Goal: Information Seeking & Learning: Learn about a topic

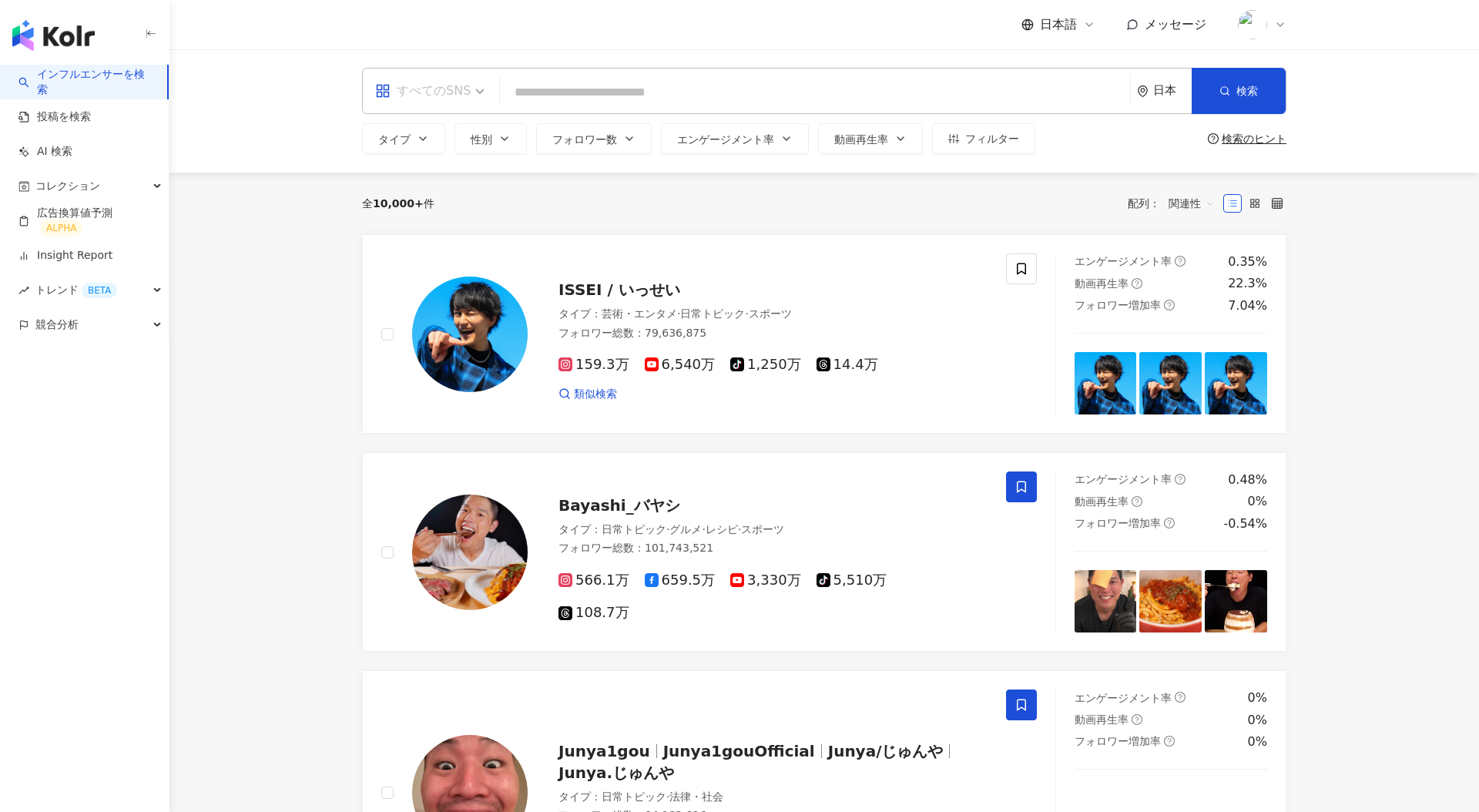
click at [483, 91] on span "すべてのSNS" at bounding box center [430, 91] width 110 height 25
click at [458, 169] on div "Instagram" at bounding box center [430, 162] width 102 height 19
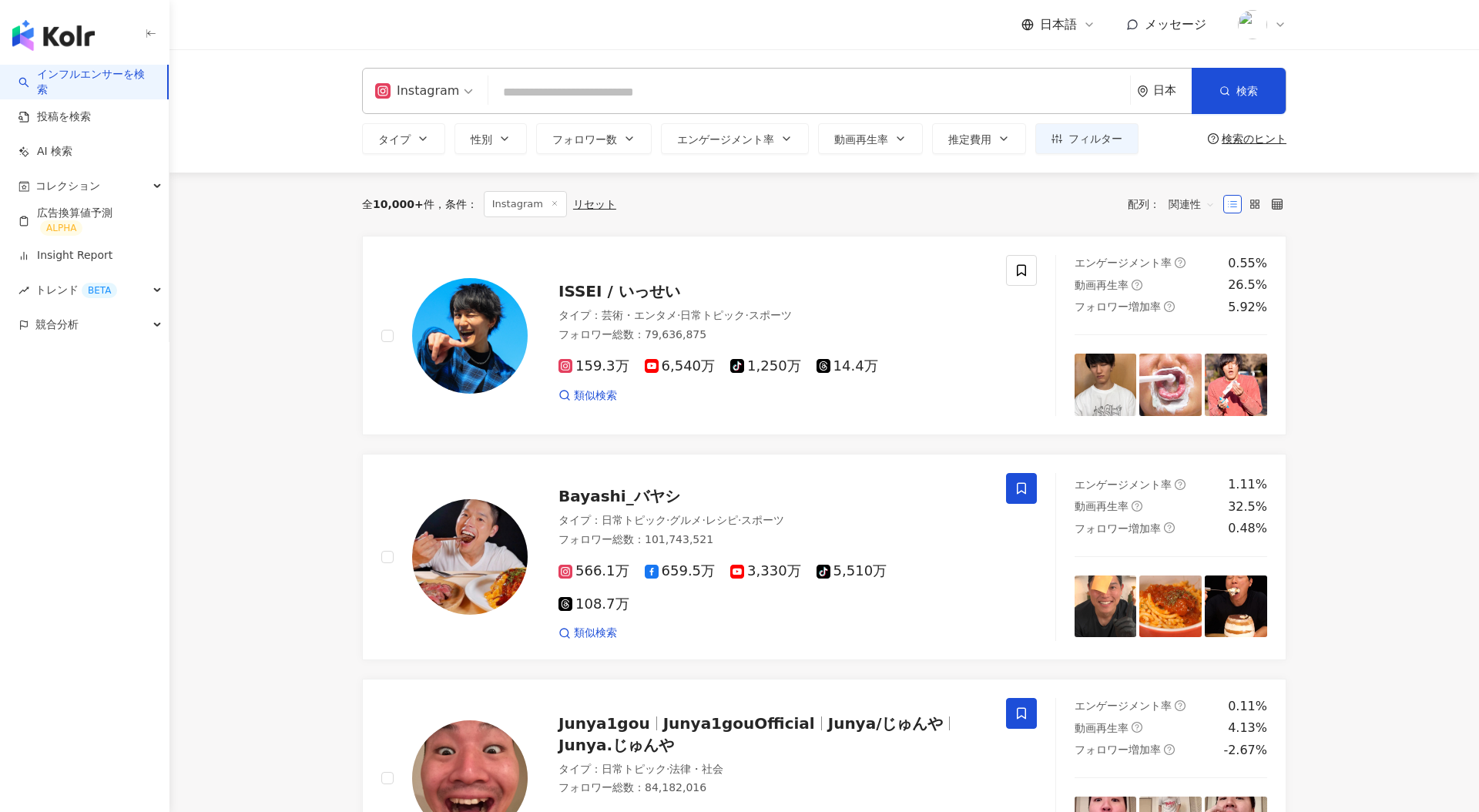
click at [619, 99] on input "search" at bounding box center [810, 93] width 630 height 29
click at [118, 333] on div "競合分析" at bounding box center [84, 324] width 169 height 35
click at [100, 365] on link "アカウント分析" at bounding box center [74, 360] width 75 height 16
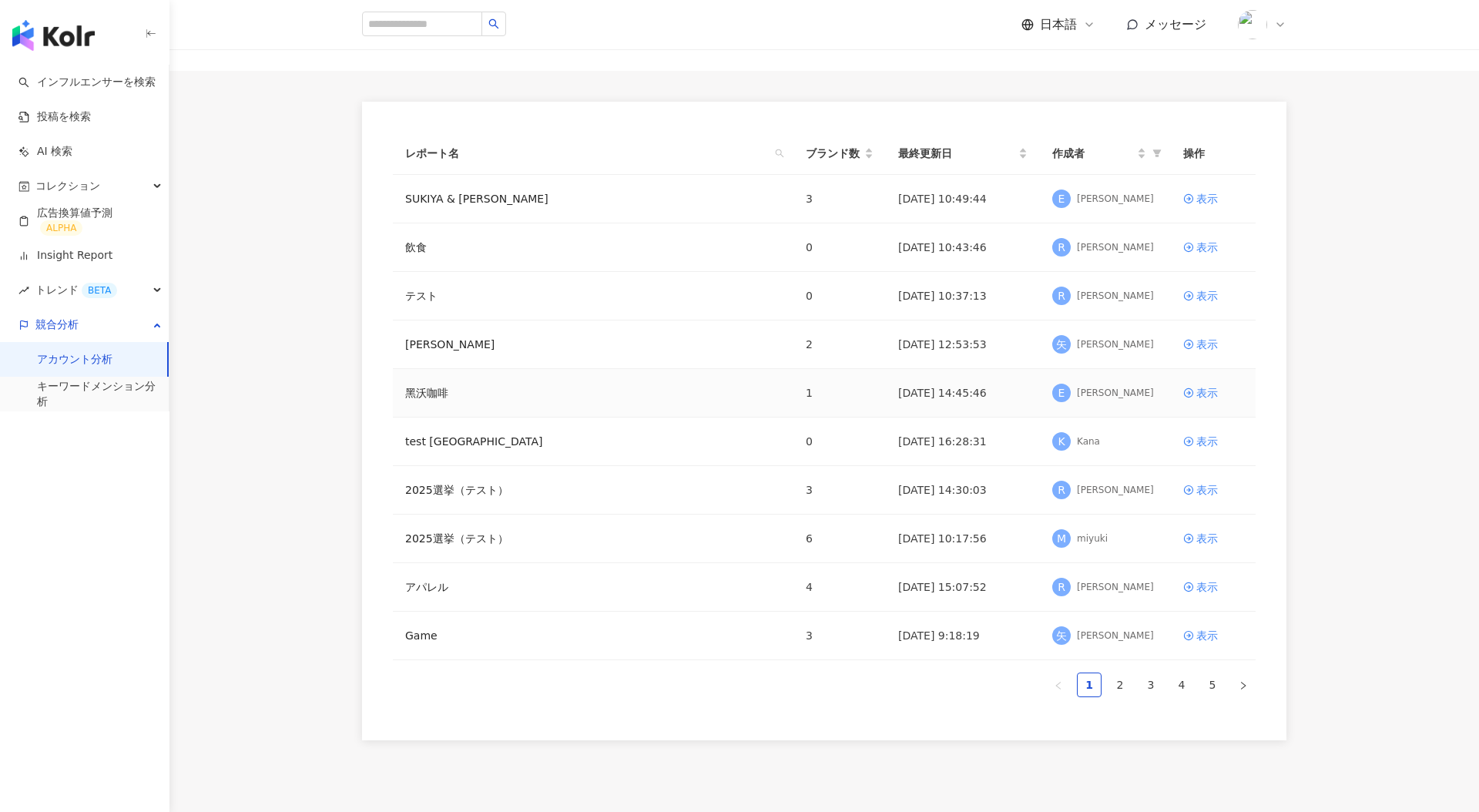
scroll to position [172, 0]
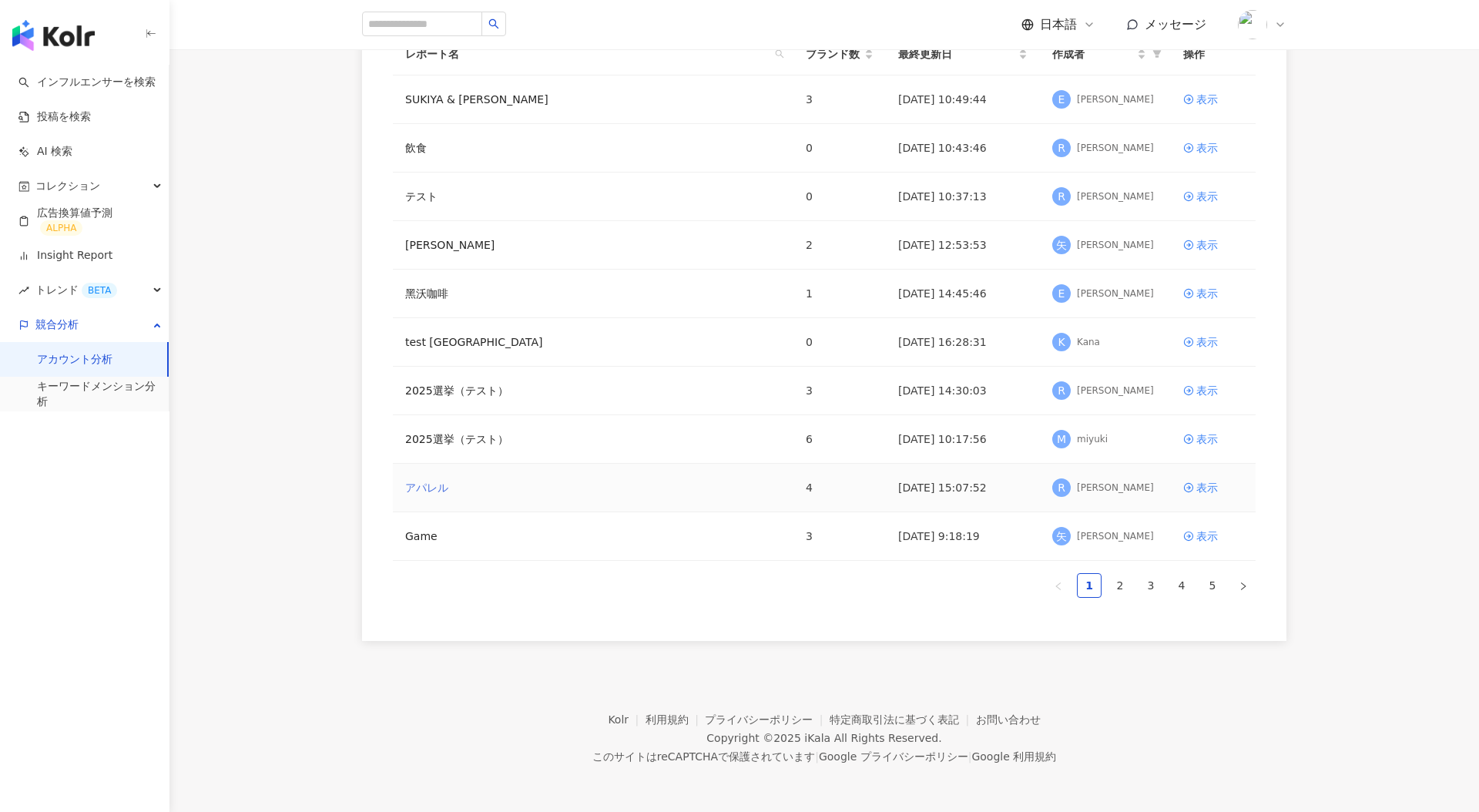
click at [430, 482] on link "アパレル" at bounding box center [427, 488] width 43 height 17
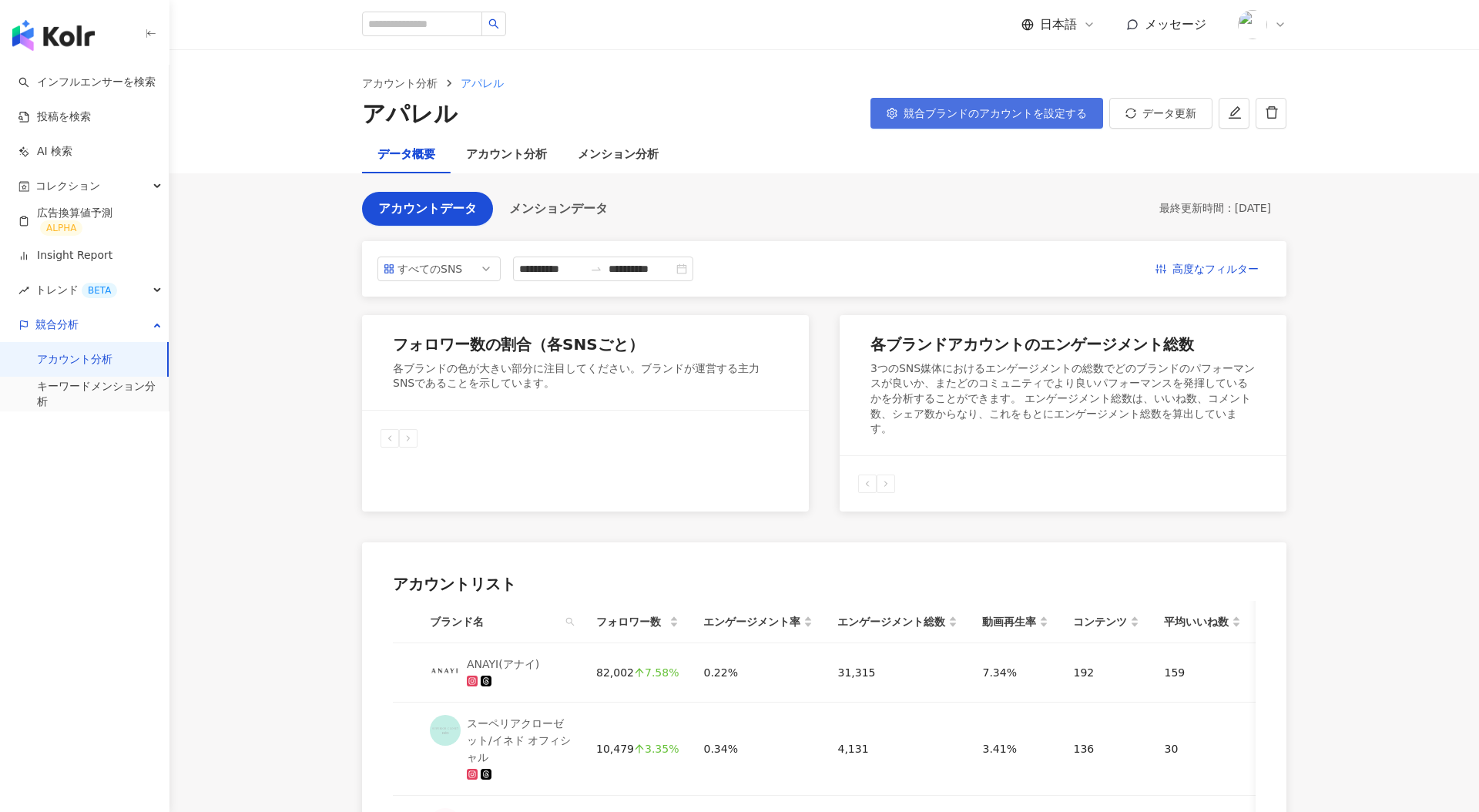
click at [930, 109] on span "競合ブランドのアカウントを設定する" at bounding box center [996, 113] width 183 height 12
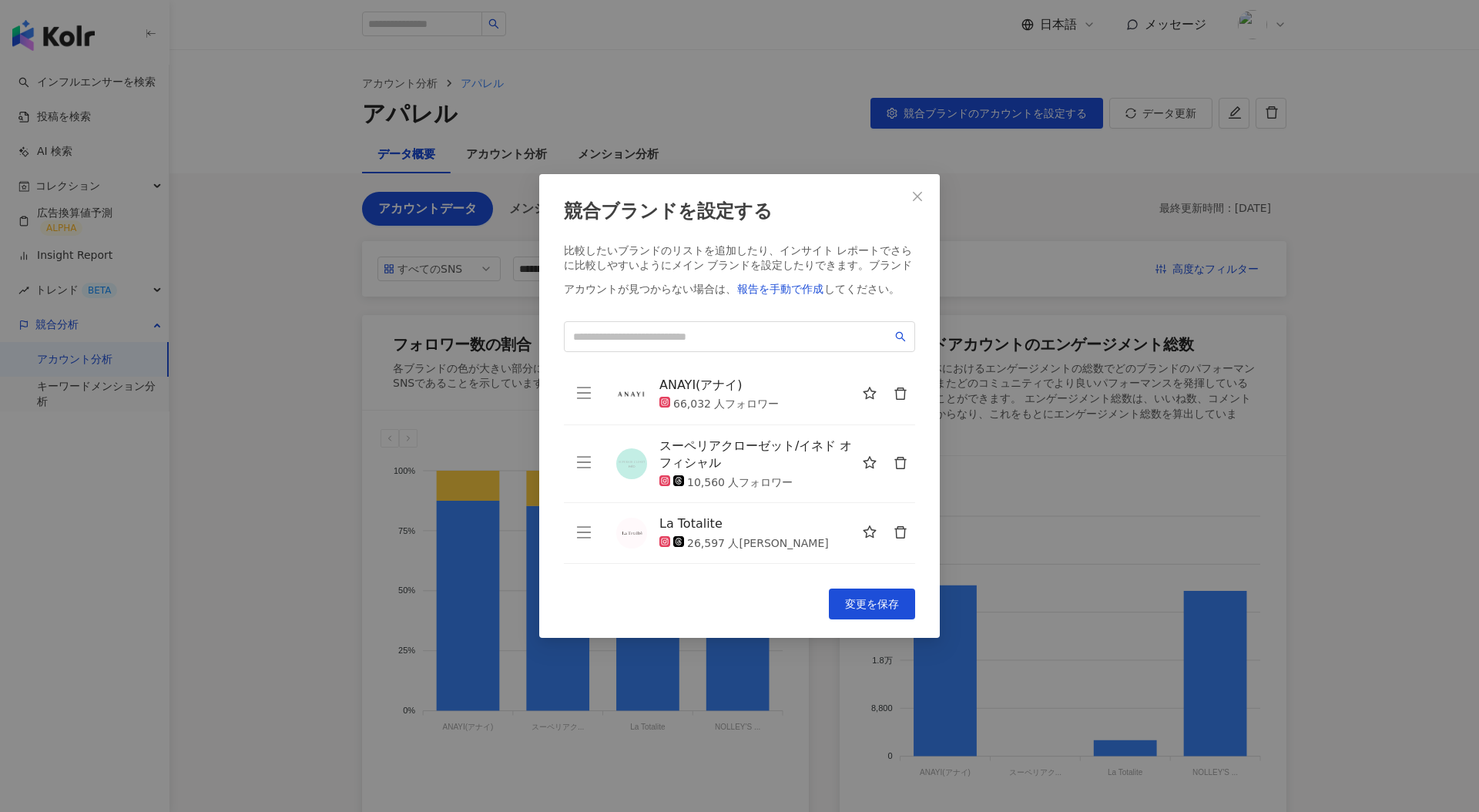
click at [641, 398] on img at bounding box center [632, 394] width 31 height 31
drag, startPoint x: 758, startPoint y: 387, endPoint x: 655, endPoint y: 386, distance: 103.0
click at [655, 386] on div "ANAYI(アナイ) 66,032 人フォロワー" at bounding box center [766, 394] width 299 height 35
copy div "ANAYI(アナイ)"
click at [135, 157] on div "競合ブランドを設定する 比較したいブランドのリストを追加したり、インサイト レポートでさらに比較しやすいようにメイン ブランドを設定したりできます。 ブランド…" at bounding box center [740, 406] width 1479 height 812
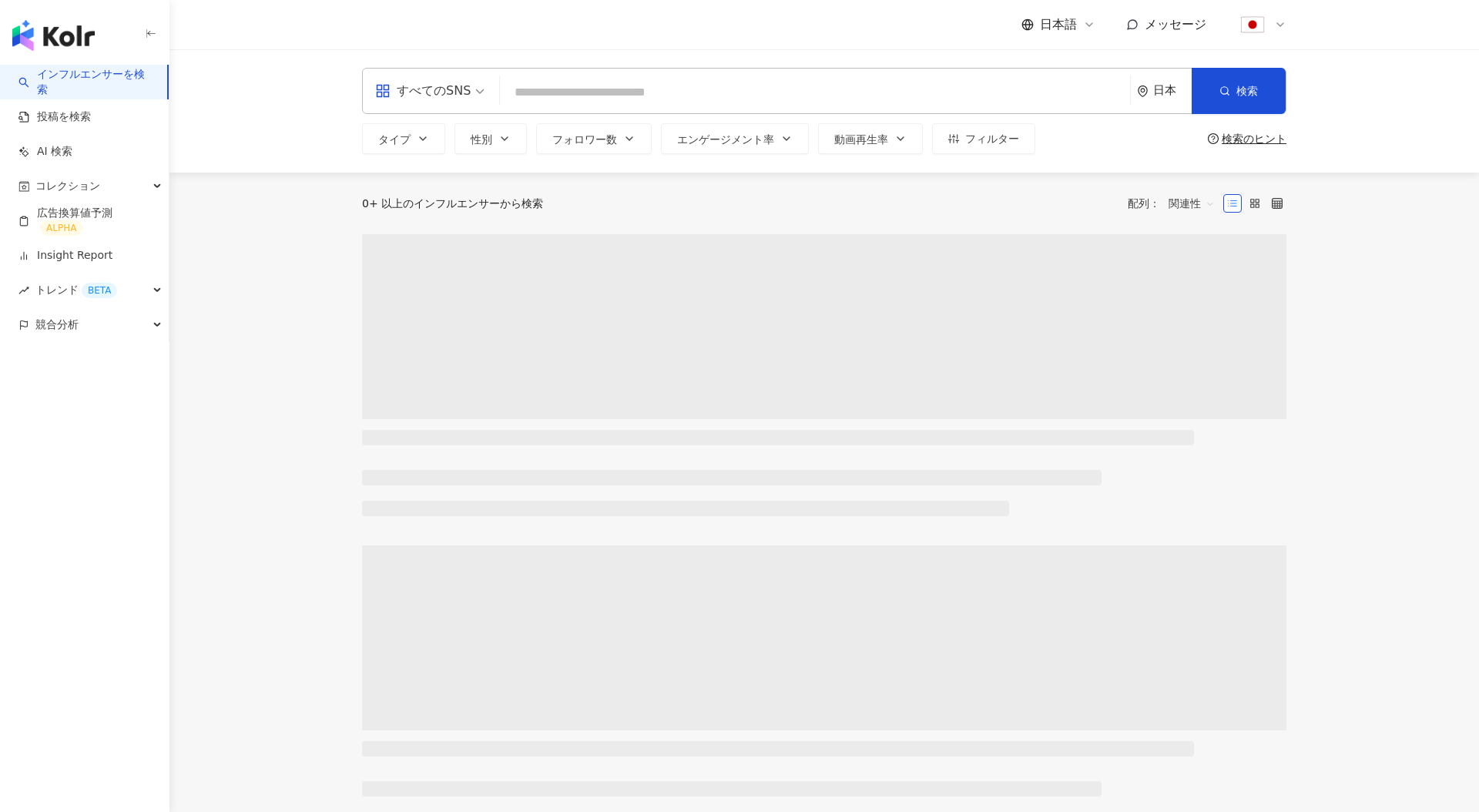
click at [605, 94] on input "search" at bounding box center [815, 93] width 618 height 29
type input "**********"
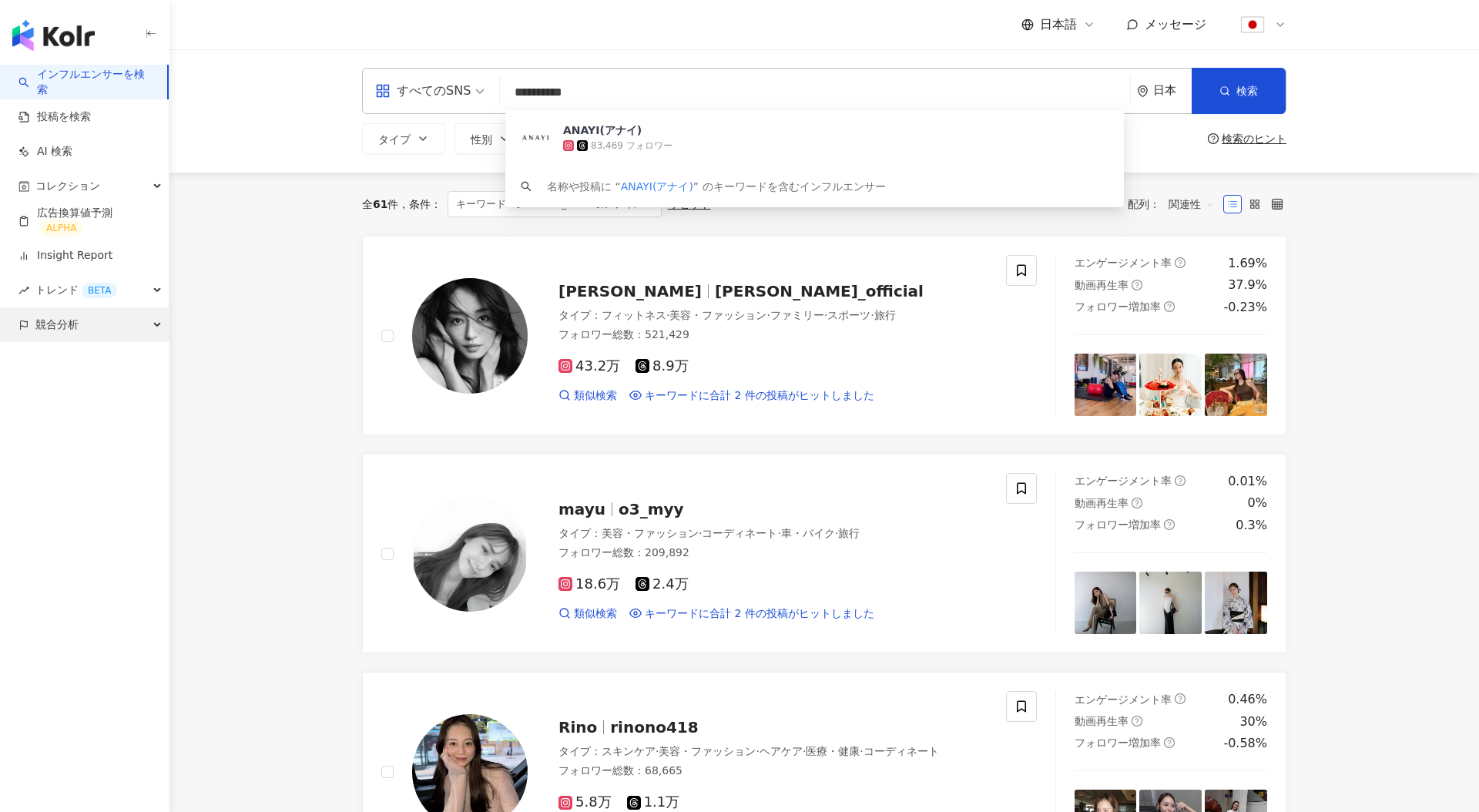
click at [129, 328] on div "競合分析" at bounding box center [84, 324] width 169 height 35
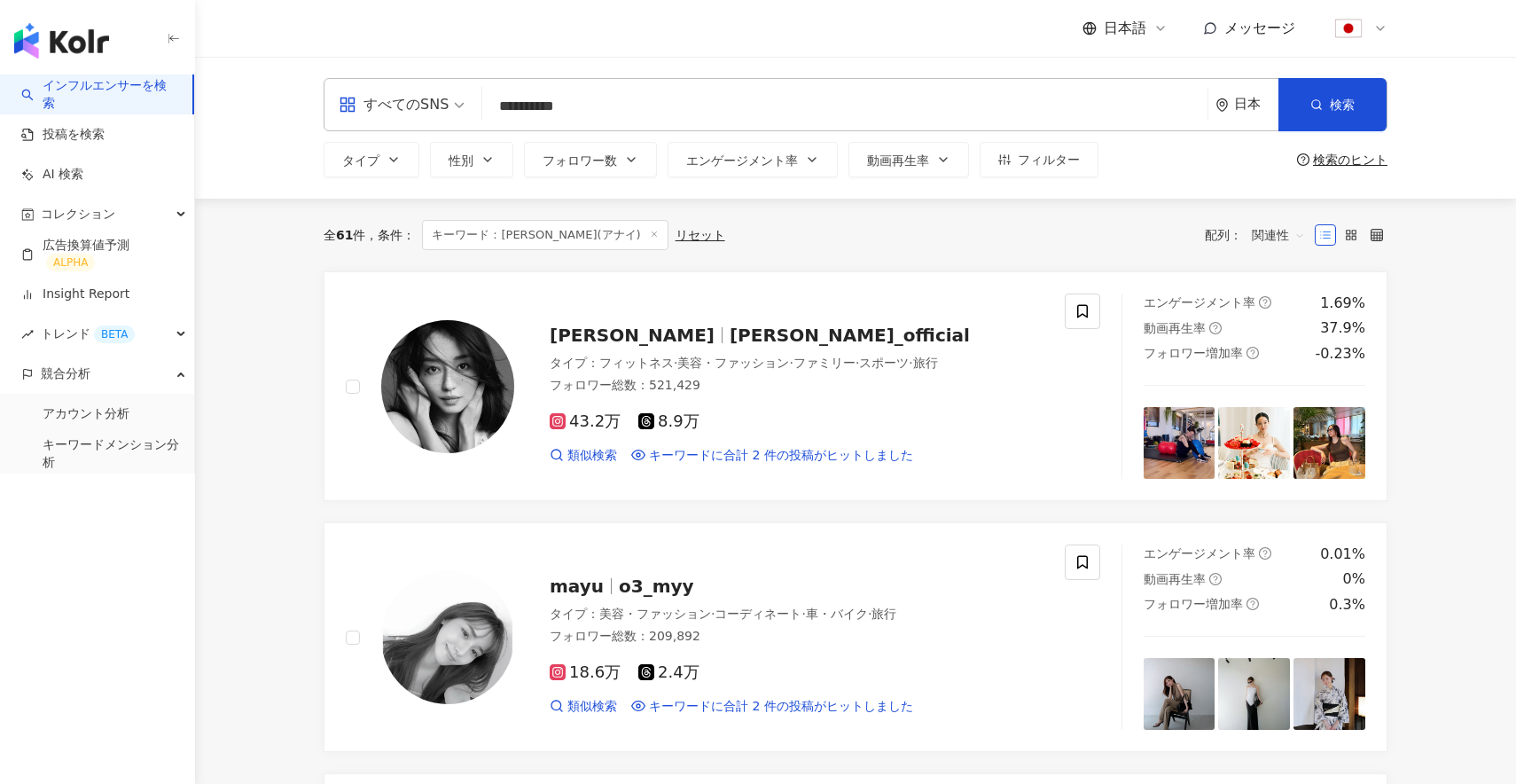
click at [218, 111] on div "**********" at bounding box center [855, 127] width 1321 height 142
click at [243, 178] on div "**********" at bounding box center [855, 127] width 1321 height 142
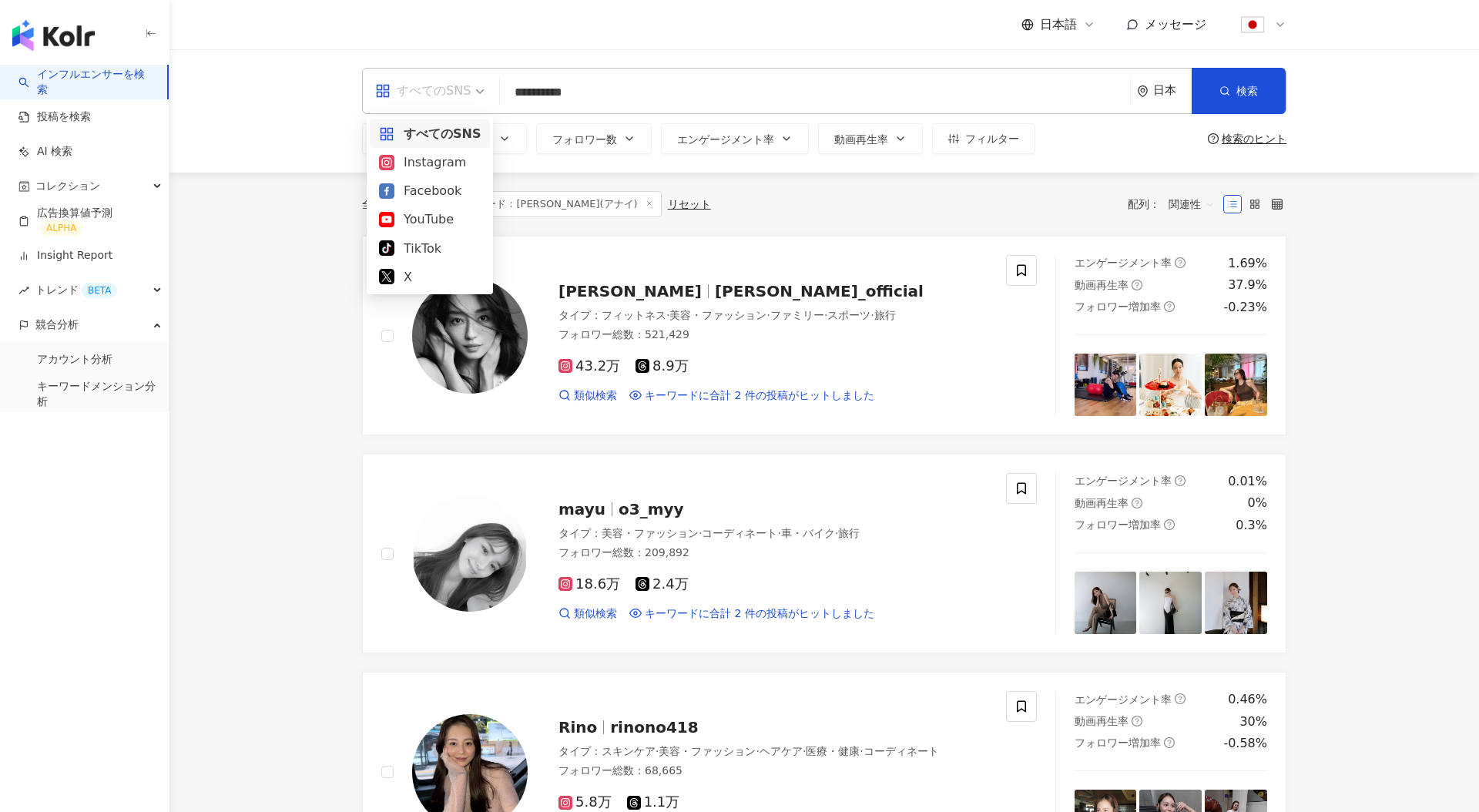
click at [477, 101] on span "すべてのSNS" at bounding box center [430, 91] width 110 height 25
click at [490, 584] on img at bounding box center [471, 554] width 116 height 116
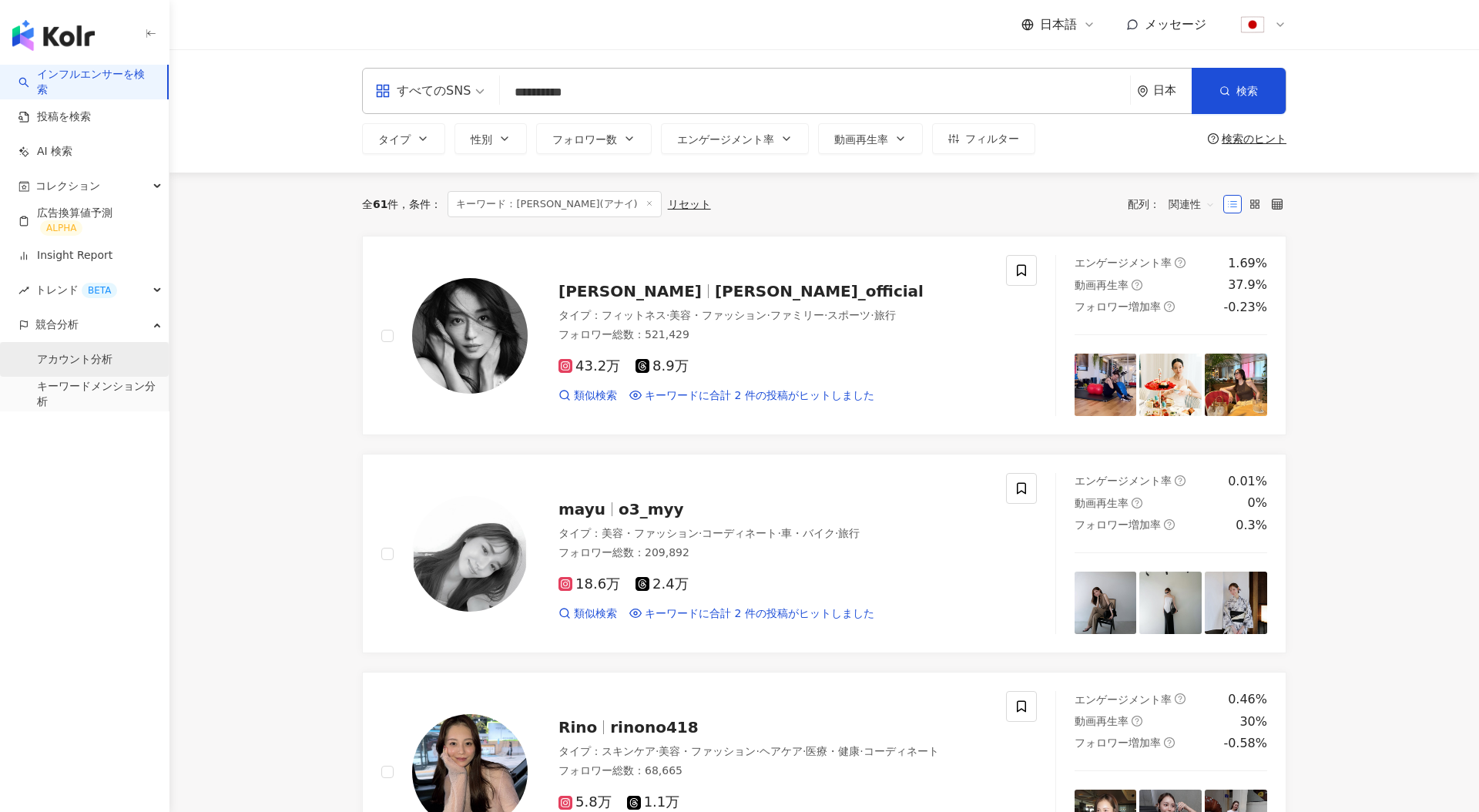
click at [84, 355] on link "アカウント分析" at bounding box center [74, 360] width 75 height 16
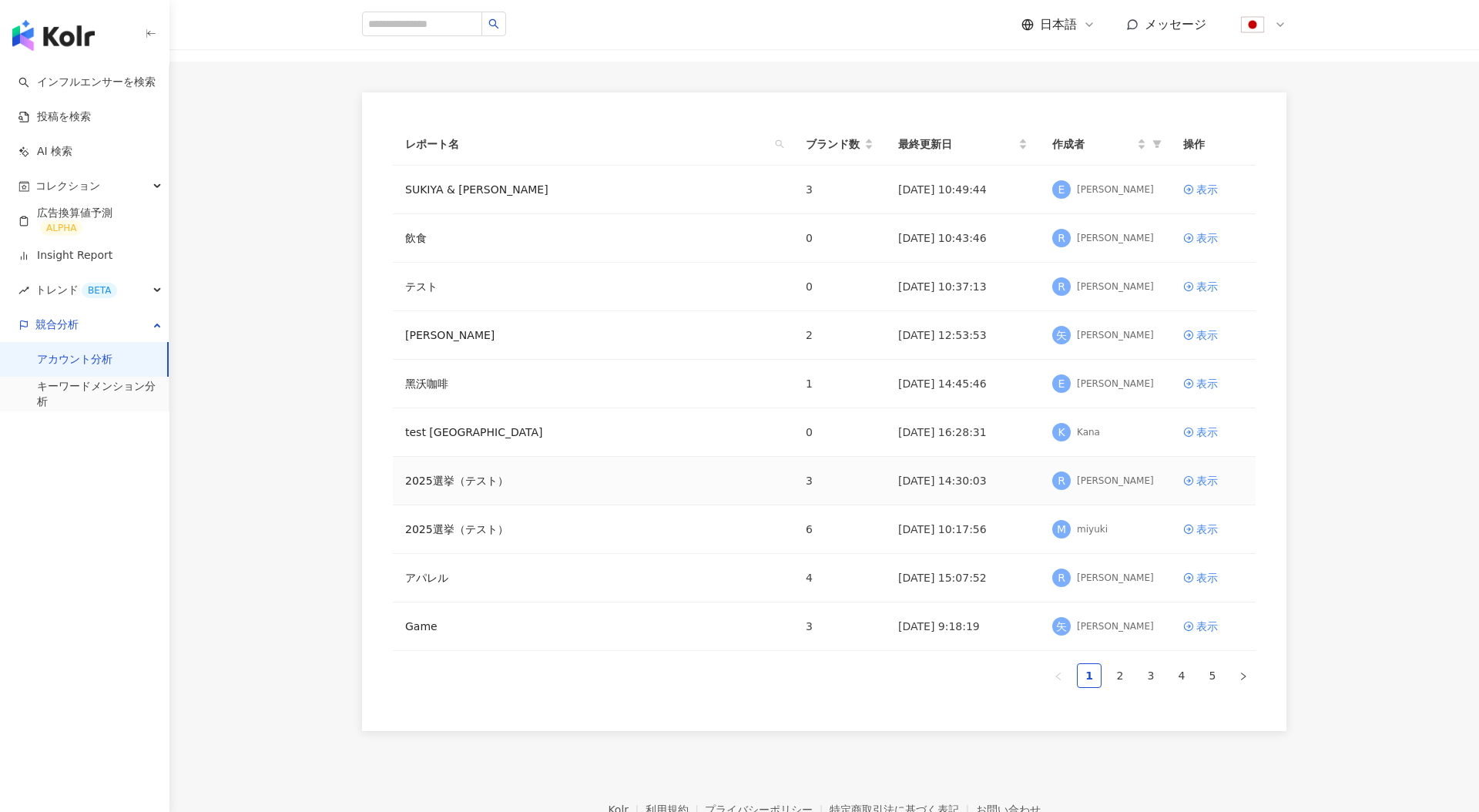
scroll to position [172, 0]
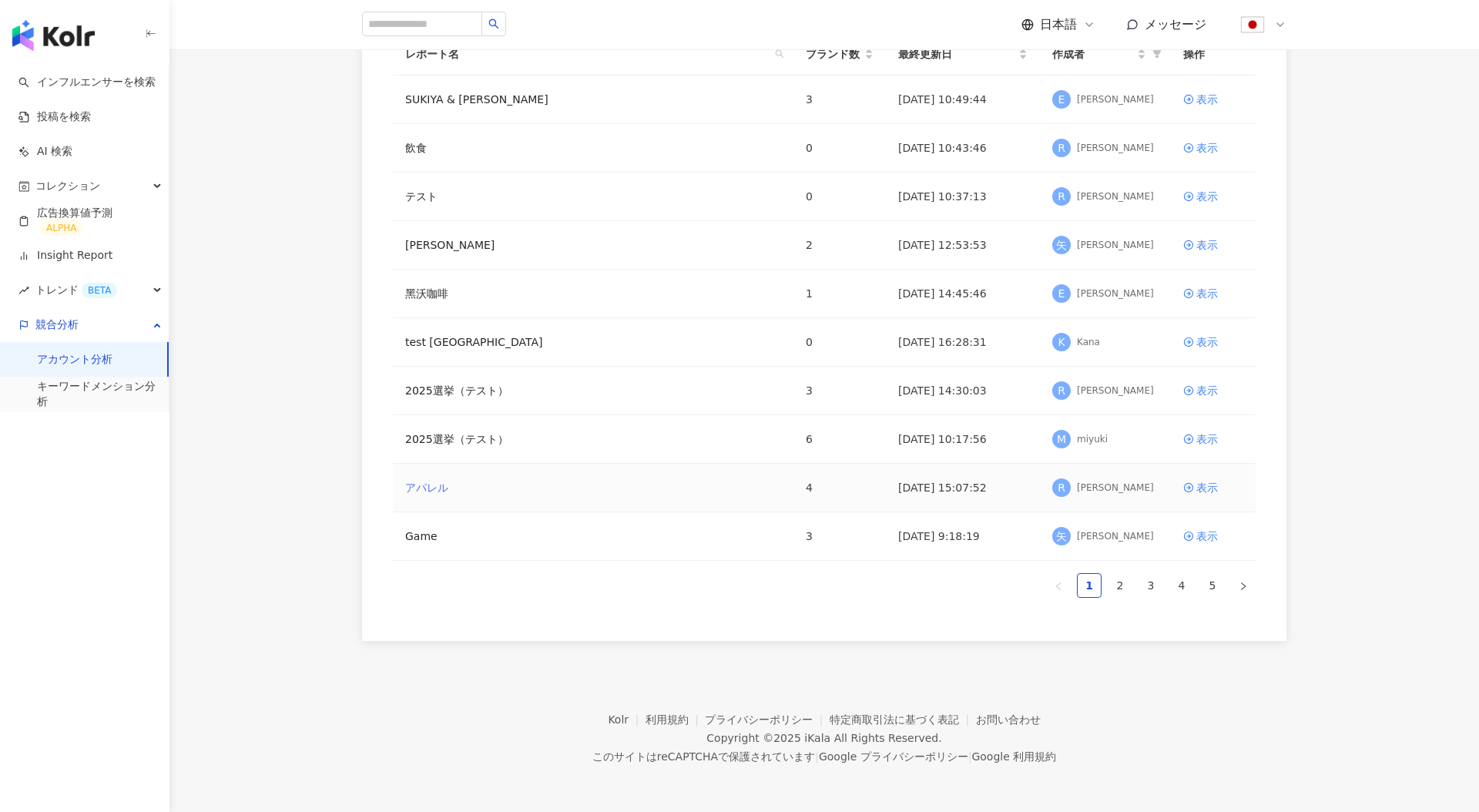
click at [411, 479] on link "アパレル" at bounding box center [427, 488] width 43 height 17
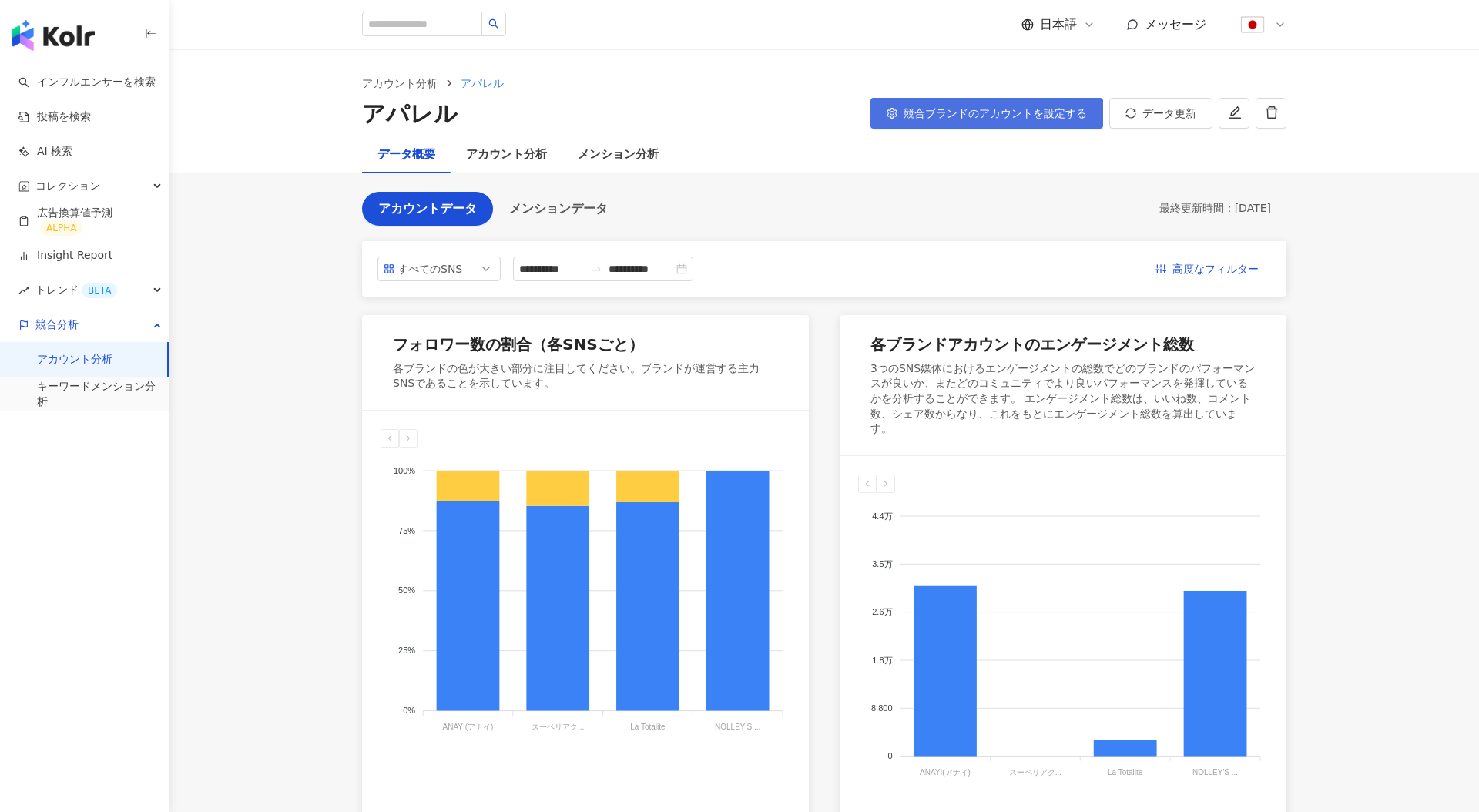
click at [946, 102] on button "競合ブランドのアカウントを設定する" at bounding box center [987, 113] width 233 height 31
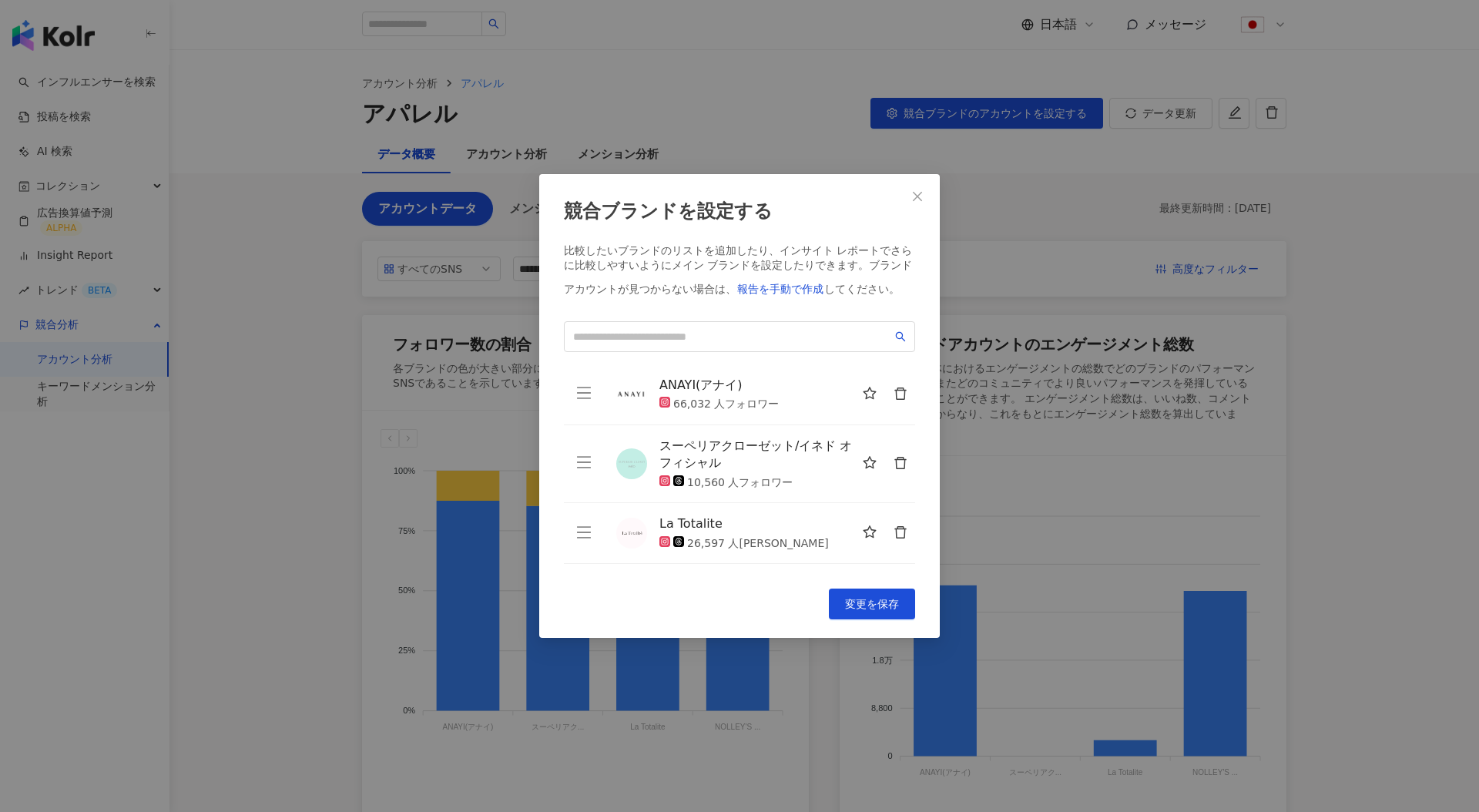
scroll to position [54, 0]
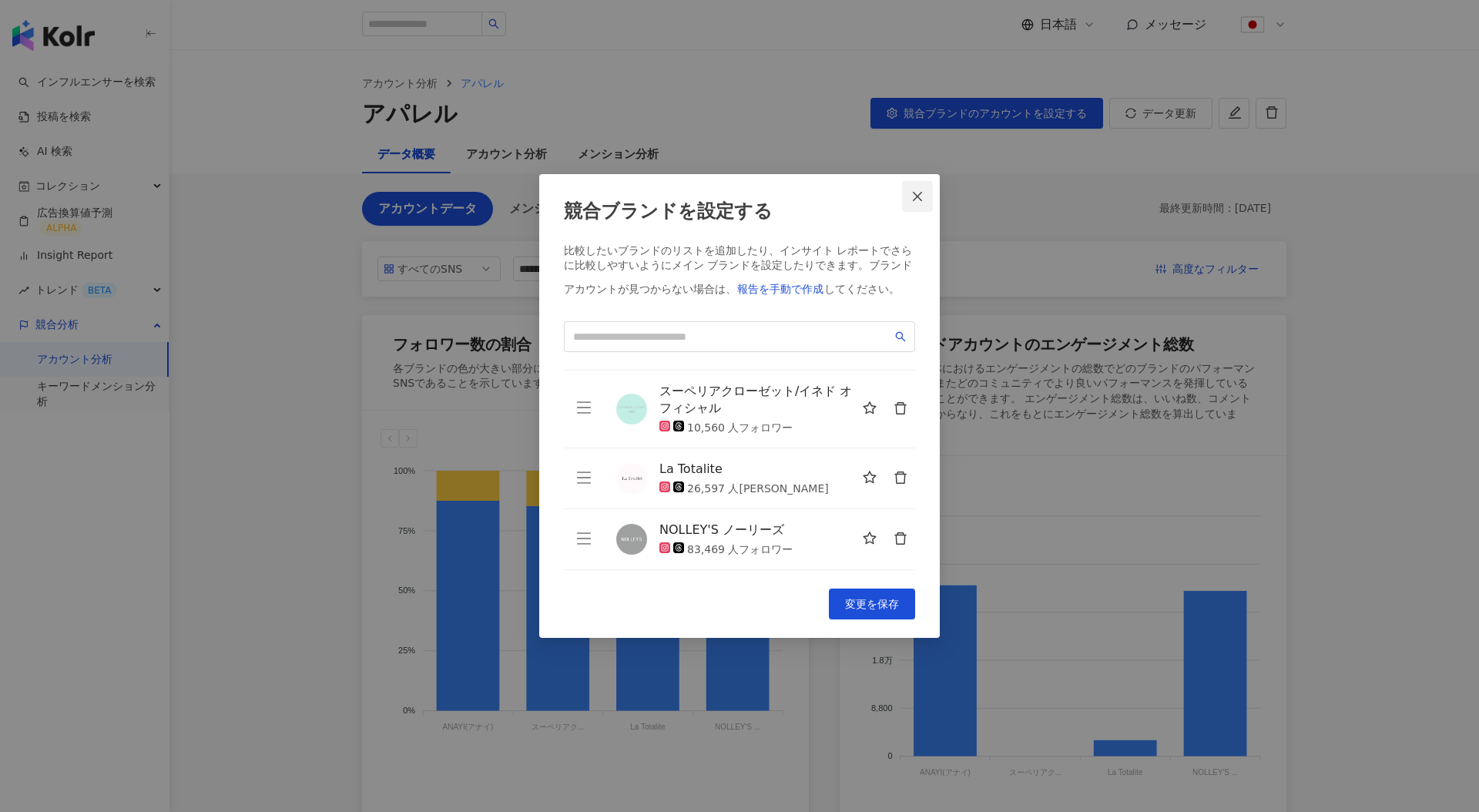
click at [916, 199] on icon "close" at bounding box center [918, 196] width 12 height 12
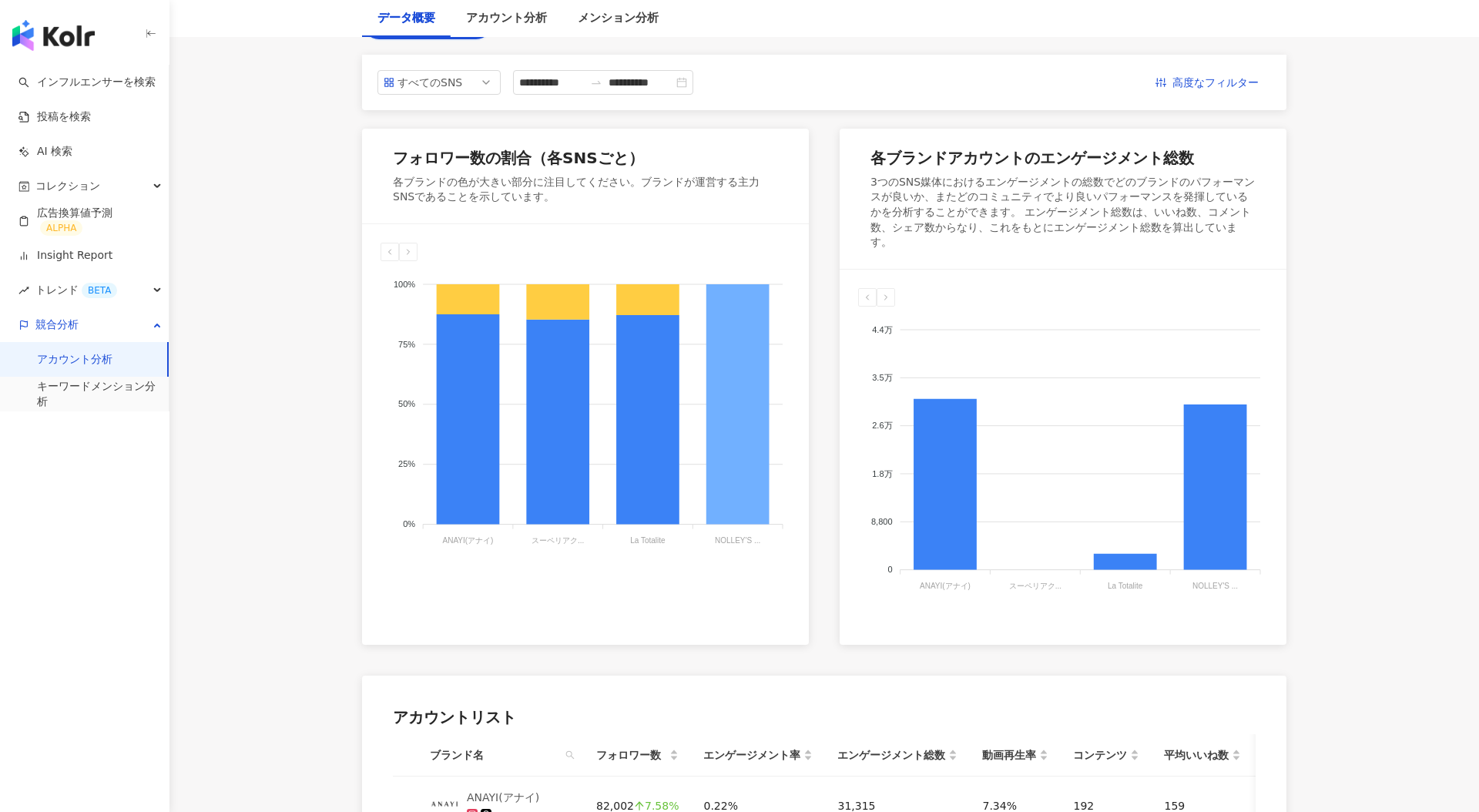
scroll to position [109, 0]
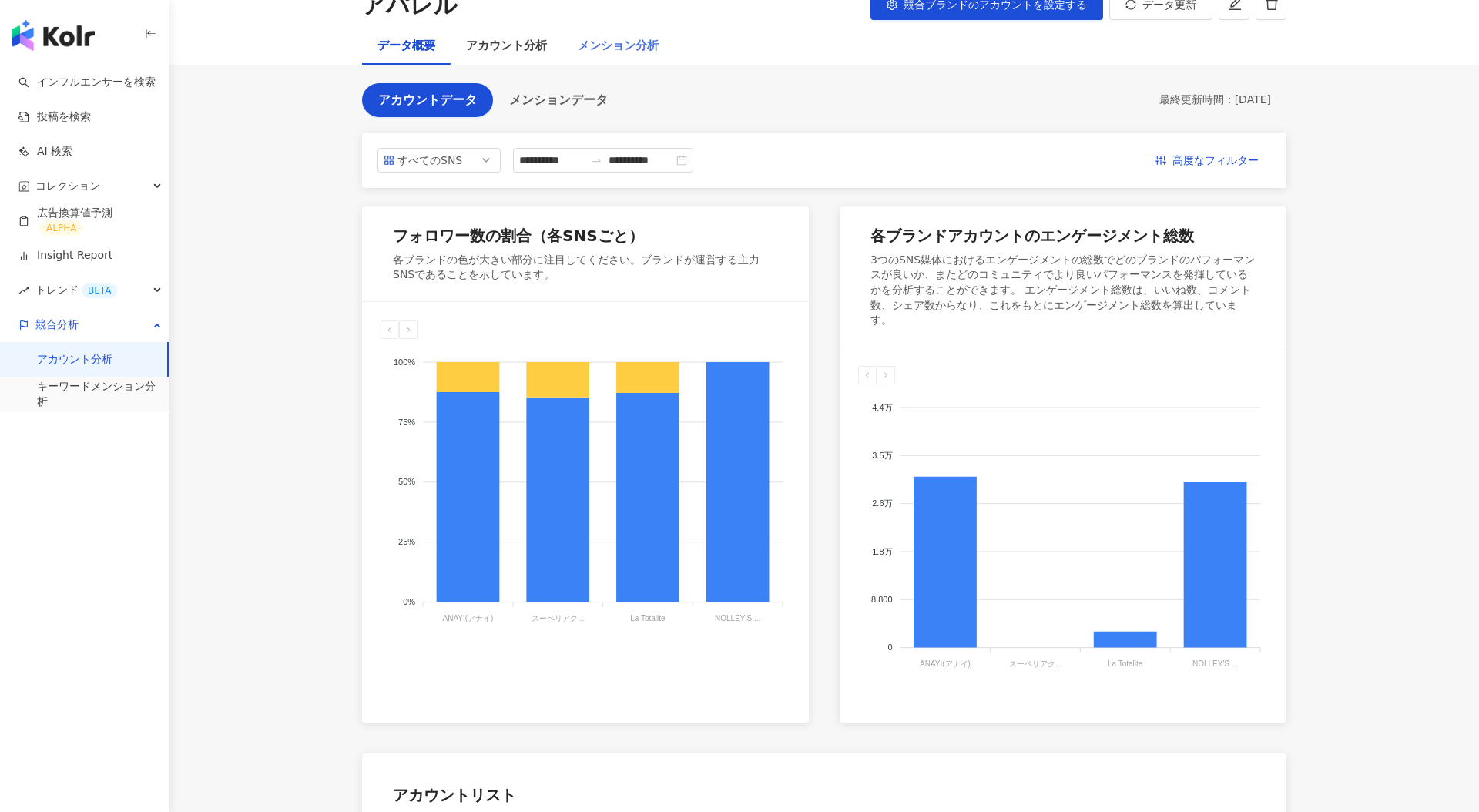
click at [624, 57] on div "メンション分析" at bounding box center [618, 46] width 112 height 37
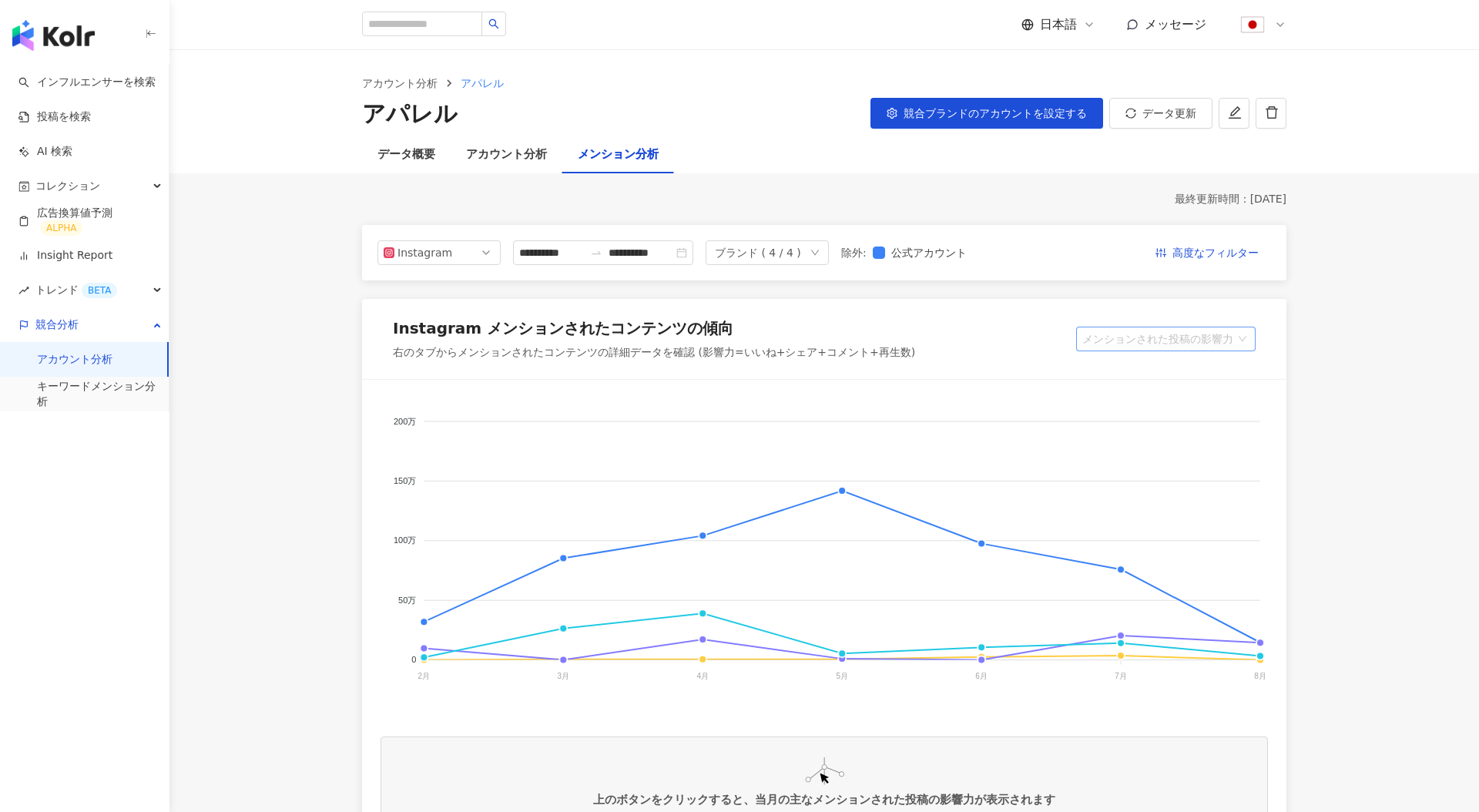
click at [1149, 331] on span "メンションされた投稿の影響力" at bounding box center [1166, 339] width 167 height 23
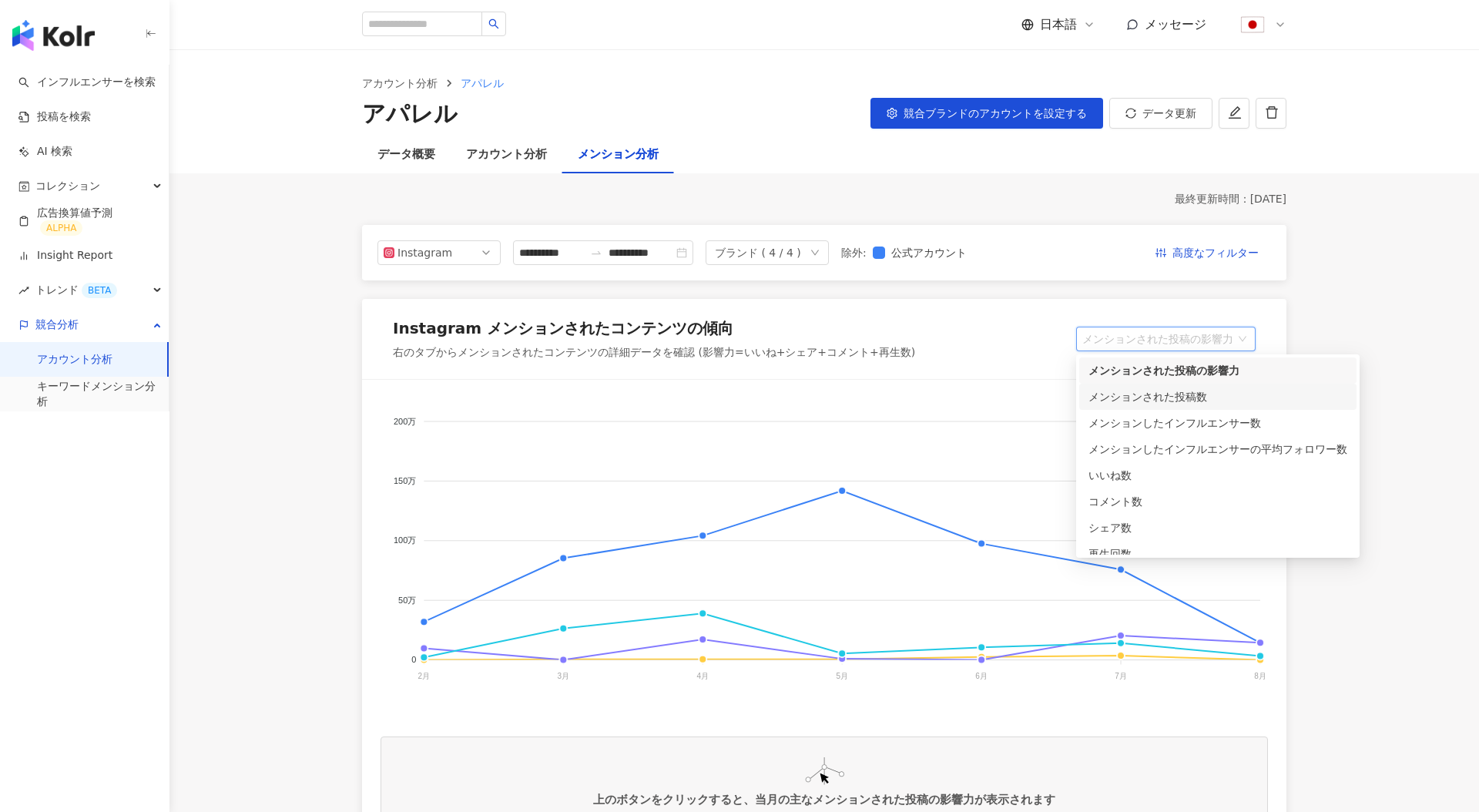
click at [1175, 401] on div "メンションされた投稿数" at bounding box center [1218, 397] width 259 height 17
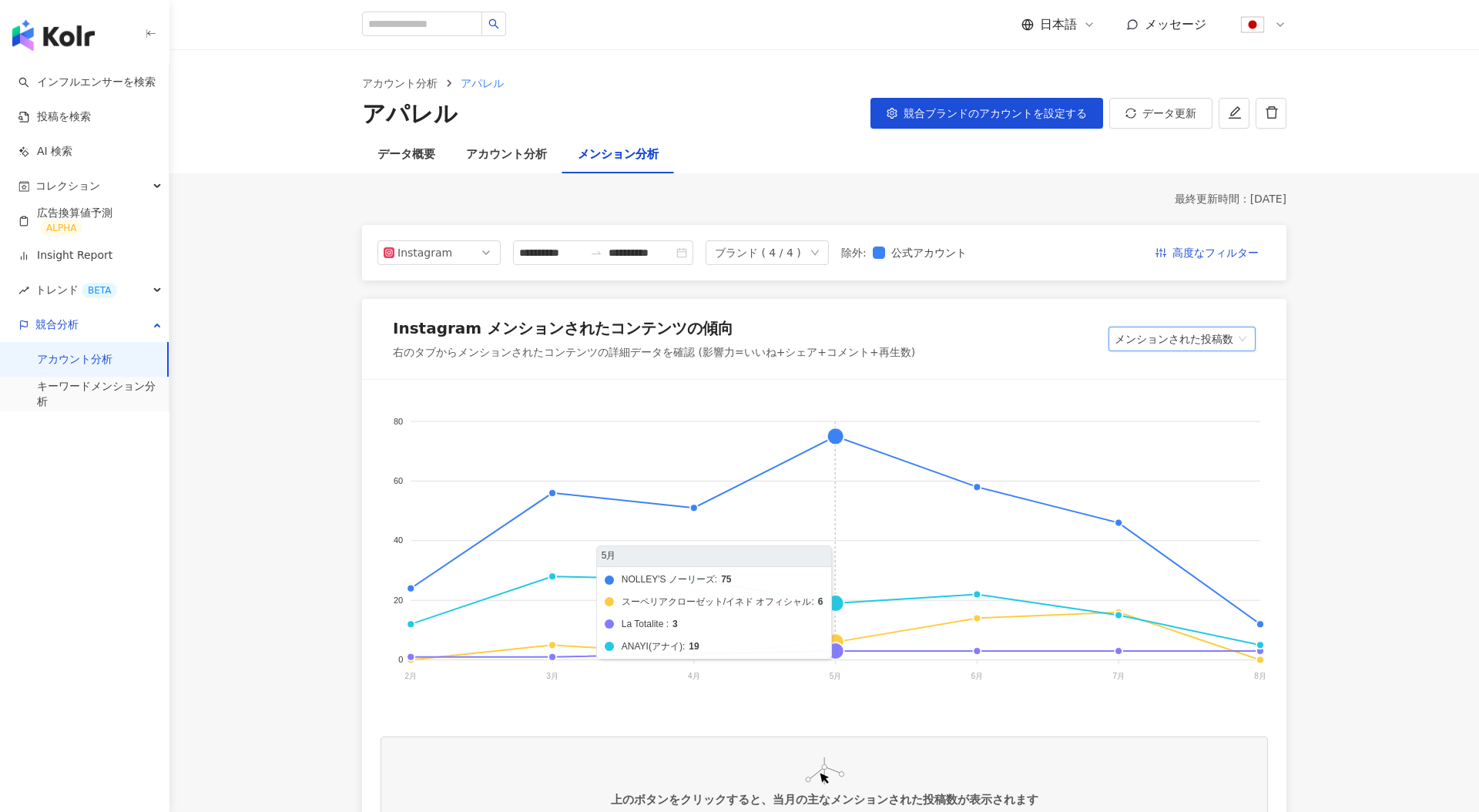
click at [836, 433] on foreignobject "NOLLEY'S ノーリーズ スーペリアクローゼット/イネド オフィシャル La Totalite ANAYI(アナイ)" at bounding box center [824, 553] width 887 height 308
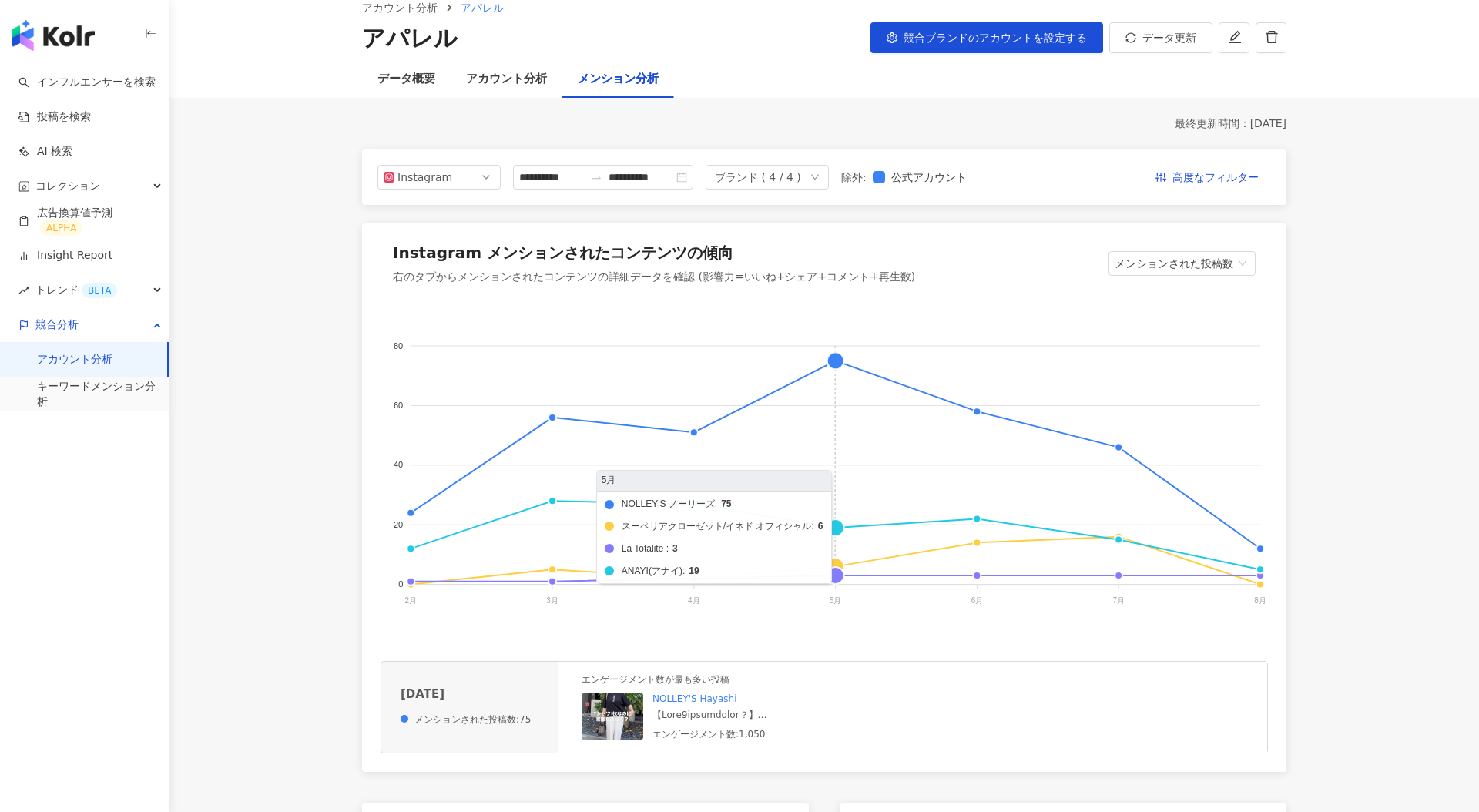
scroll to position [216, 0]
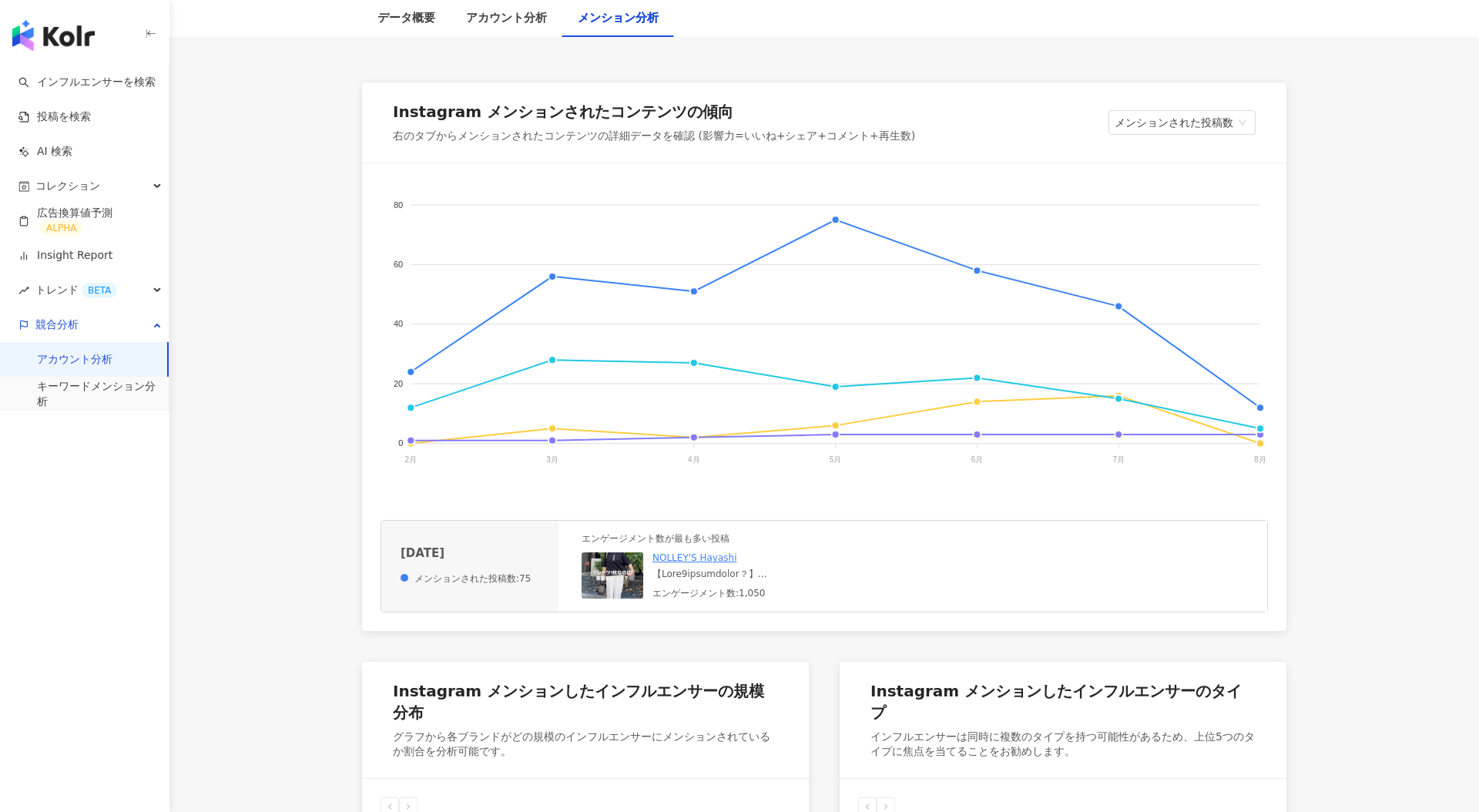
click at [614, 579] on img at bounding box center [612, 575] width 61 height 46
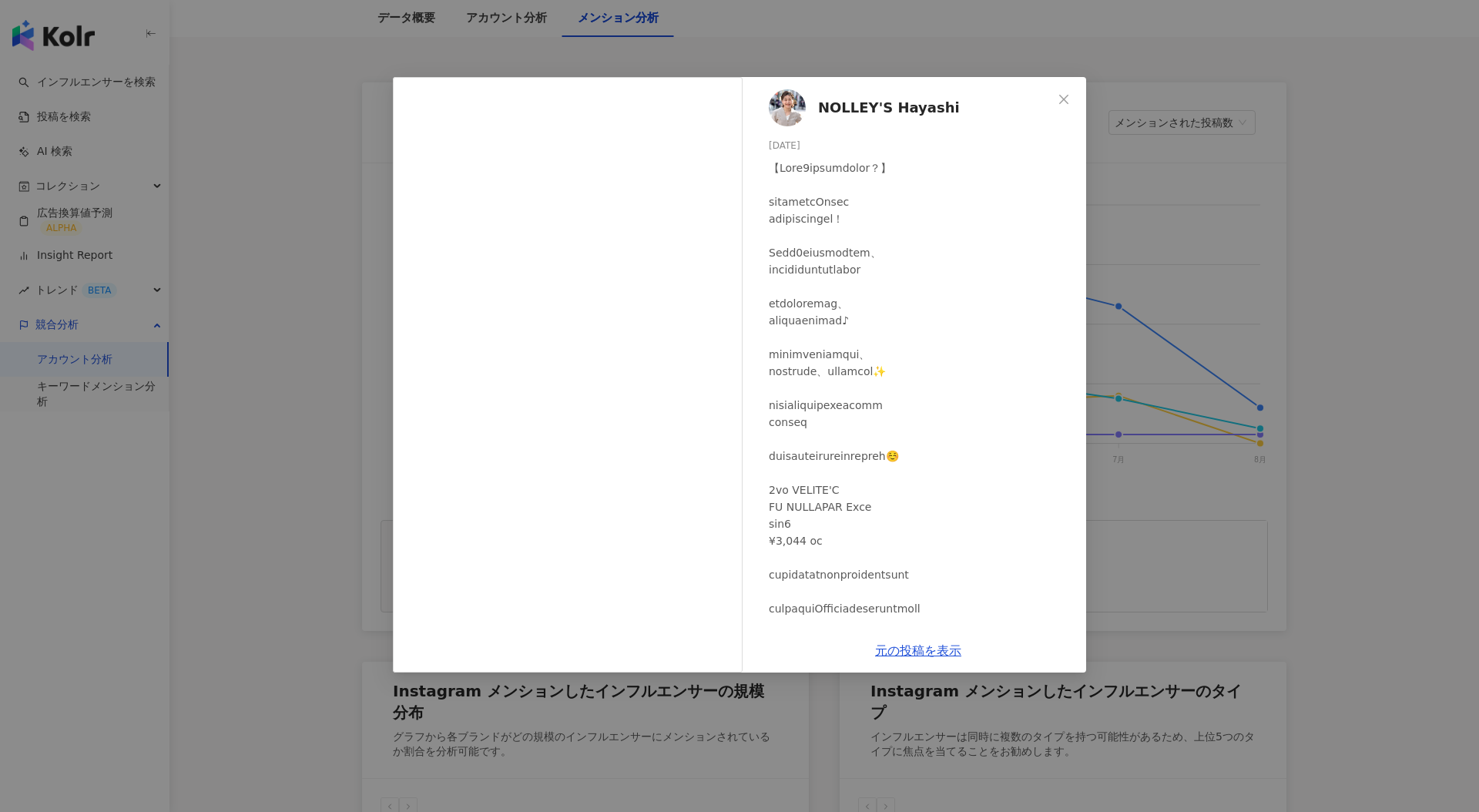
click at [844, 104] on span "NOLLEY'S Hayashi" at bounding box center [889, 107] width 142 height 22
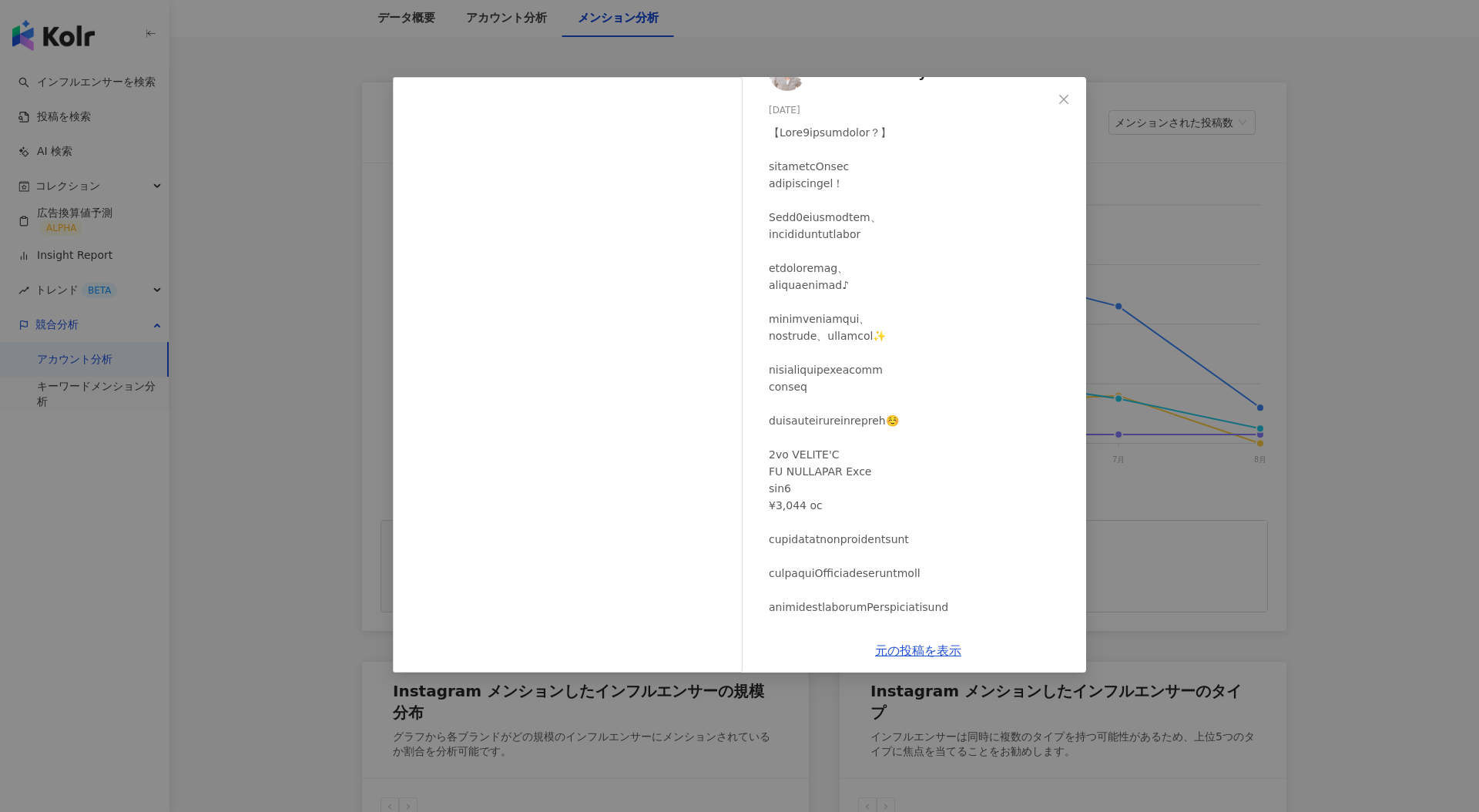
scroll to position [45, 0]
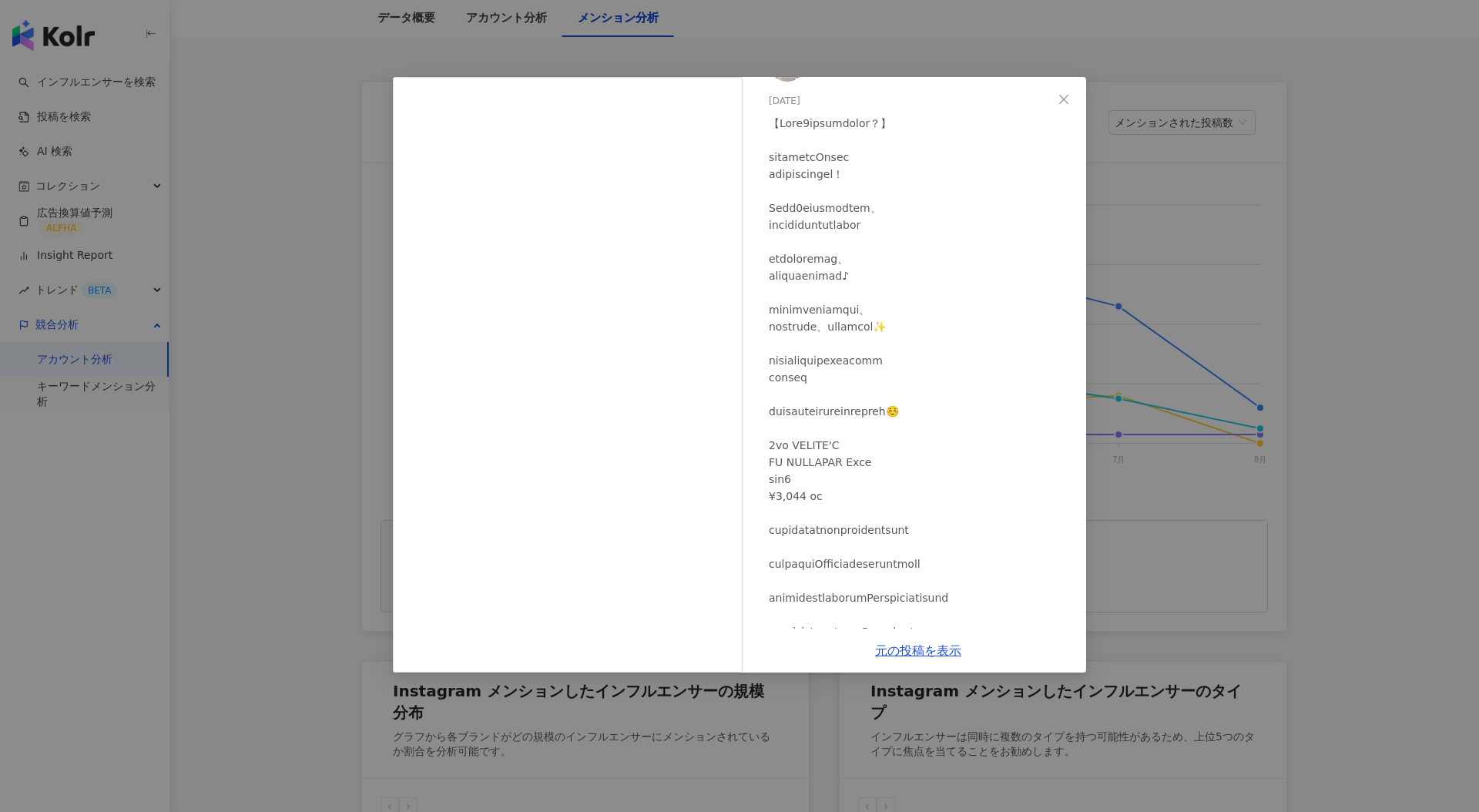
click at [255, 52] on div "NOLLEY'S Hayashi 2025/05/20 1,048 2 18.9万 元の投稿を表示" at bounding box center [740, 406] width 1479 height 812
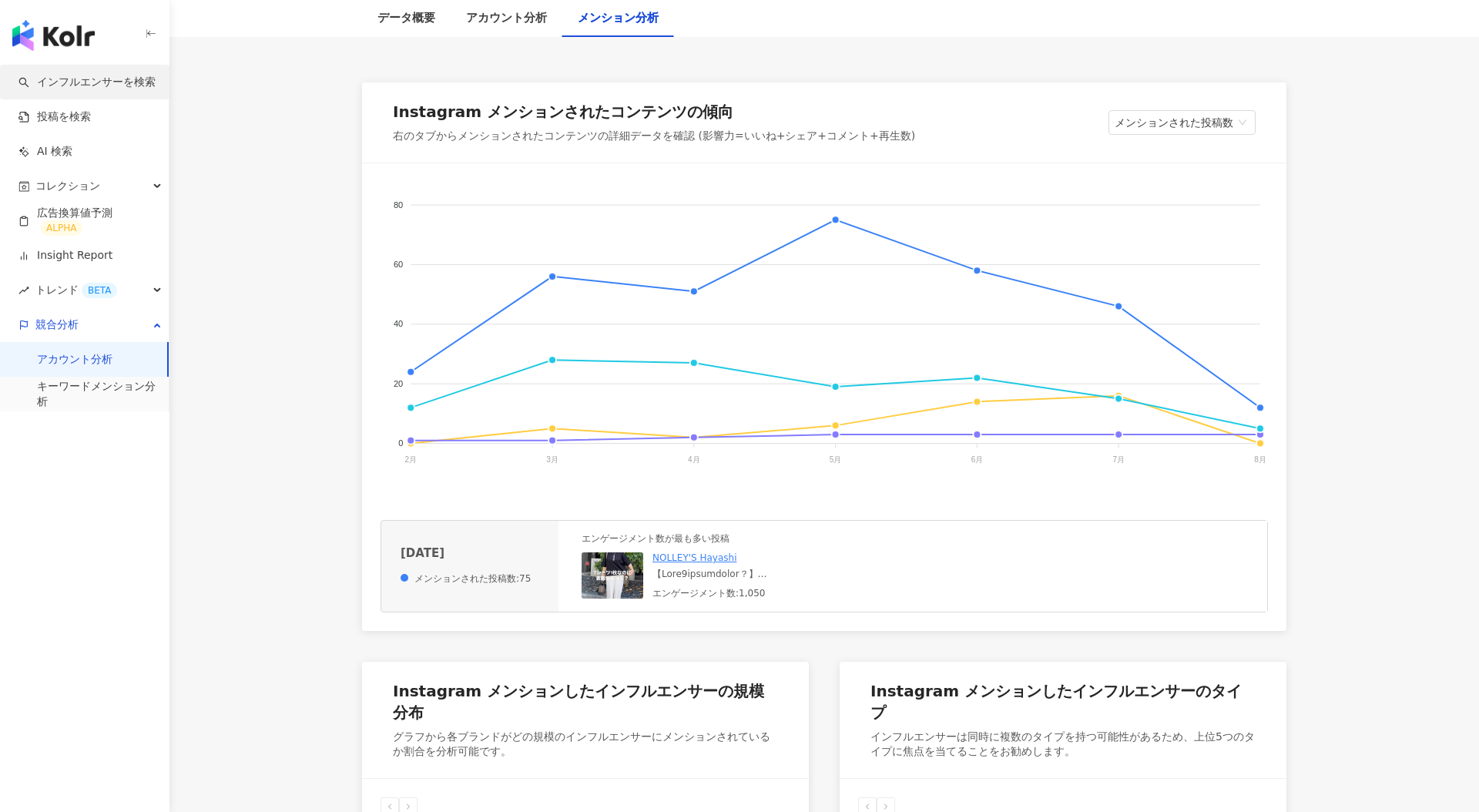
click at [55, 78] on link "インフルエンサーを検索" at bounding box center [86, 82] width 138 height 16
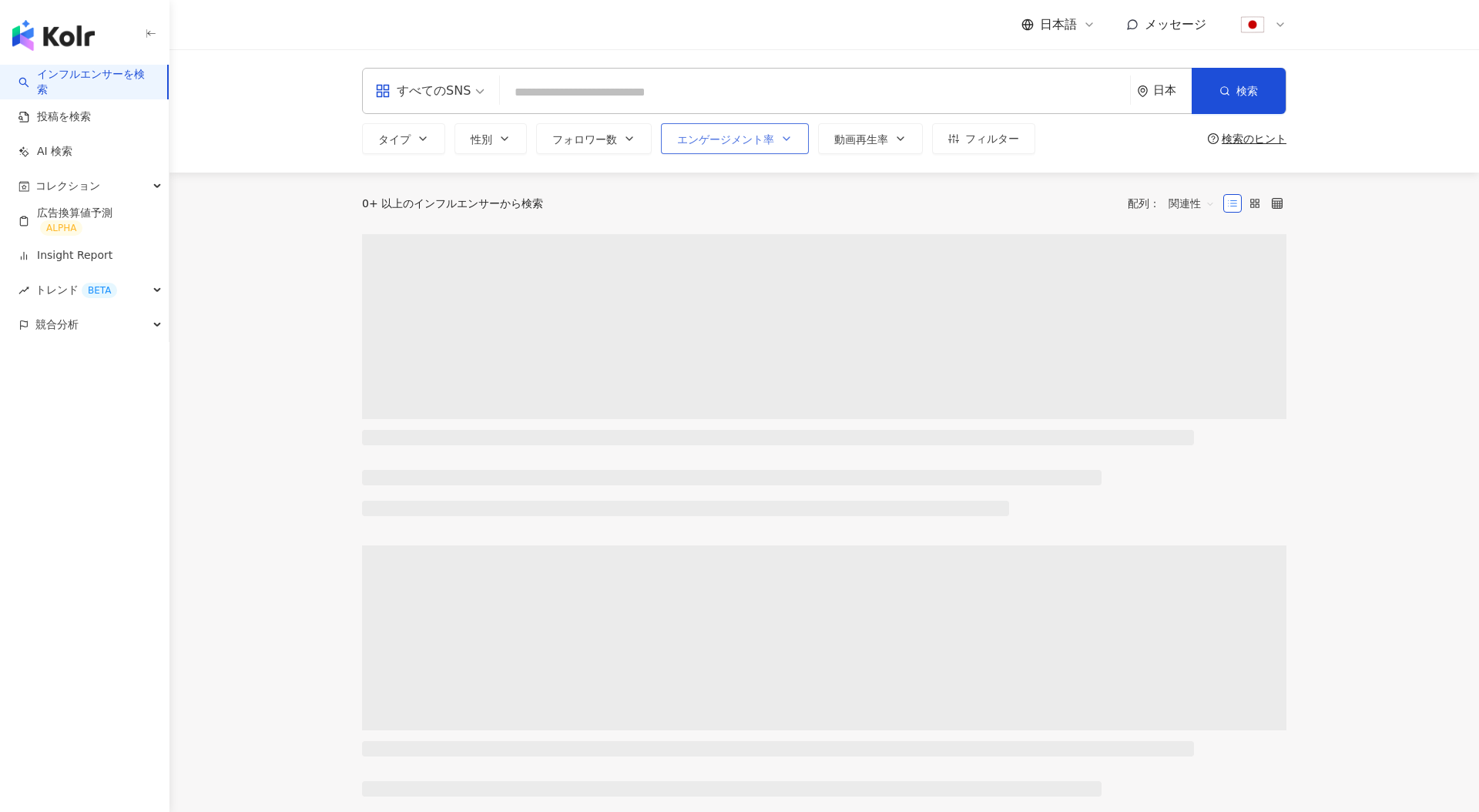
click at [727, 137] on span "エンゲージメント率" at bounding box center [726, 139] width 97 height 12
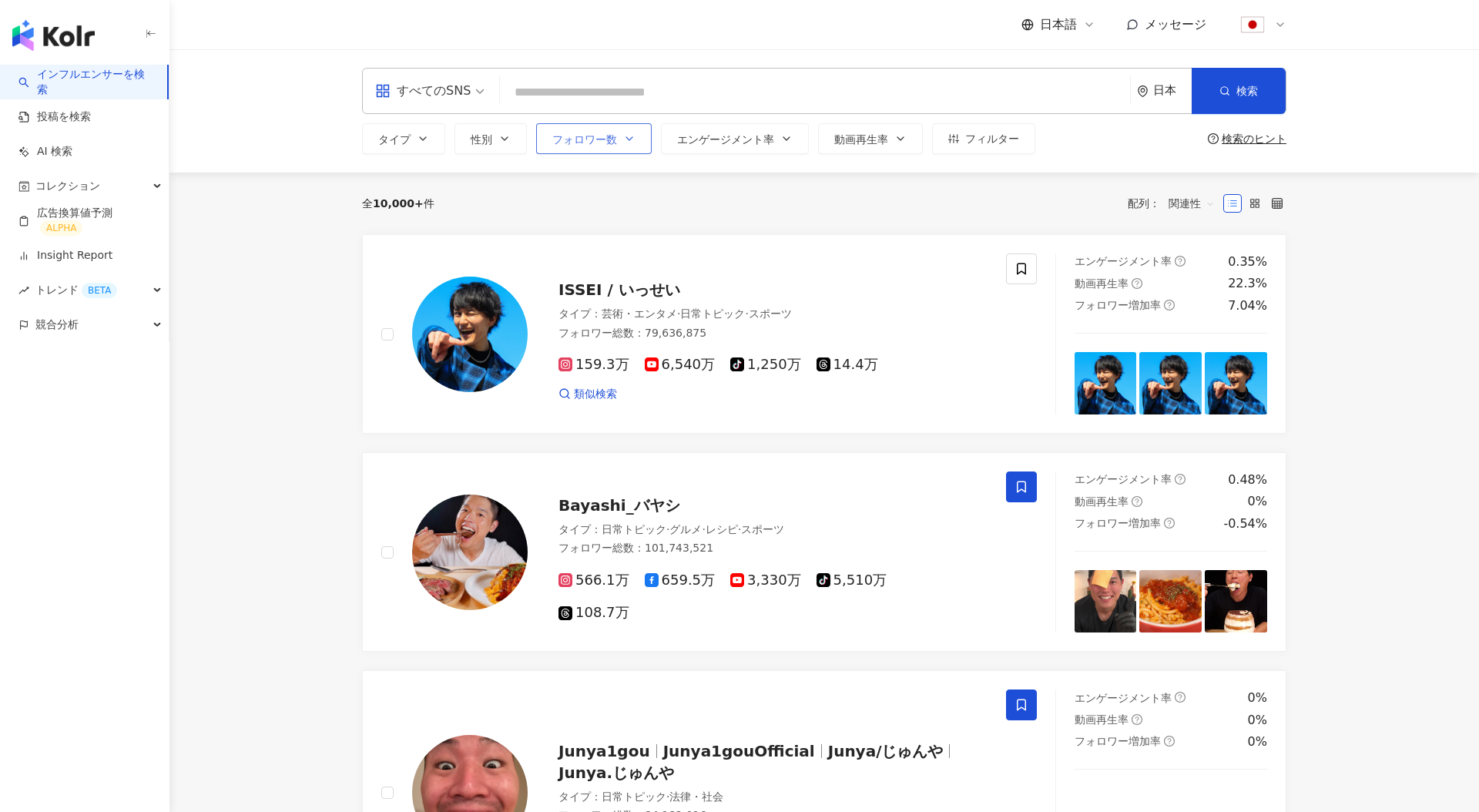
click at [607, 134] on span "フォロワー数" at bounding box center [585, 139] width 65 height 12
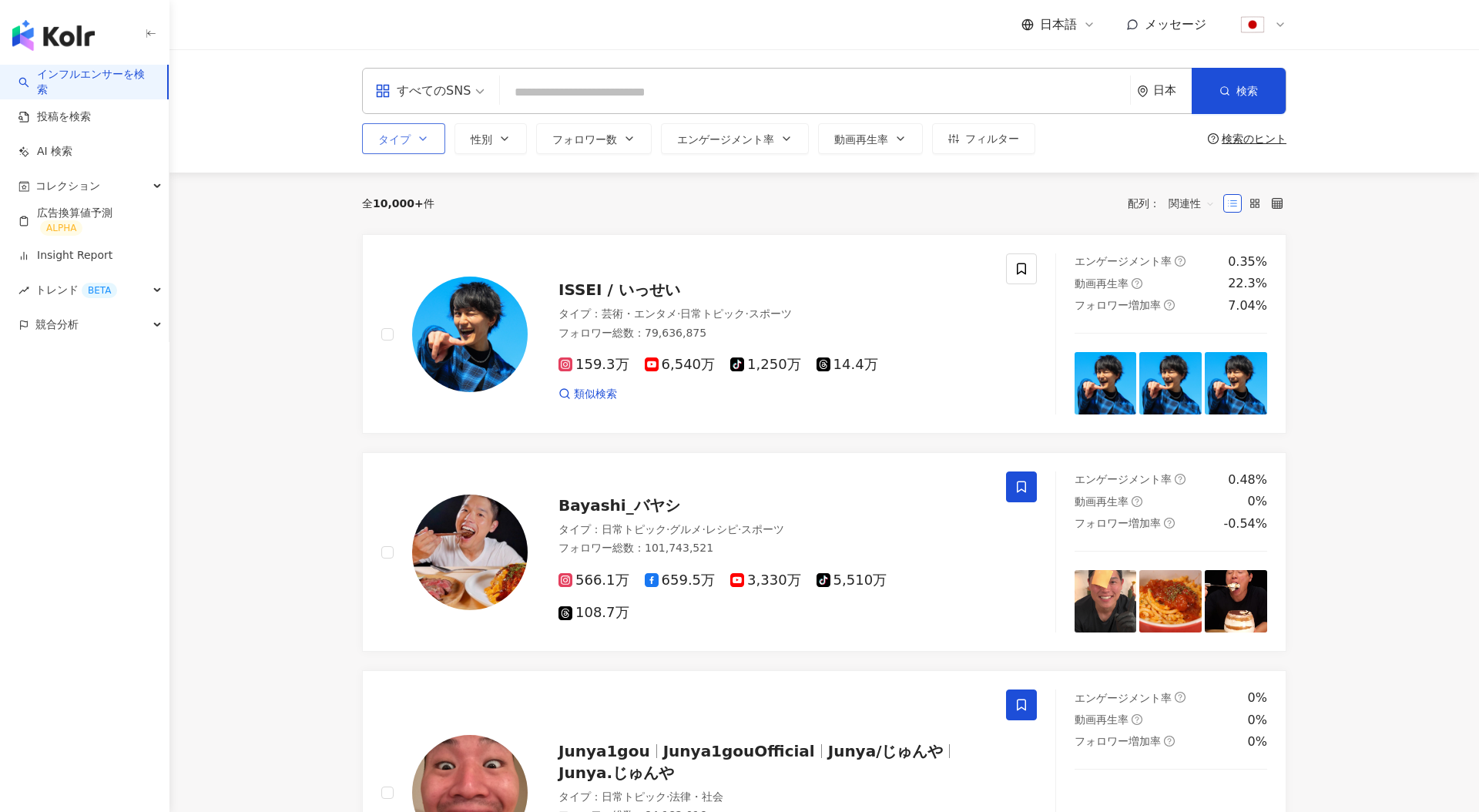
click at [418, 125] on button "タイプ" at bounding box center [404, 139] width 83 height 31
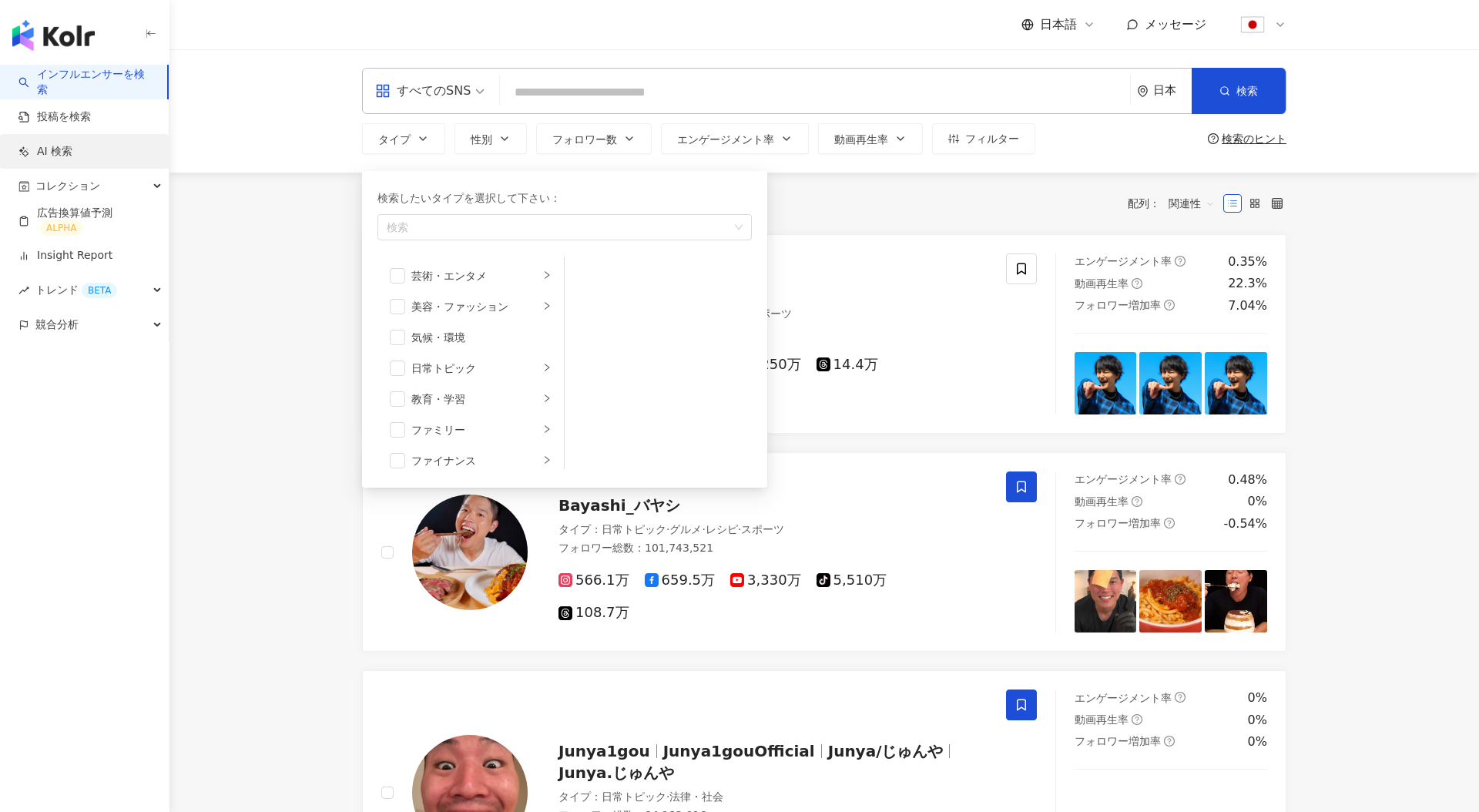
click at [64, 146] on link "AI 検索" at bounding box center [45, 152] width 54 height 16
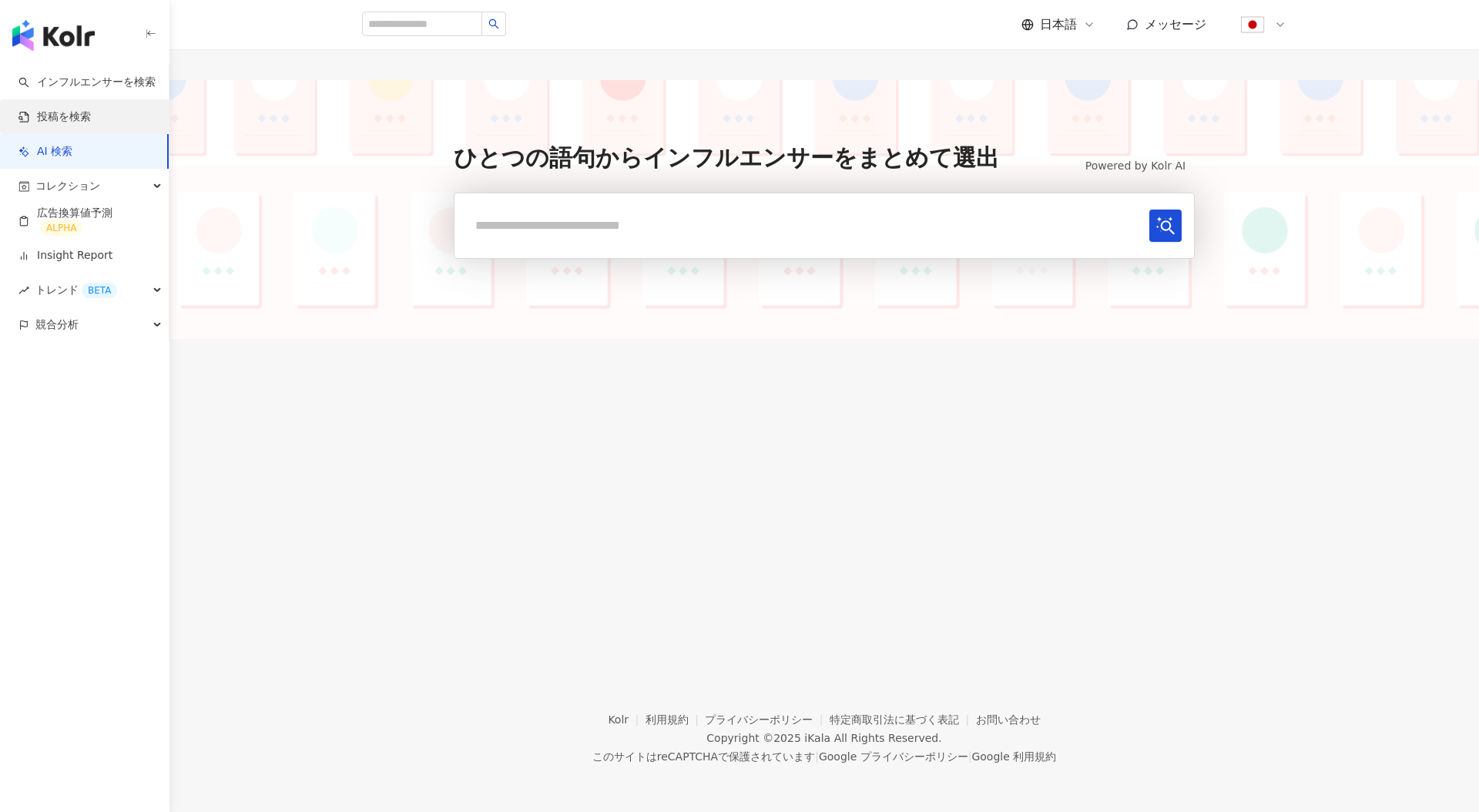
click at [75, 118] on link "投稿を検索" at bounding box center [54, 118] width 73 height 16
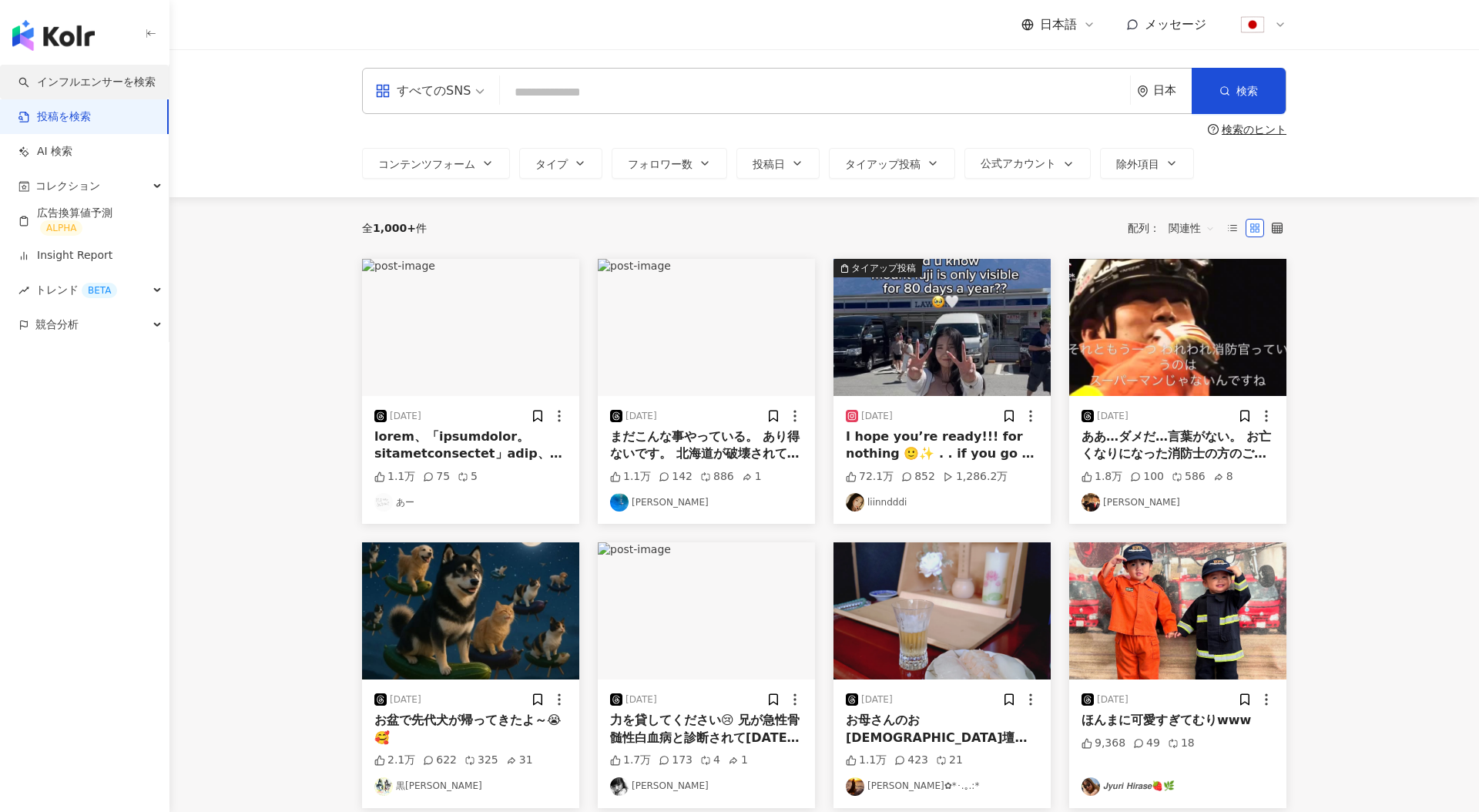
click at [116, 78] on link "インフルエンサーを検索" at bounding box center [86, 82] width 138 height 16
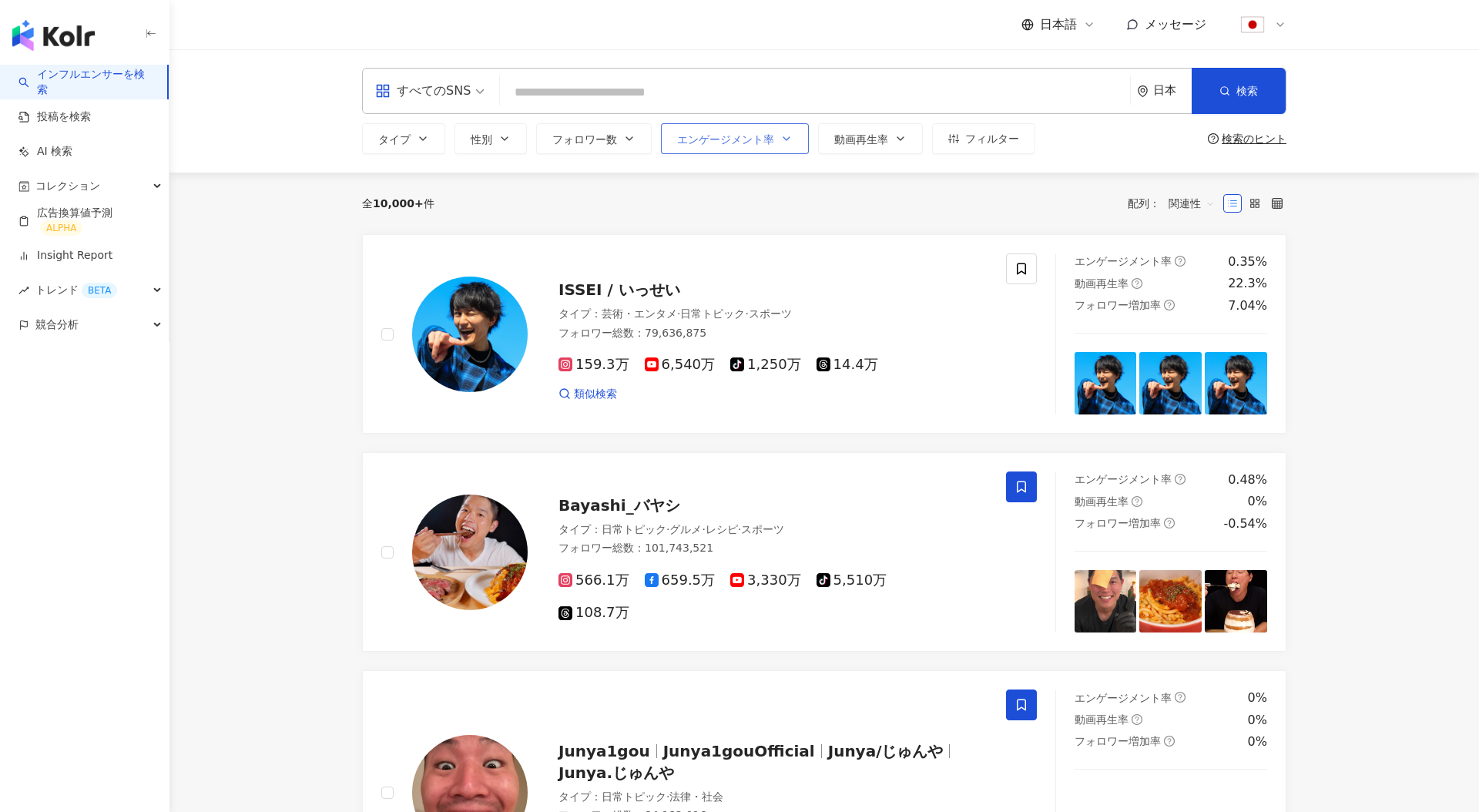
click at [758, 143] on span "エンゲージメント率" at bounding box center [726, 139] width 97 height 12
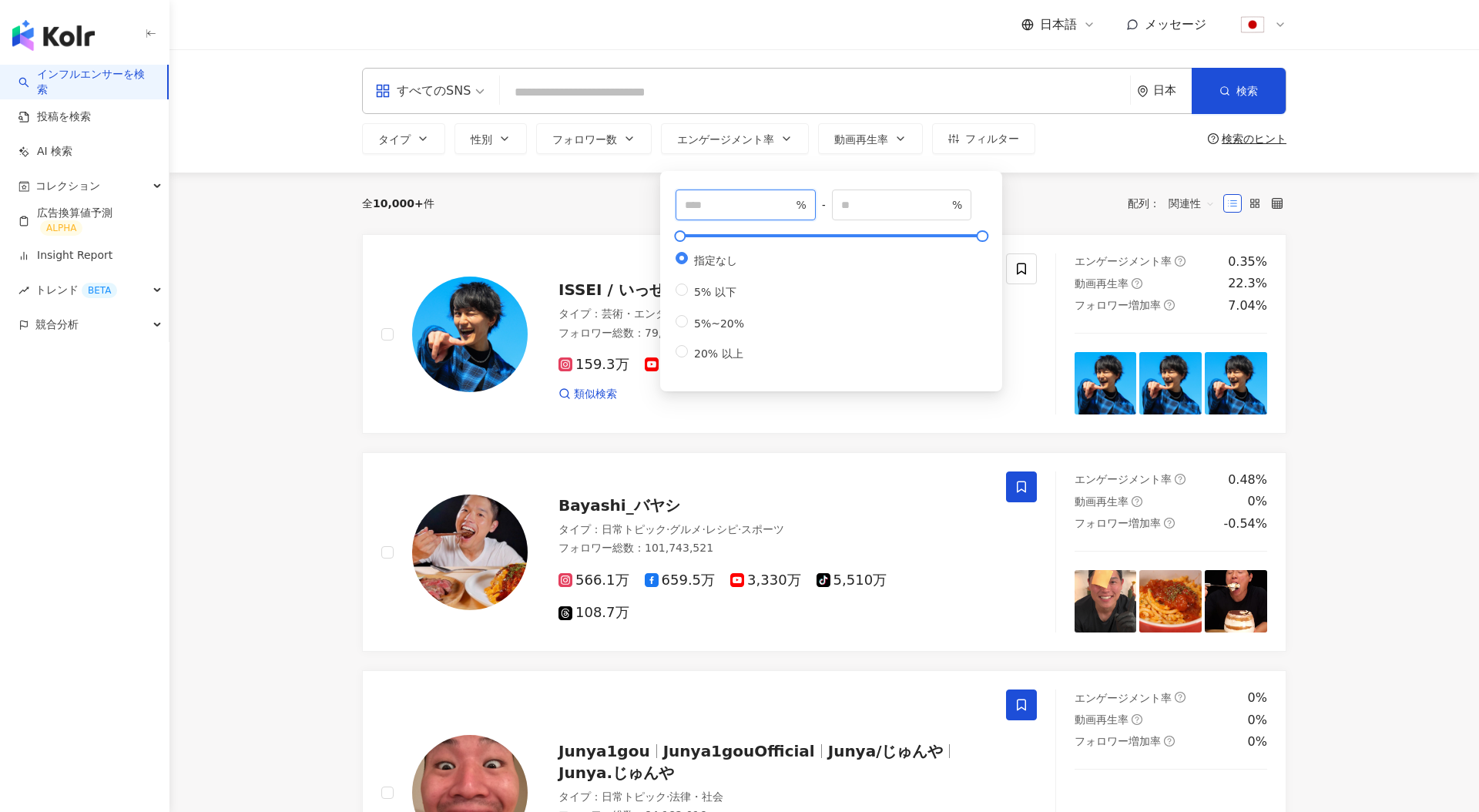
click at [751, 208] on input "number" at bounding box center [739, 205] width 108 height 17
type input "***"
click at [576, 195] on div "全 10,000+ 件 配列： 関連性" at bounding box center [824, 203] width 925 height 25
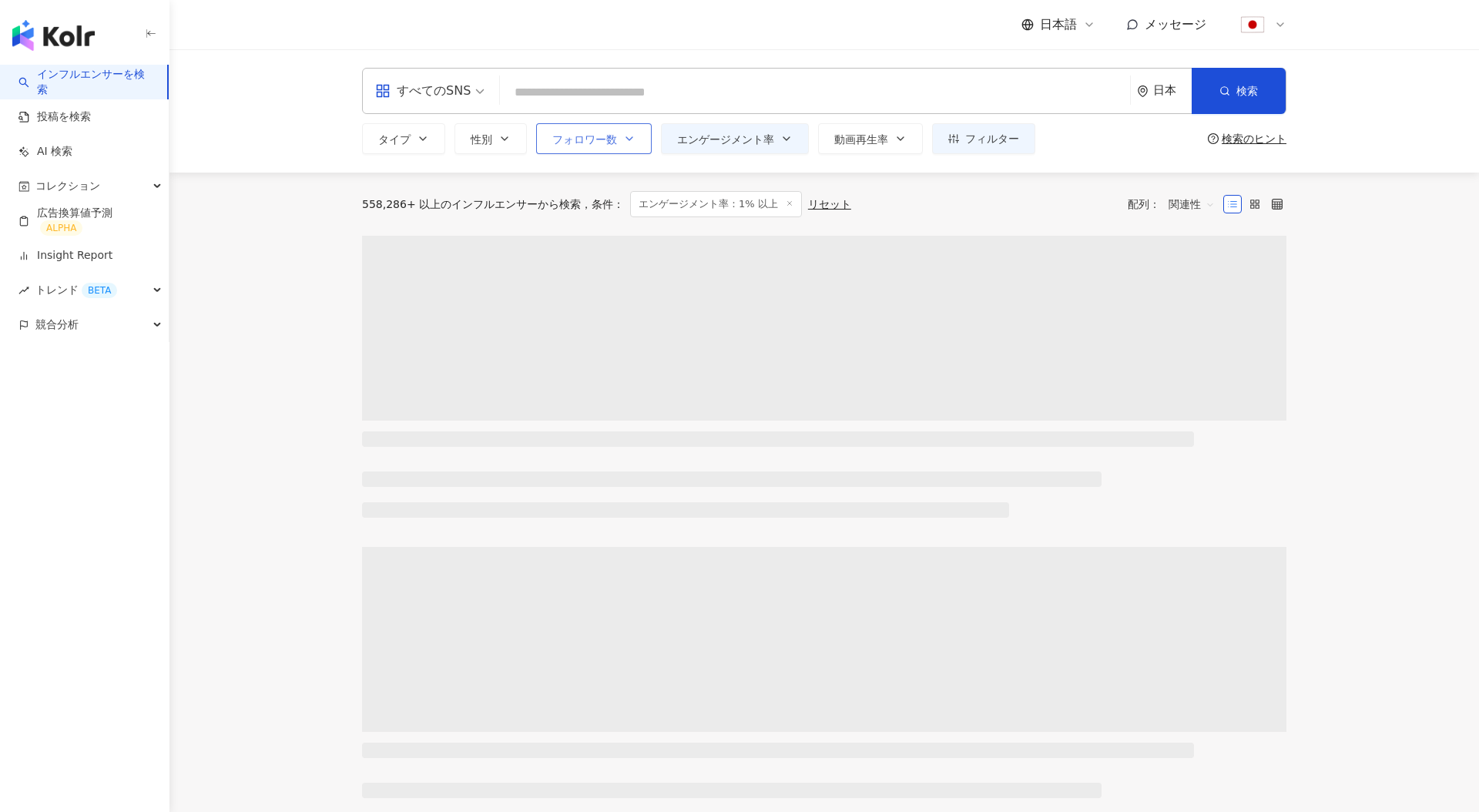
click at [593, 147] on button "フォロワー数" at bounding box center [594, 139] width 116 height 31
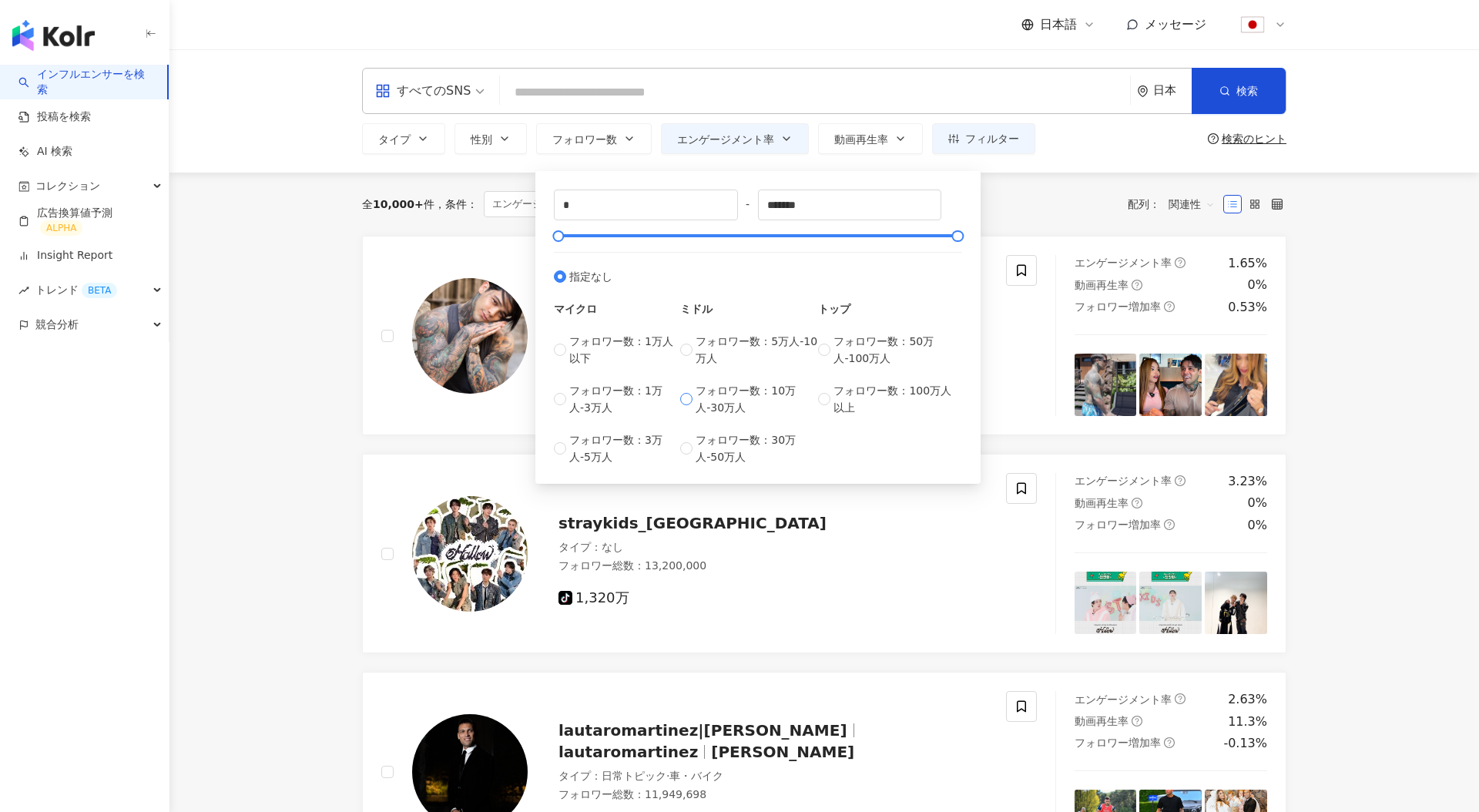
click at [738, 400] on span "フォロワー数：10万人-30万人" at bounding box center [757, 399] width 123 height 34
type input "******"
click at [387, 169] on div "すべてのSNS 日本 検索 タイプ 性別 フォロワー数 エンゲージメント率 動画再生率 フィルター *** % - % 指定なし 5% 以下 5%~20% 2…" at bounding box center [824, 111] width 1309 height 124
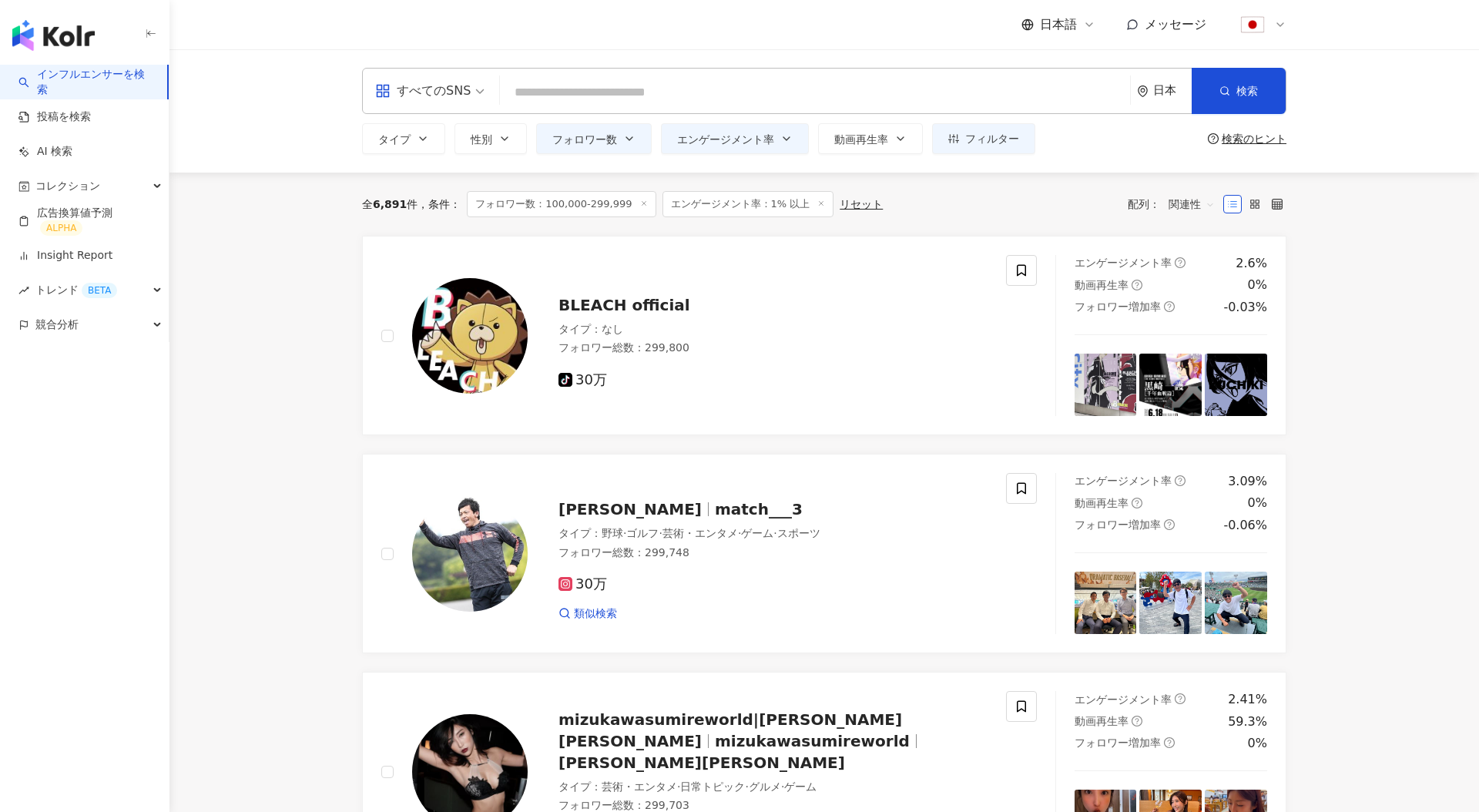
click at [442, 97] on div "すべてのSNS" at bounding box center [423, 91] width 95 height 25
click at [413, 215] on div "YouTube" at bounding box center [430, 219] width 102 height 19
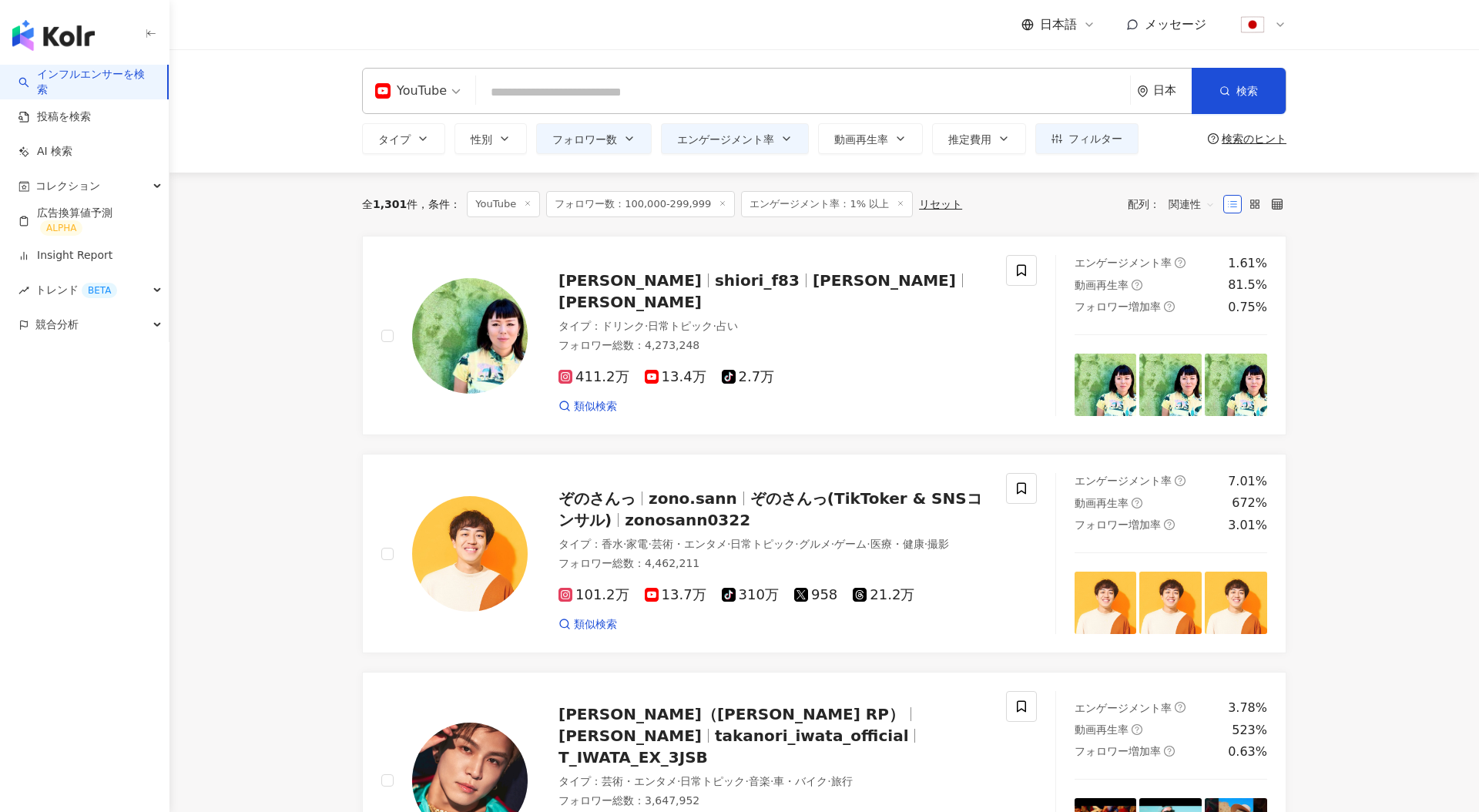
click at [884, 156] on div "yt YouTube 日本 検索 タイプ 性別 フォロワー数 エンゲージメント率 動画再生率 推定費用 フィルター *** % - % 指定なし 5% 以下 …" at bounding box center [824, 111] width 1309 height 124
click at [883, 147] on button "動画再生率" at bounding box center [870, 139] width 105 height 31
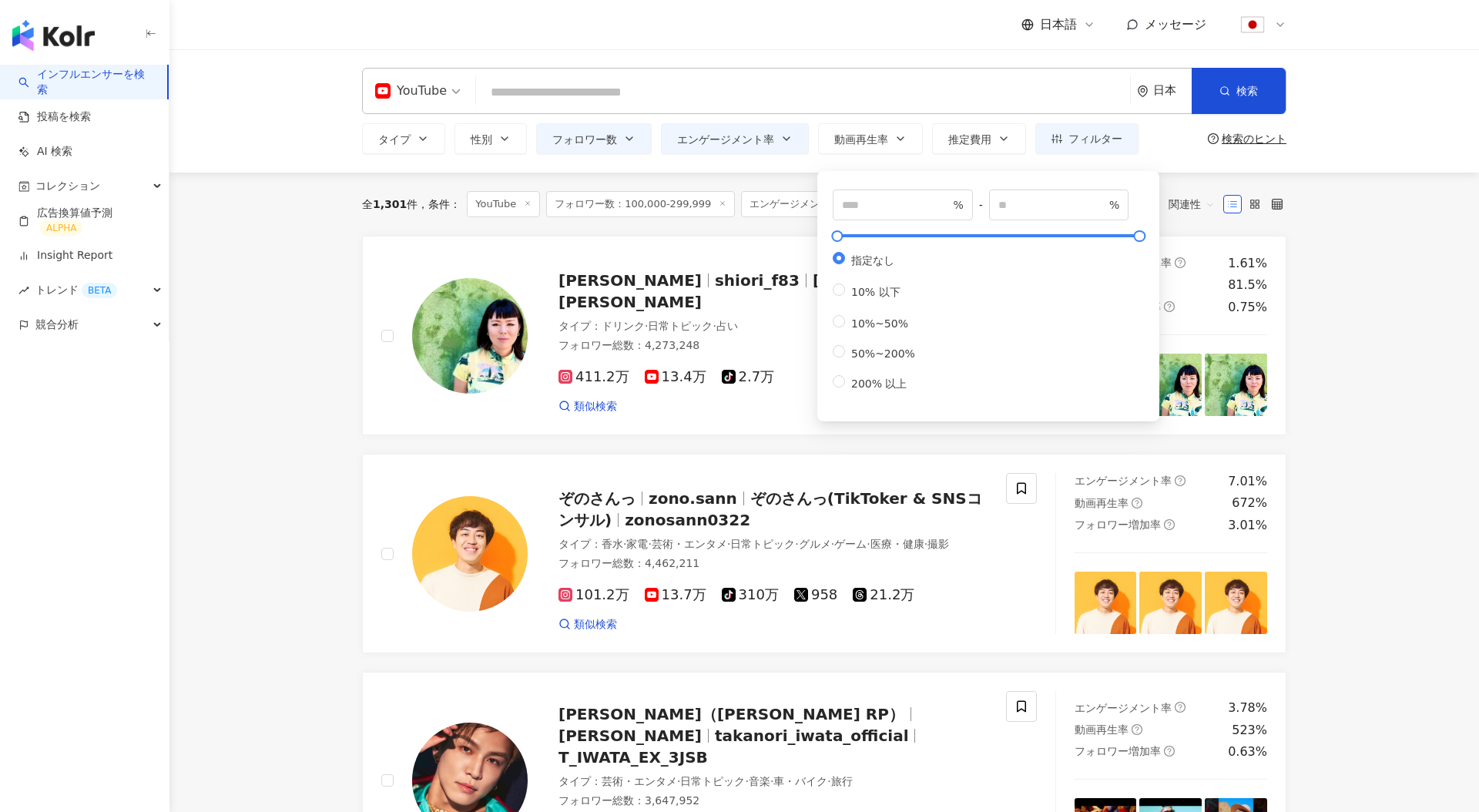
click at [759, 176] on div "全 1,301 件 条件 ： YouTube フォロワー数：100,000-299,999 エンゲージメント率：1% 以上 リセット 配列： 関連性" at bounding box center [824, 204] width 925 height 63
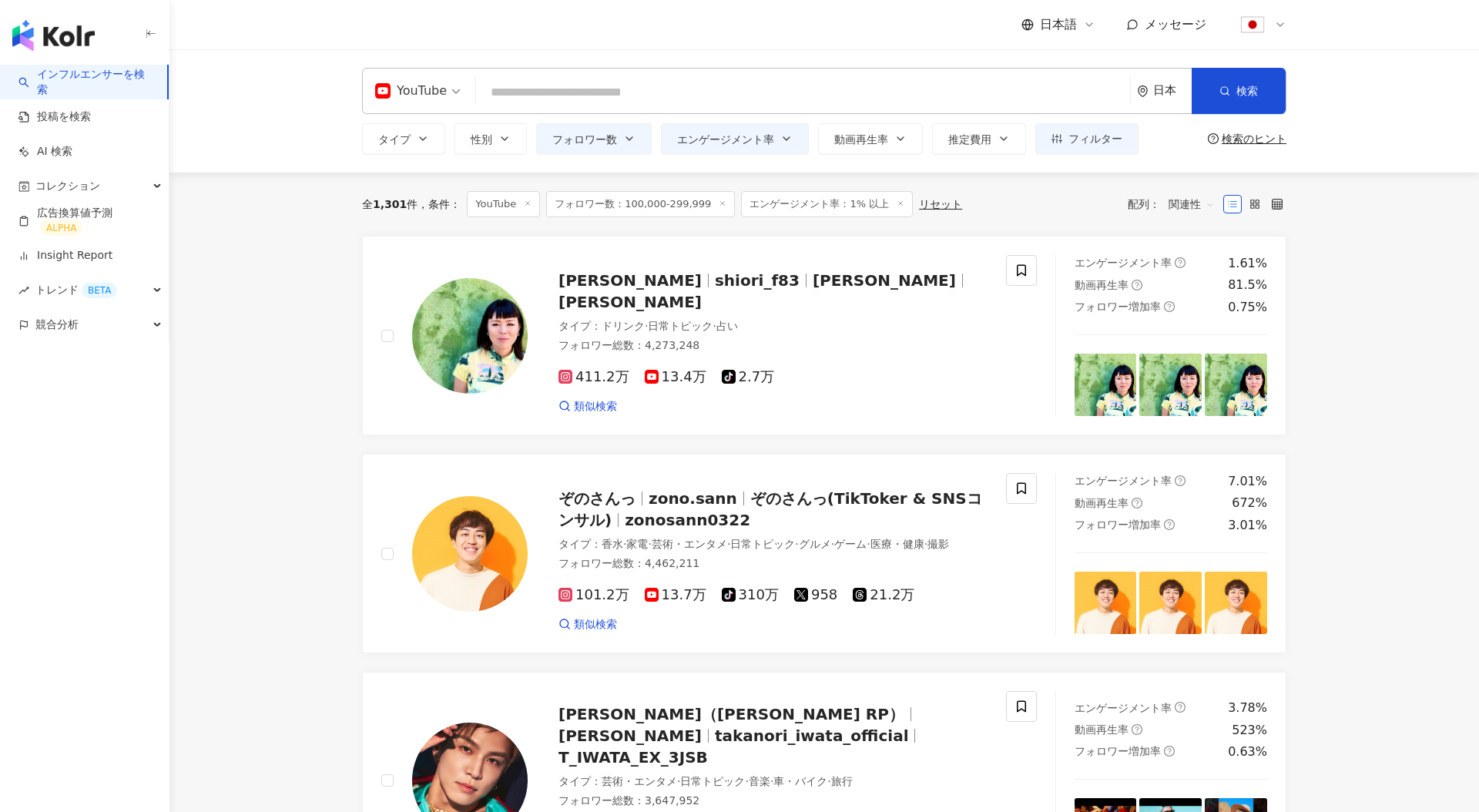
click at [921, 206] on div "リセット" at bounding box center [941, 204] width 43 height 12
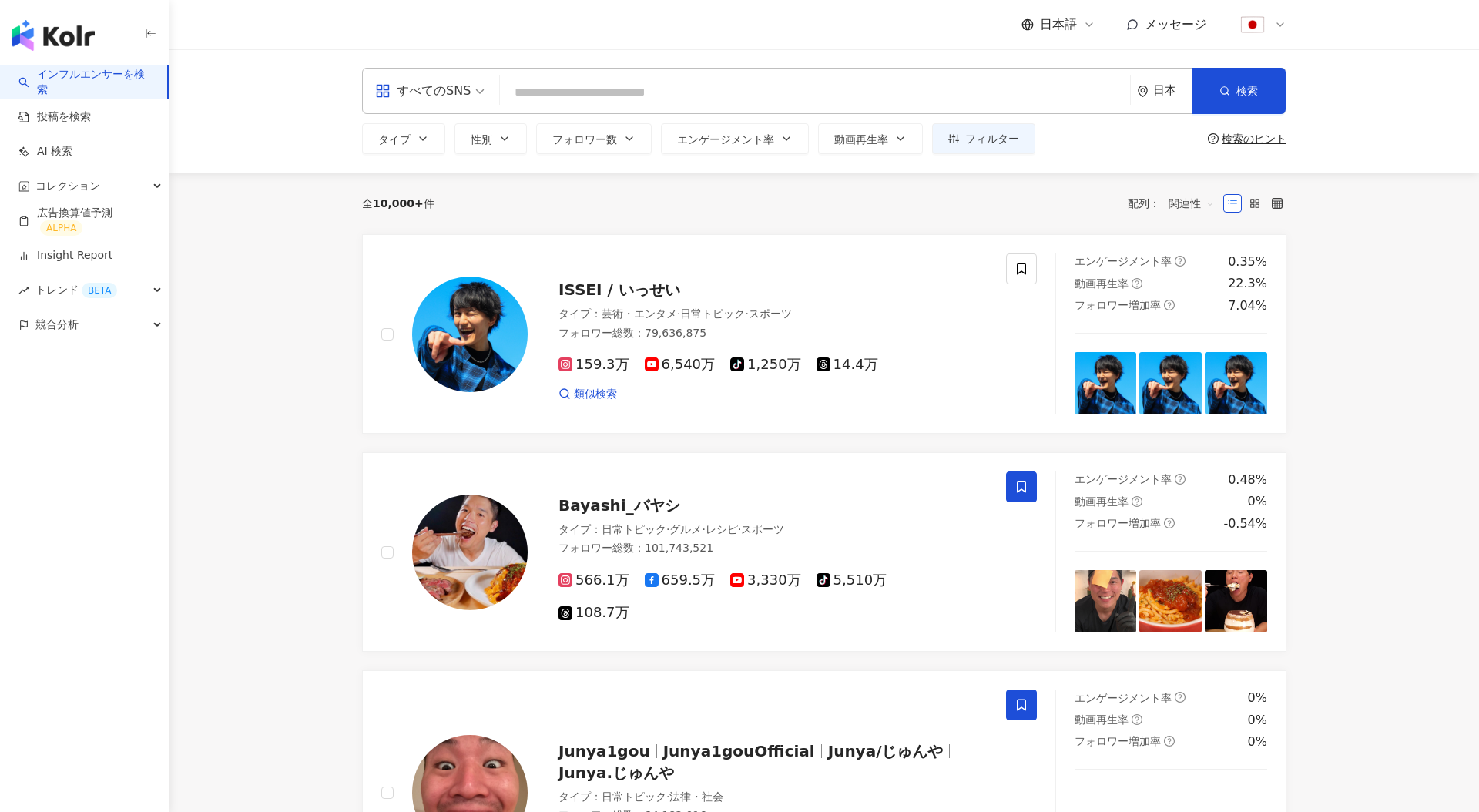
click at [690, 99] on input "search" at bounding box center [815, 93] width 618 height 29
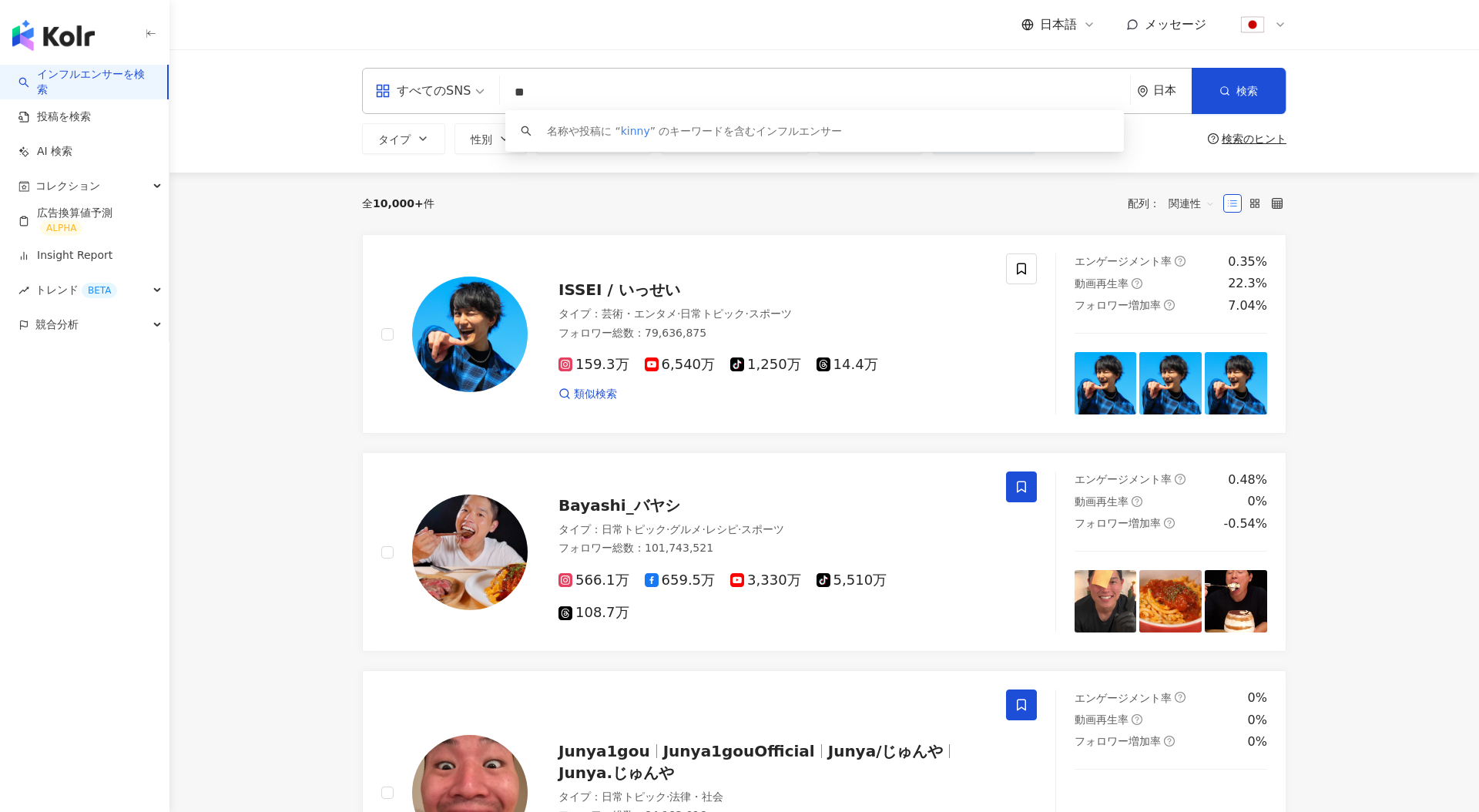
type input "*"
type input "**"
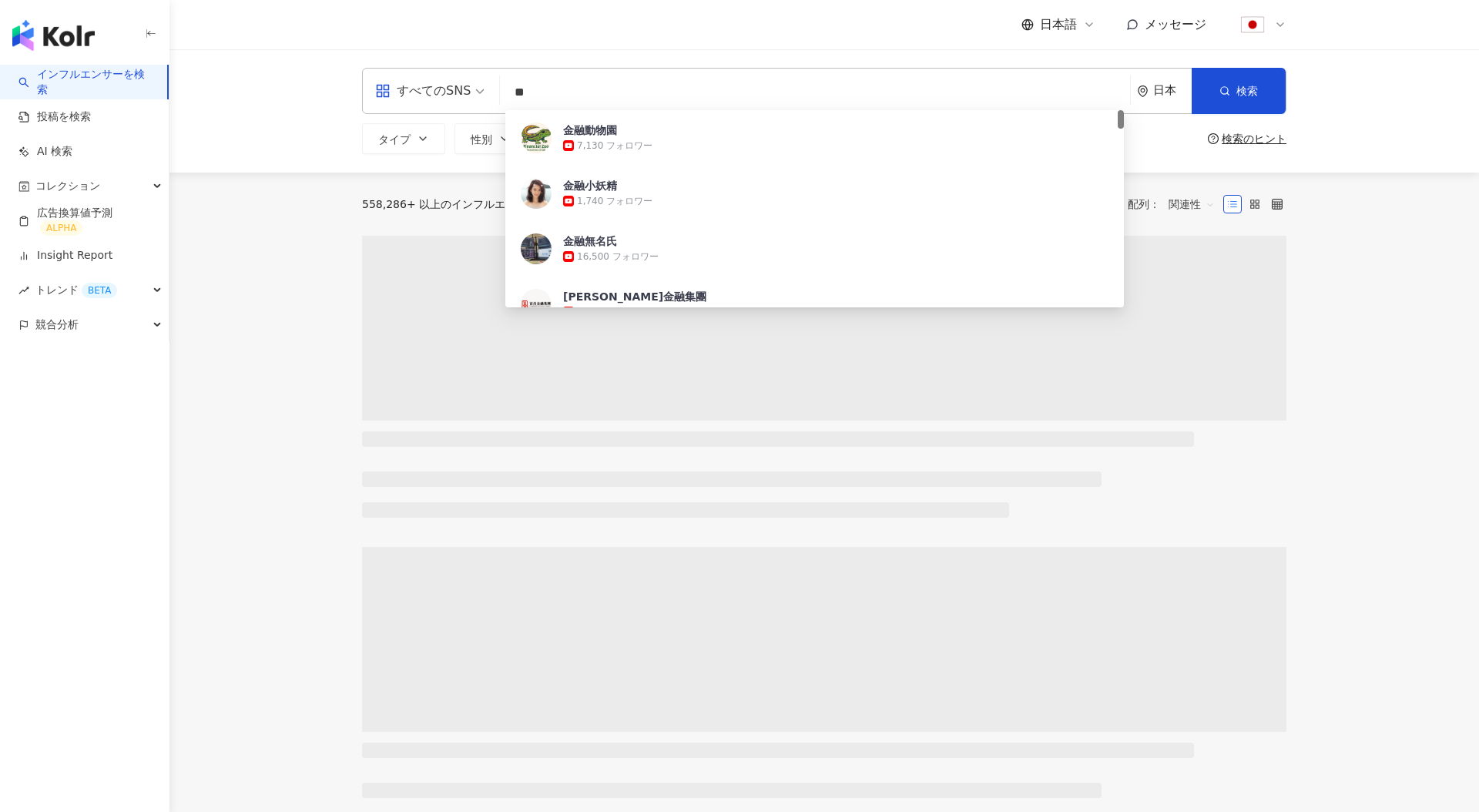
click at [371, 215] on div "558,286+ 以上のインフルエンサーから検索 条件 ： キーワード：金融 リセット" at bounding box center [577, 204] width 430 height 26
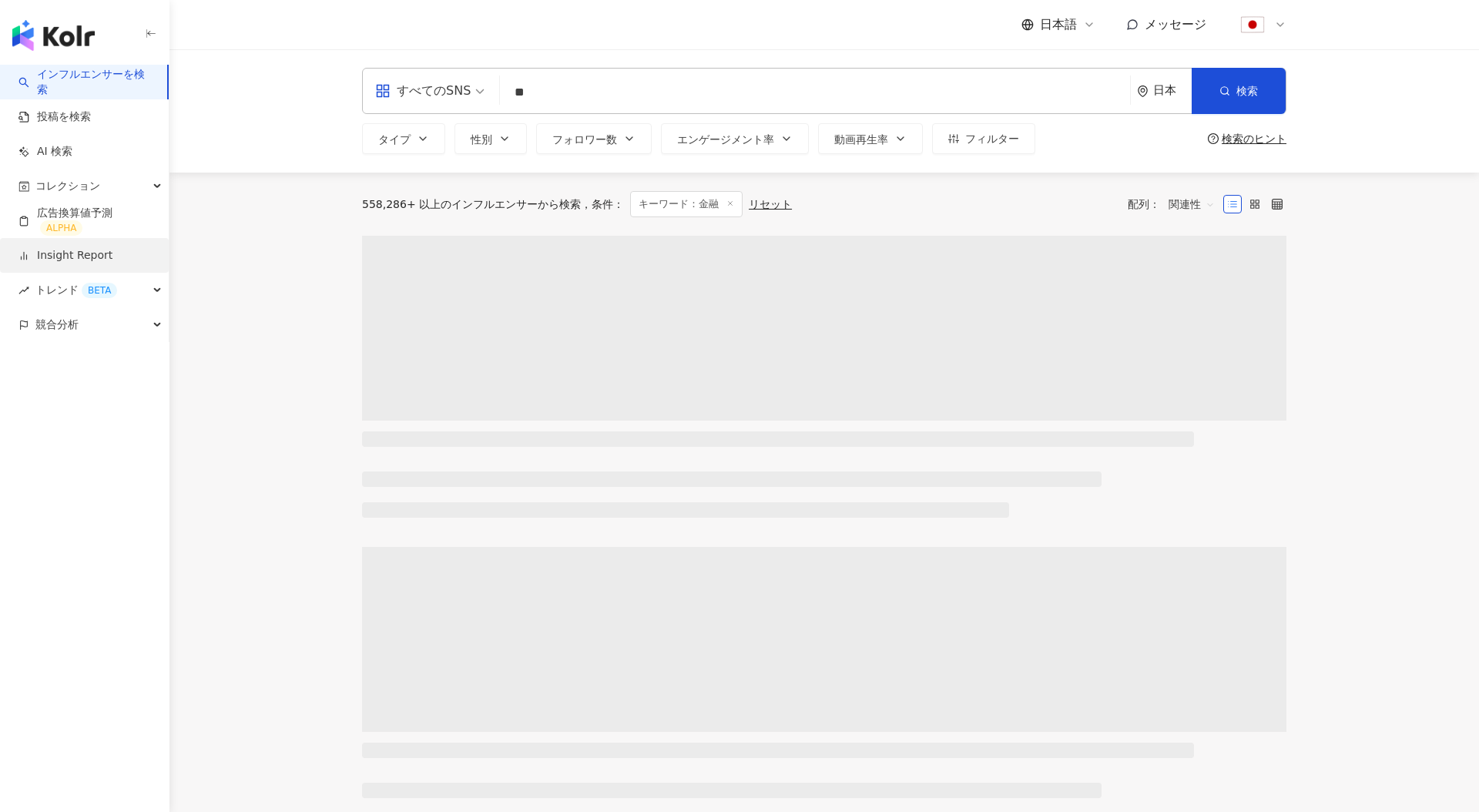
click at [81, 249] on link "Insight Report" at bounding box center [65, 256] width 94 height 16
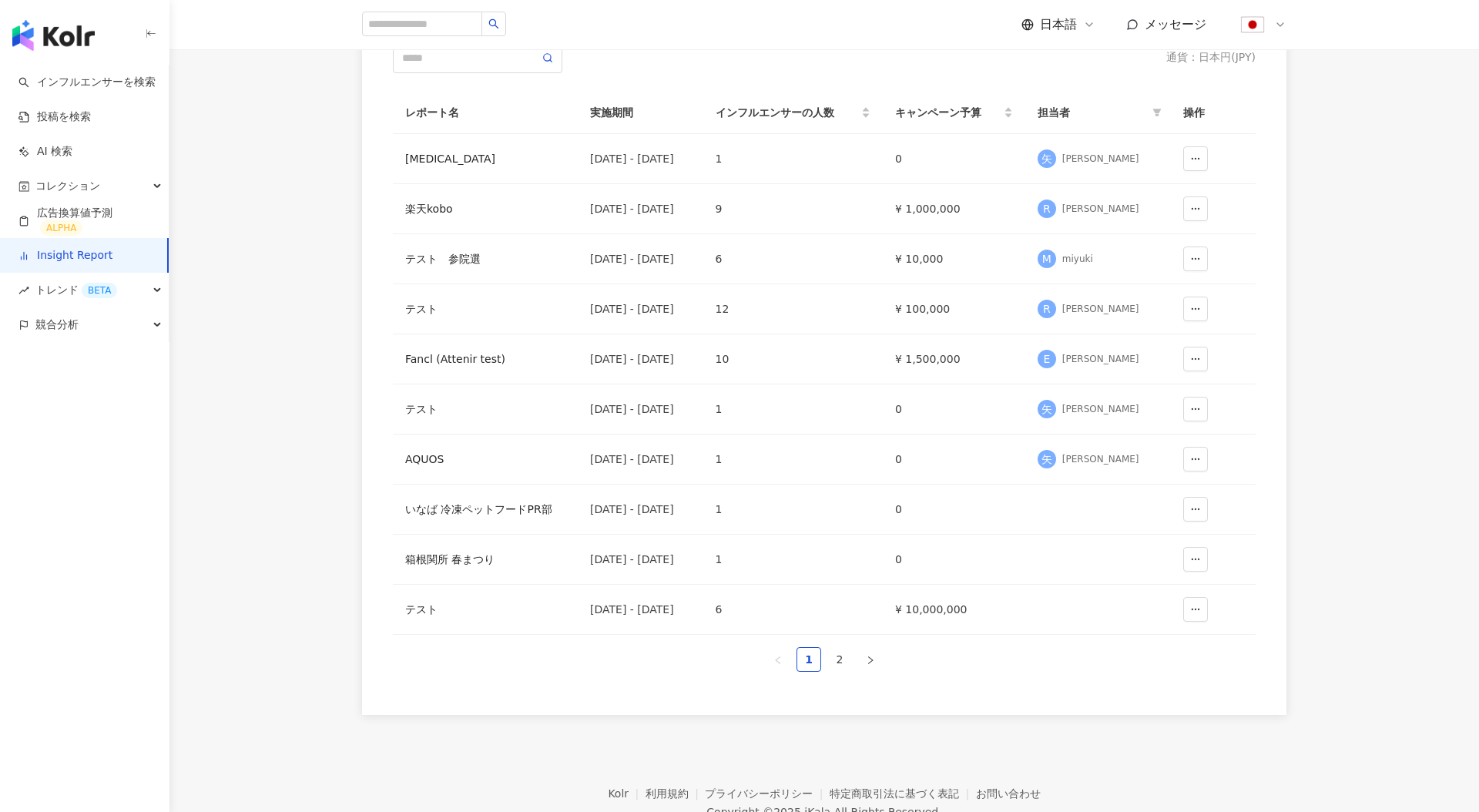
scroll to position [236, 0]
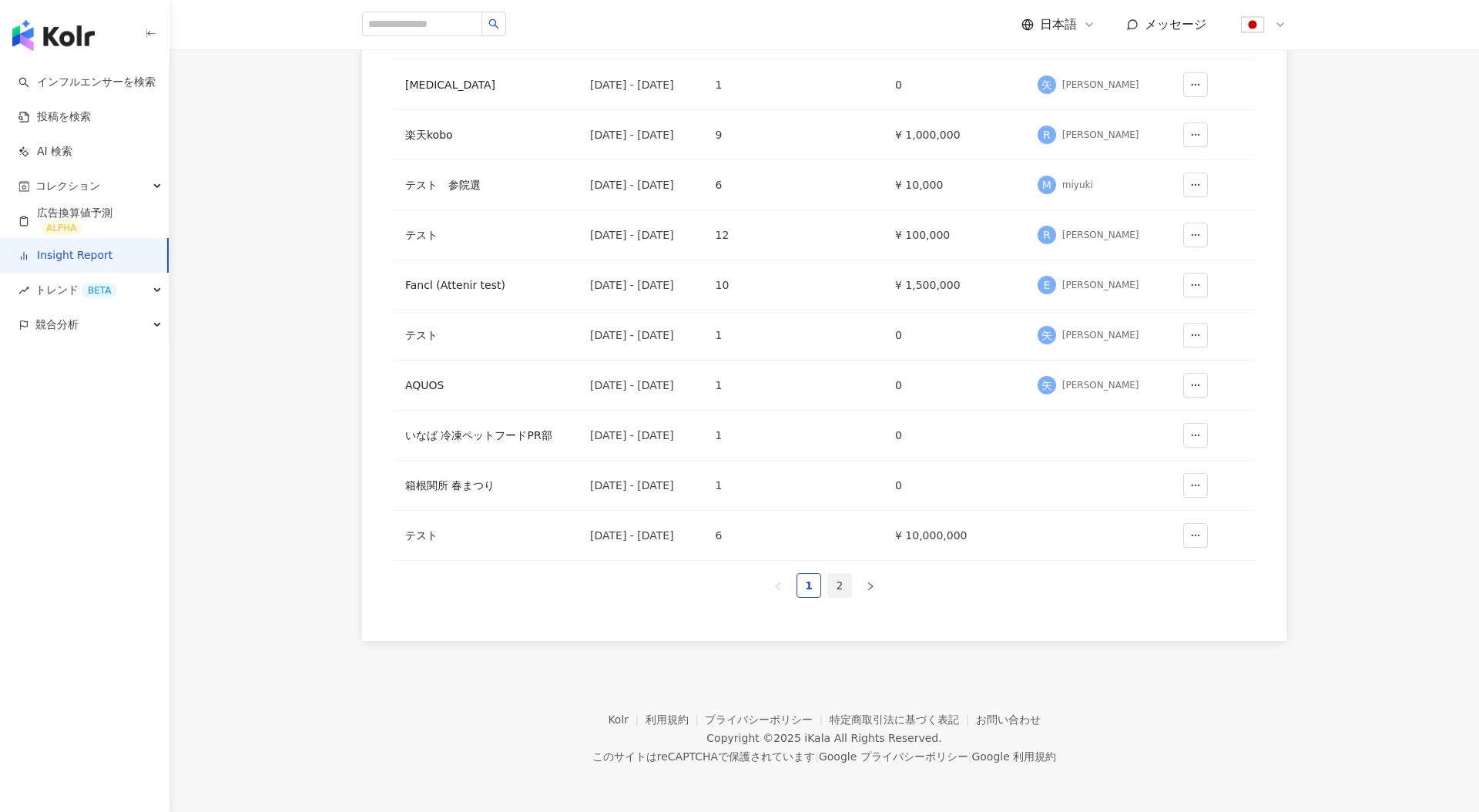
click at [835, 591] on link "2" at bounding box center [840, 585] width 23 height 23
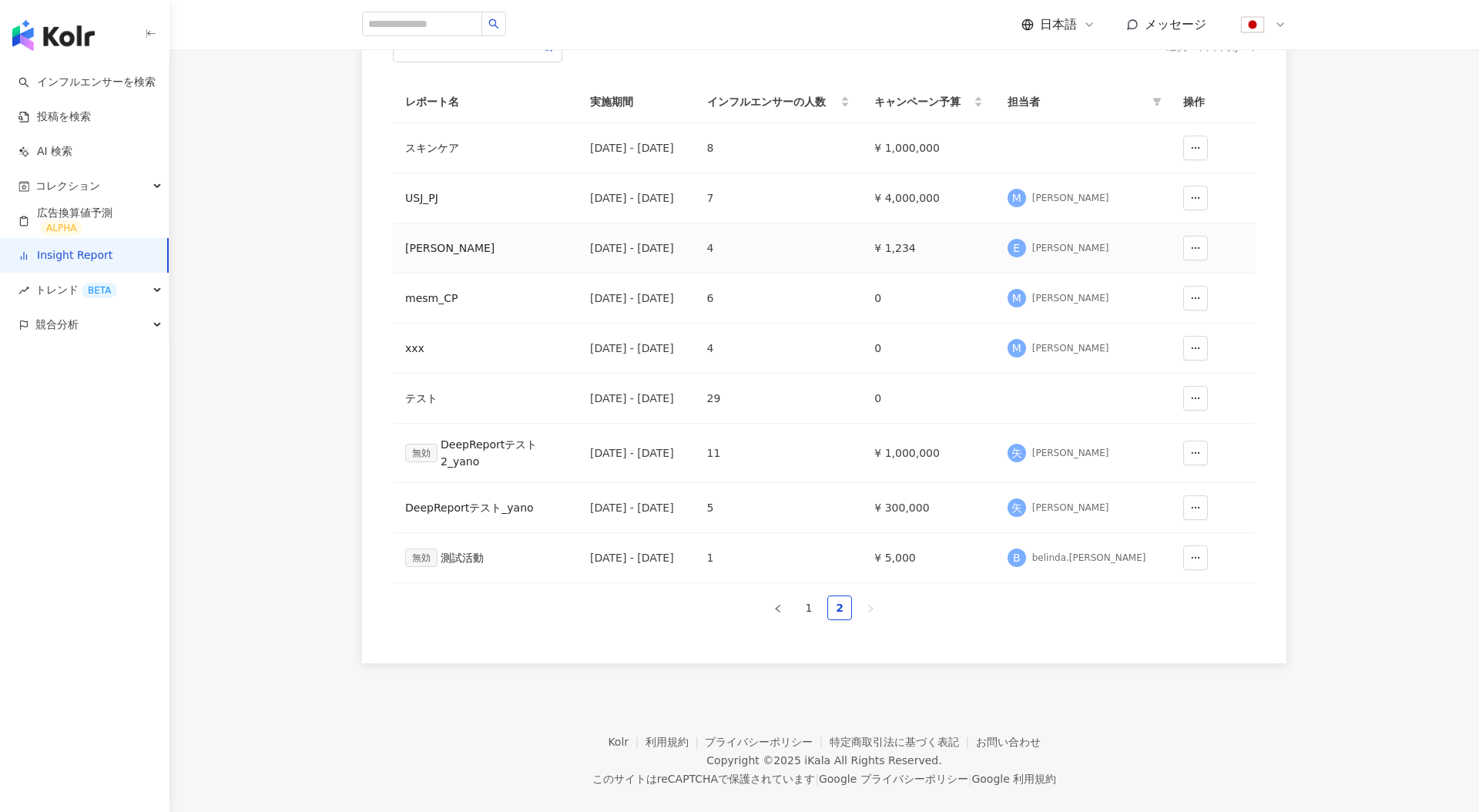
scroll to position [170, 0]
click at [454, 145] on div "スキンケア" at bounding box center [485, 151] width 160 height 17
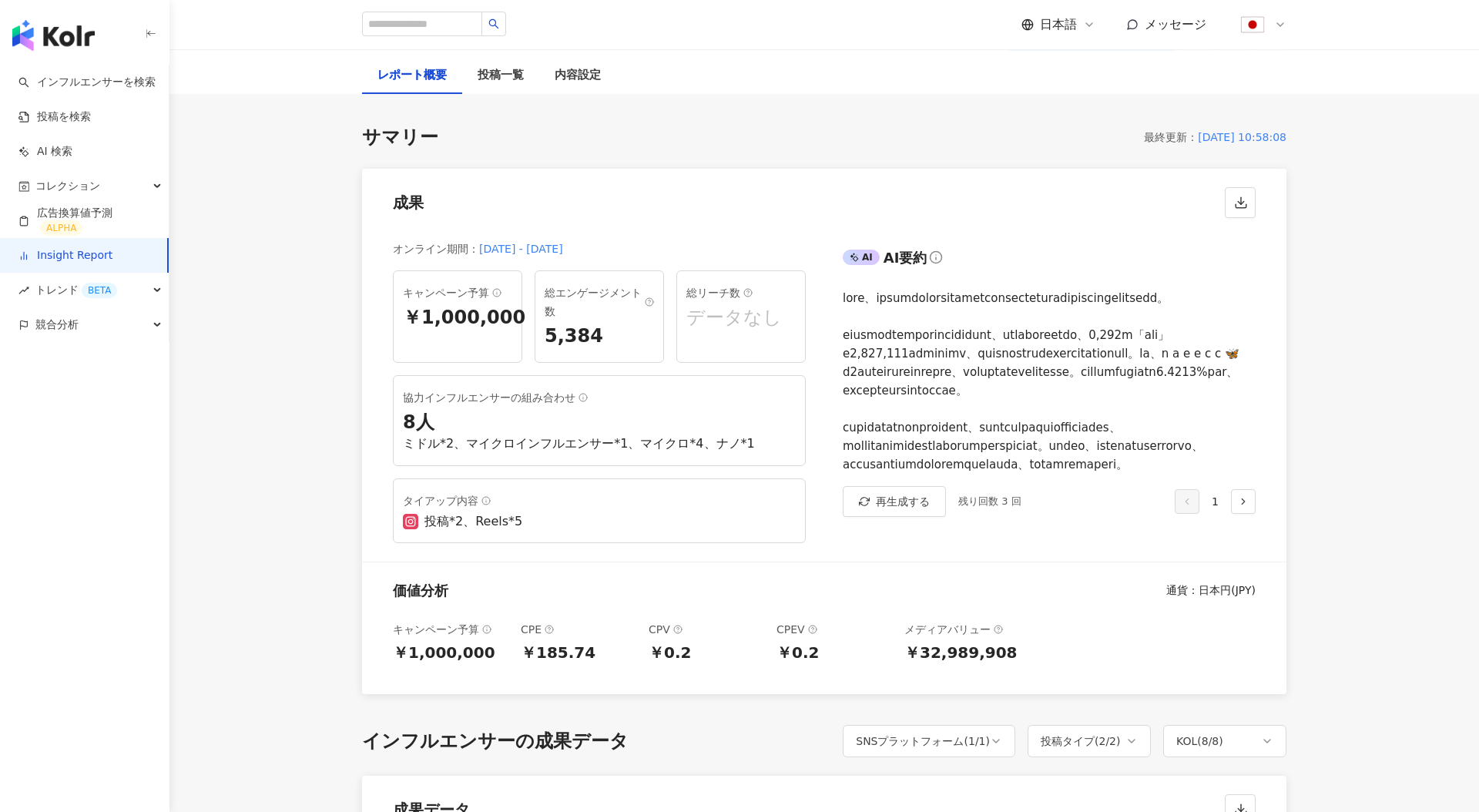
scroll to position [6, 0]
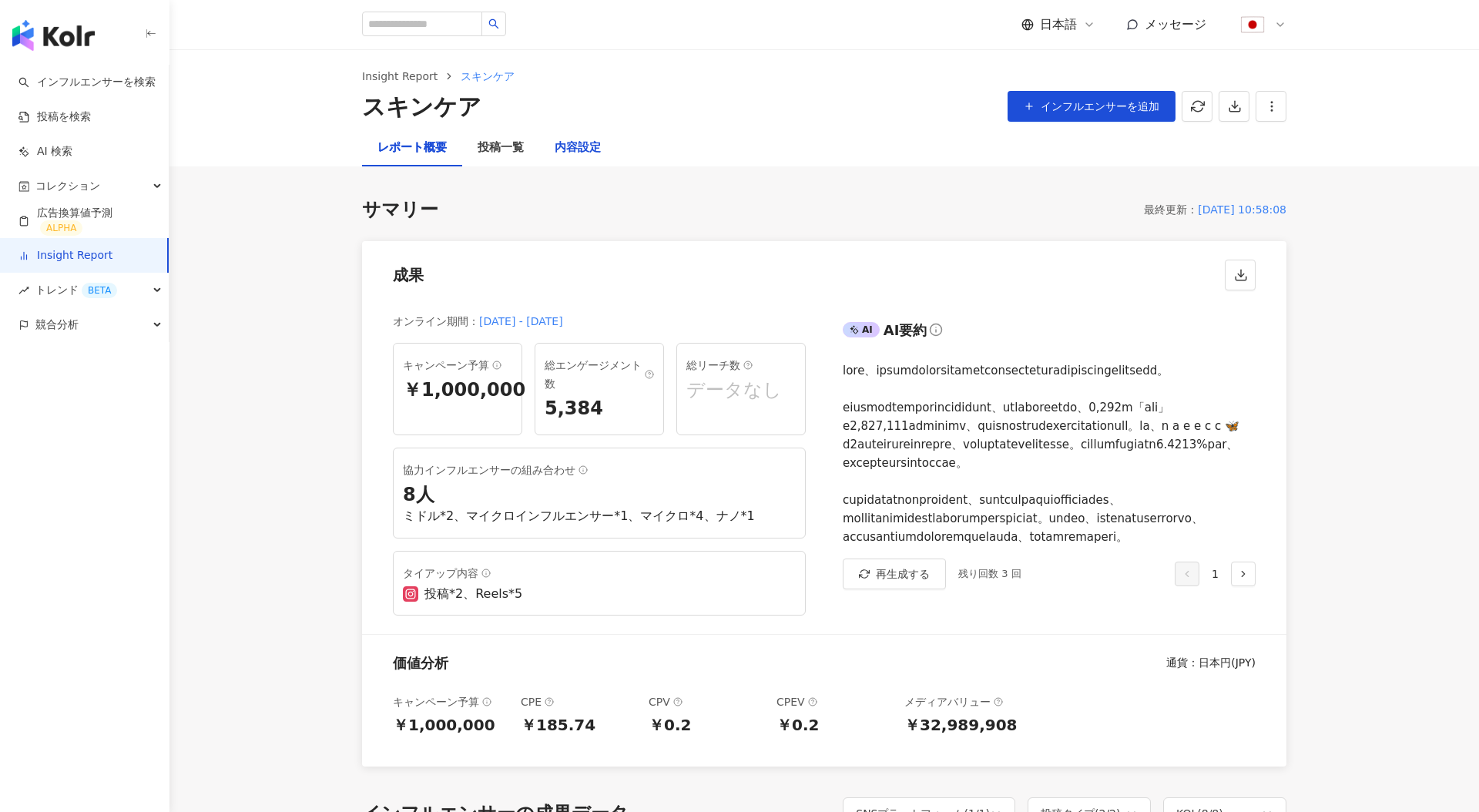
click at [590, 146] on div "内容設定" at bounding box center [577, 147] width 46 height 18
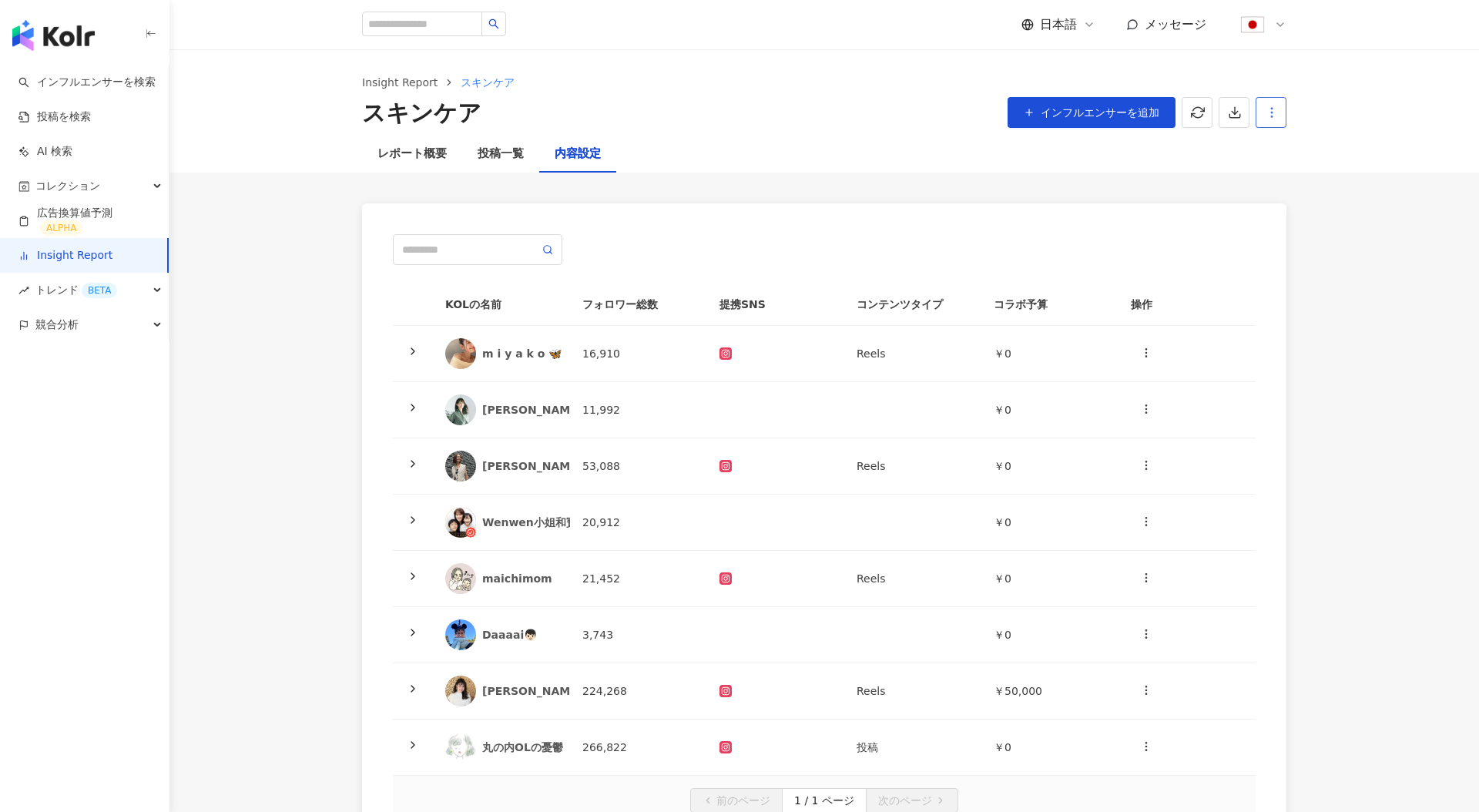
click at [1282, 109] on button "button" at bounding box center [1271, 112] width 31 height 31
click at [1303, 144] on div "レポート設定" at bounding box center [1335, 150] width 136 height 17
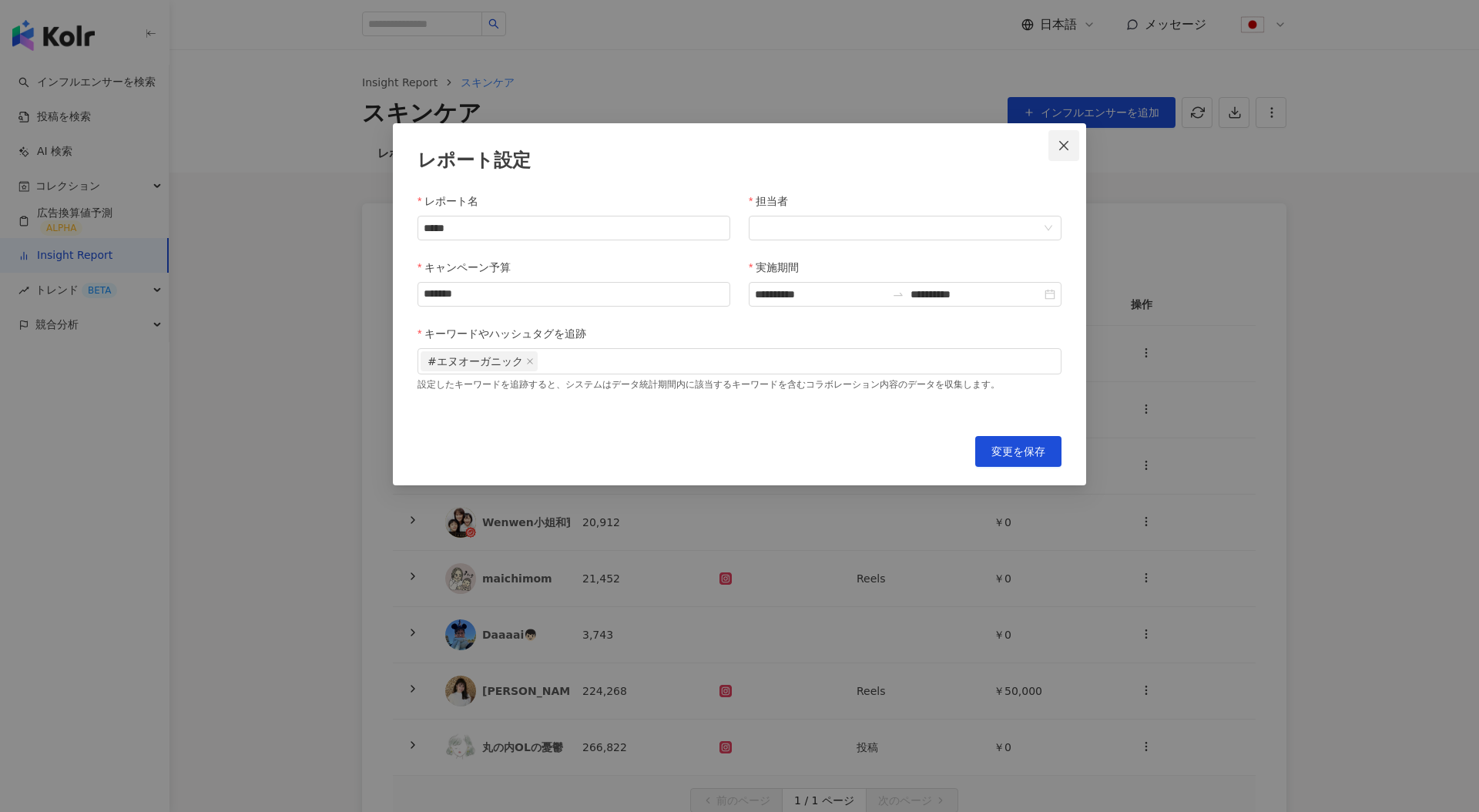
click at [1070, 147] on icon "close" at bounding box center [1064, 145] width 12 height 12
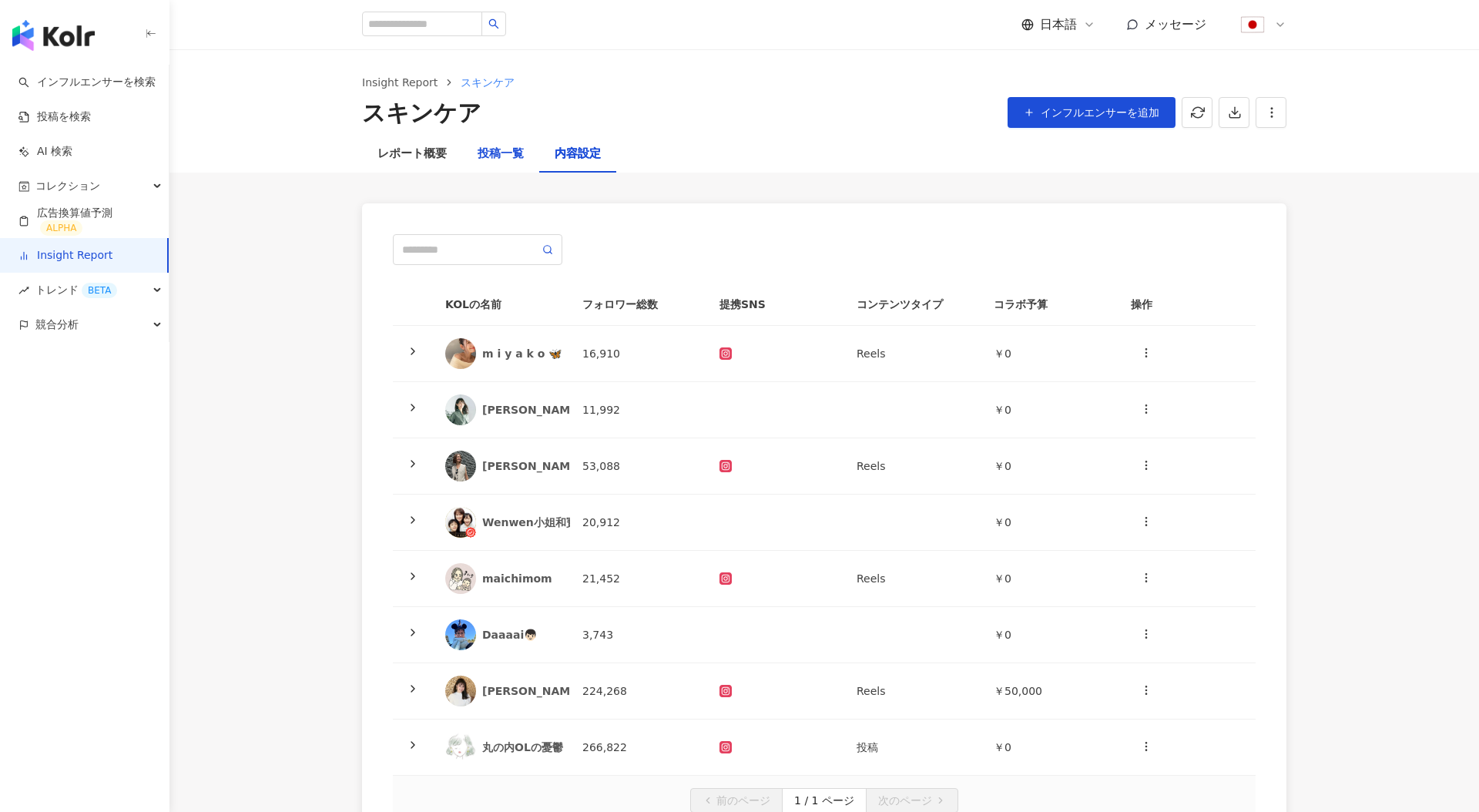
click at [477, 155] on div "投稿一覧" at bounding box center [500, 153] width 46 height 18
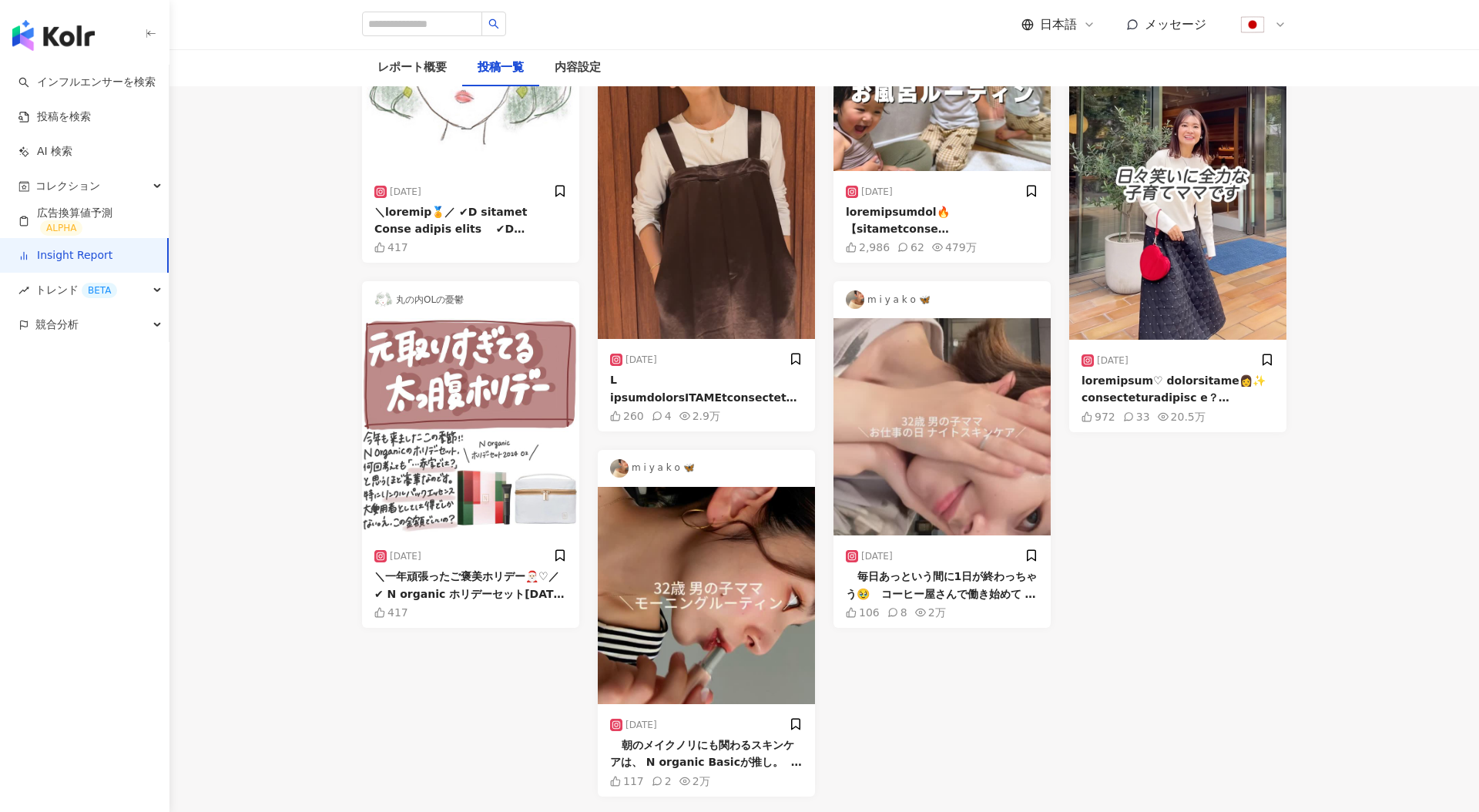
scroll to position [340, 0]
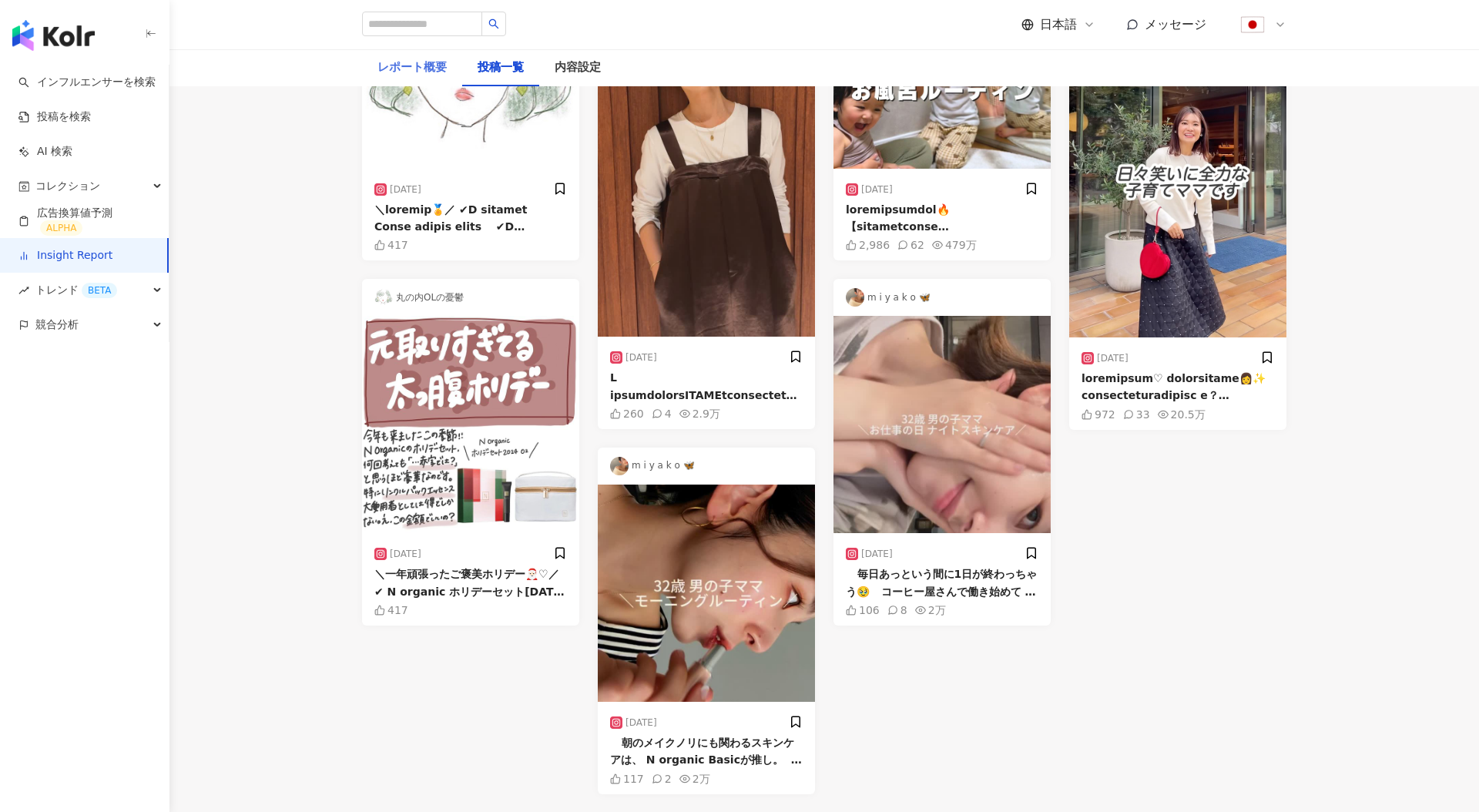
click at [426, 81] on div "レポート概要" at bounding box center [413, 67] width 100 height 37
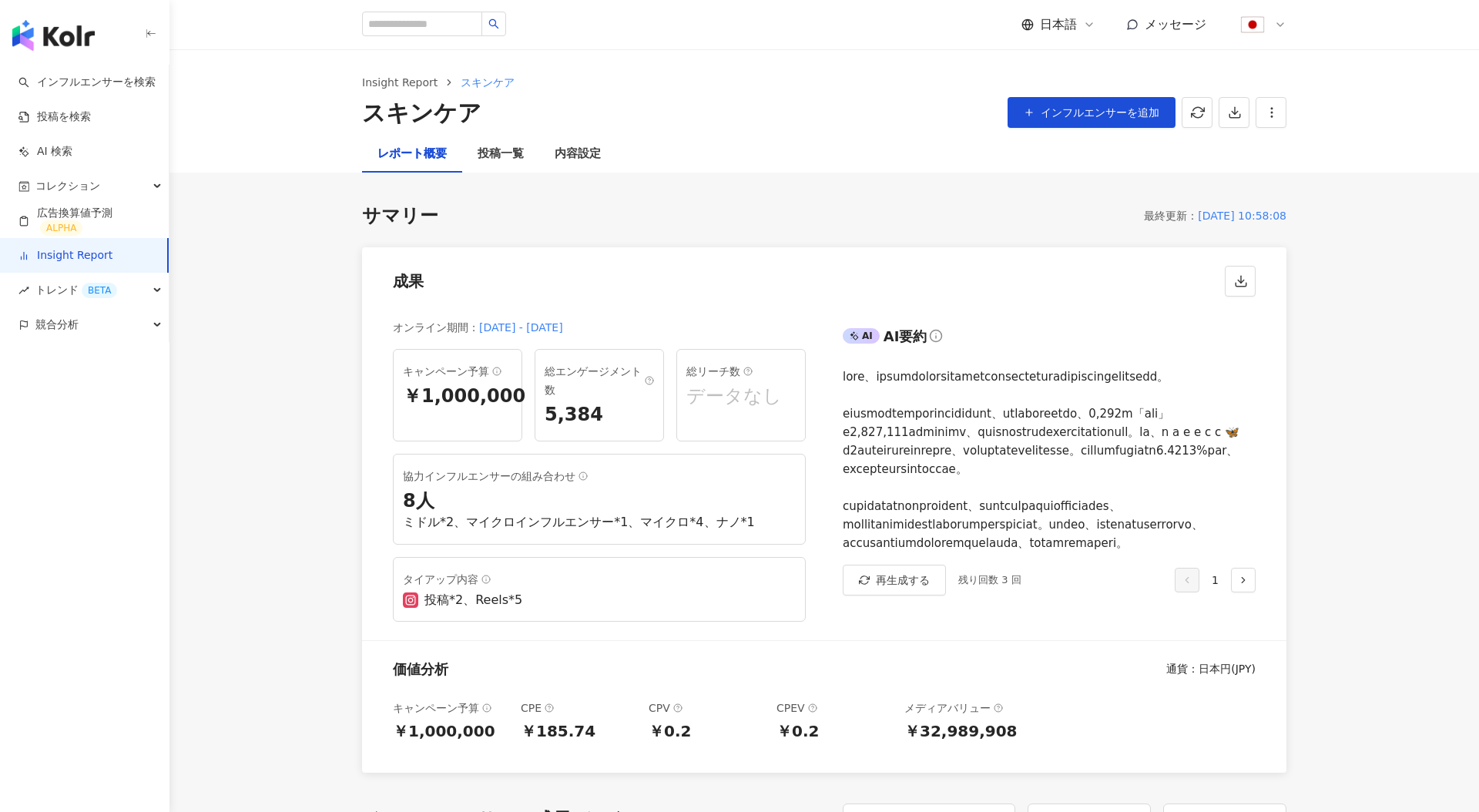
click at [840, 382] on div "AI AI要約 再生成する 残り回数 3 回 1" at bounding box center [1055, 473] width 463 height 335
click at [99, 323] on div "競合分析" at bounding box center [84, 324] width 169 height 35
click at [85, 356] on link "アカウント分析" at bounding box center [74, 360] width 75 height 16
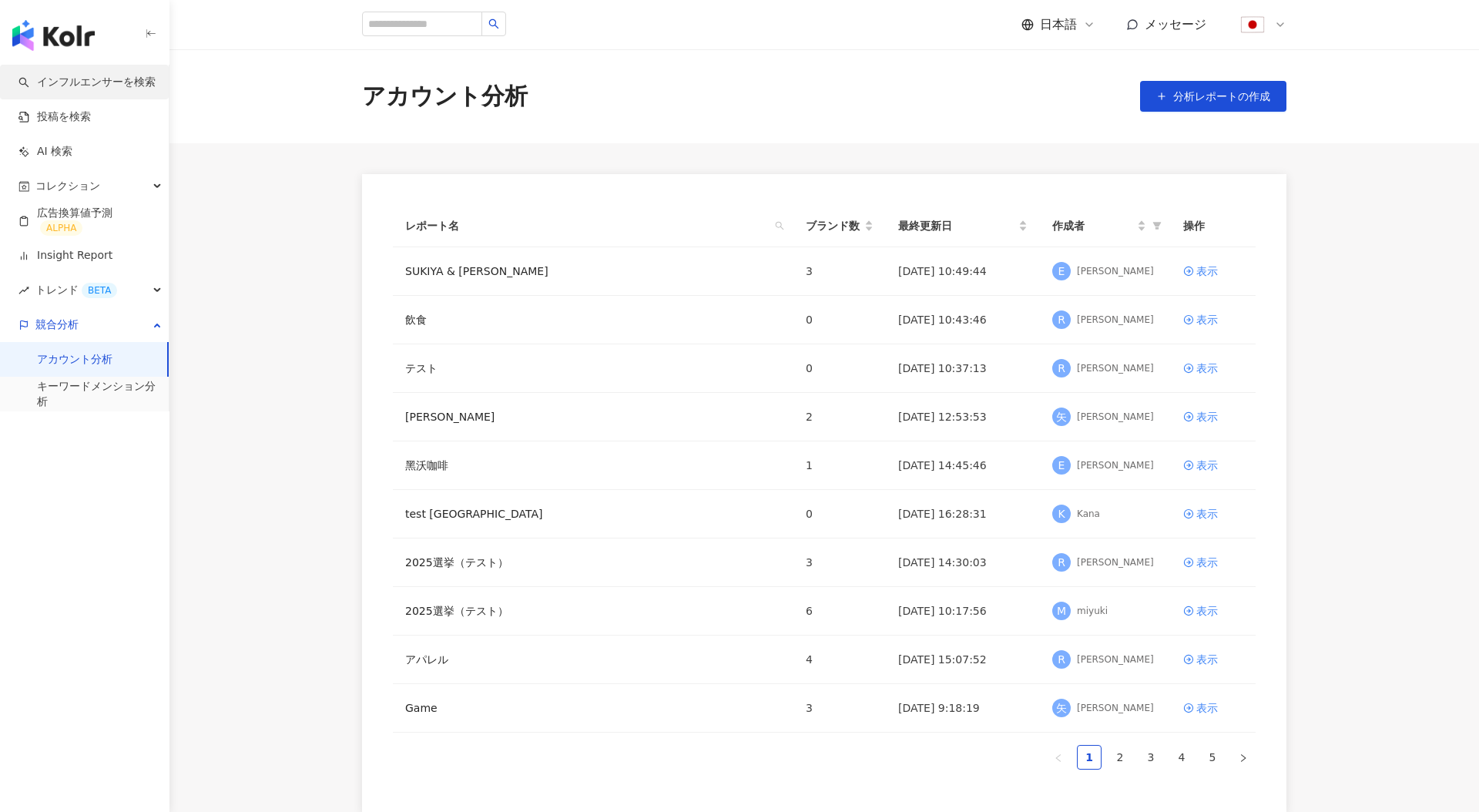
click at [106, 77] on link "インフルエンサーを検索" at bounding box center [86, 82] width 138 height 16
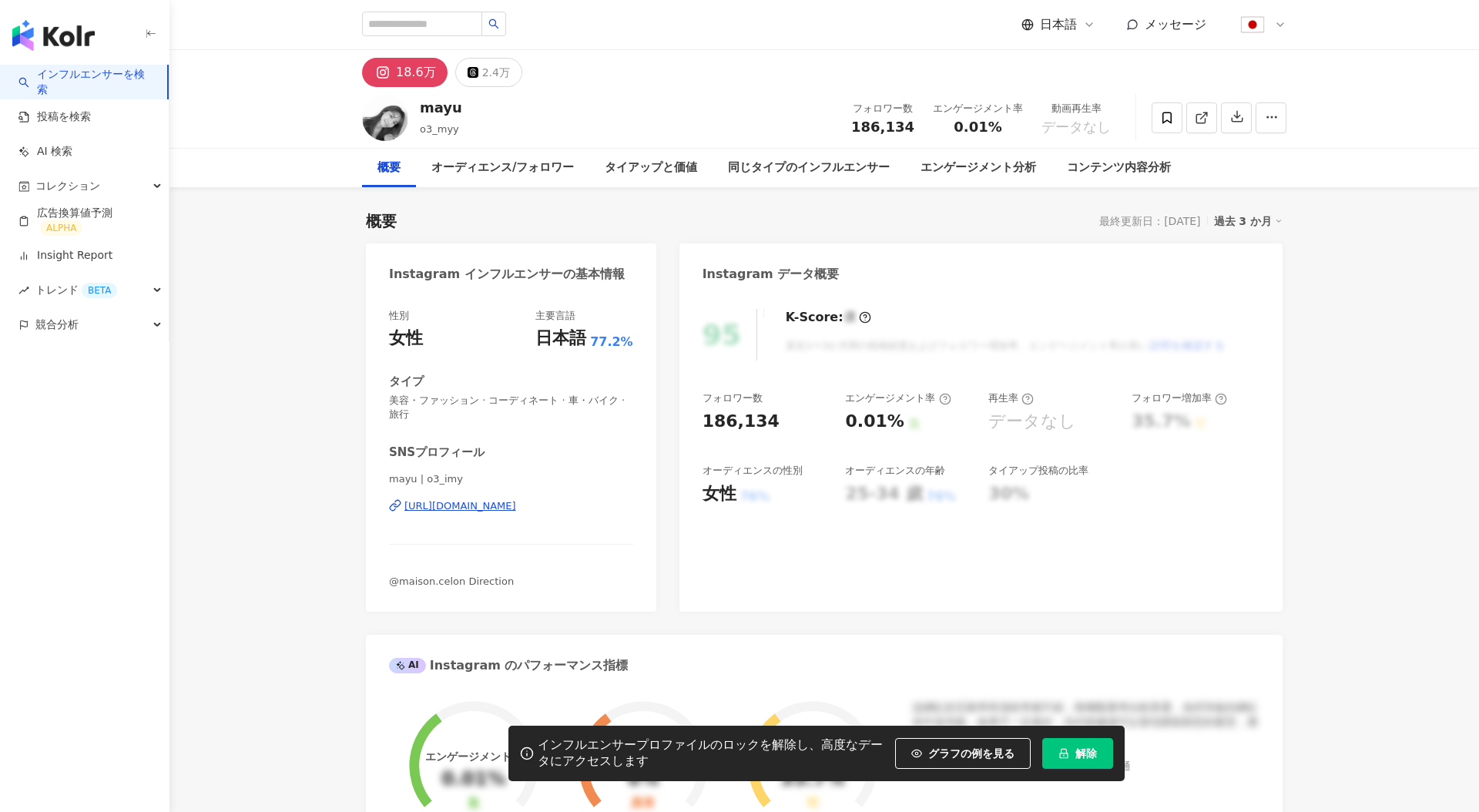
click at [1091, 757] on span "解除" at bounding box center [1086, 753] width 22 height 12
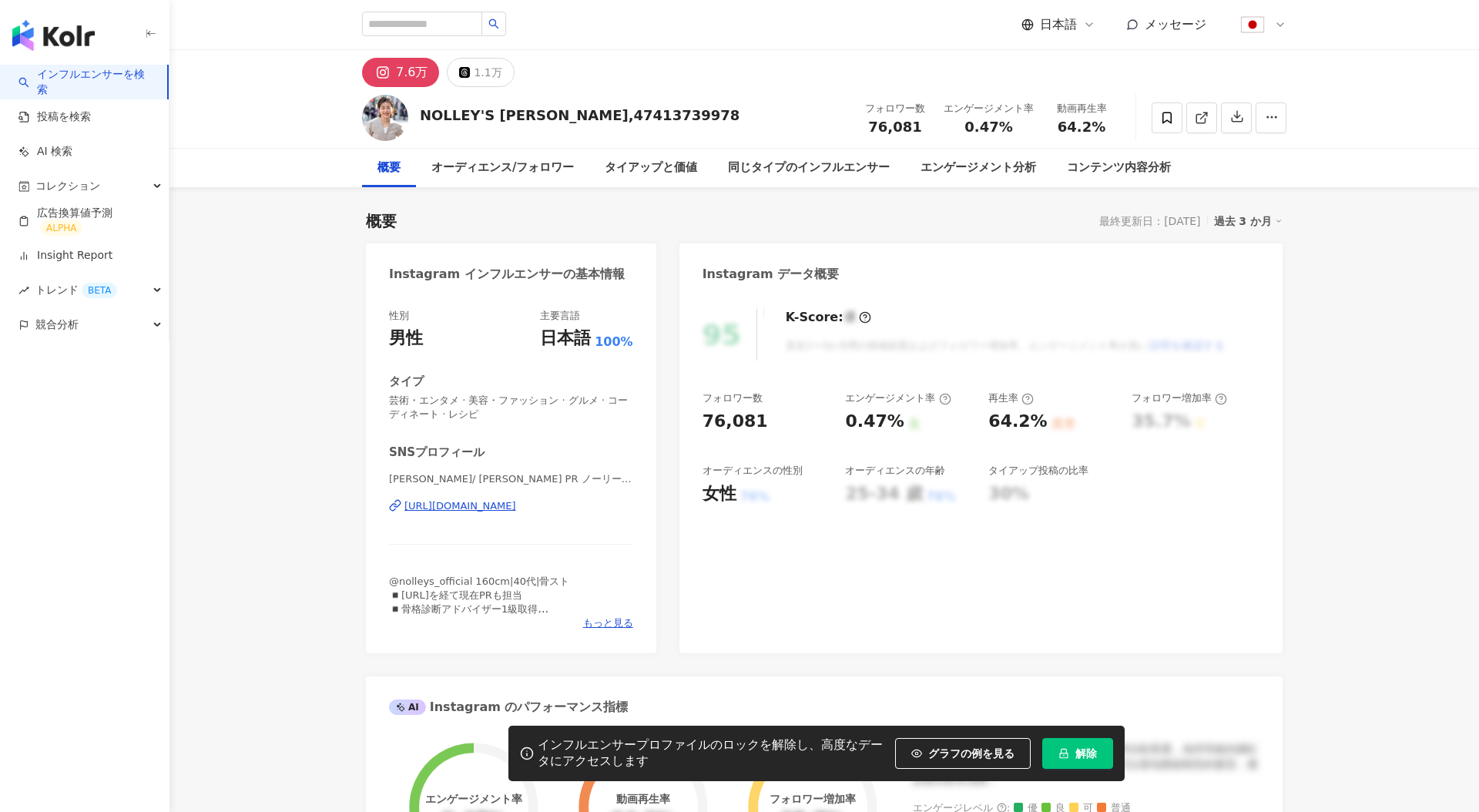
click at [1091, 760] on button "解除" at bounding box center [1078, 753] width 71 height 31
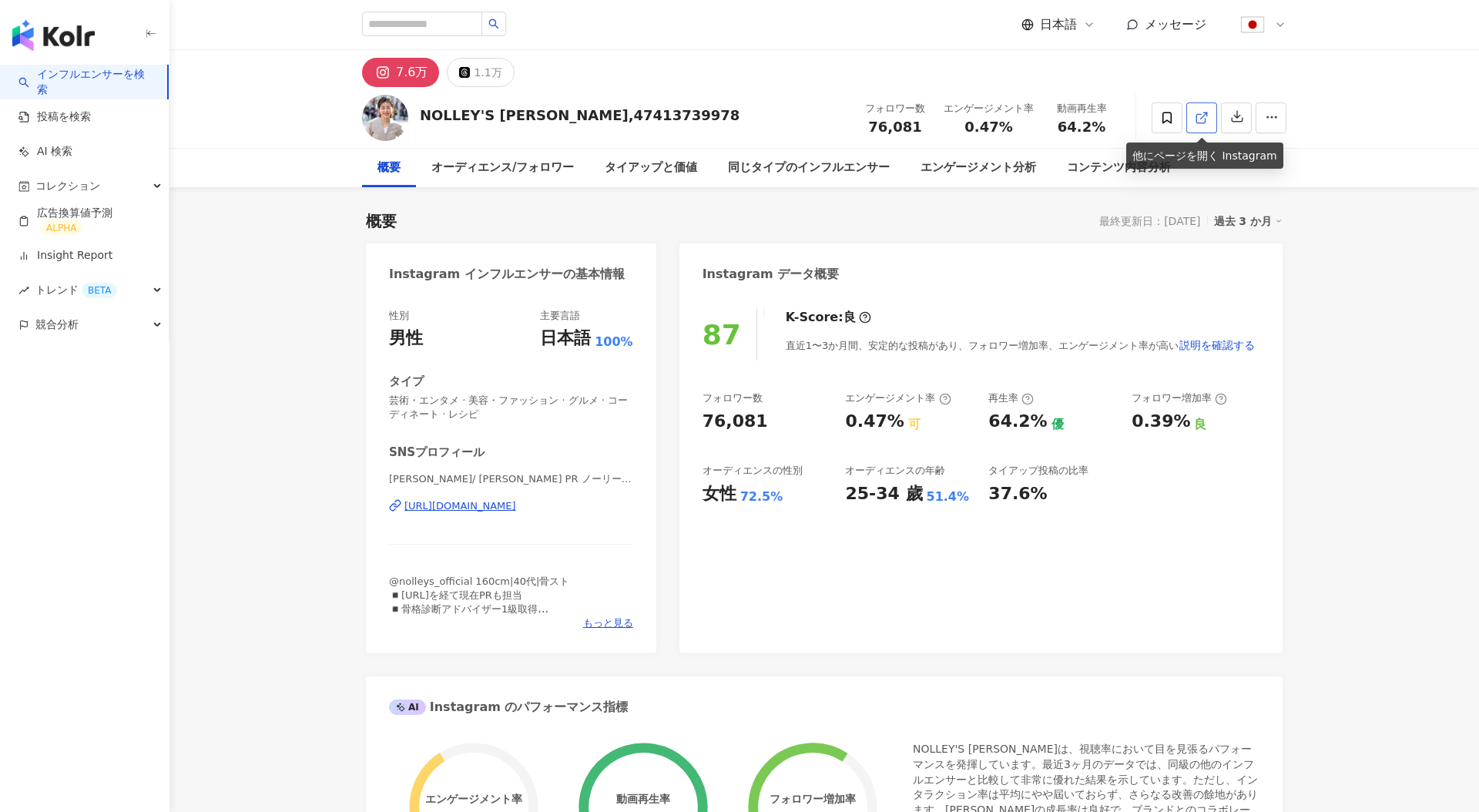
click at [1206, 125] on link at bounding box center [1202, 118] width 31 height 31
click at [689, 221] on div "概要 最終更新日：2025/08/08 過去 3 か月" at bounding box center [824, 221] width 917 height 22
click at [1240, 217] on div "過去 3 か月" at bounding box center [1249, 221] width 69 height 20
click at [1088, 297] on div "87 K-Score : 良 直近1〜3か月間、安定的な投稿があり、フォロワー増加率、エンゲージメント率が高い 説明を確認する フォロワー数 76,081 エ…" at bounding box center [982, 473] width 604 height 360
click at [112, 248] on link "Insight Report" at bounding box center [65, 256] width 94 height 16
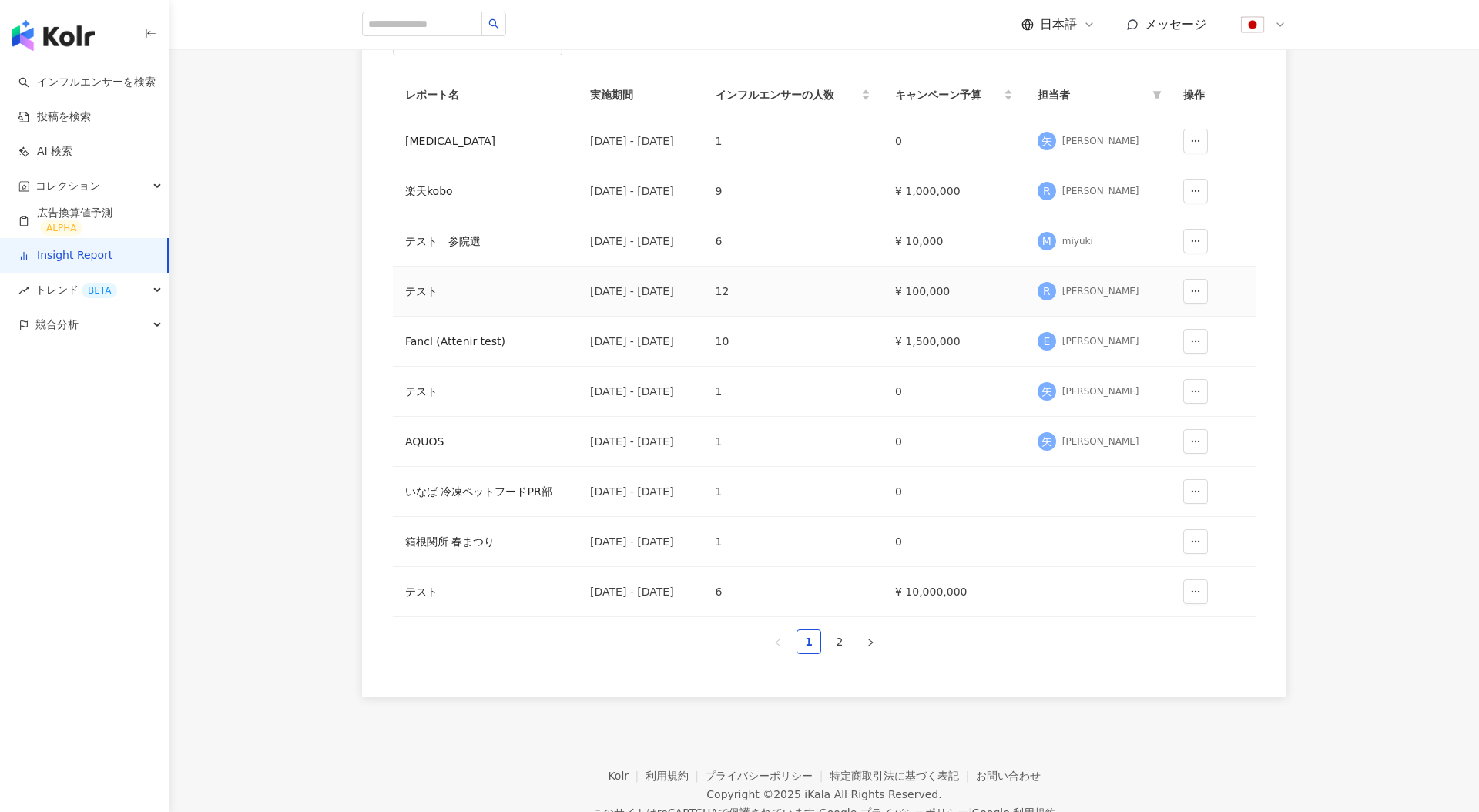
scroll to position [184, 0]
click at [847, 647] on link "2" at bounding box center [840, 637] width 23 height 23
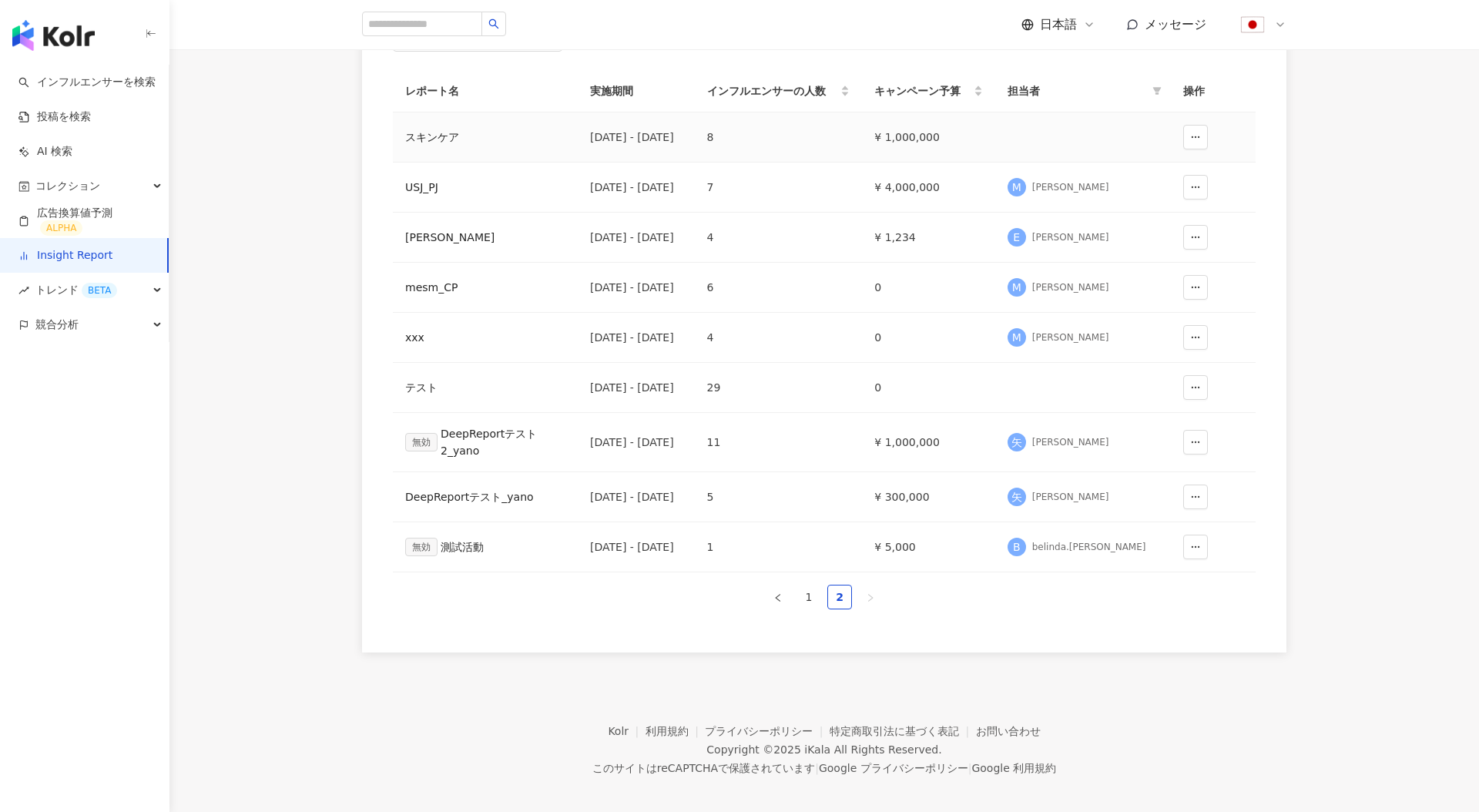
click at [439, 132] on div "スキンケア" at bounding box center [485, 137] width 160 height 17
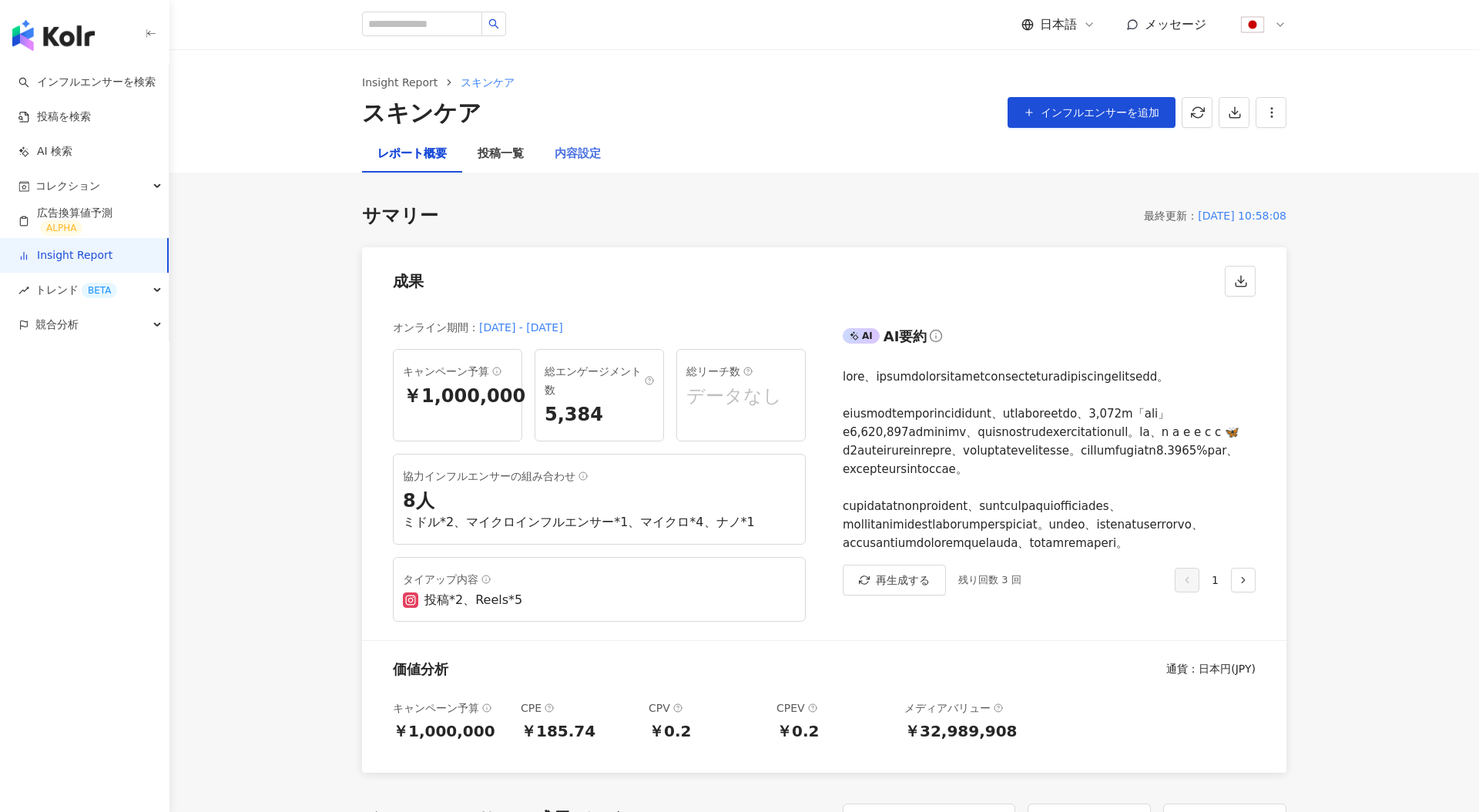
click at [574, 137] on div "内容設定" at bounding box center [578, 154] width 77 height 37
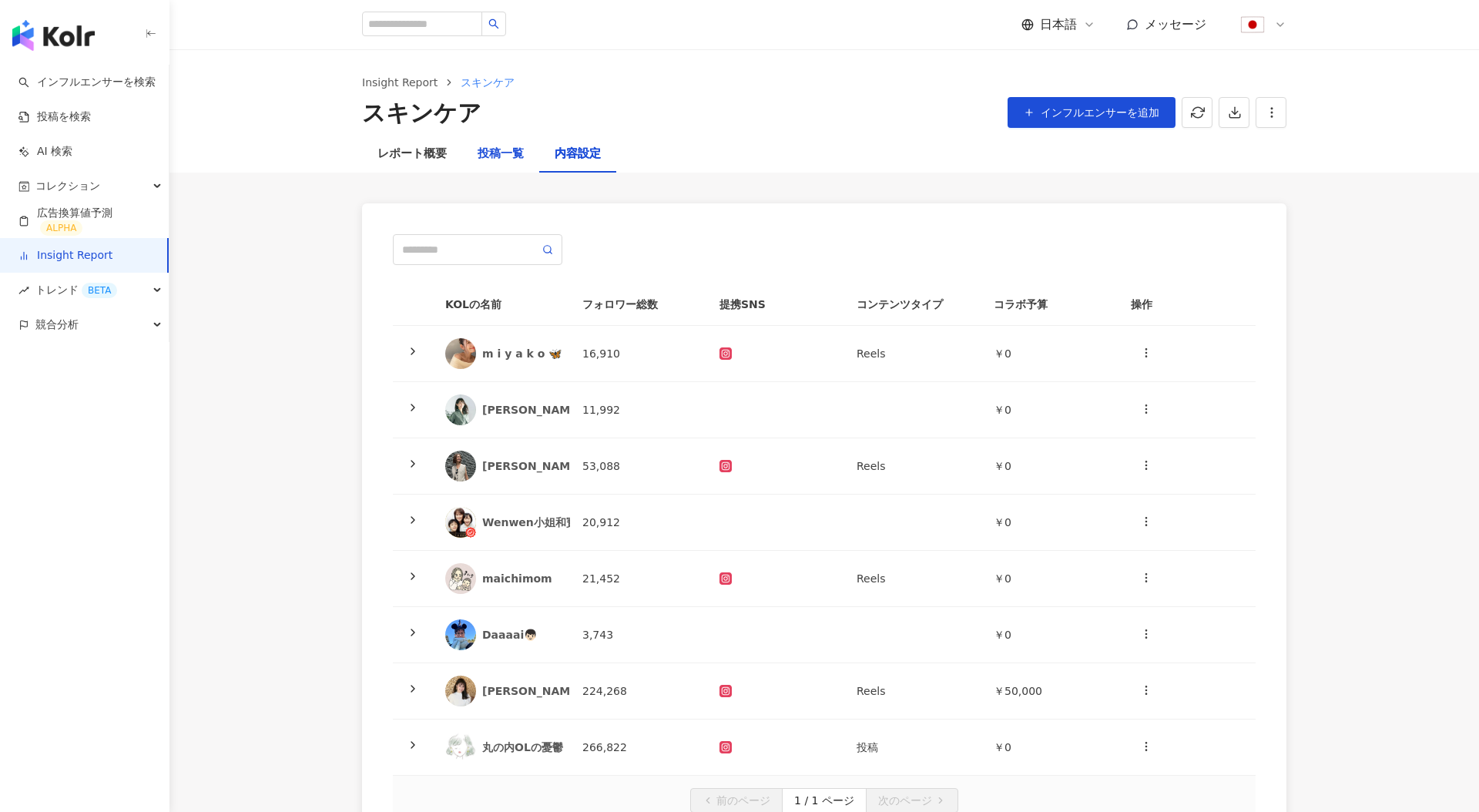
click at [507, 152] on div "投稿一覧" at bounding box center [500, 153] width 46 height 18
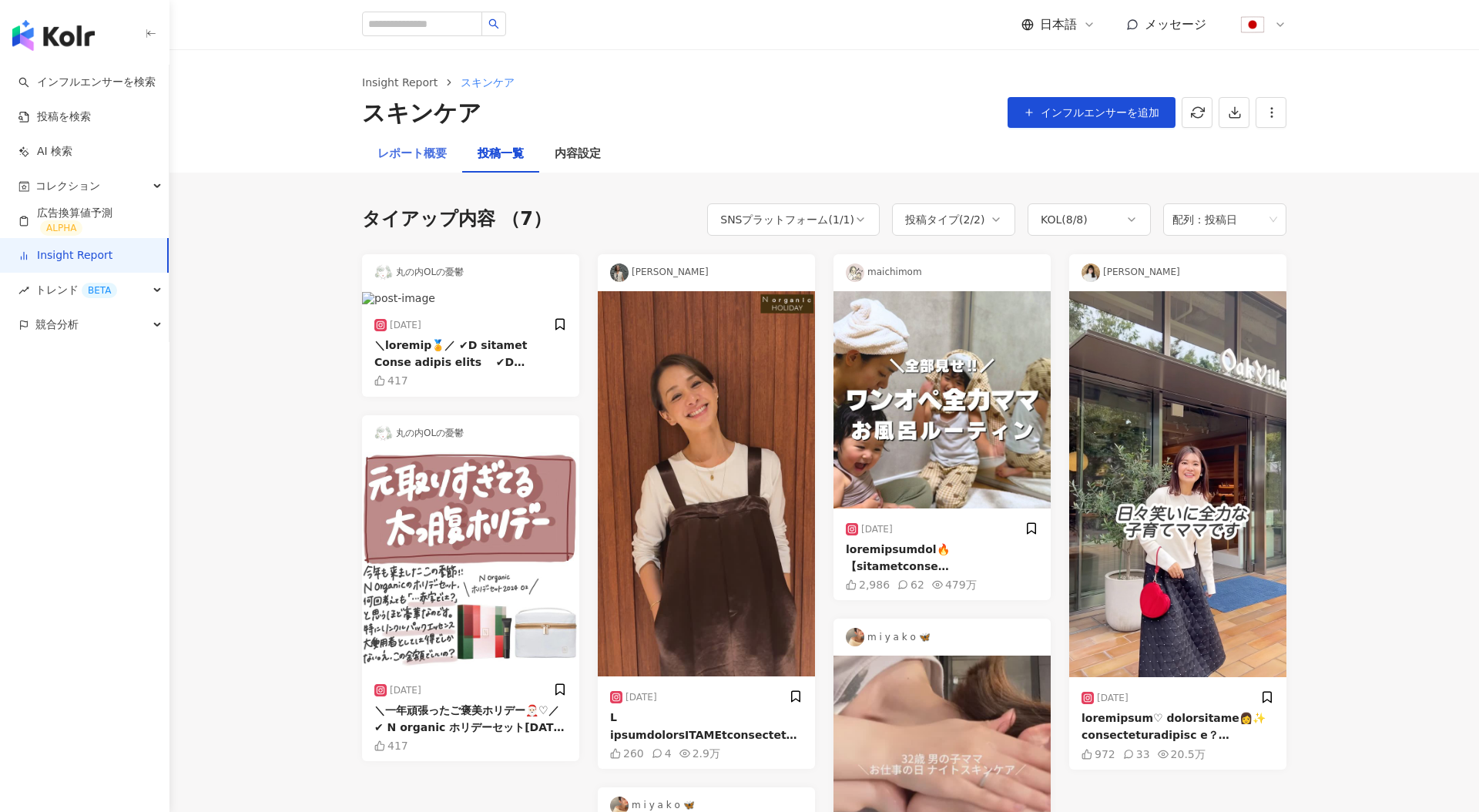
click at [403, 143] on div "レポート概要" at bounding box center [413, 154] width 100 height 37
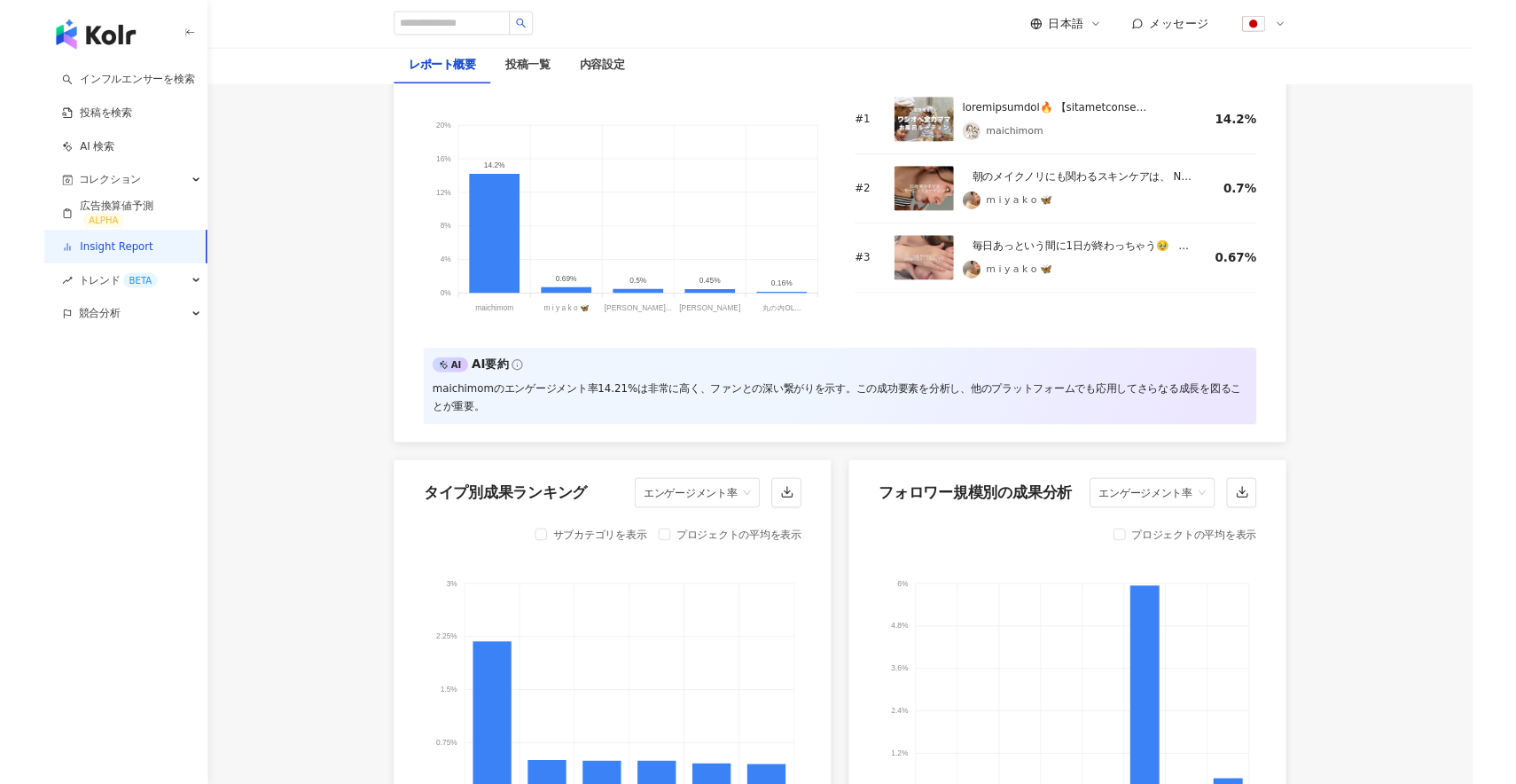
scroll to position [1432, 0]
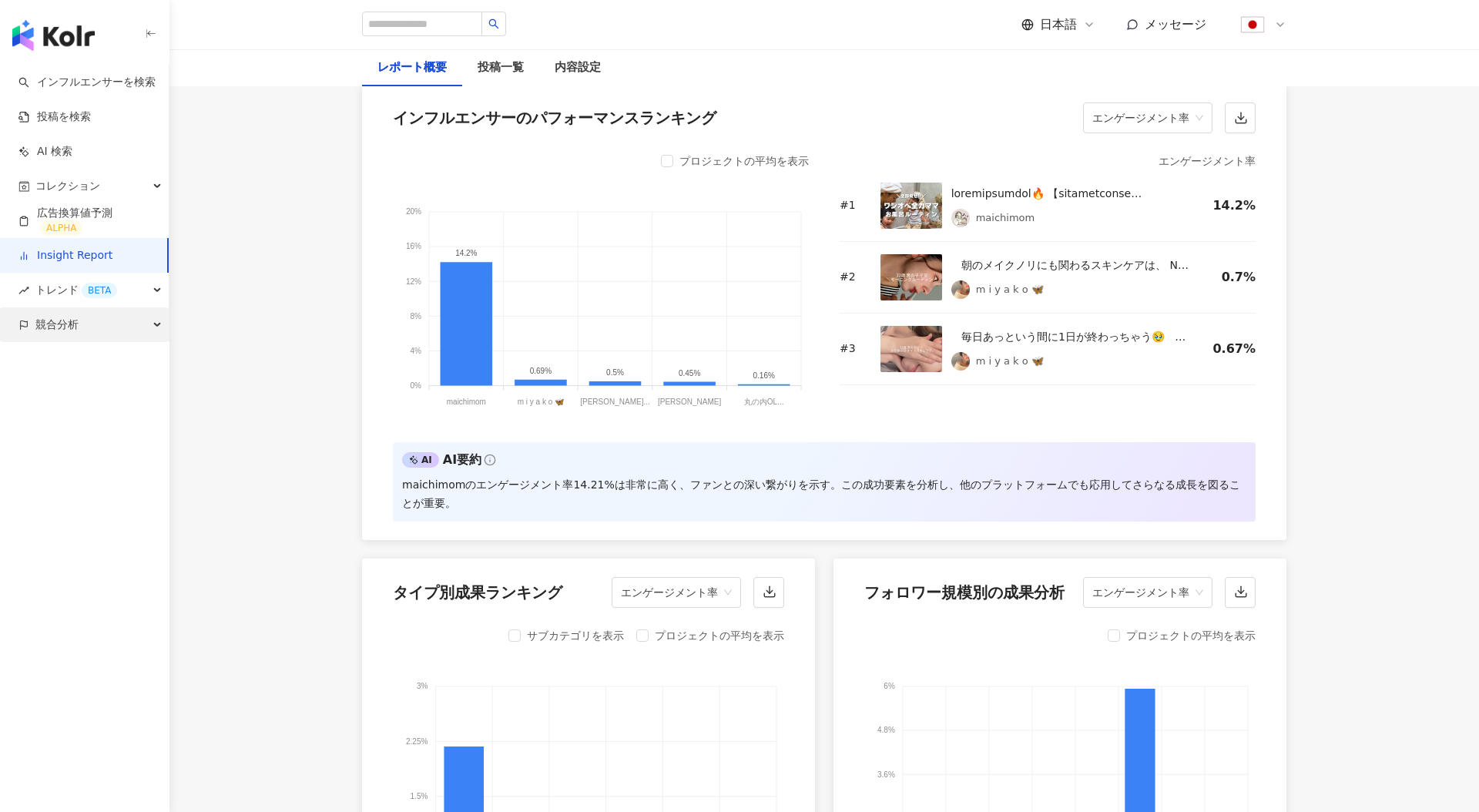
click at [113, 329] on div "競合分析" at bounding box center [84, 324] width 169 height 35
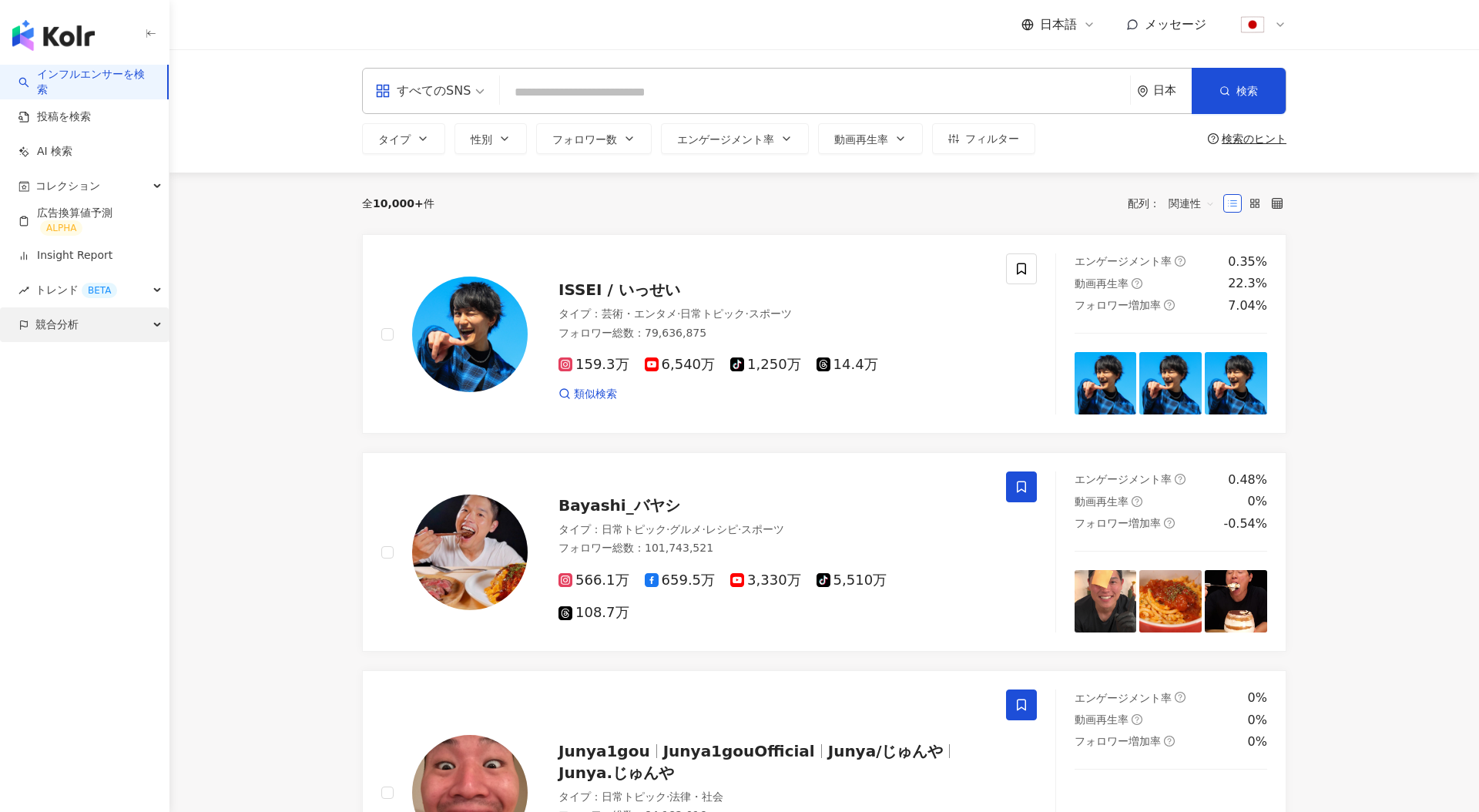
click at [136, 321] on div "競合分析" at bounding box center [84, 324] width 169 height 35
click at [419, 136] on icon "button" at bounding box center [423, 138] width 12 height 12
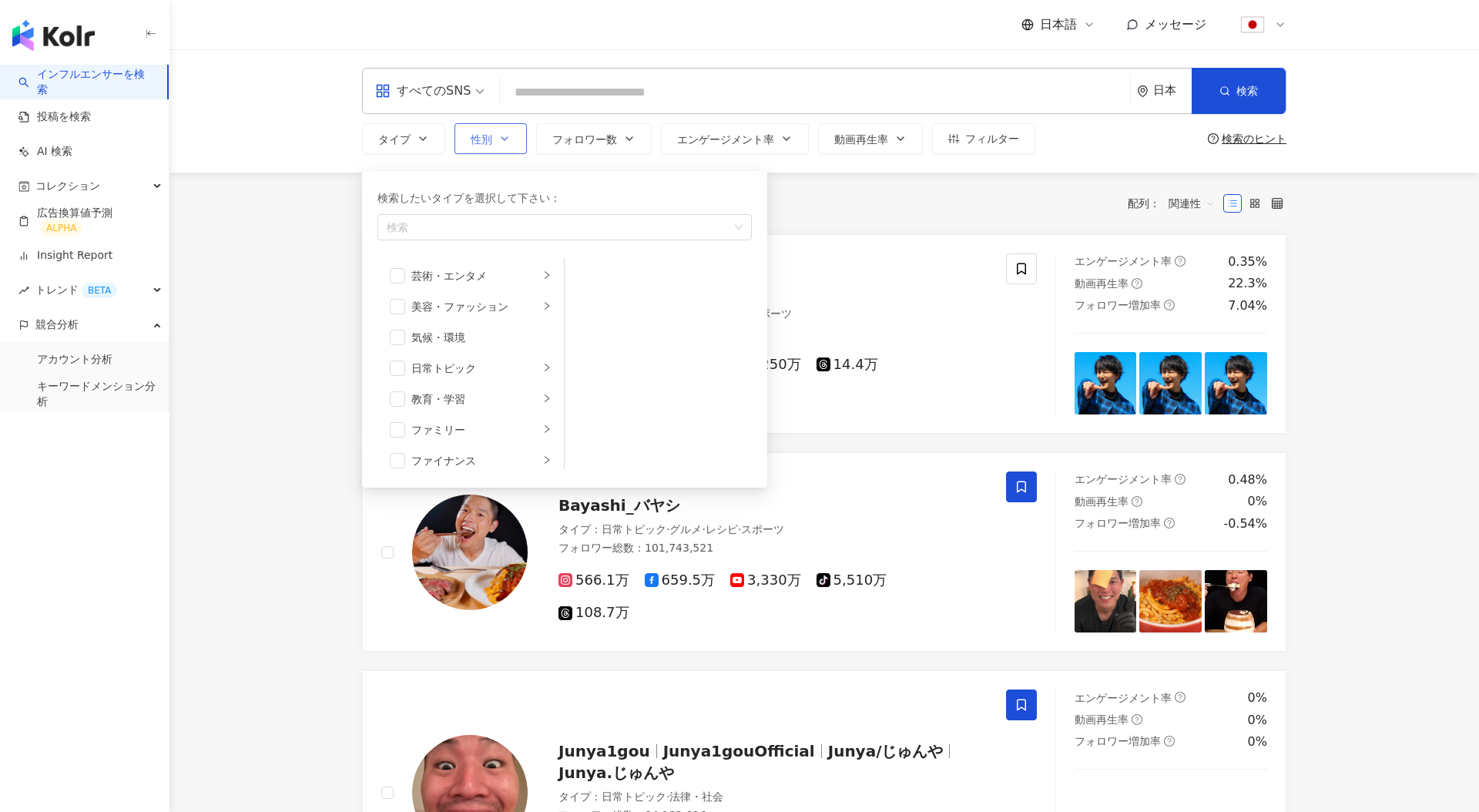
click at [471, 136] on span "性別" at bounding box center [481, 139] width 22 height 12
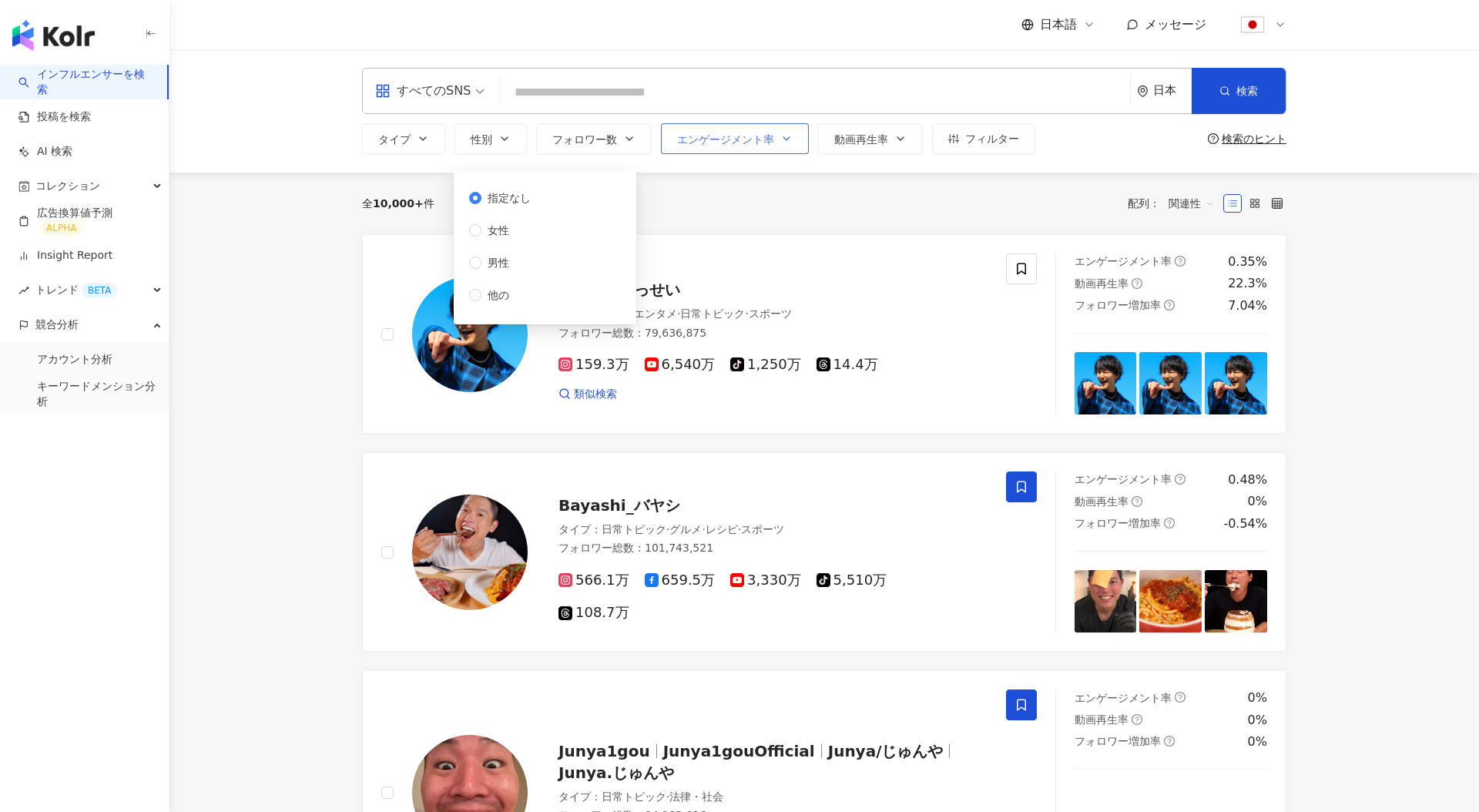
click at [706, 138] on span "エンゲージメント率" at bounding box center [726, 139] width 97 height 12
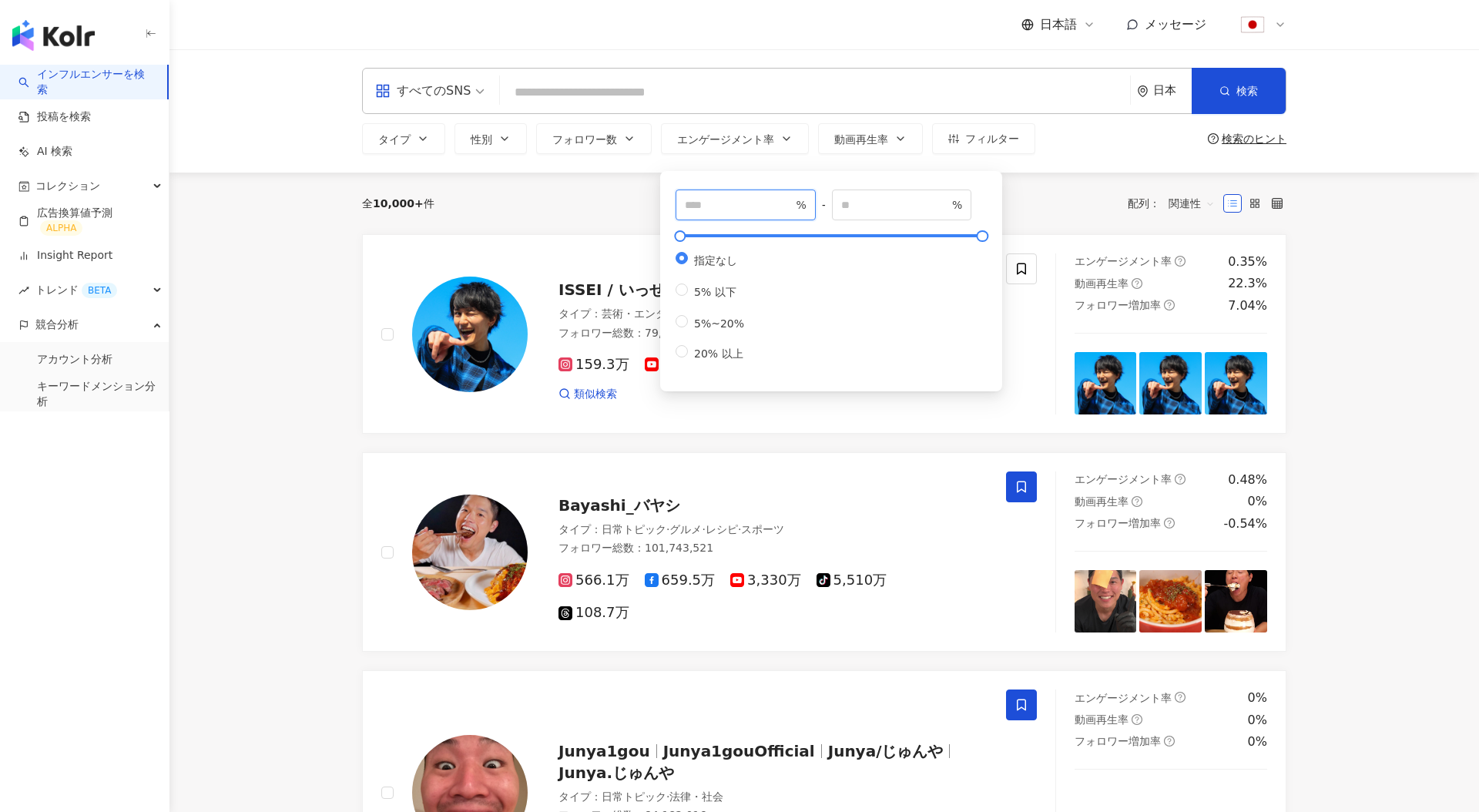
type input "*"
click at [787, 203] on input "*" at bounding box center [739, 205] width 108 height 17
click at [627, 230] on div "全 10,000+ 件 配列： 関連性" at bounding box center [824, 203] width 925 height 61
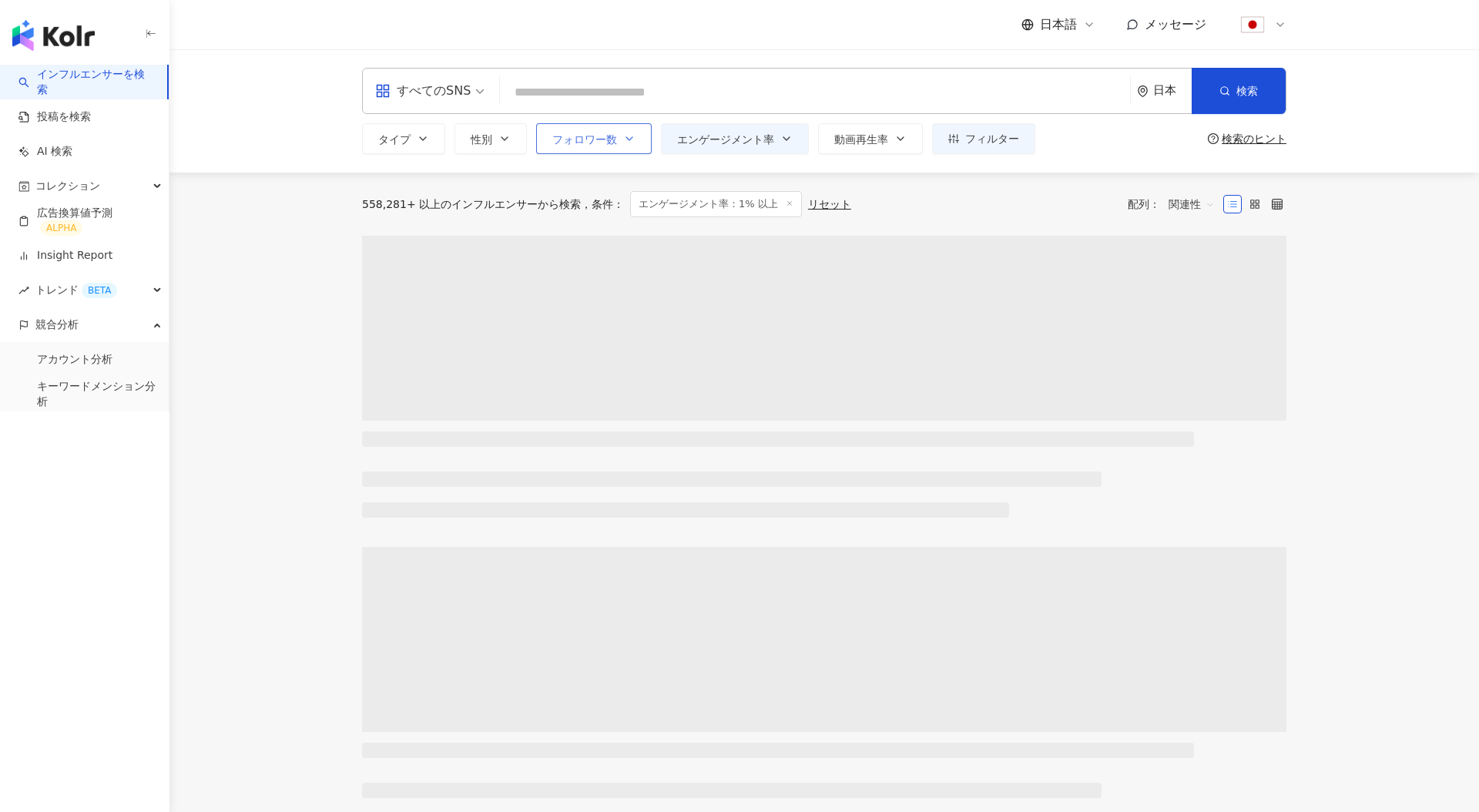
click at [590, 137] on span "フォロワー数" at bounding box center [585, 139] width 65 height 12
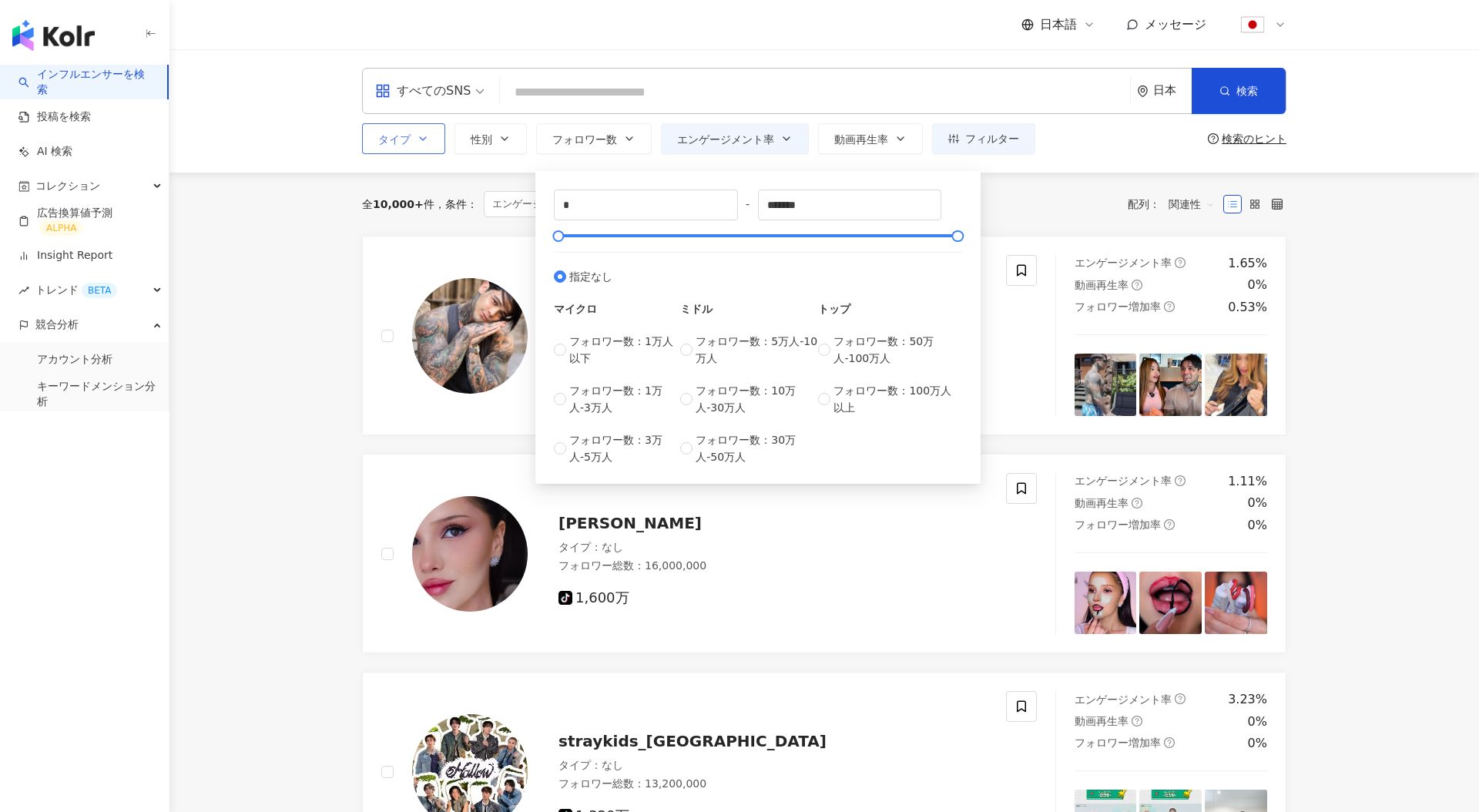
click at [422, 137] on icon "button" at bounding box center [423, 138] width 12 height 12
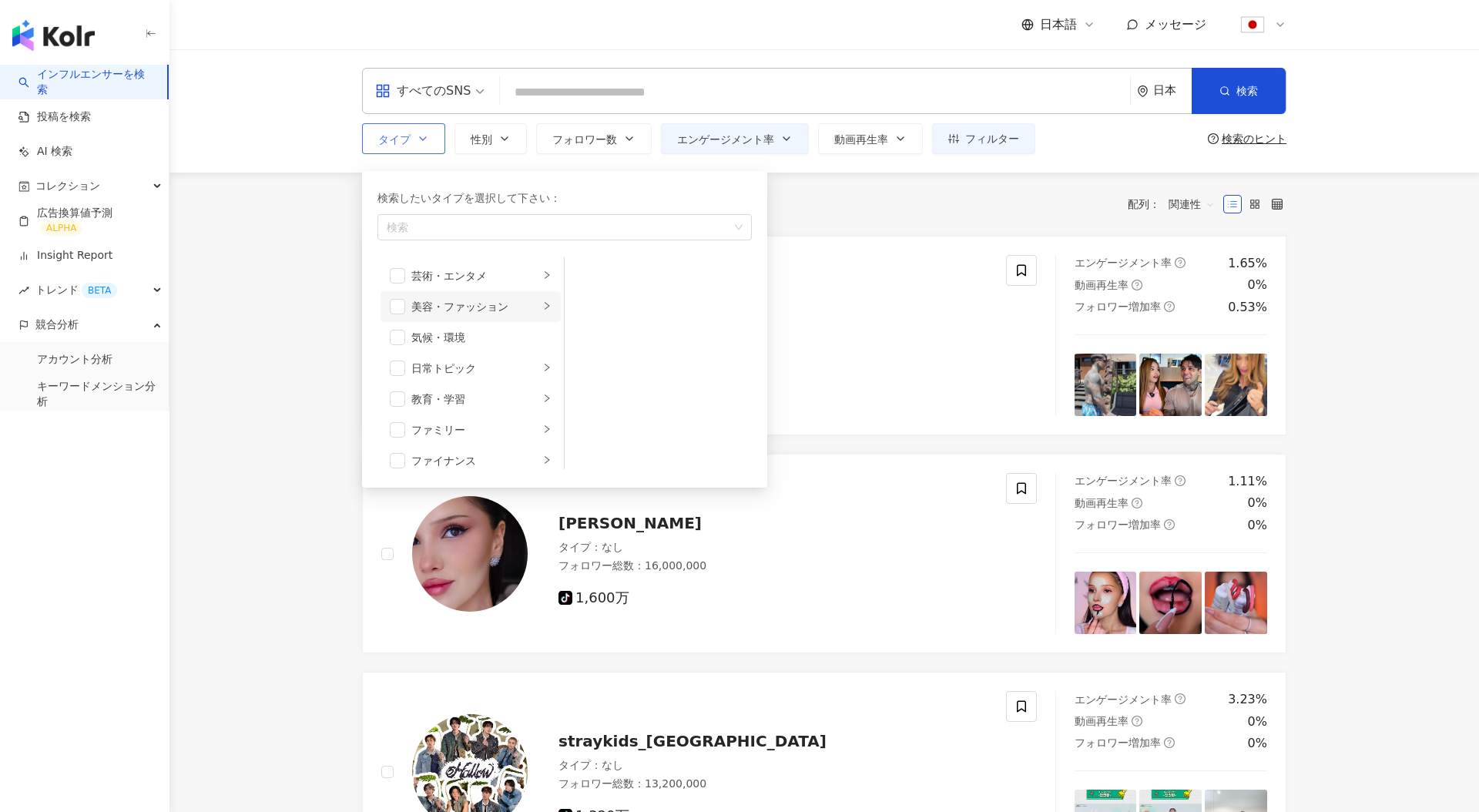
click at [406, 304] on li "美容・ファッション" at bounding box center [471, 307] width 180 height 31
click at [575, 270] on li "スキンケア" at bounding box center [658, 276] width 181 height 31
click at [392, 303] on span "button" at bounding box center [398, 307] width 16 height 16
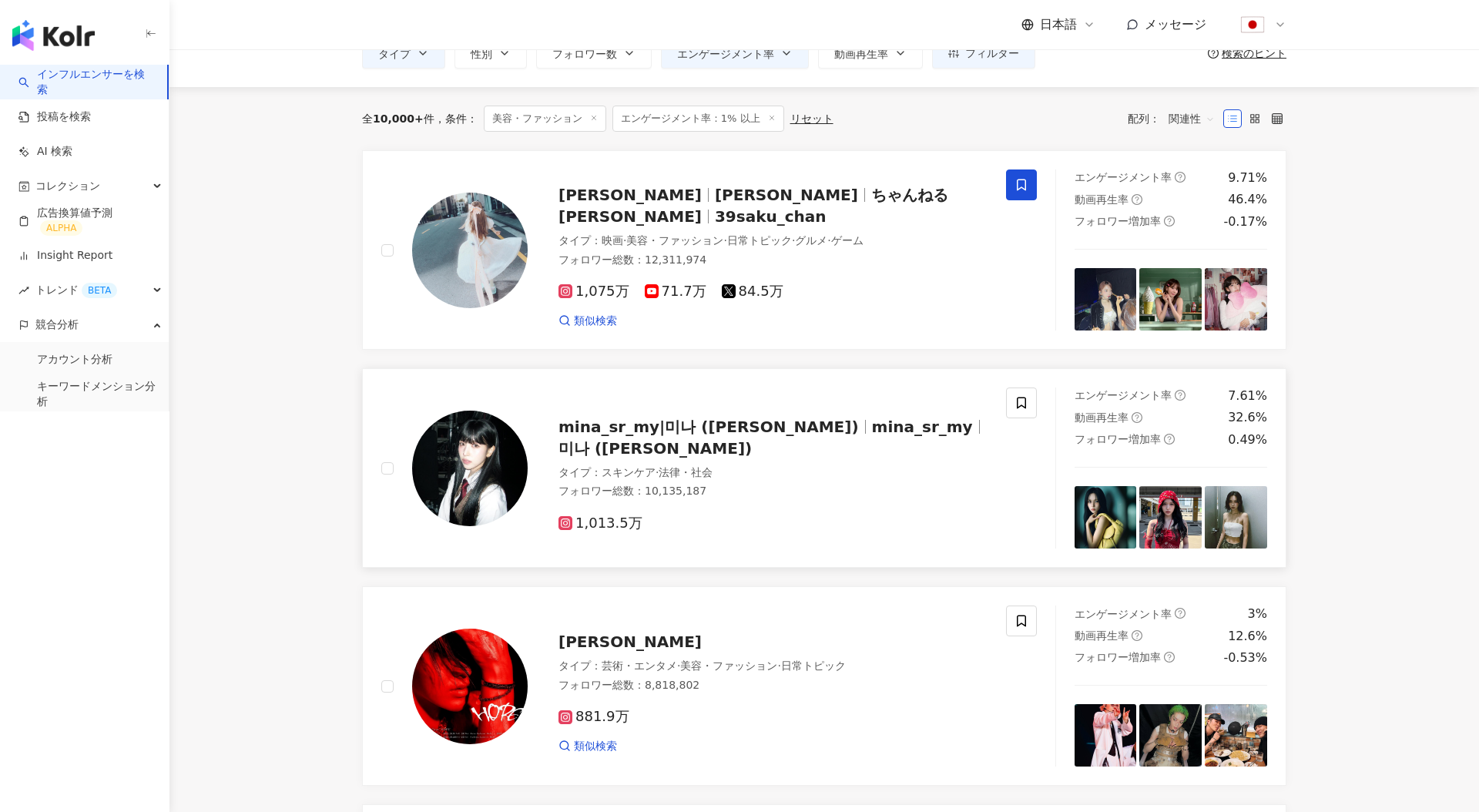
scroll to position [85, 0]
click at [484, 457] on img at bounding box center [471, 470] width 116 height 116
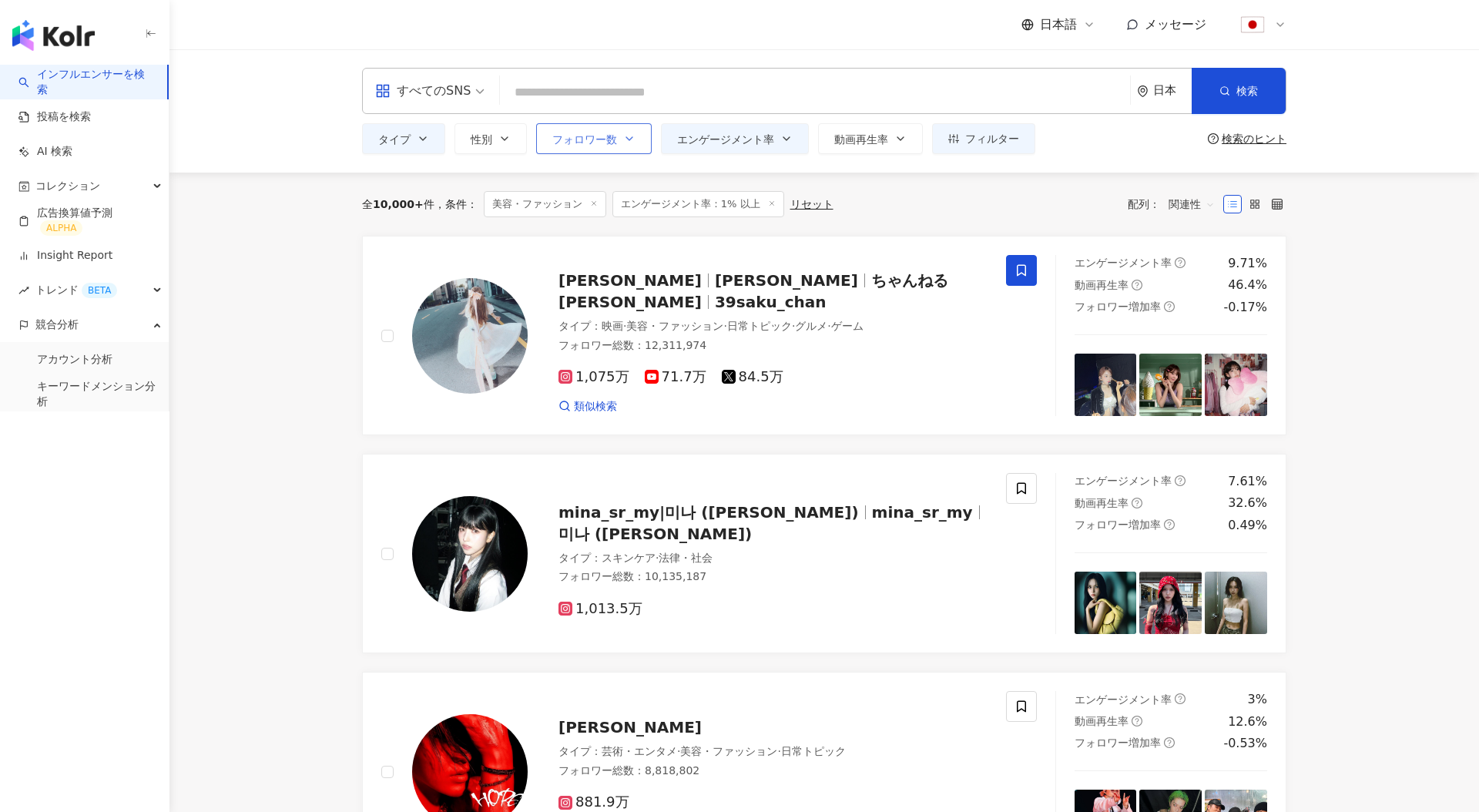
click at [619, 136] on button "フォロワー数" at bounding box center [594, 139] width 116 height 31
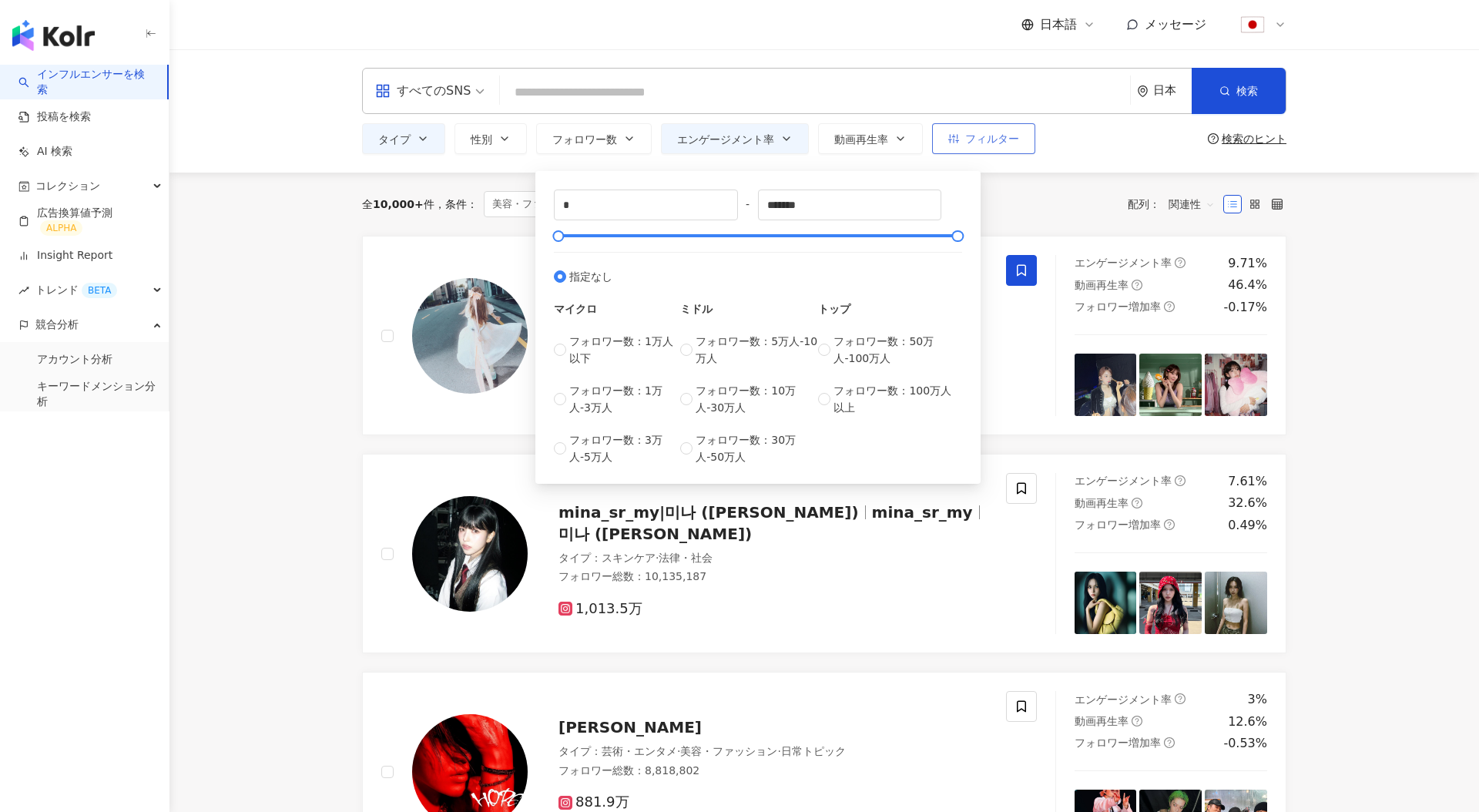
click at [988, 144] on button "フィルター" at bounding box center [983, 139] width 103 height 31
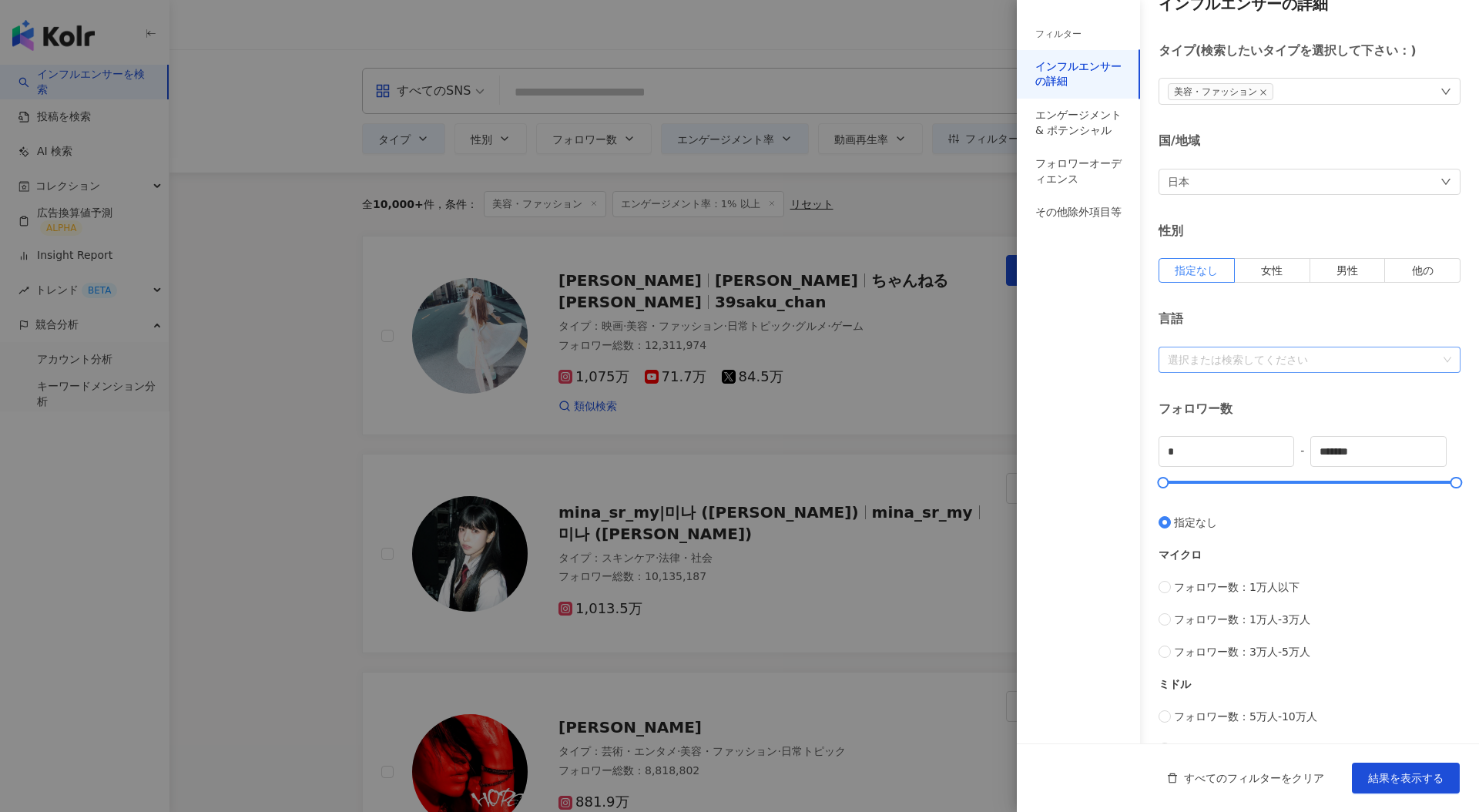
scroll to position [29, 0]
click at [1095, 162] on div "フォロワーオーディエンス" at bounding box center [1079, 171] width 86 height 30
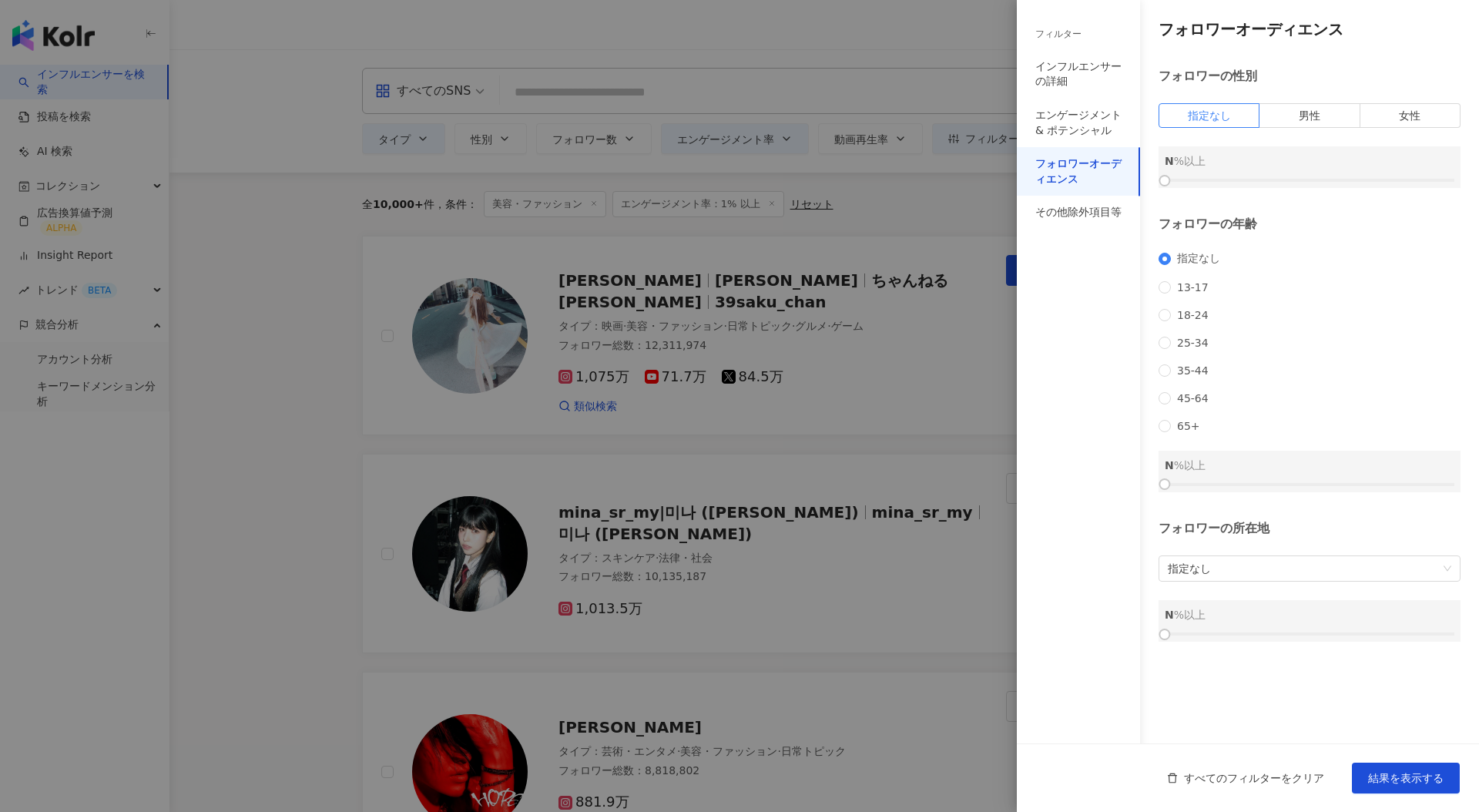
scroll to position [0, 0]
click at [1315, 131] on div "フォロワーの性別 指定なし 男性 女性 N %以上" at bounding box center [1309, 127] width 302 height 120
click at [1315, 118] on span "男性" at bounding box center [1309, 116] width 22 height 12
click at [723, 201] on div at bounding box center [740, 406] width 1479 height 812
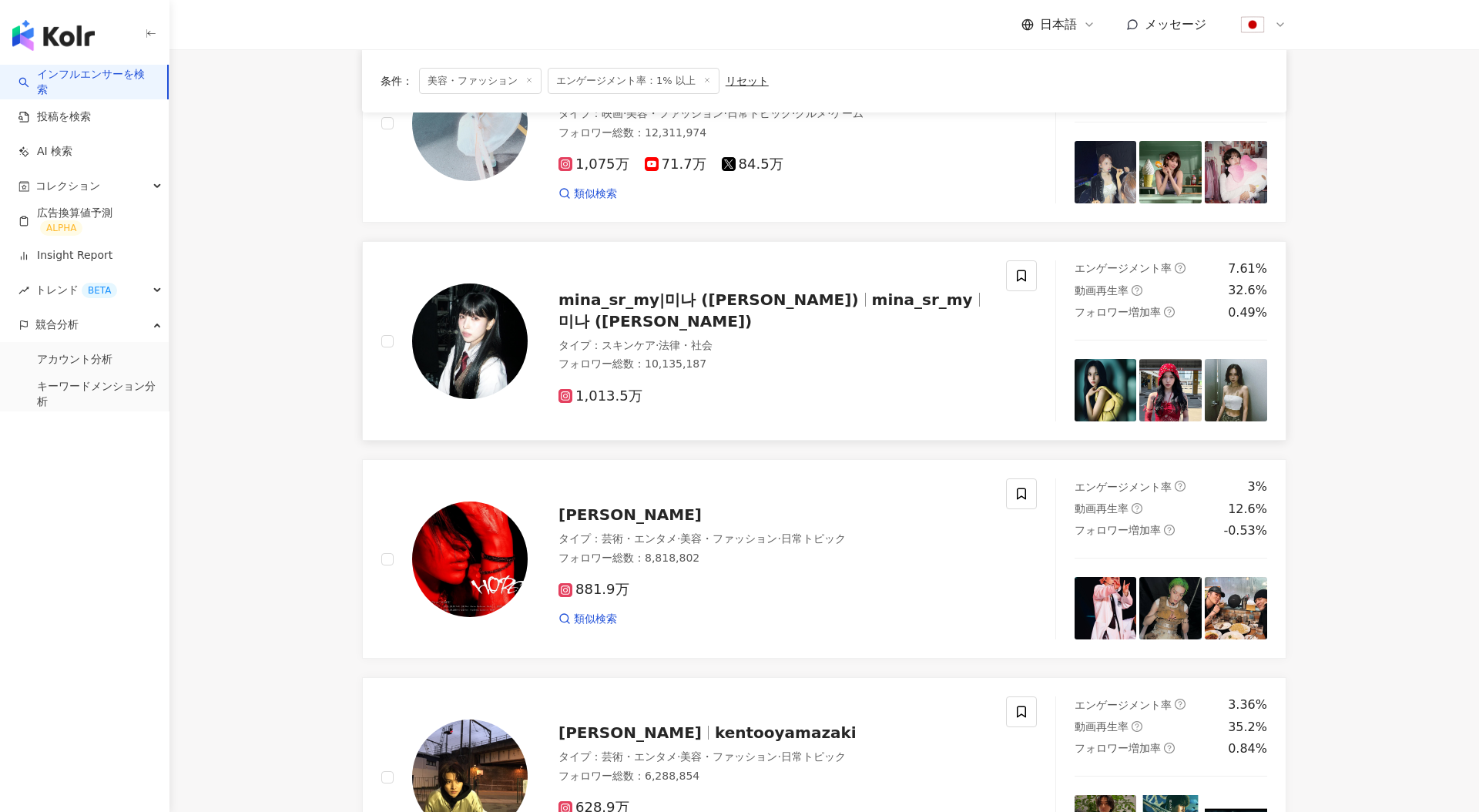
scroll to position [215, 0]
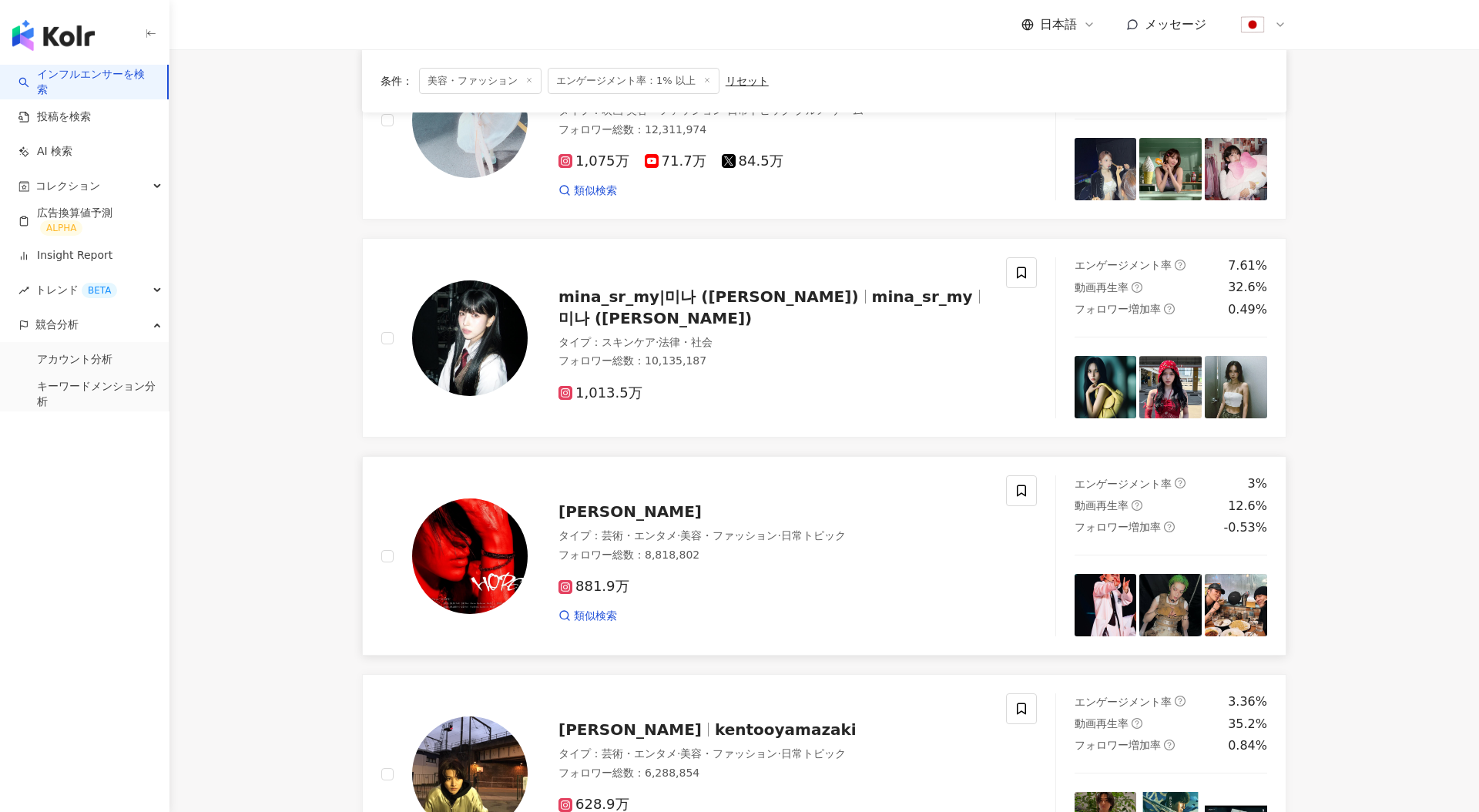
click at [470, 582] on img at bounding box center [471, 556] width 116 height 116
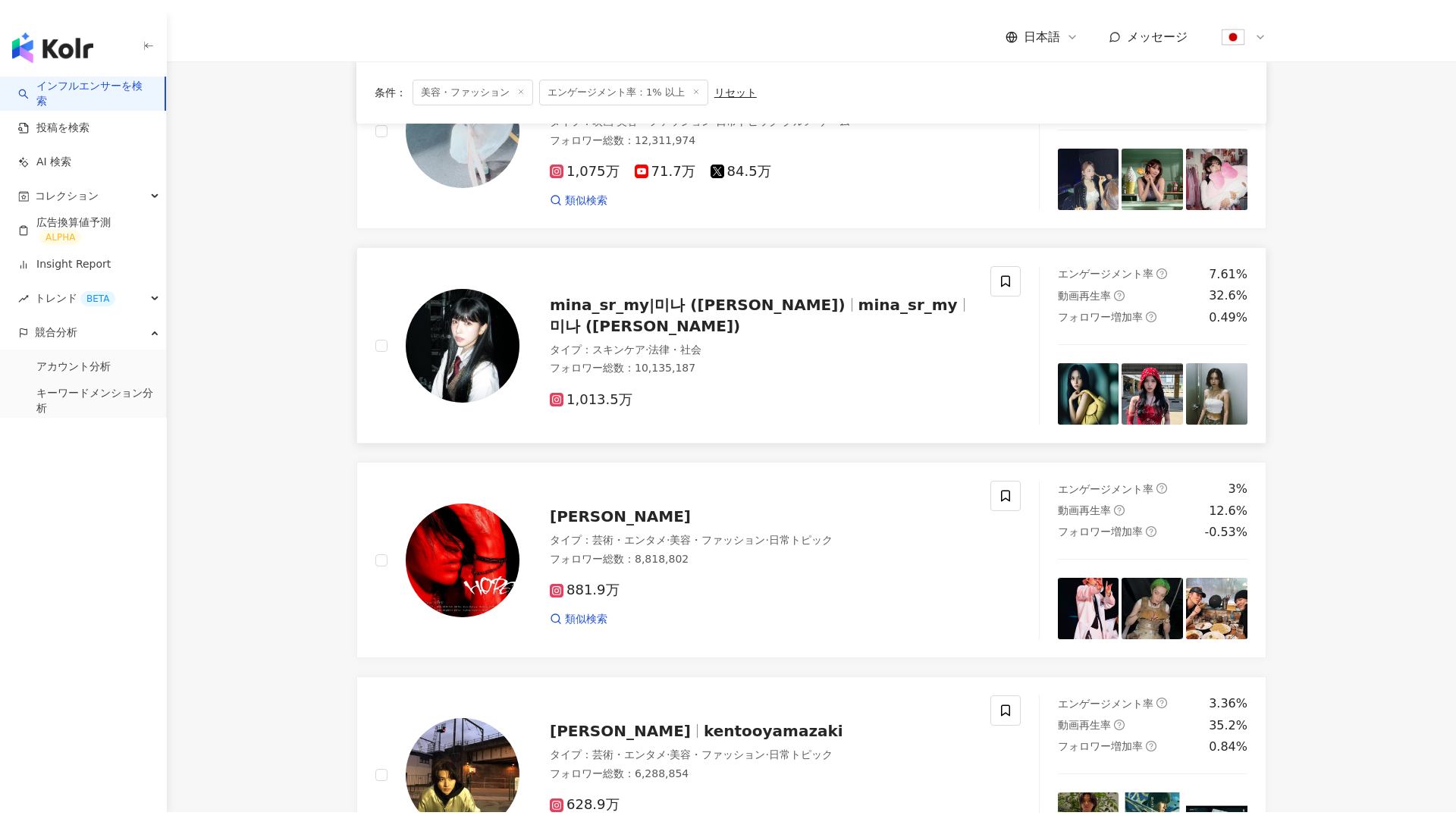
scroll to position [0, 0]
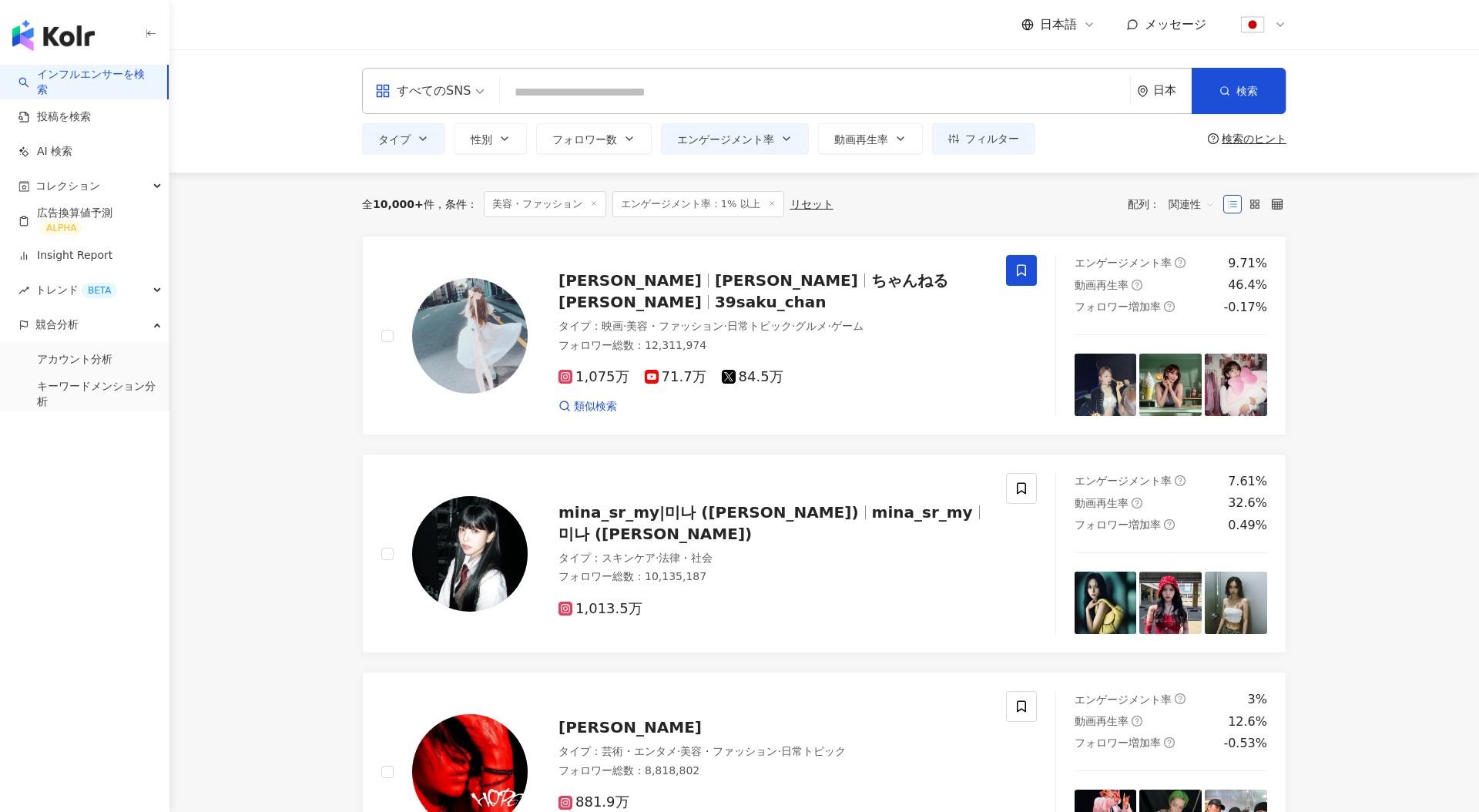
click at [1162, 96] on div "日本" at bounding box center [1173, 90] width 39 height 13
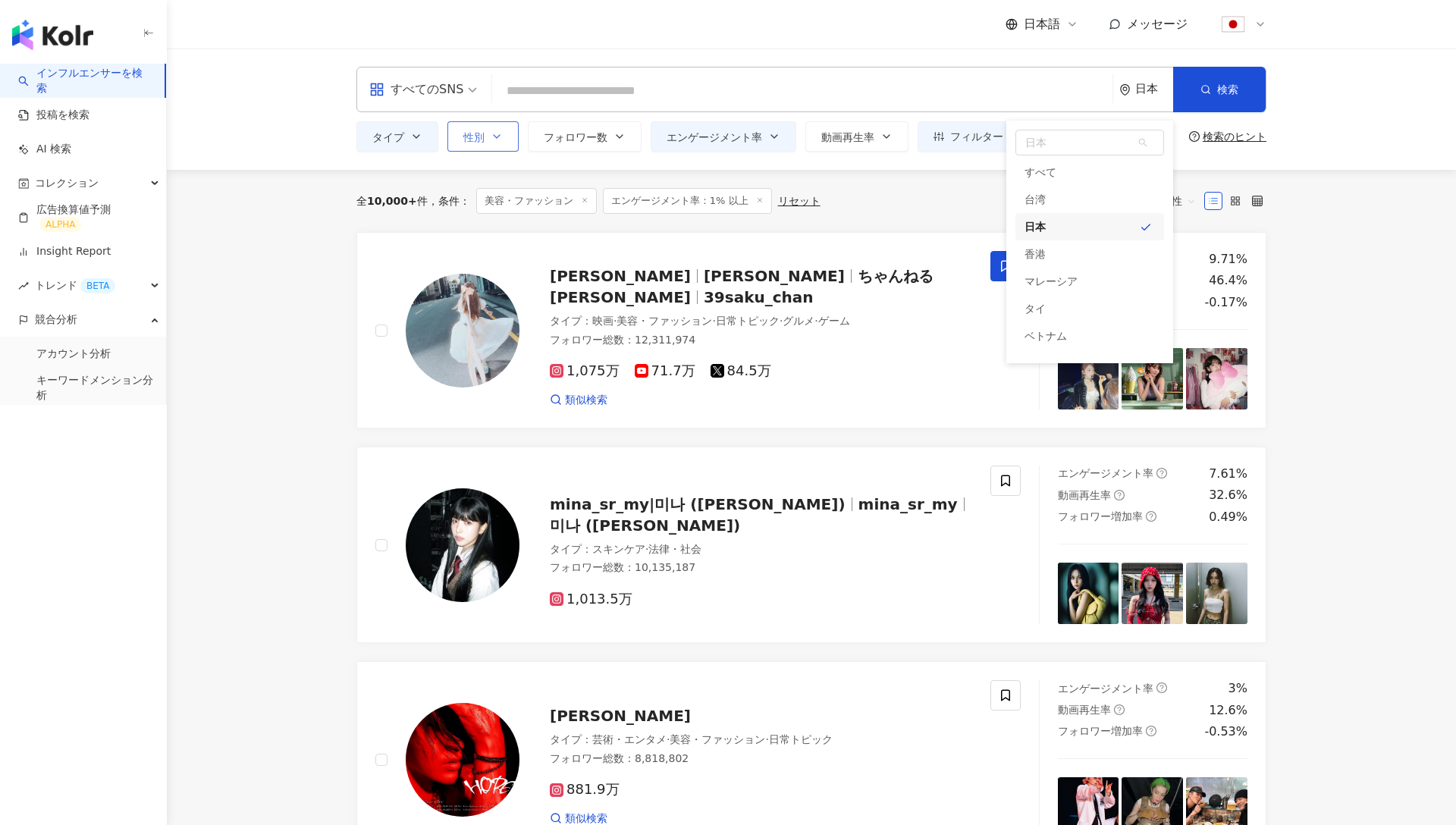
click at [471, 140] on span "性別" at bounding box center [473, 137] width 21 height 12
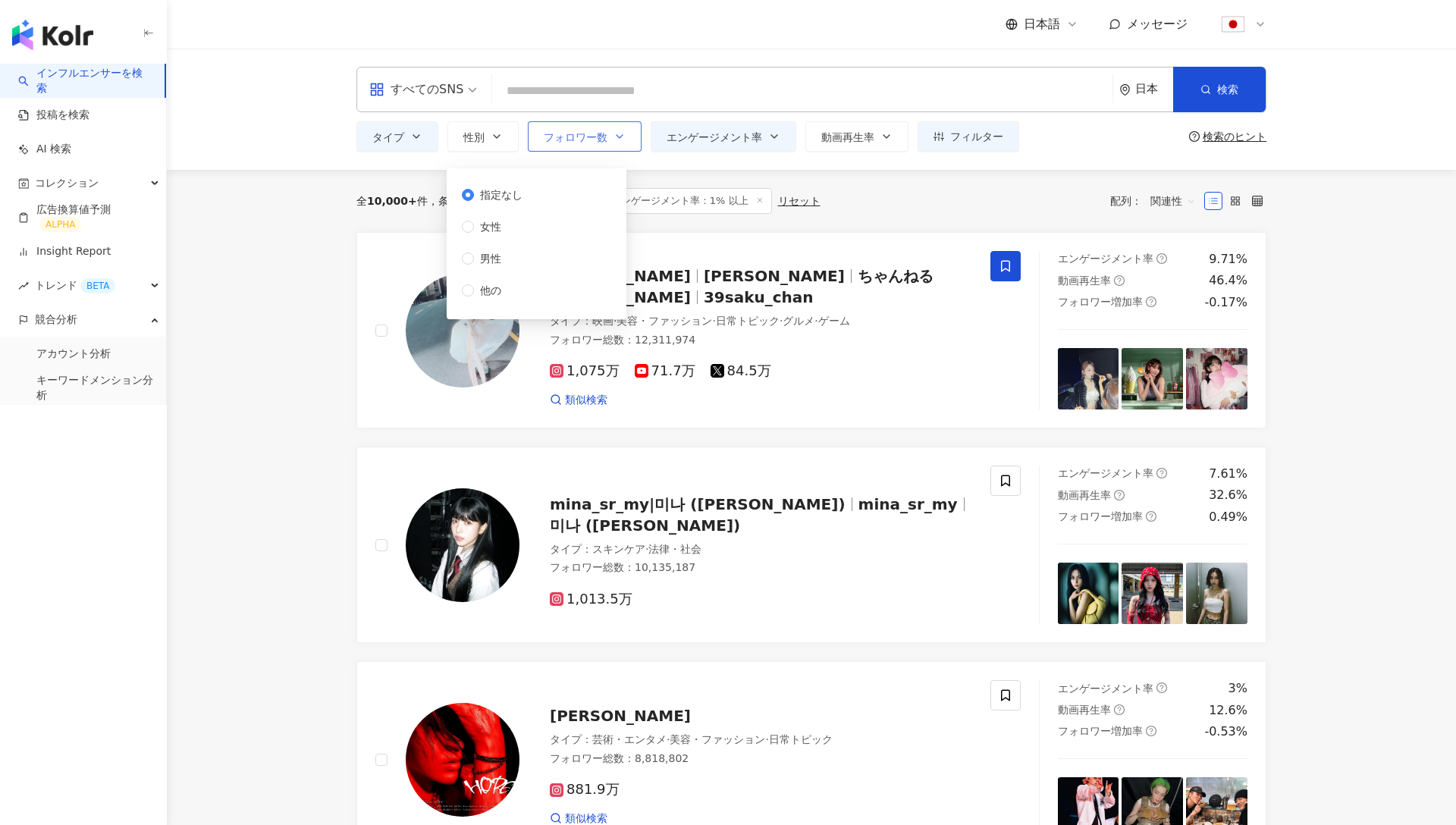
click at [569, 145] on button "フォロワー数" at bounding box center [585, 137] width 114 height 31
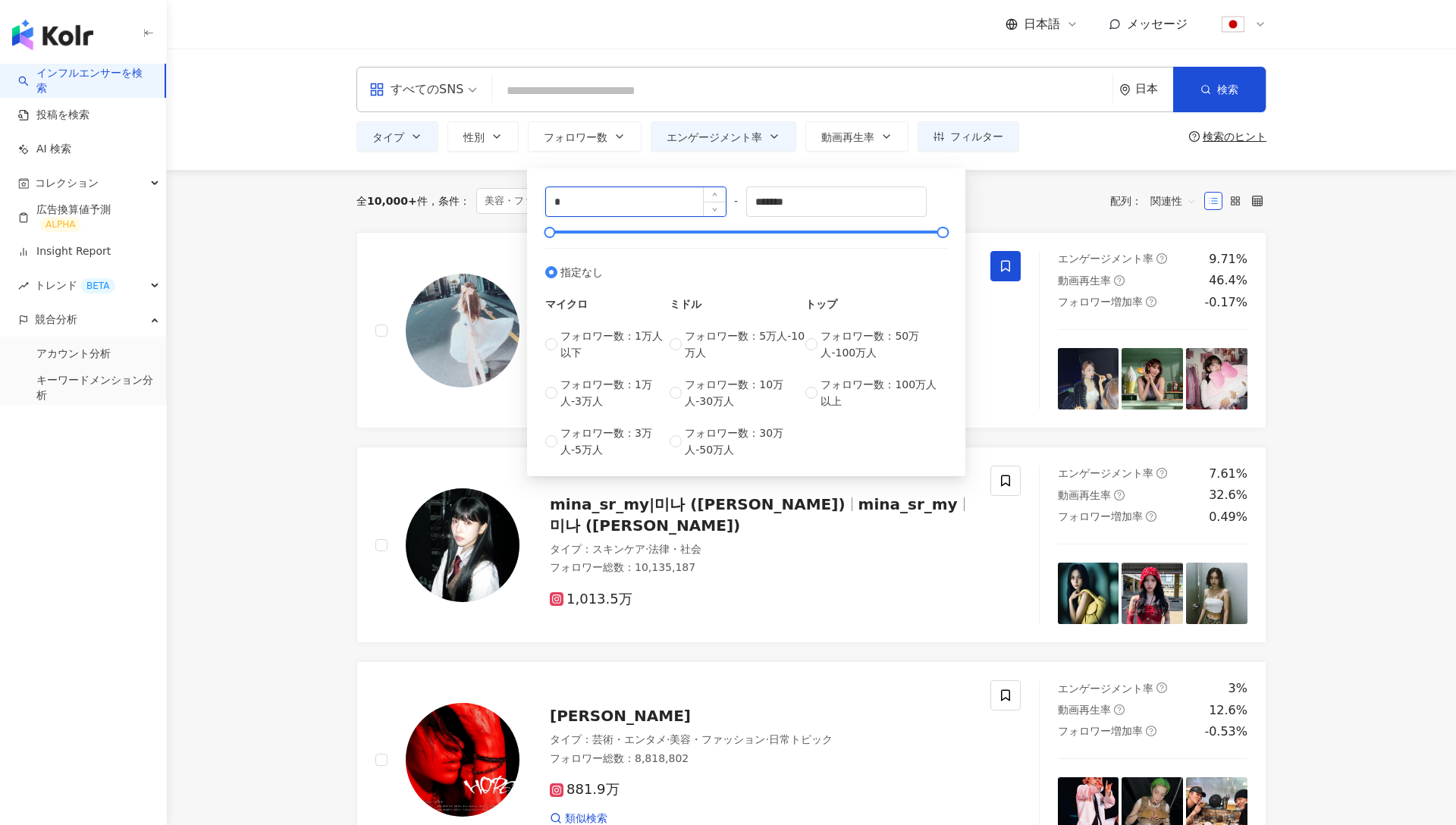
click at [590, 202] on input "*" at bounding box center [635, 202] width 180 height 29
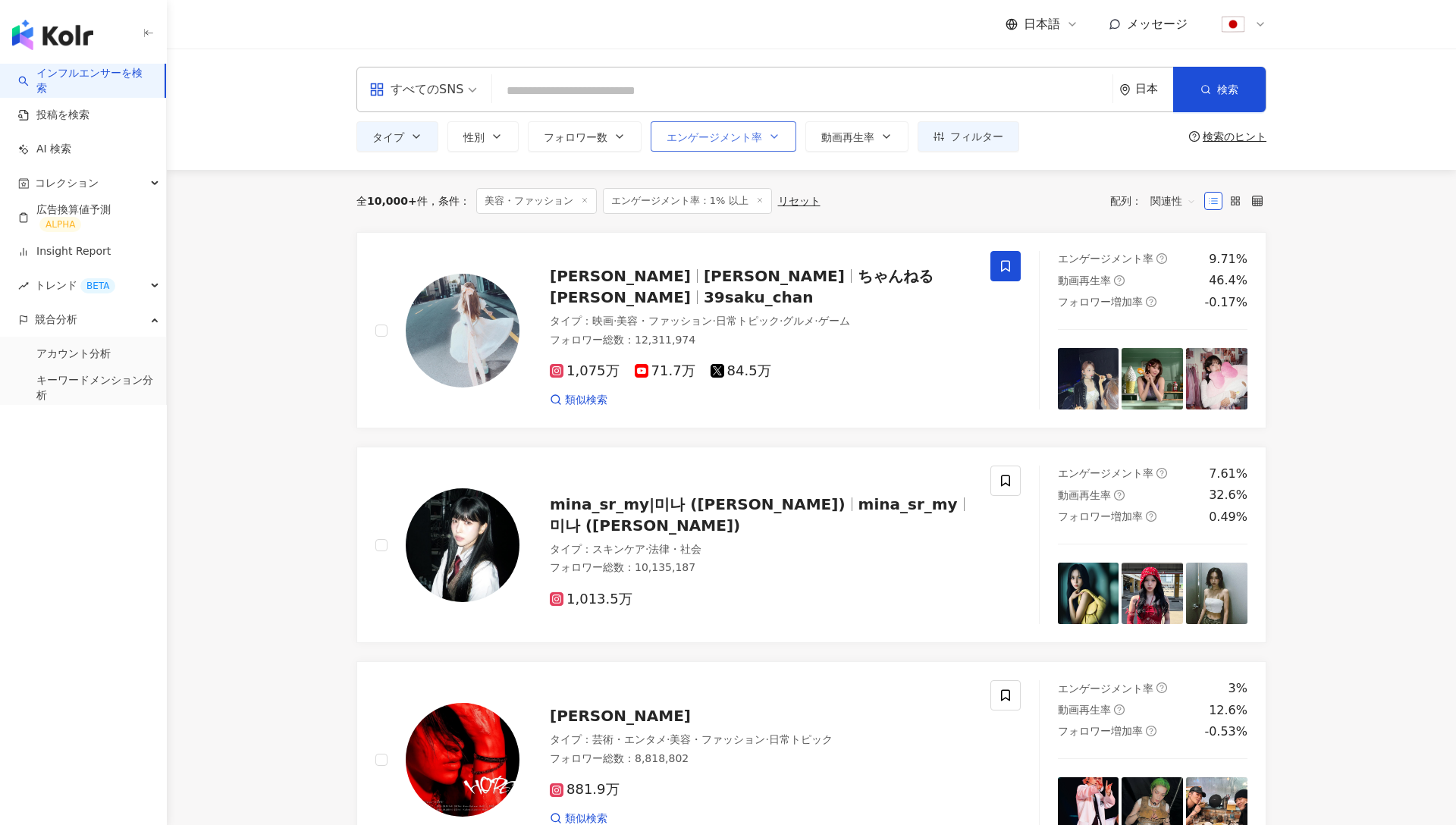
click at [696, 135] on span "エンゲージメント率" at bounding box center [714, 137] width 95 height 12
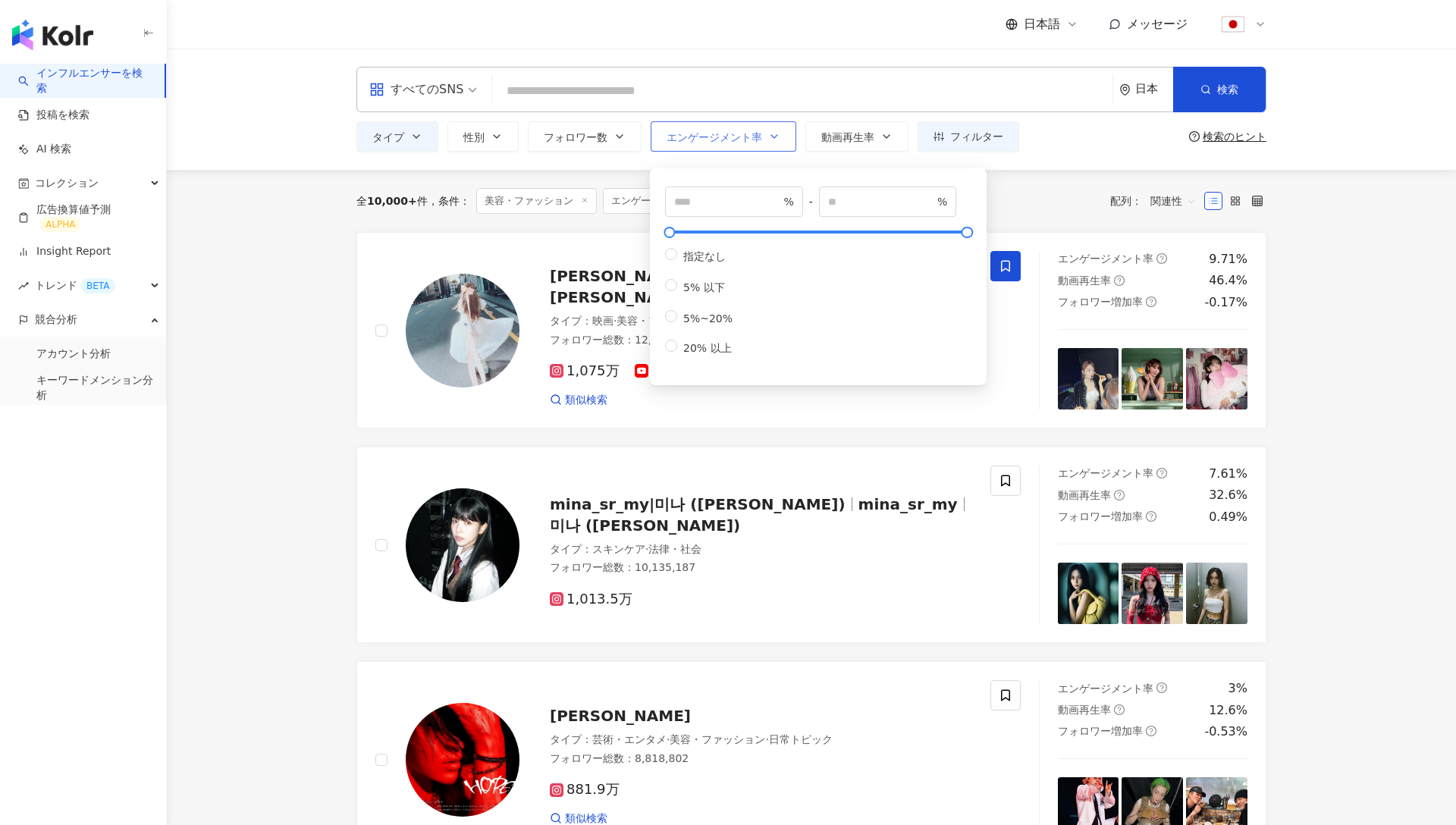
click at [696, 135] on span "エンゲージメント率" at bounding box center [714, 137] width 95 height 12
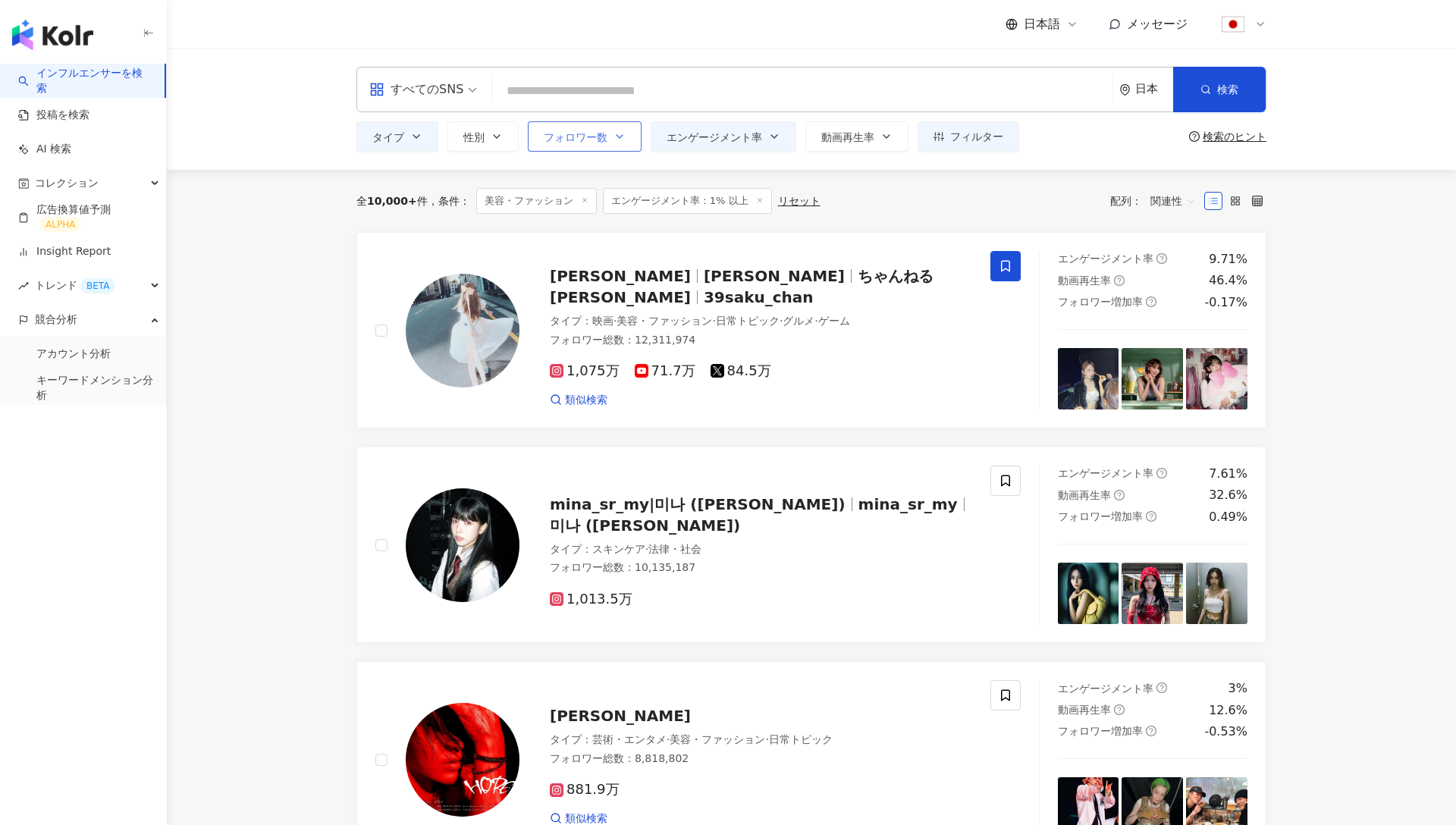
click at [621, 142] on button "フォロワー数" at bounding box center [585, 137] width 114 height 31
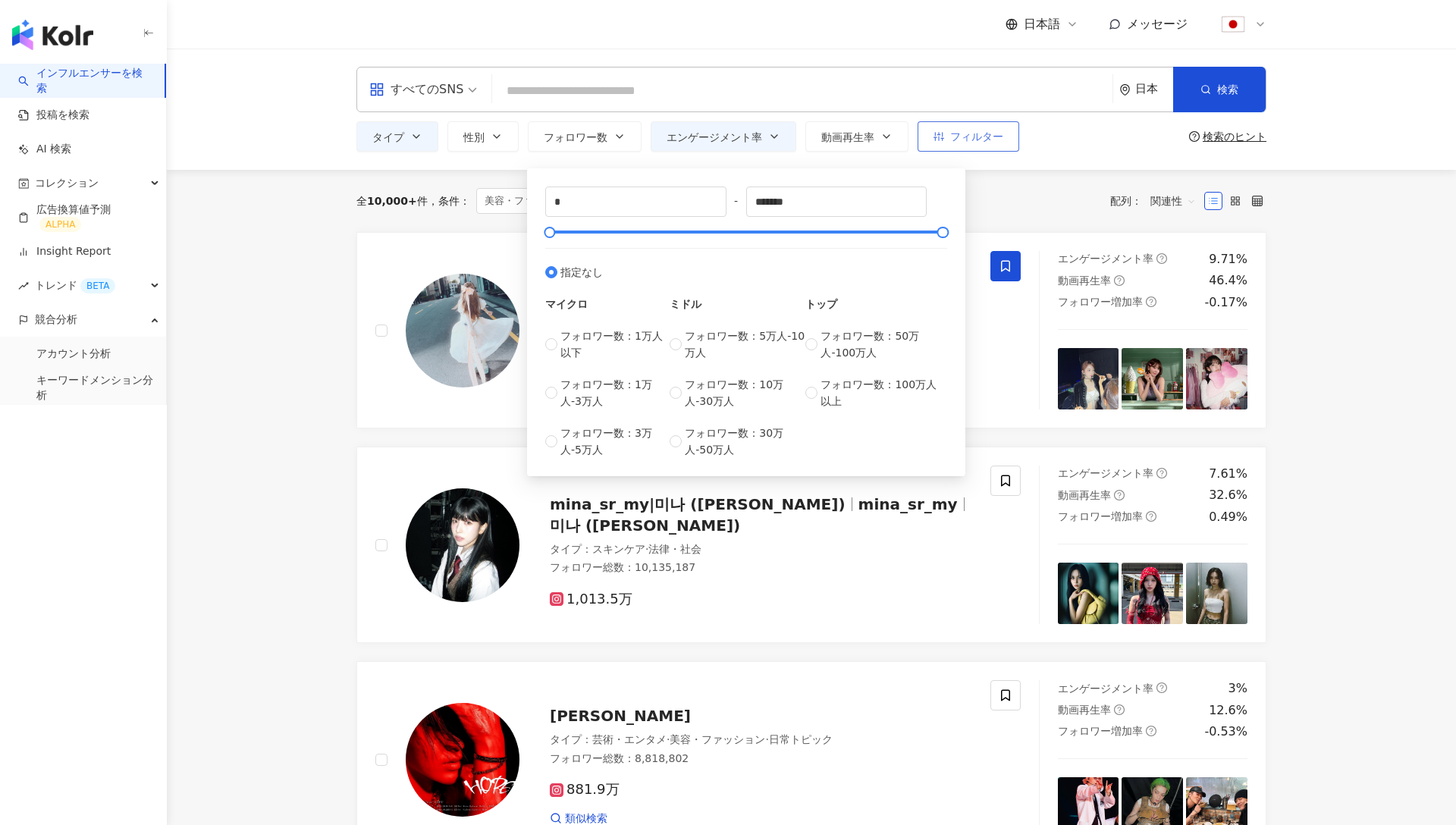
click at [947, 144] on button "フィルター" at bounding box center [968, 137] width 101 height 31
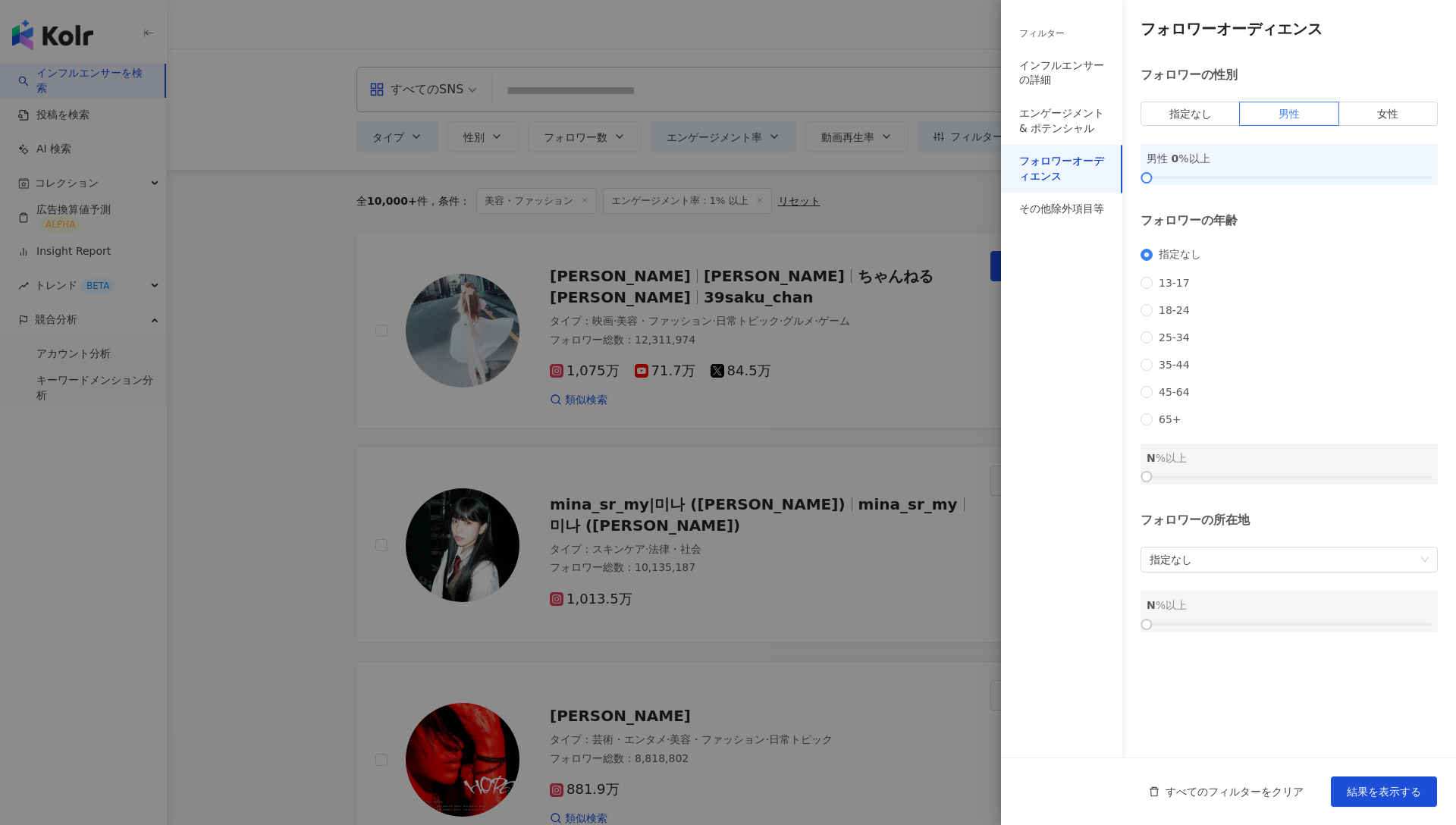
click at [788, 382] on div at bounding box center [728, 412] width 1456 height 825
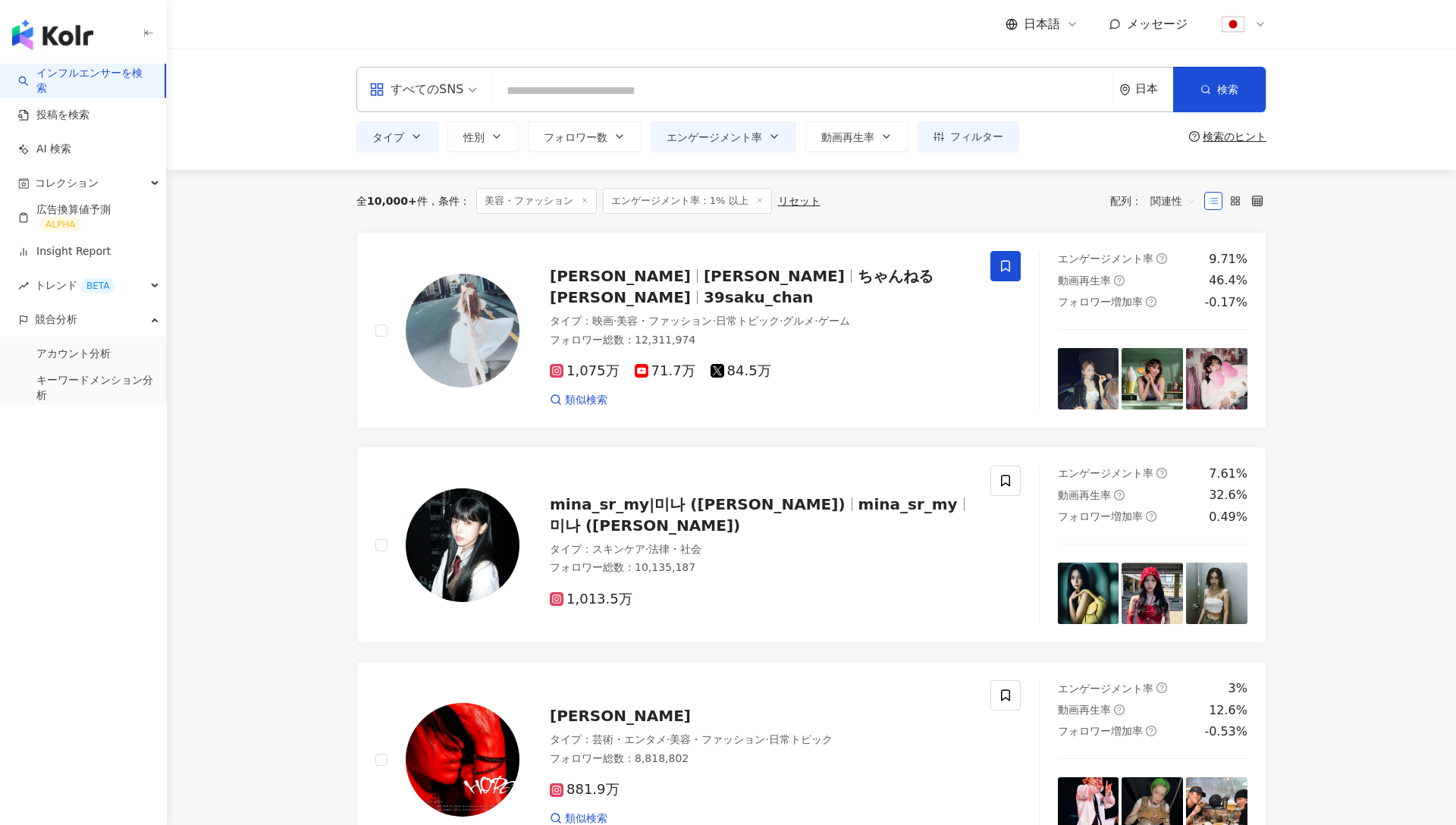
click at [467, 92] on span "すべてのSNS" at bounding box center [423, 89] width 108 height 25
click at [1150, 91] on div "日本" at bounding box center [1155, 89] width 38 height 13
click at [901, 208] on div "全 10,000+ 件 条件 ： 美容・ファッション エンゲージメント率：1% 以上 リセット 配列： 関連性" at bounding box center [811, 201] width 910 height 26
click at [401, 141] on span "タイプ" at bounding box center [387, 137] width 32 height 12
click at [570, 94] on input "search" at bounding box center [802, 91] width 608 height 29
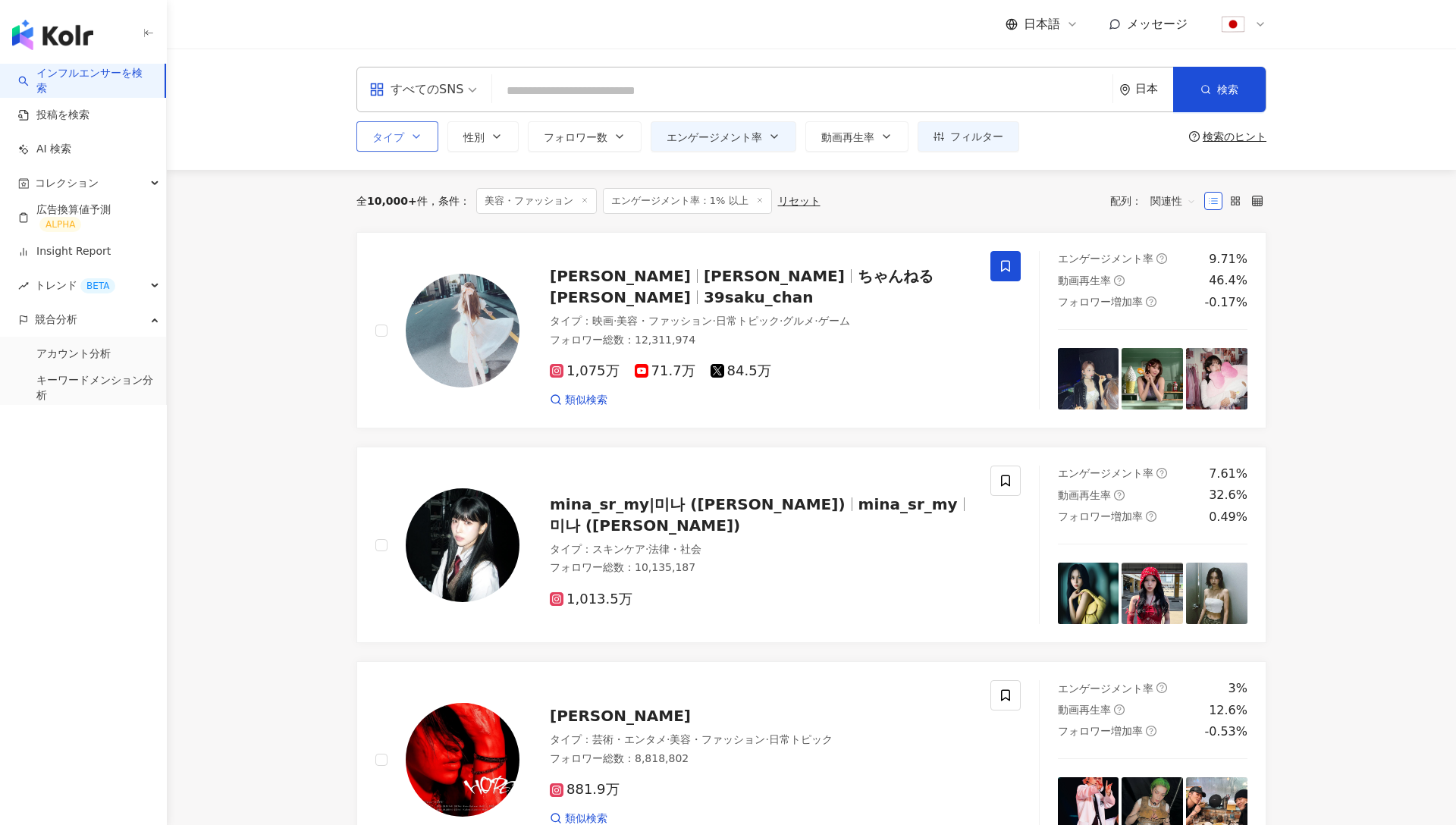
click at [421, 134] on icon "button" at bounding box center [416, 136] width 12 height 12
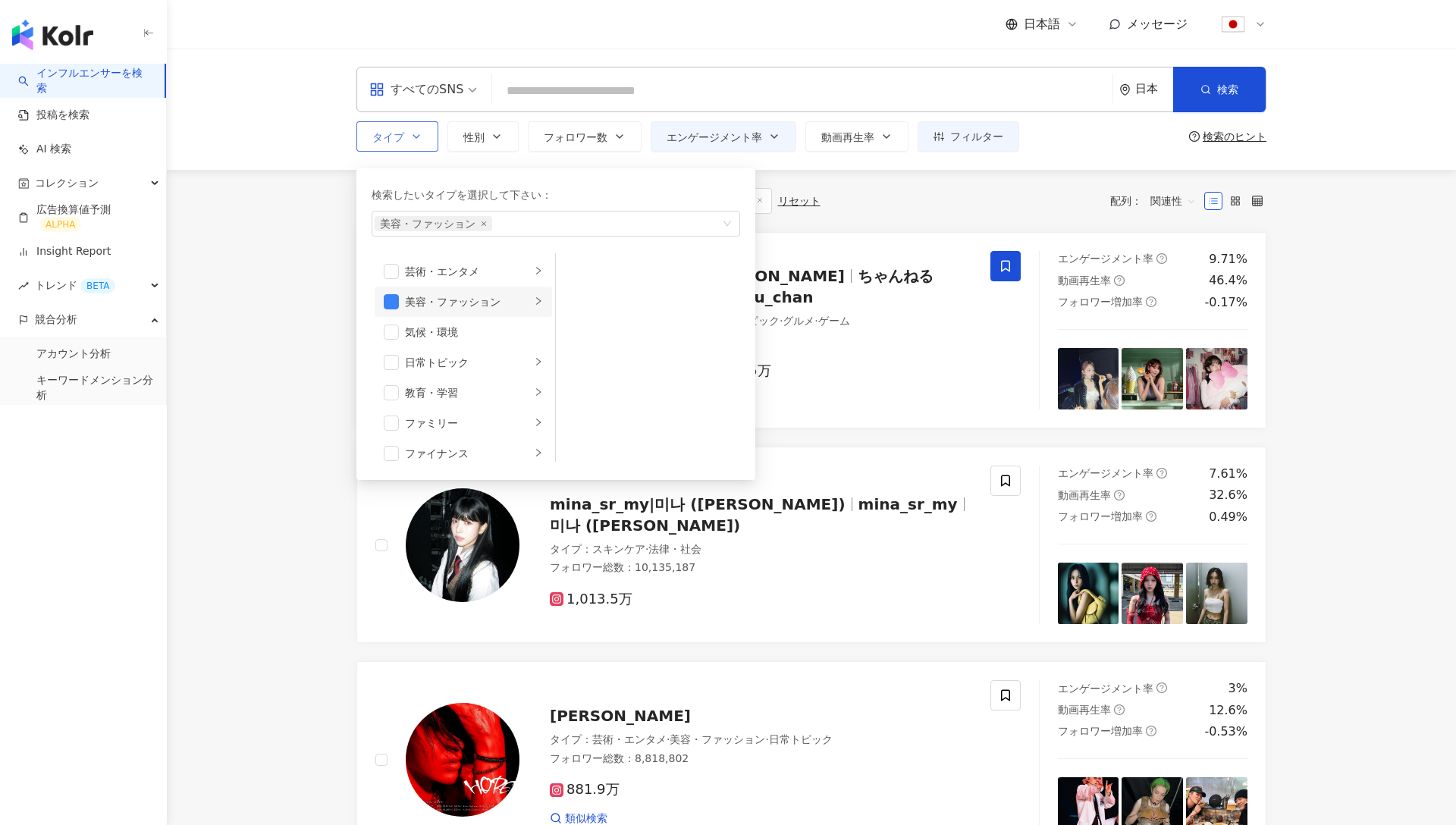
click at [534, 307] on div "button" at bounding box center [538, 302] width 9 height 14
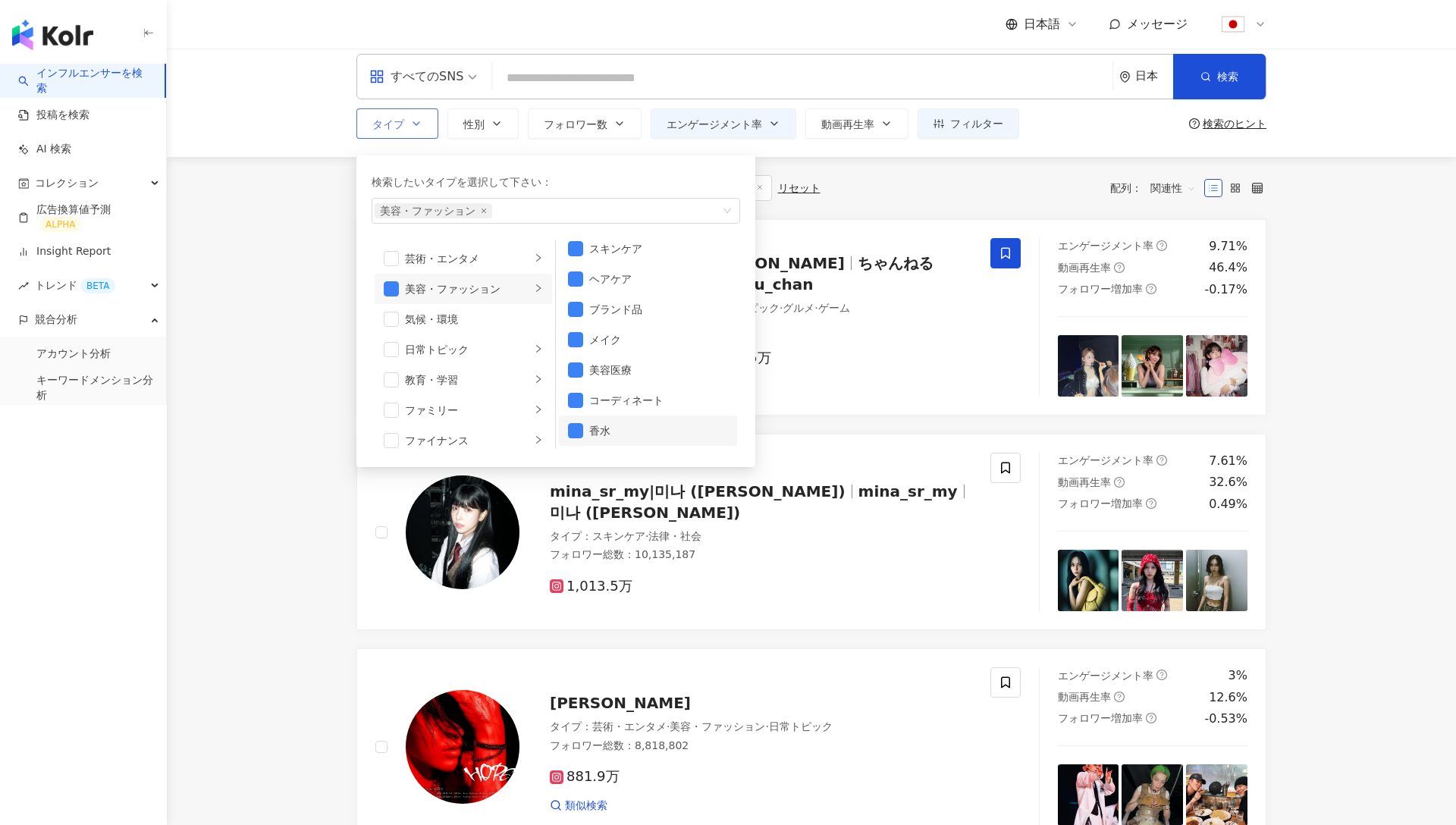
scroll to position [17, 0]
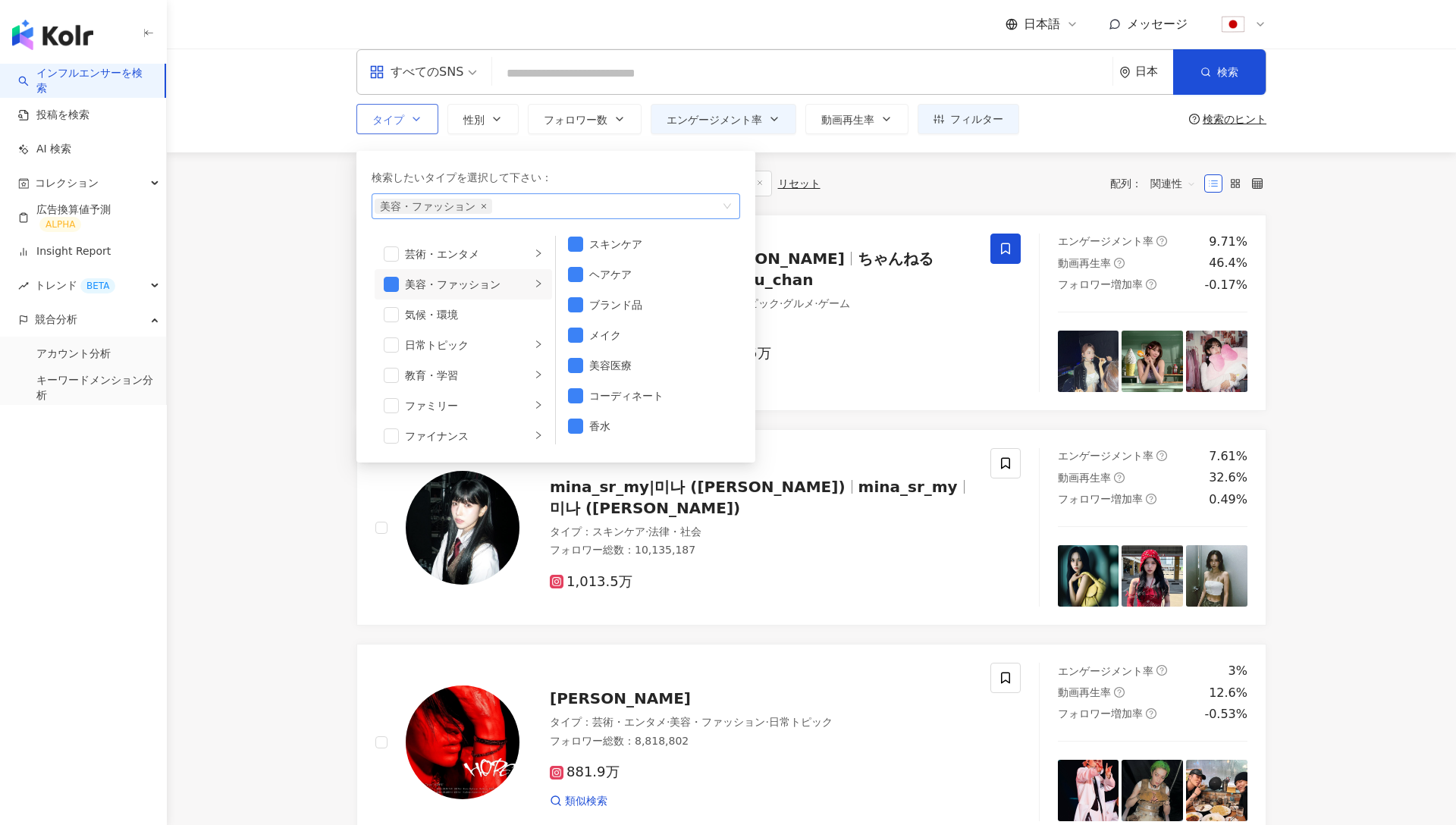
click at [486, 205] on icon "close" at bounding box center [484, 206] width 6 height 6
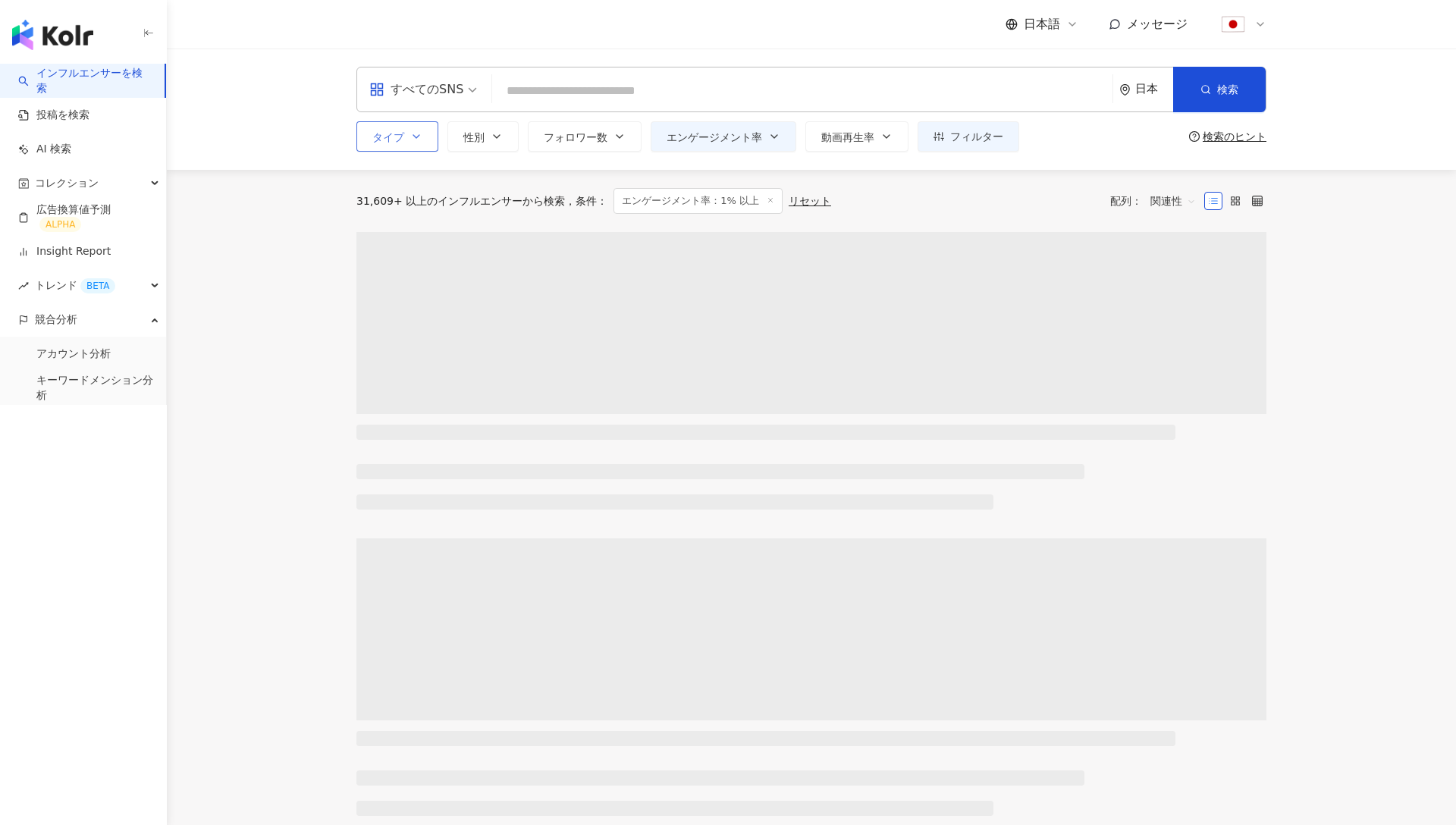
click at [551, 88] on input "search" at bounding box center [802, 91] width 608 height 29
click at [605, 92] on input "******" at bounding box center [802, 91] width 608 height 29
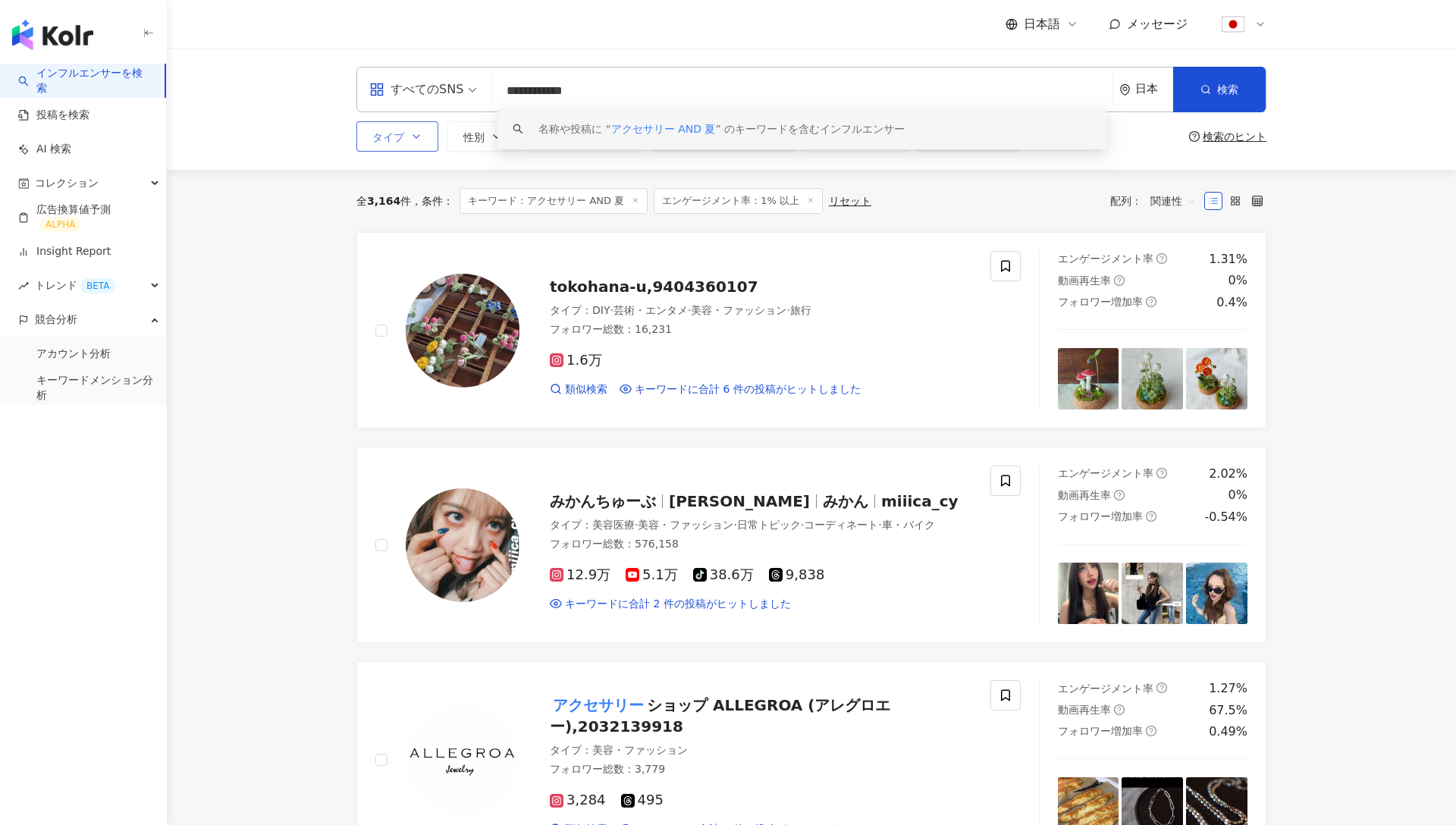
type input "**********"
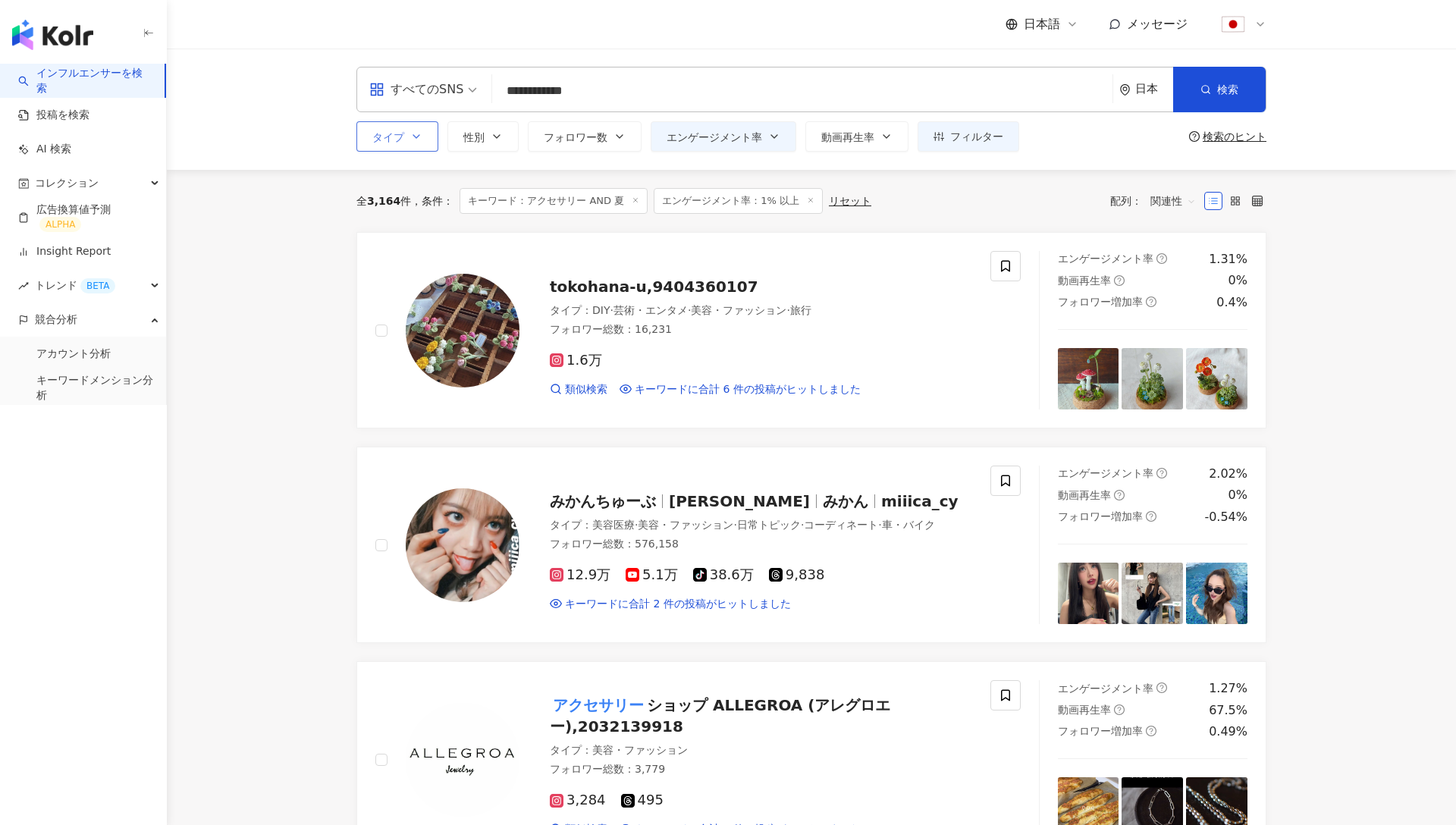
click at [1220, 135] on div "検索のヒント" at bounding box center [1235, 136] width 64 height 12
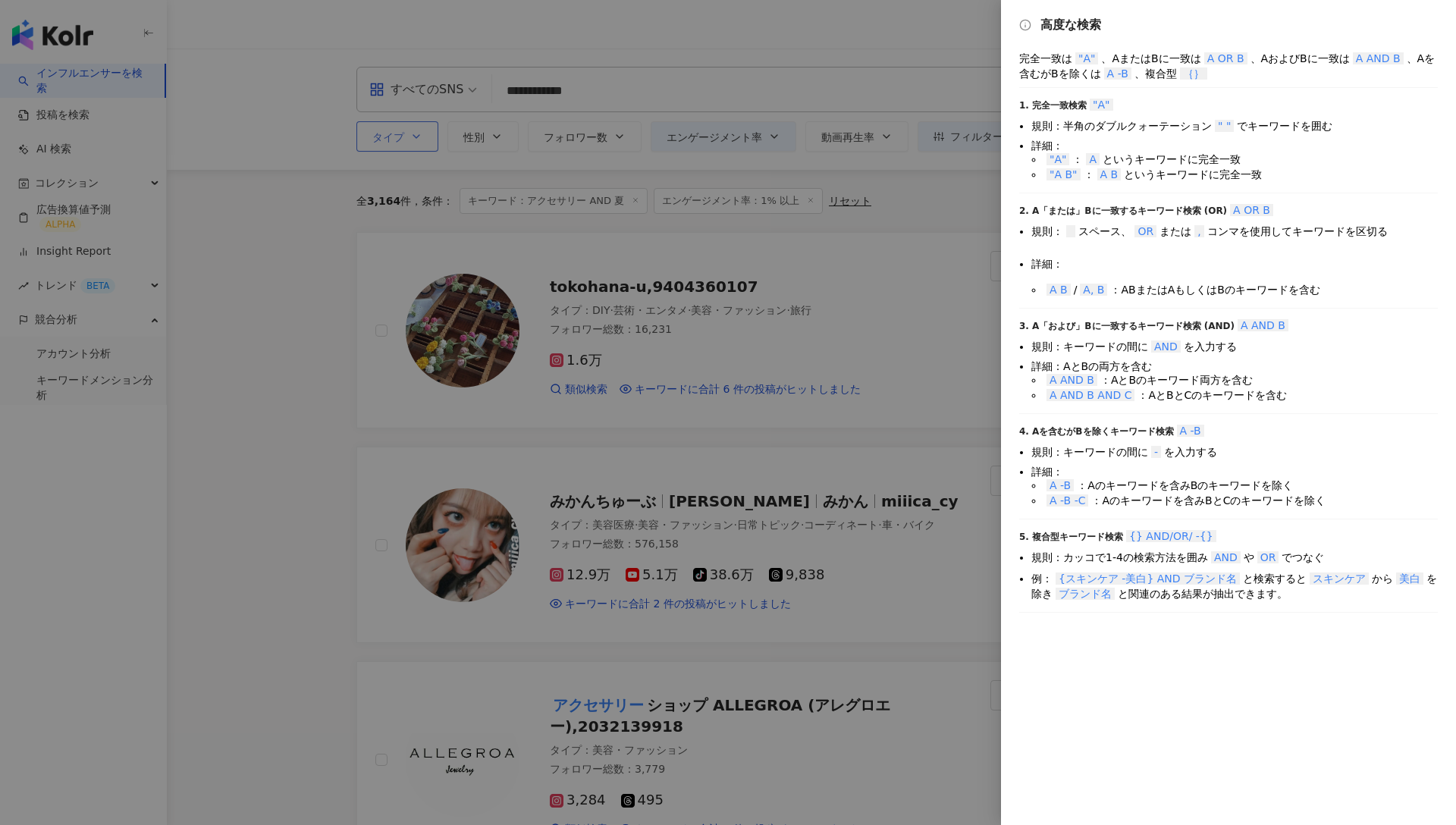
click at [970, 152] on div at bounding box center [728, 412] width 1456 height 825
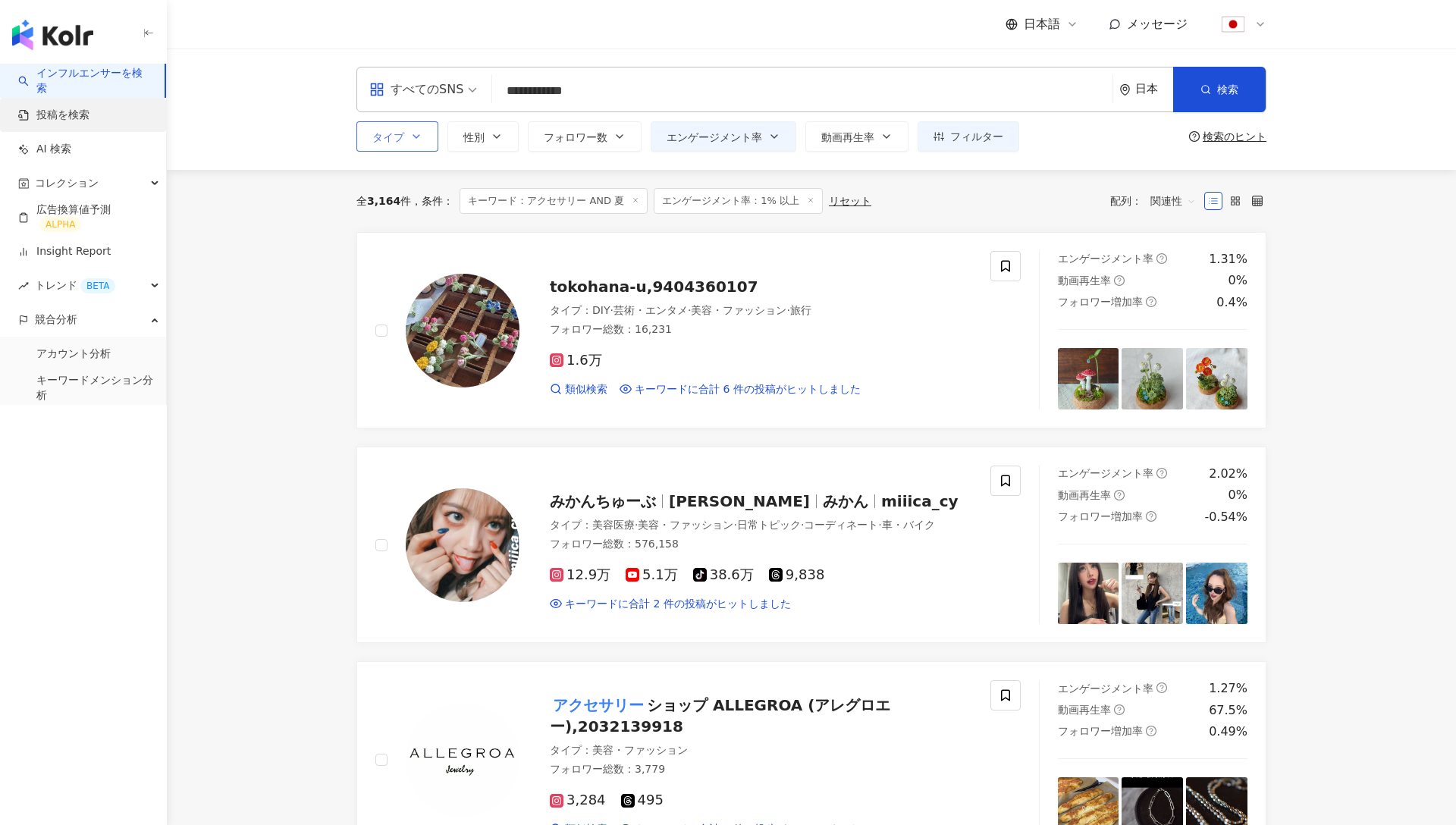
click at [67, 119] on link "投稿を検索" at bounding box center [54, 116] width 72 height 15
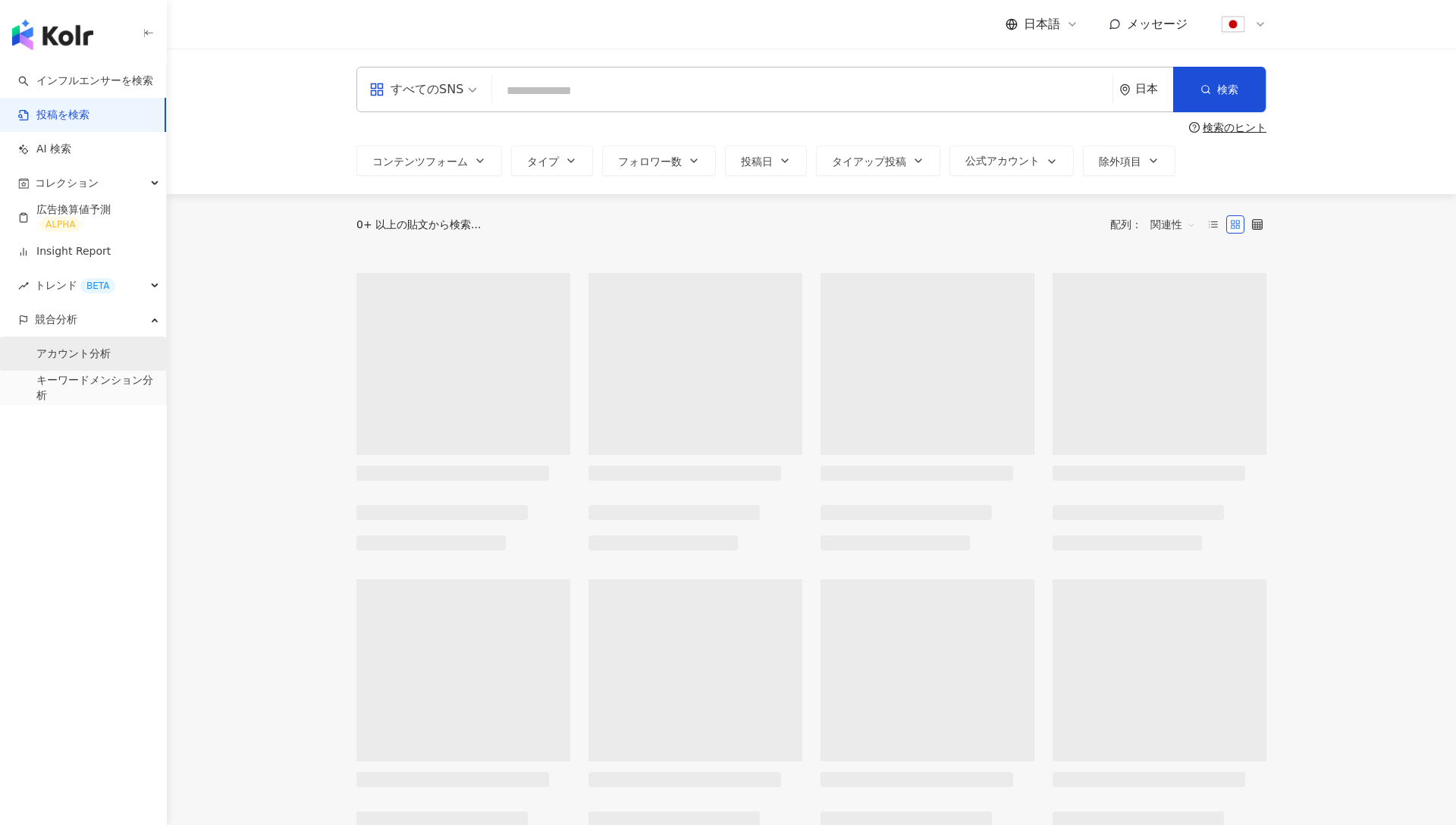
click at [77, 354] on link "アカウント分析" at bounding box center [73, 354] width 74 height 15
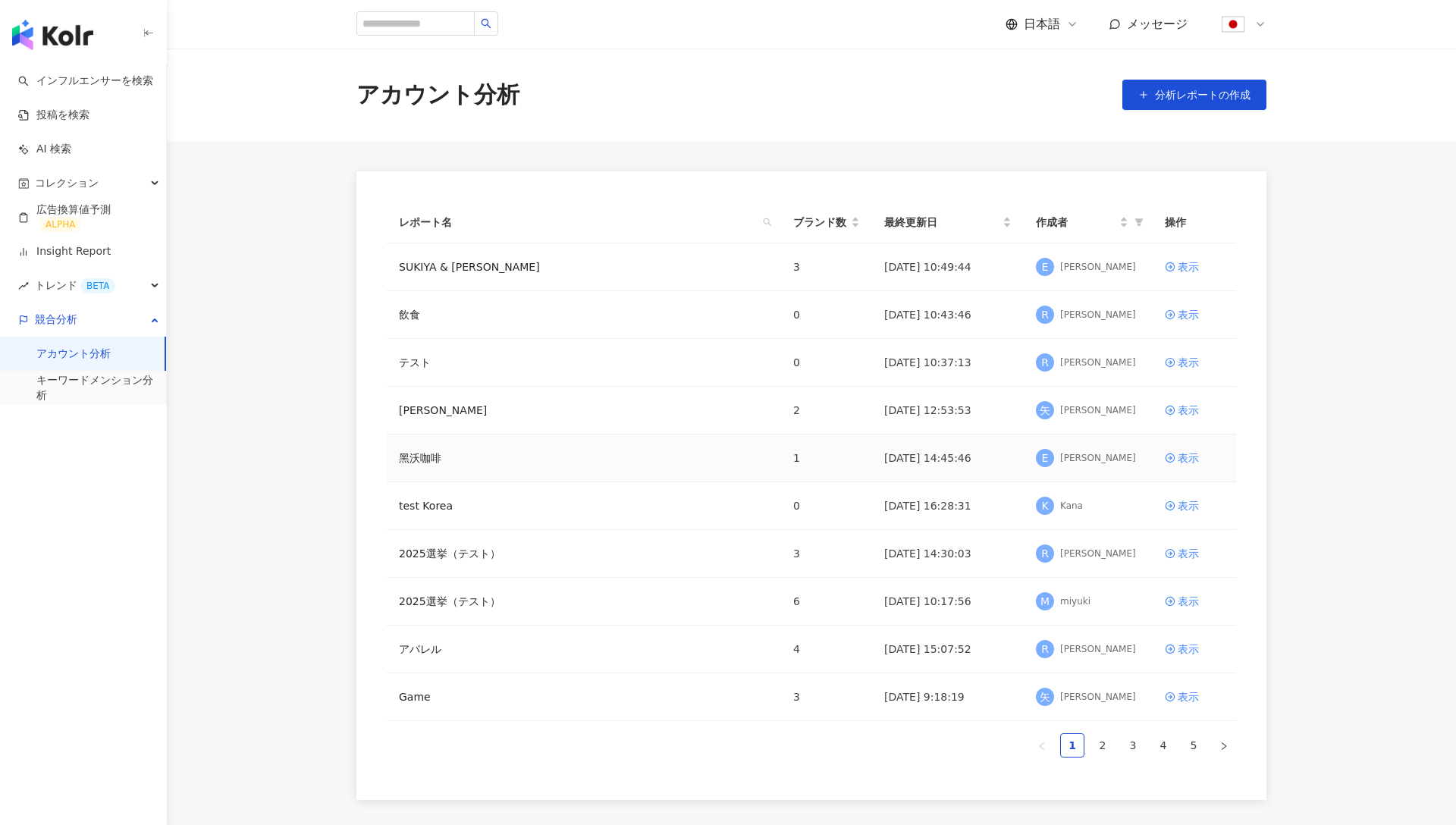
scroll to position [143, 0]
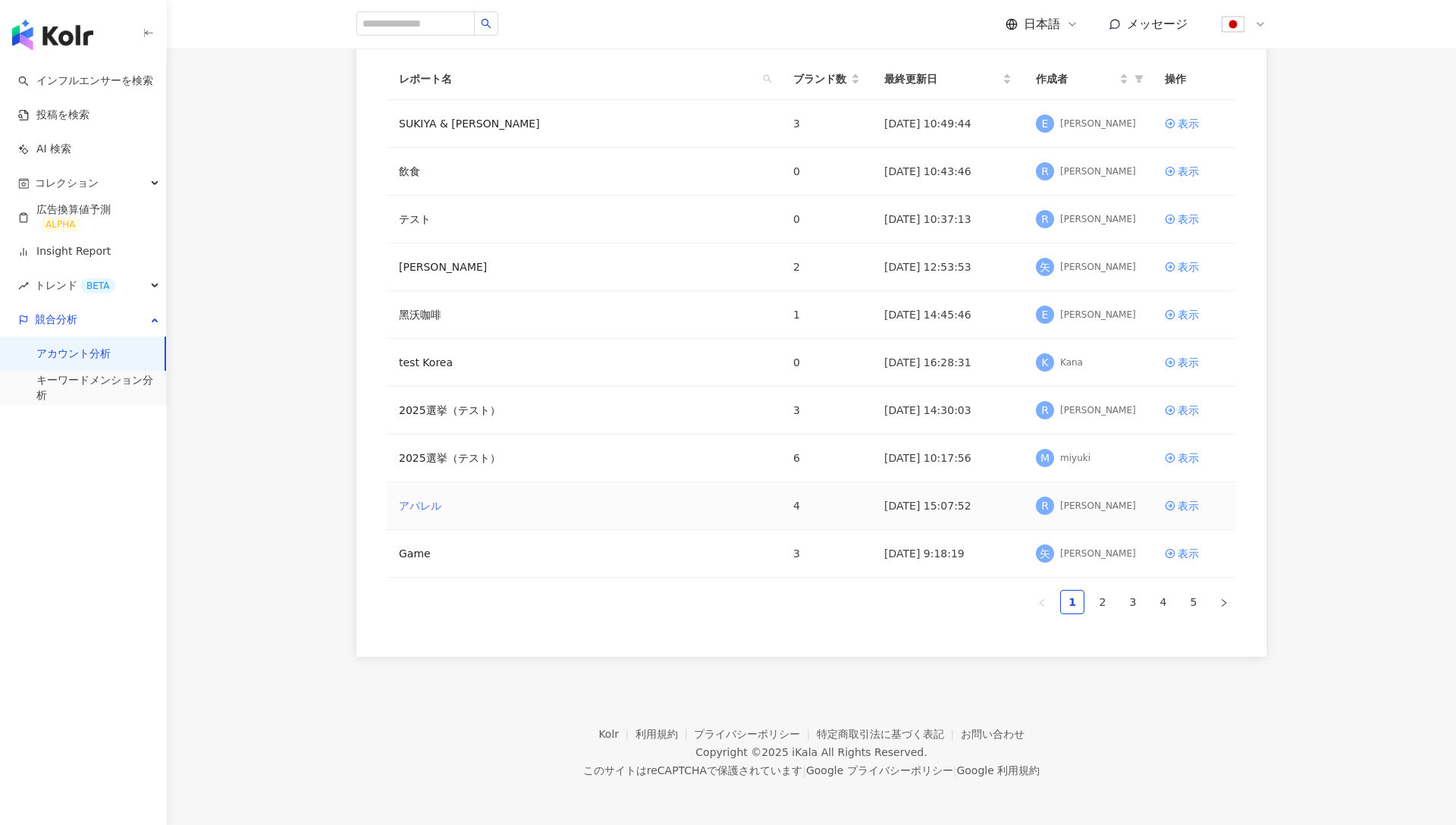
click at [427, 503] on link "アパレル" at bounding box center [421, 506] width 43 height 17
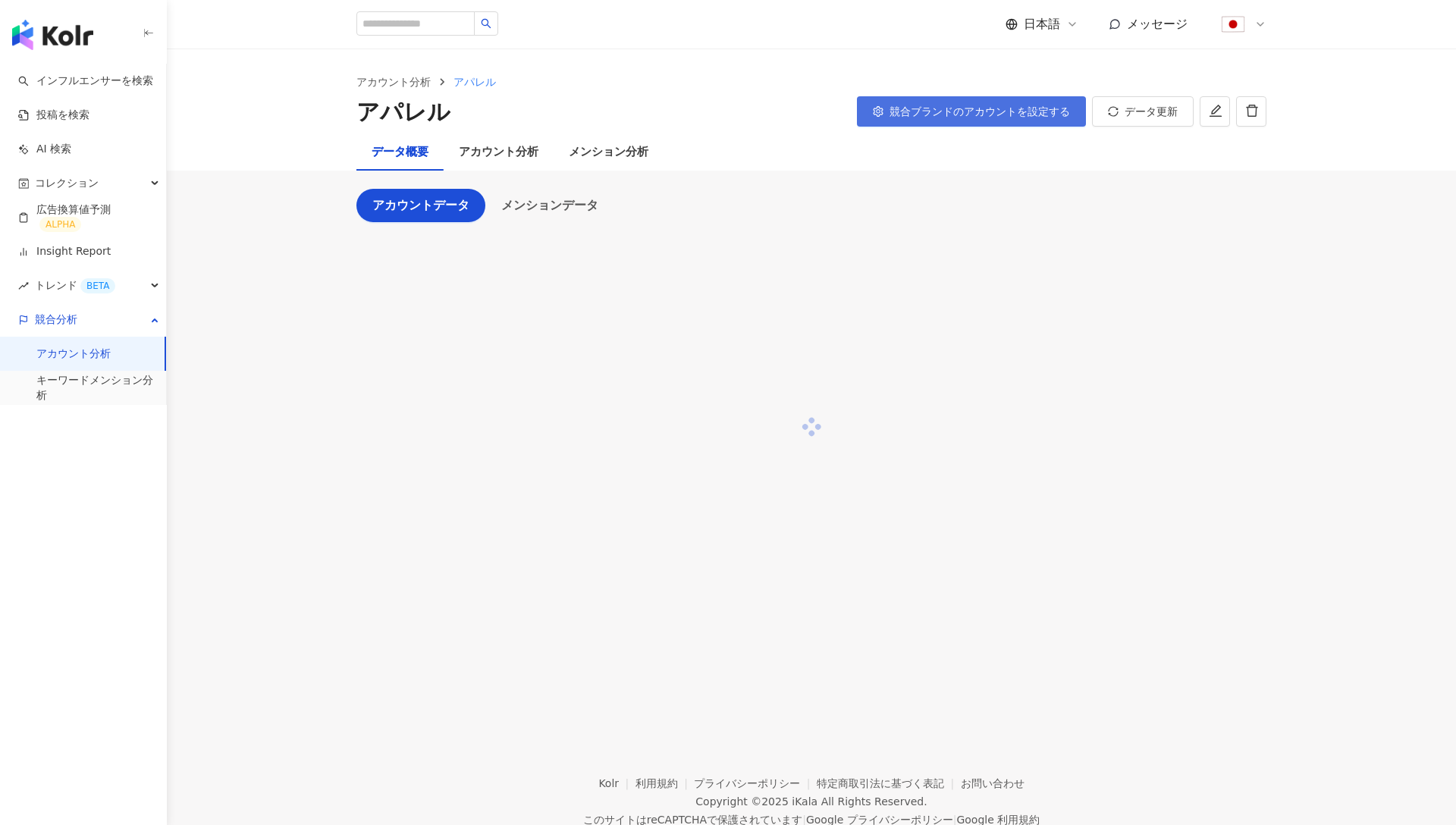
click at [974, 111] on span "競合ブランドのアカウントを設定する" at bounding box center [980, 112] width 181 height 12
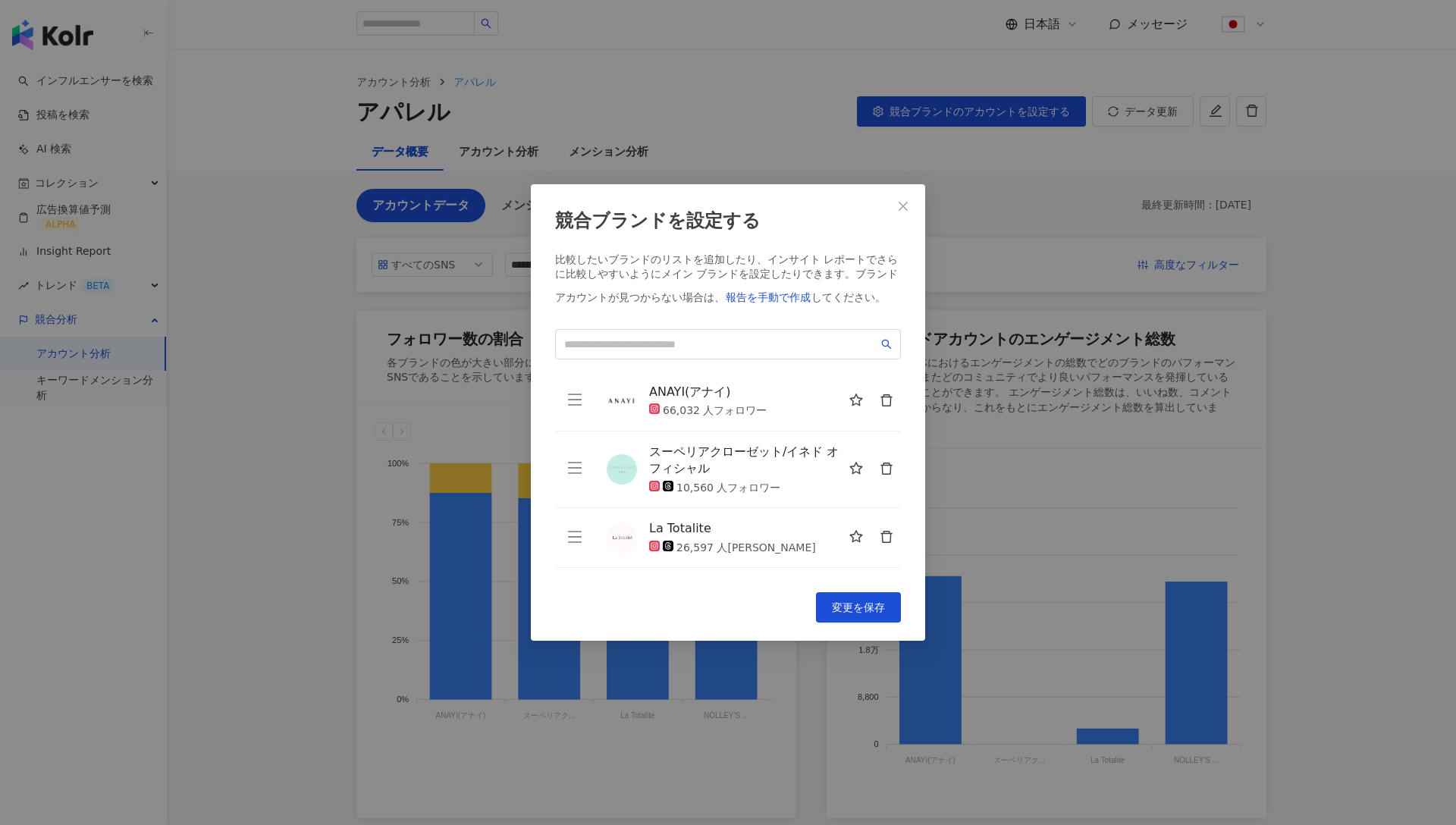
scroll to position [54, 0]
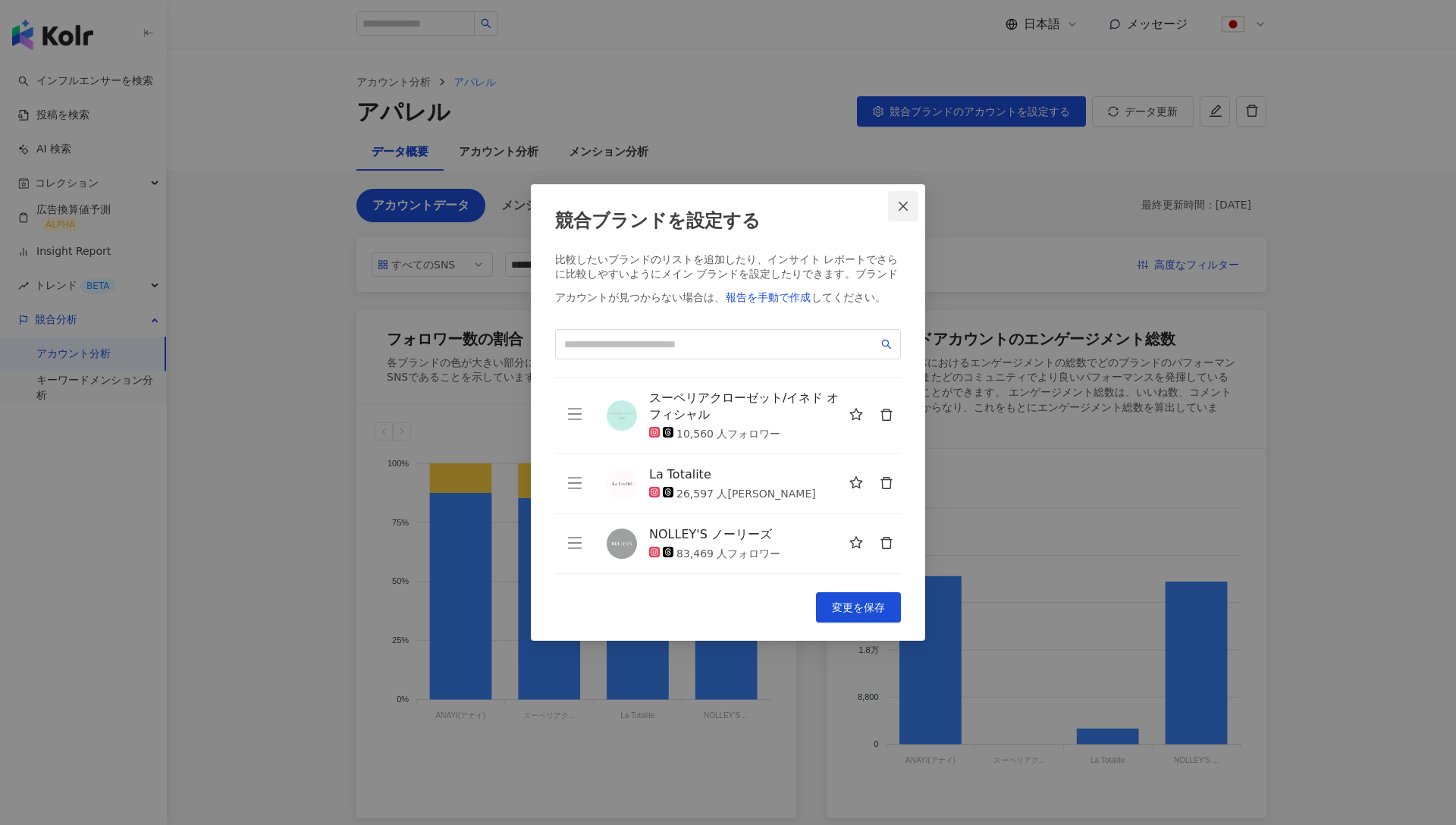
click at [897, 205] on icon "close" at bounding box center [903, 206] width 12 height 12
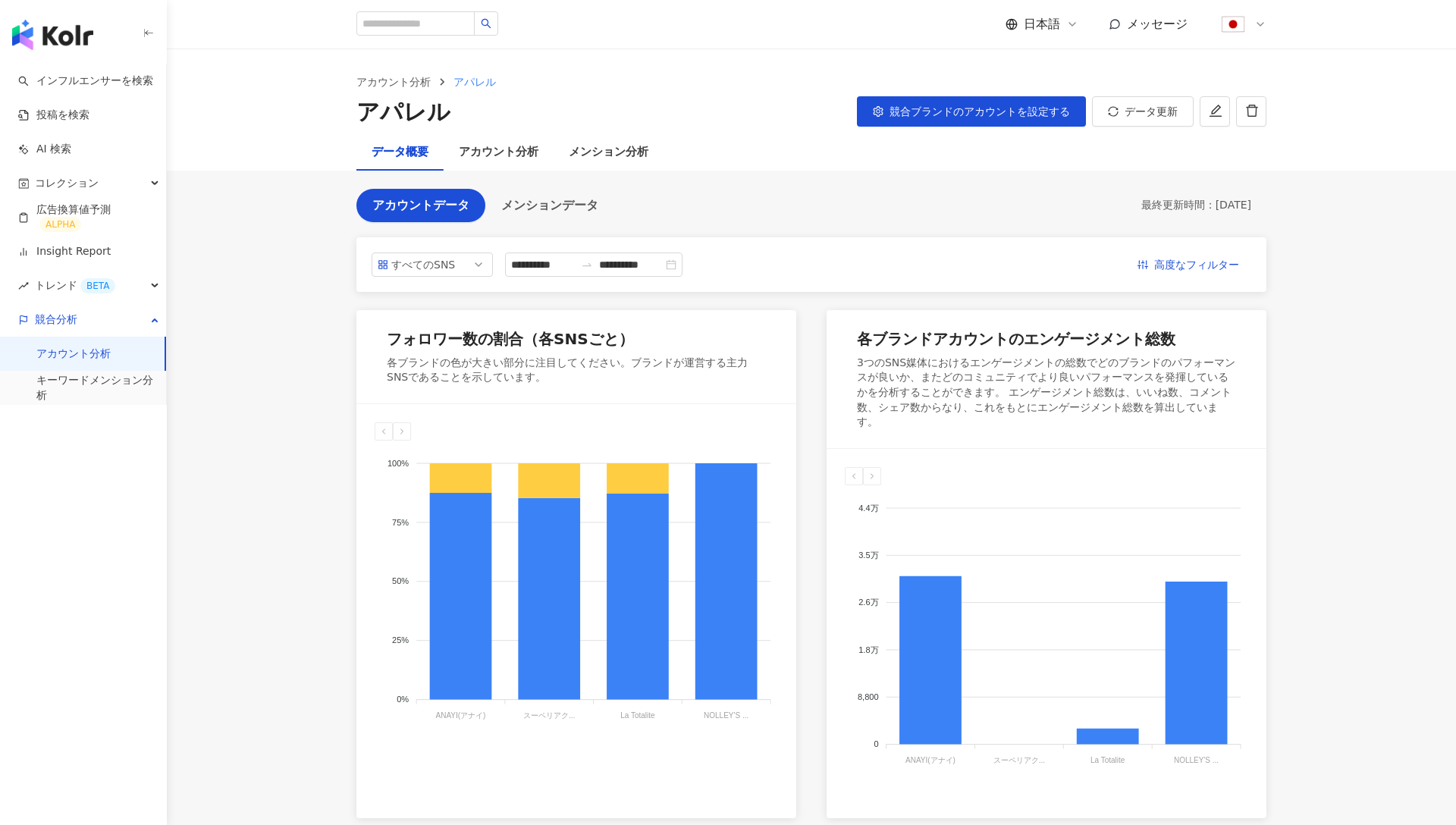
click at [935, 129] on div "アカウント分析 アパレル アパレル 競合ブランドのアカウントを設定する データ更新" at bounding box center [811, 92] width 1289 height 85
click at [935, 115] on span "競合ブランドのアカウントを設定する" at bounding box center [980, 112] width 181 height 12
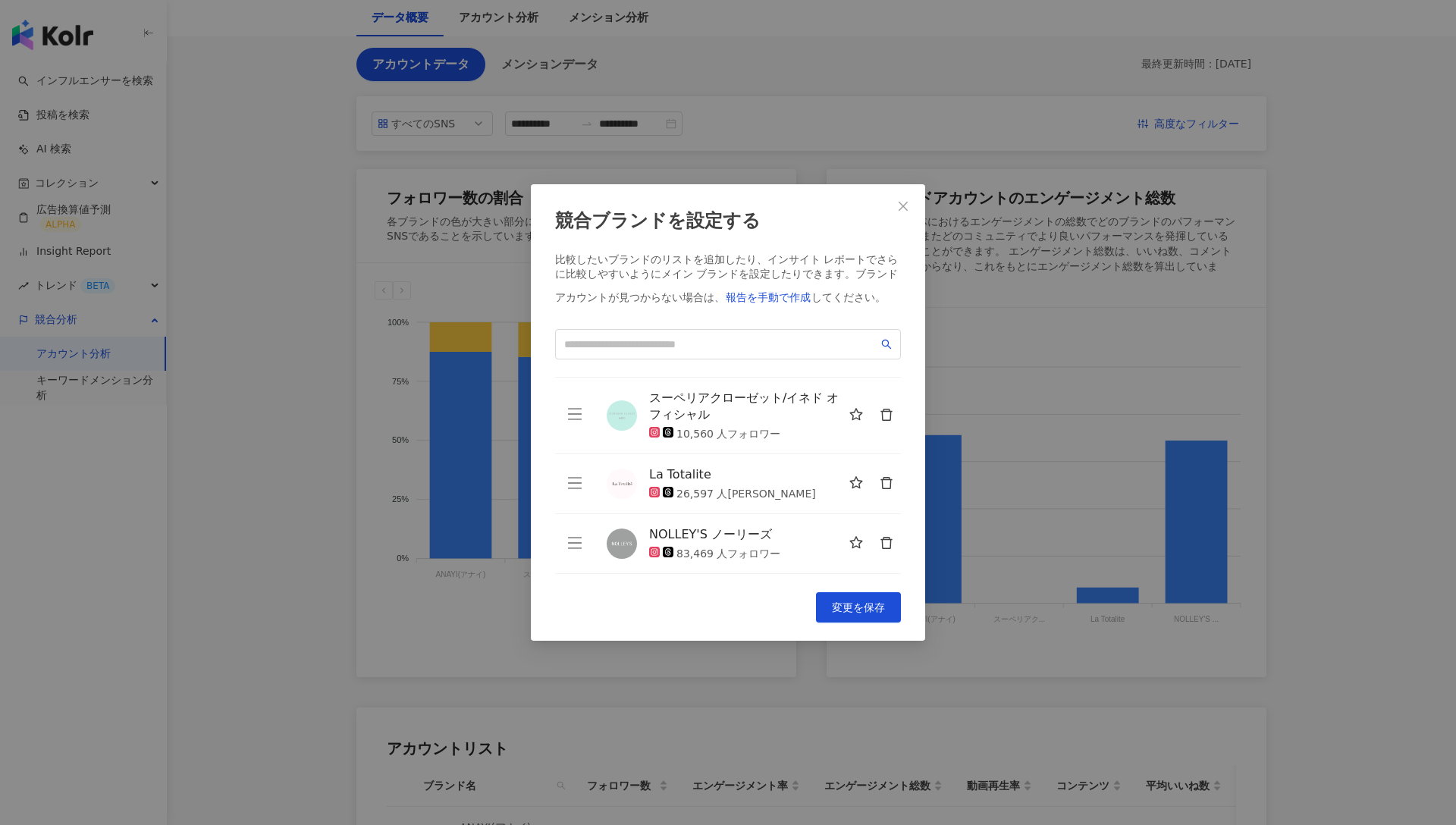
scroll to position [146, 0]
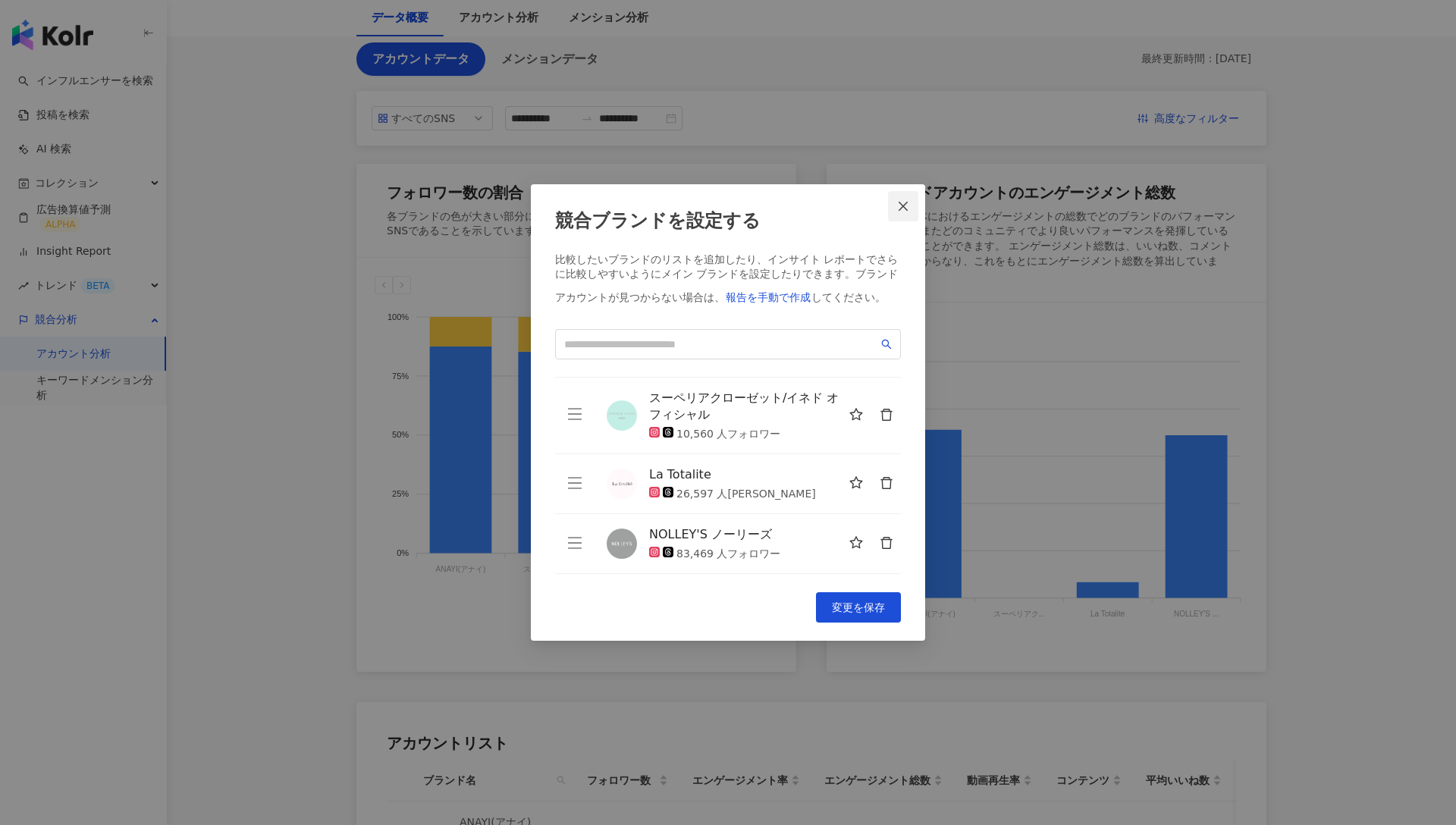
click at [913, 209] on span "Close" at bounding box center [903, 206] width 31 height 12
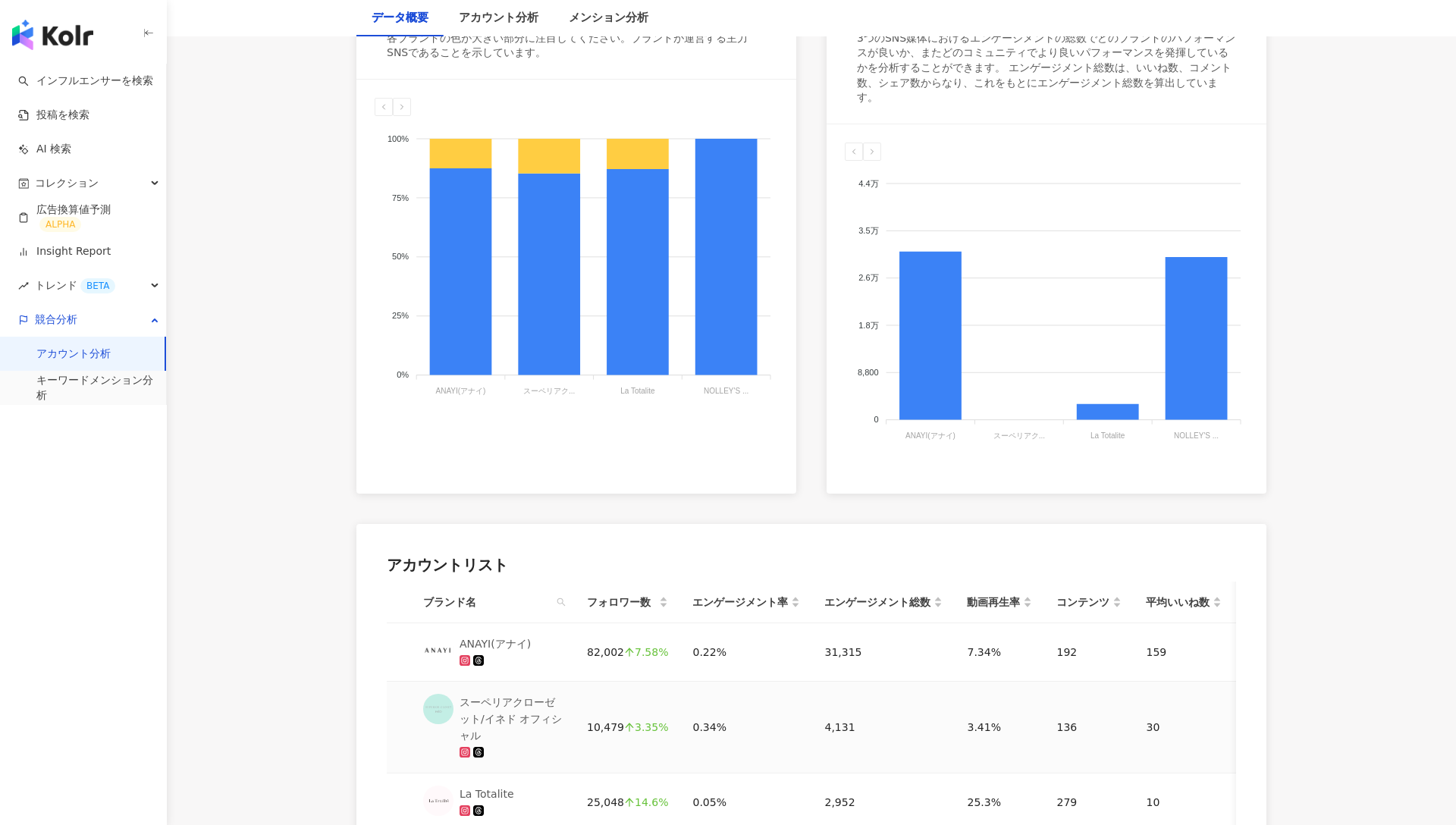
scroll to position [0, 0]
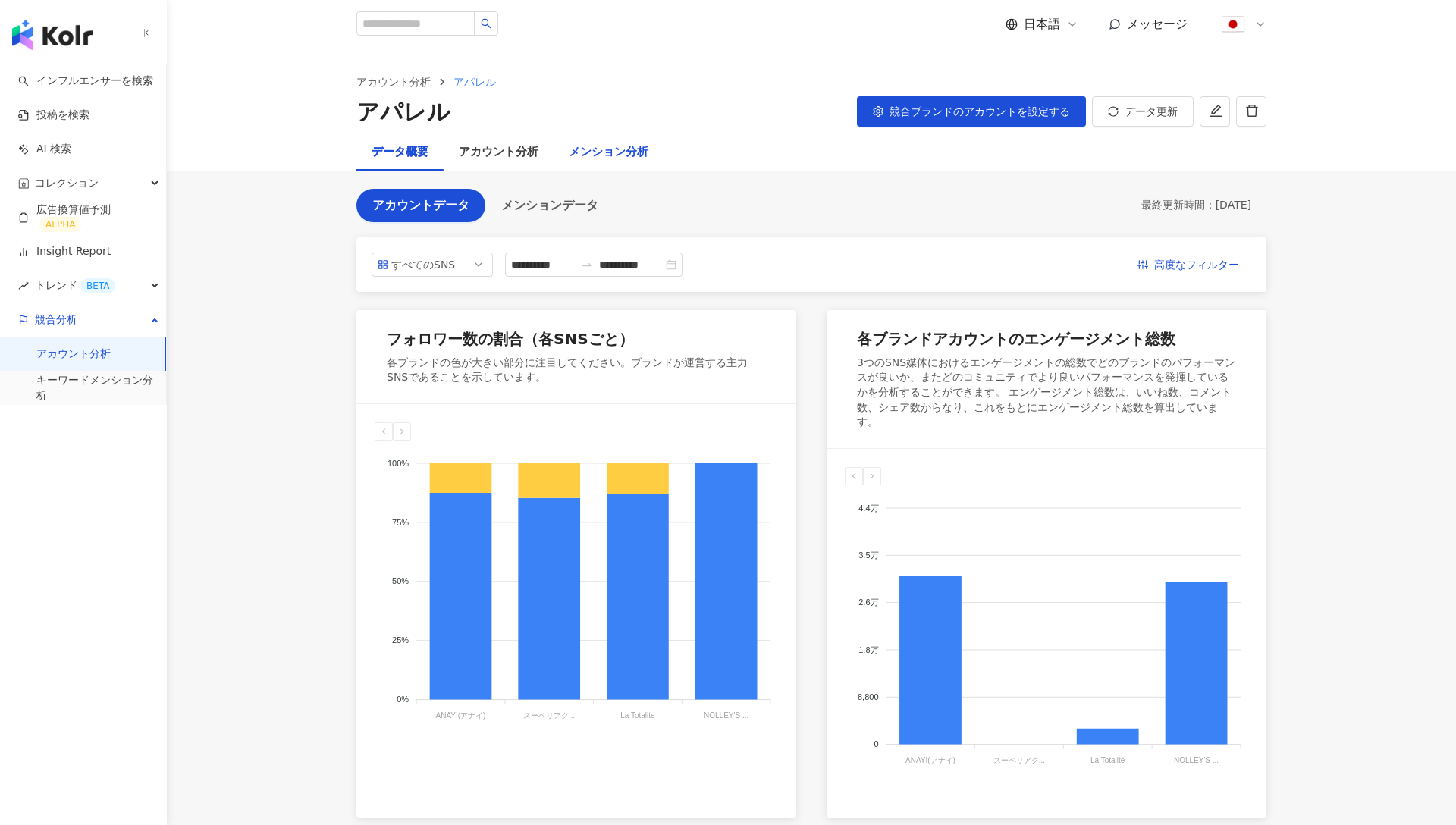
click at [605, 143] on div "メンション分析" at bounding box center [609, 152] width 80 height 18
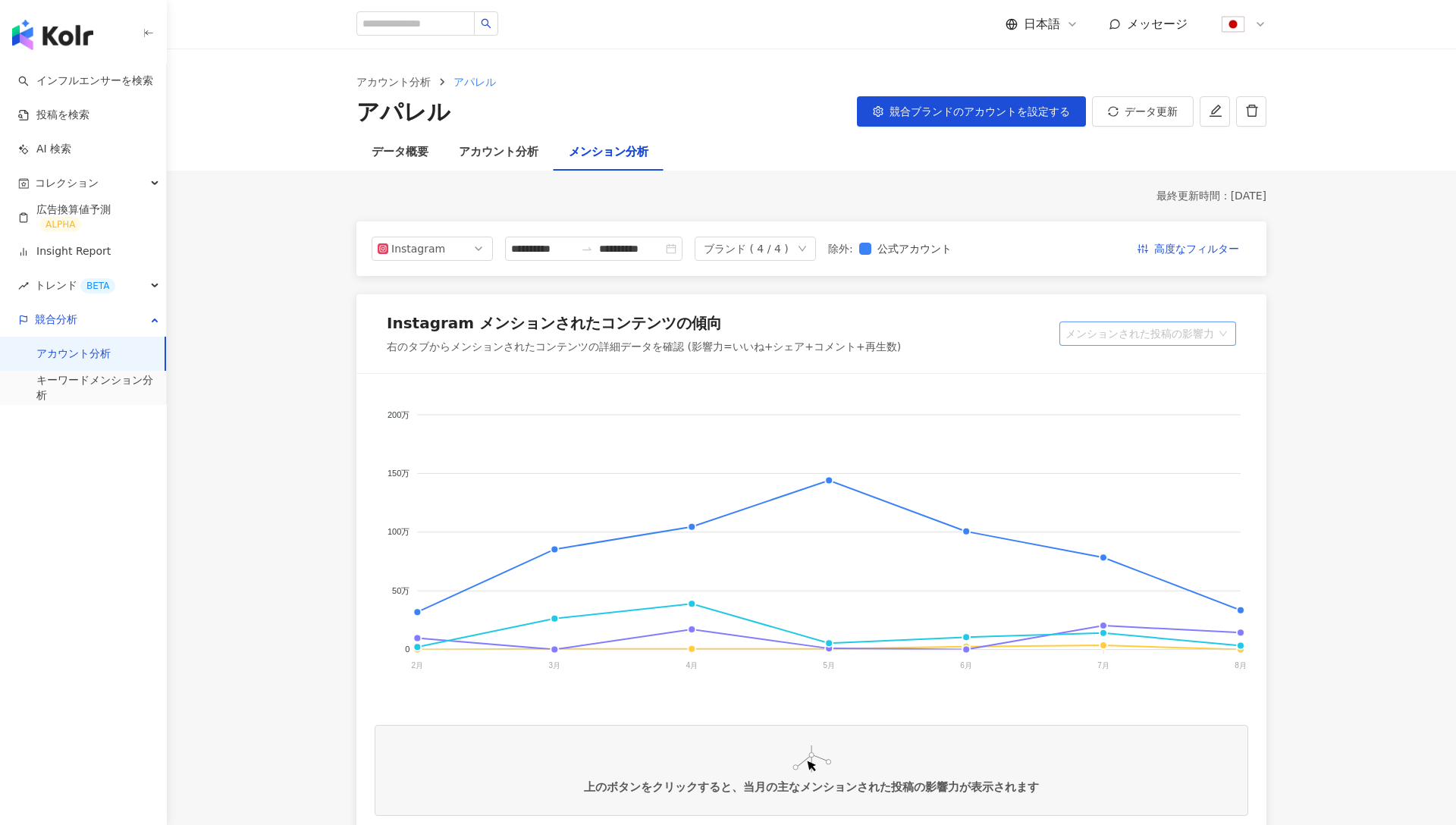
click at [1130, 337] on span "メンションされた投稿の影響力" at bounding box center [1148, 334] width 164 height 23
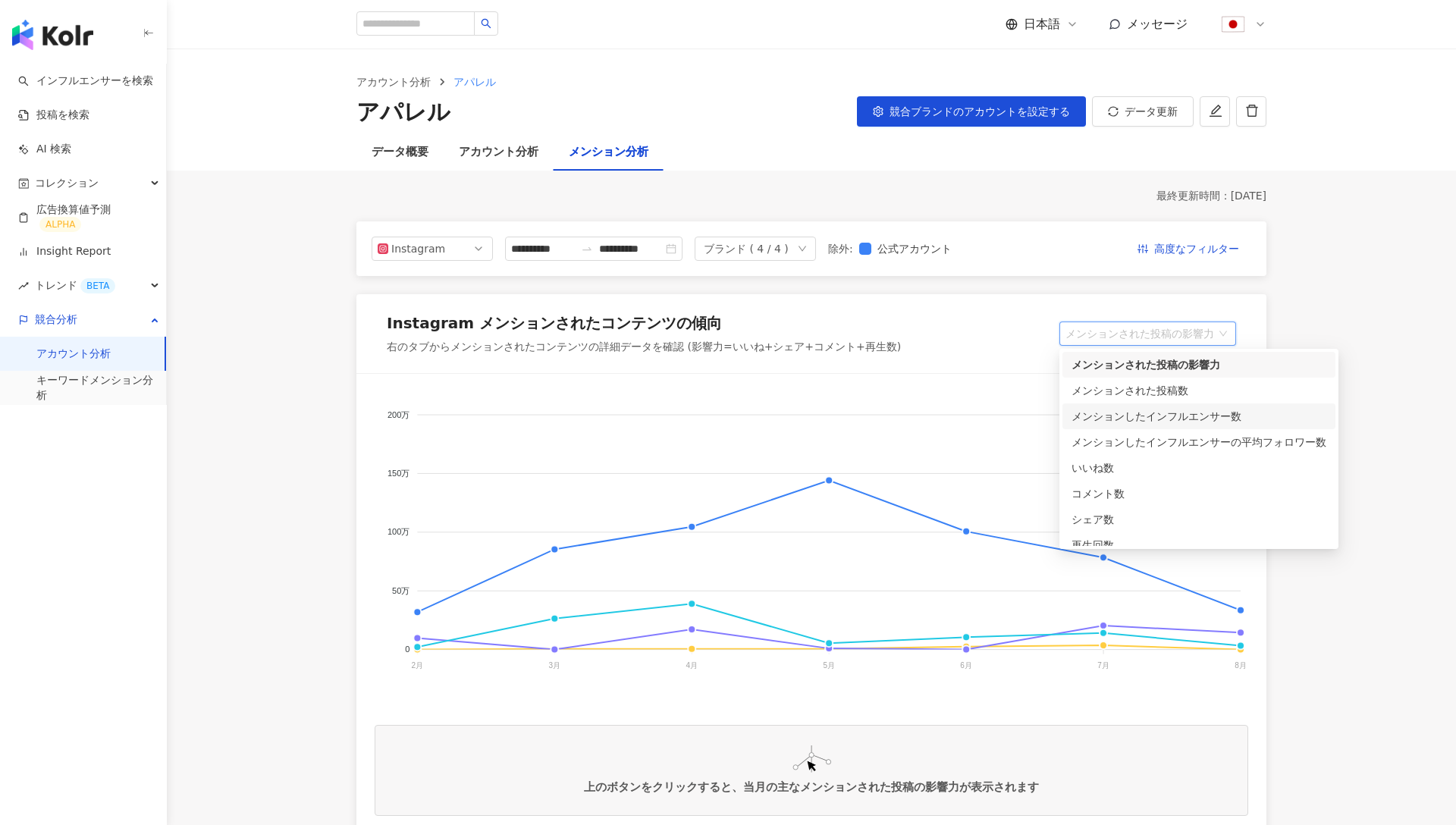
click at [1172, 421] on div "メンションしたインフルエンサー数" at bounding box center [1199, 416] width 255 height 17
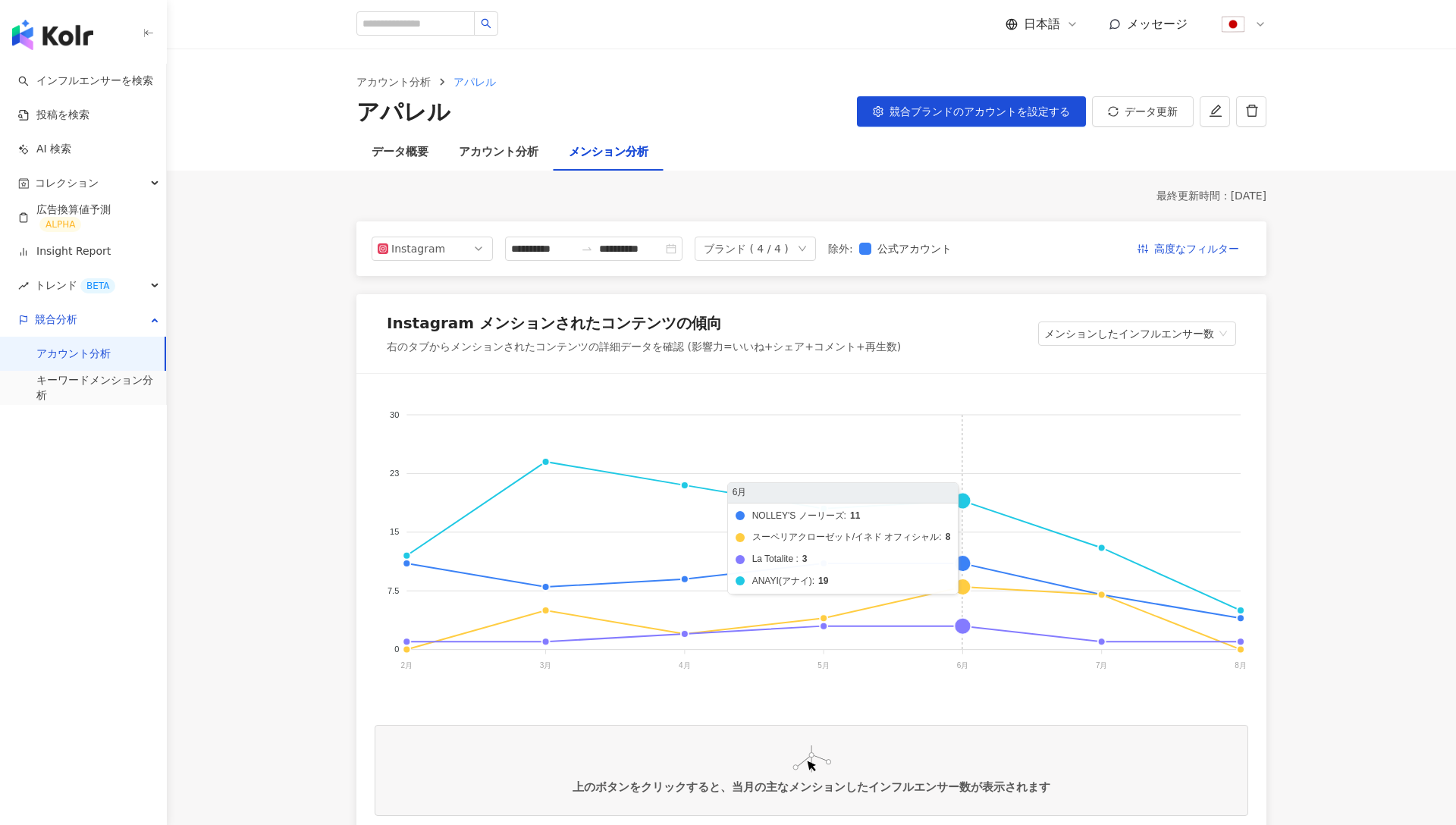
click at [968, 499] on foreignobject "NOLLEY'S ノーリーズ スーペリアクローゼット/イネド オフィシャル La Totalite ANAYI(アナイ)" at bounding box center [811, 544] width 874 height 303
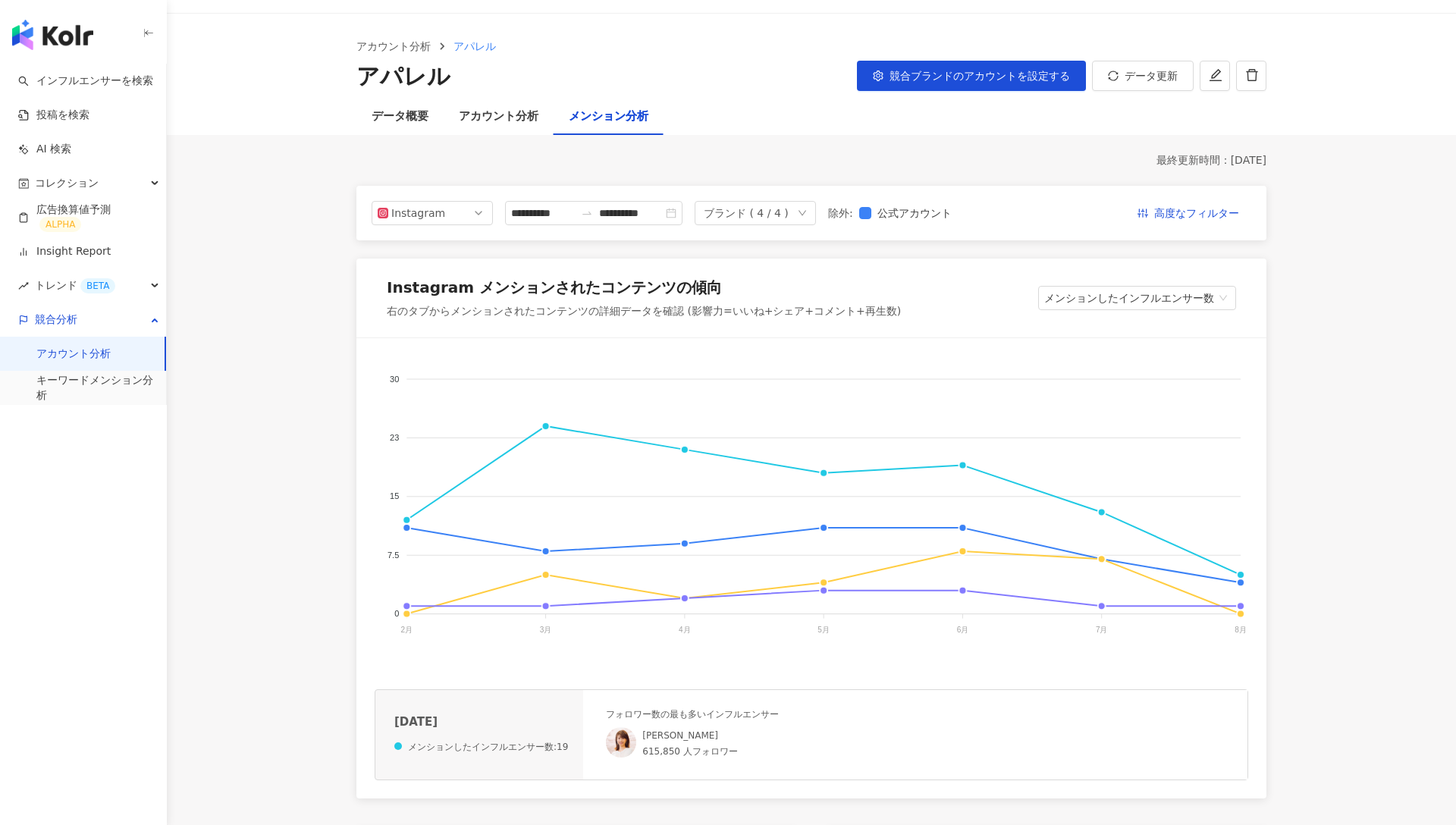
scroll to position [6, 0]
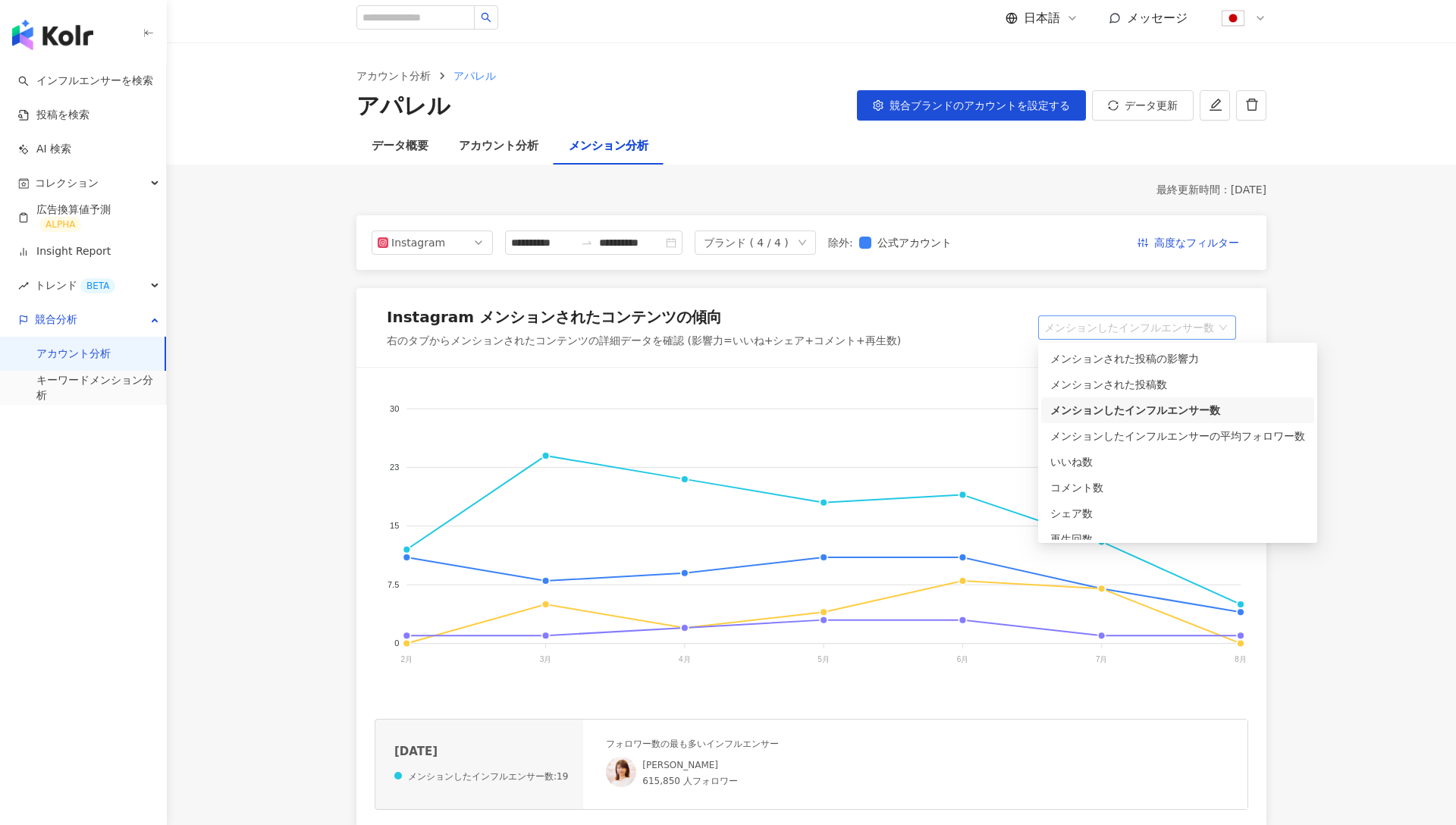
click at [1102, 319] on span "メンションしたインフルエンサー数" at bounding box center [1138, 327] width 186 height 23
click at [1115, 357] on div "メンションされた投稿の影響力" at bounding box center [1178, 359] width 255 height 17
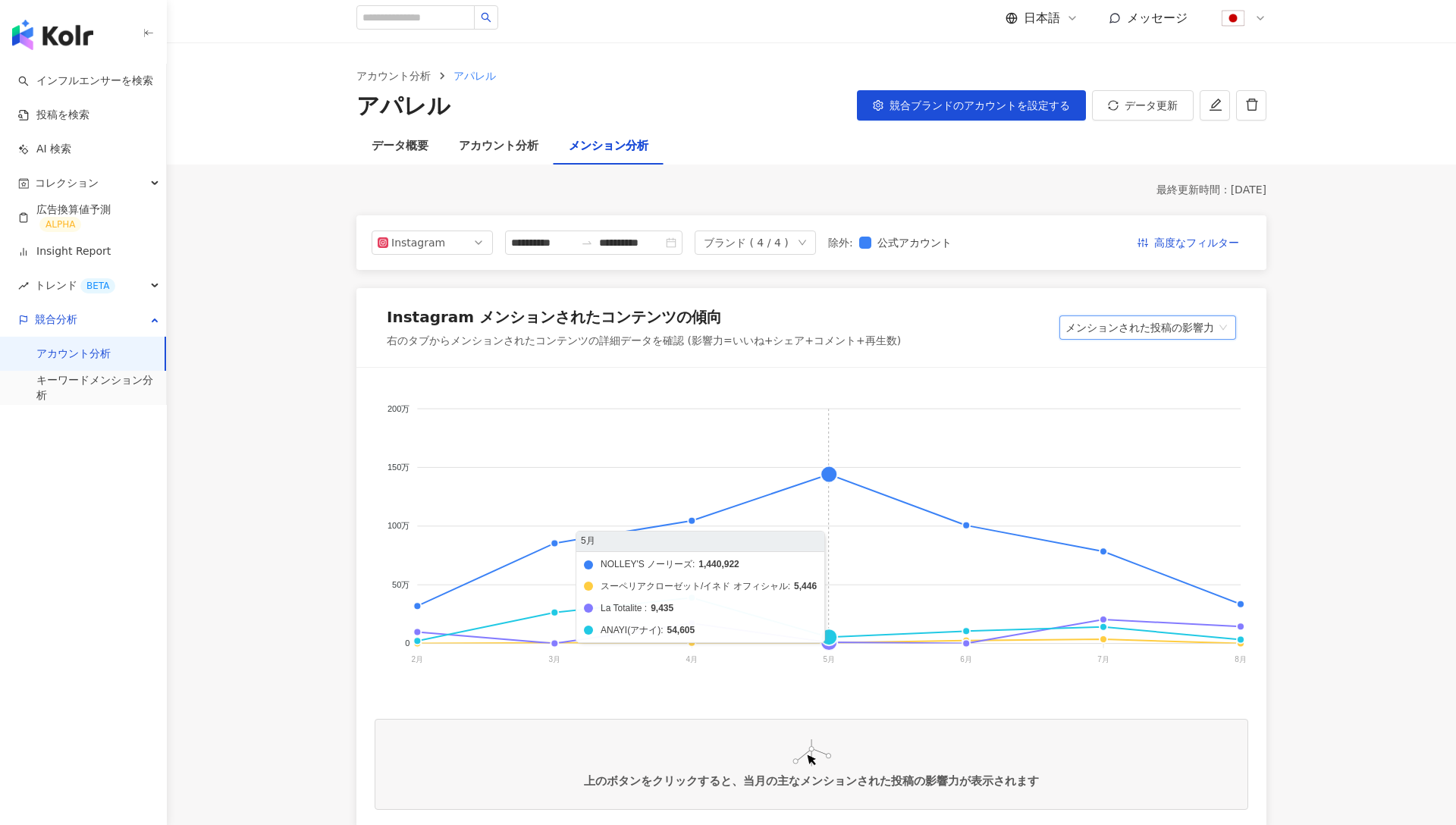
click at [833, 477] on foreignobject "NOLLEY'S ノーリーズ スーペリアクローゼット/イネド オフィシャル La Totalite ANAYI(アナイ)" at bounding box center [811, 537] width 874 height 303
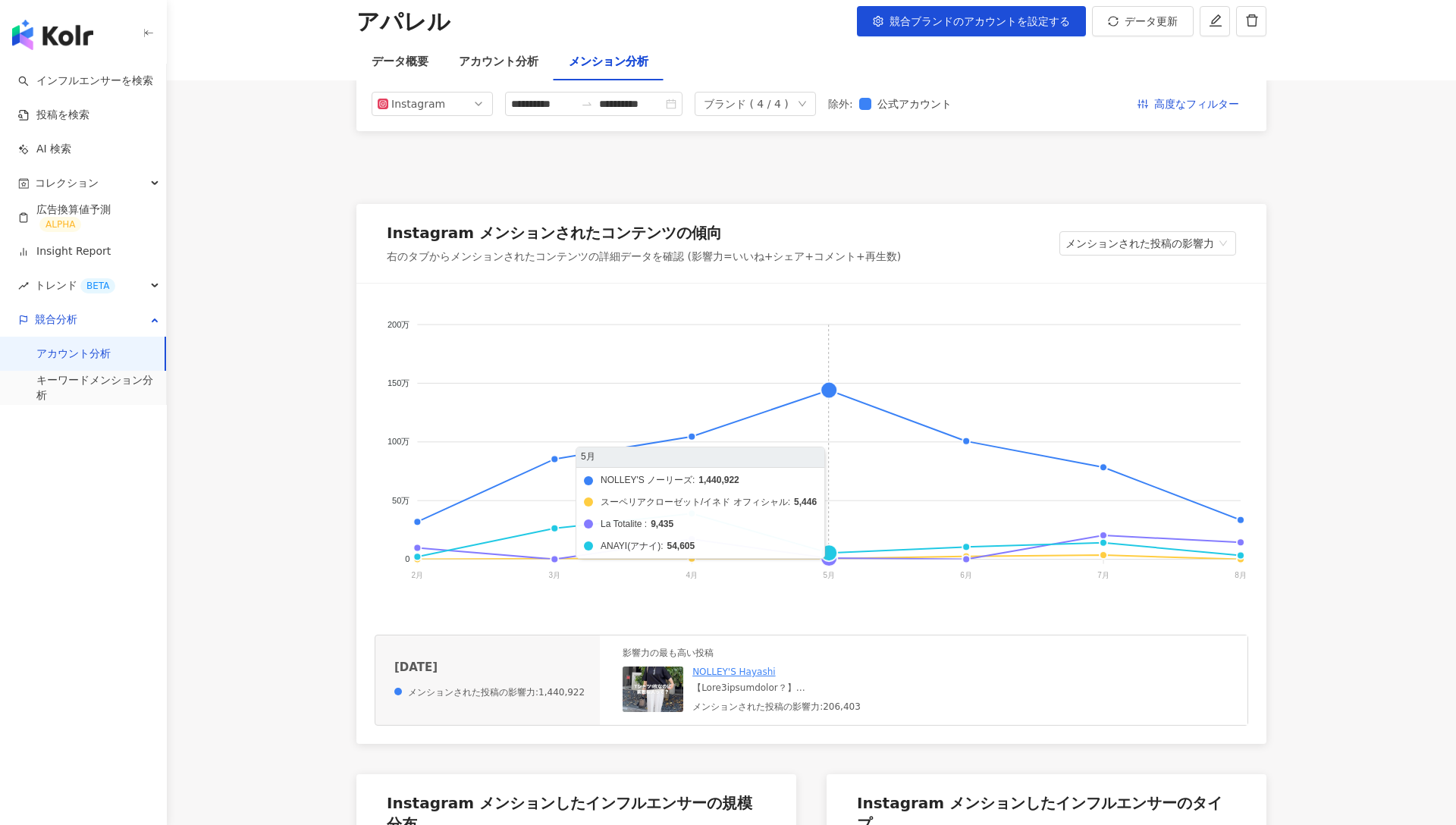
scroll to position [258, 0]
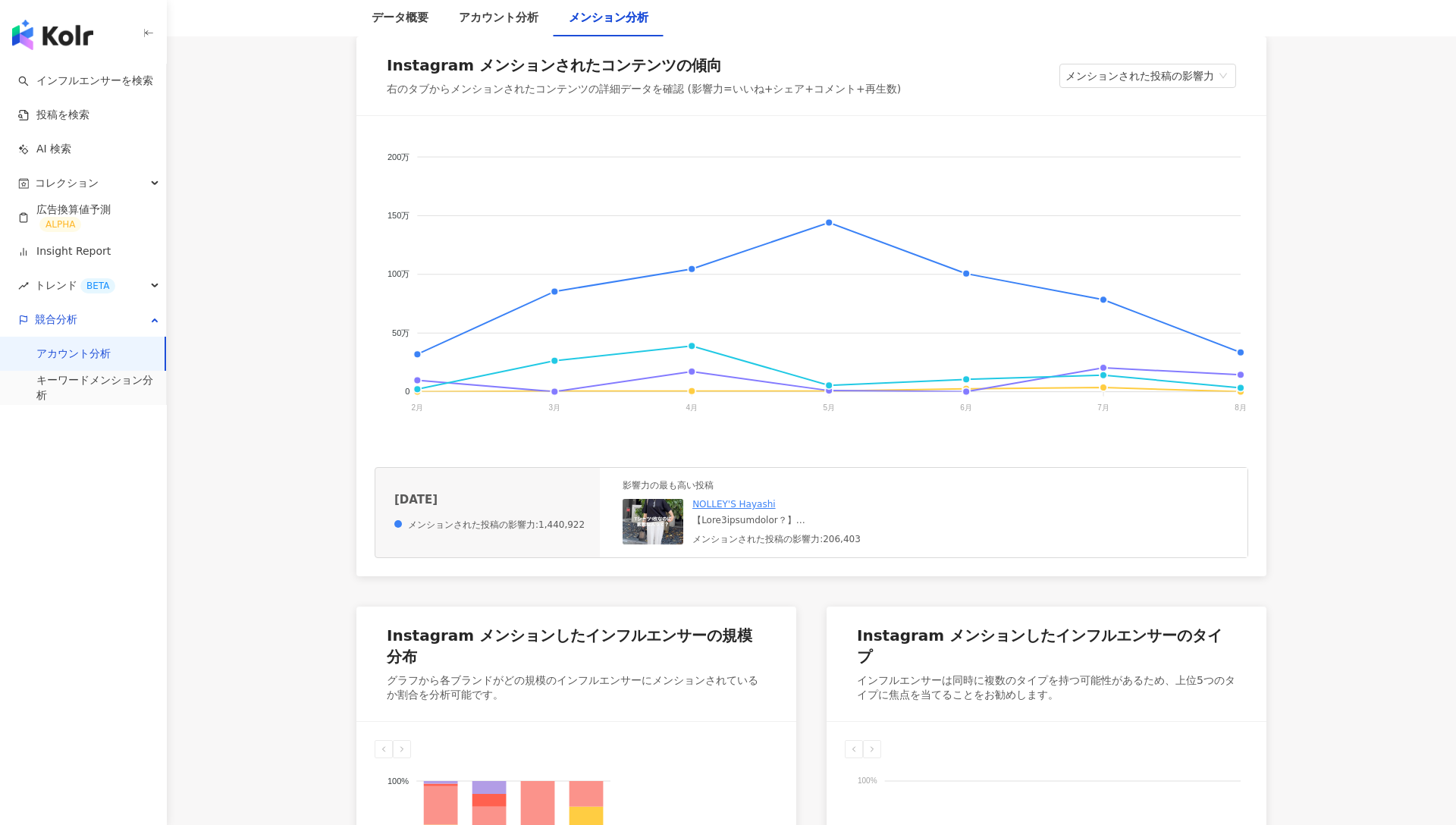
click at [656, 522] on img at bounding box center [652, 521] width 60 height 45
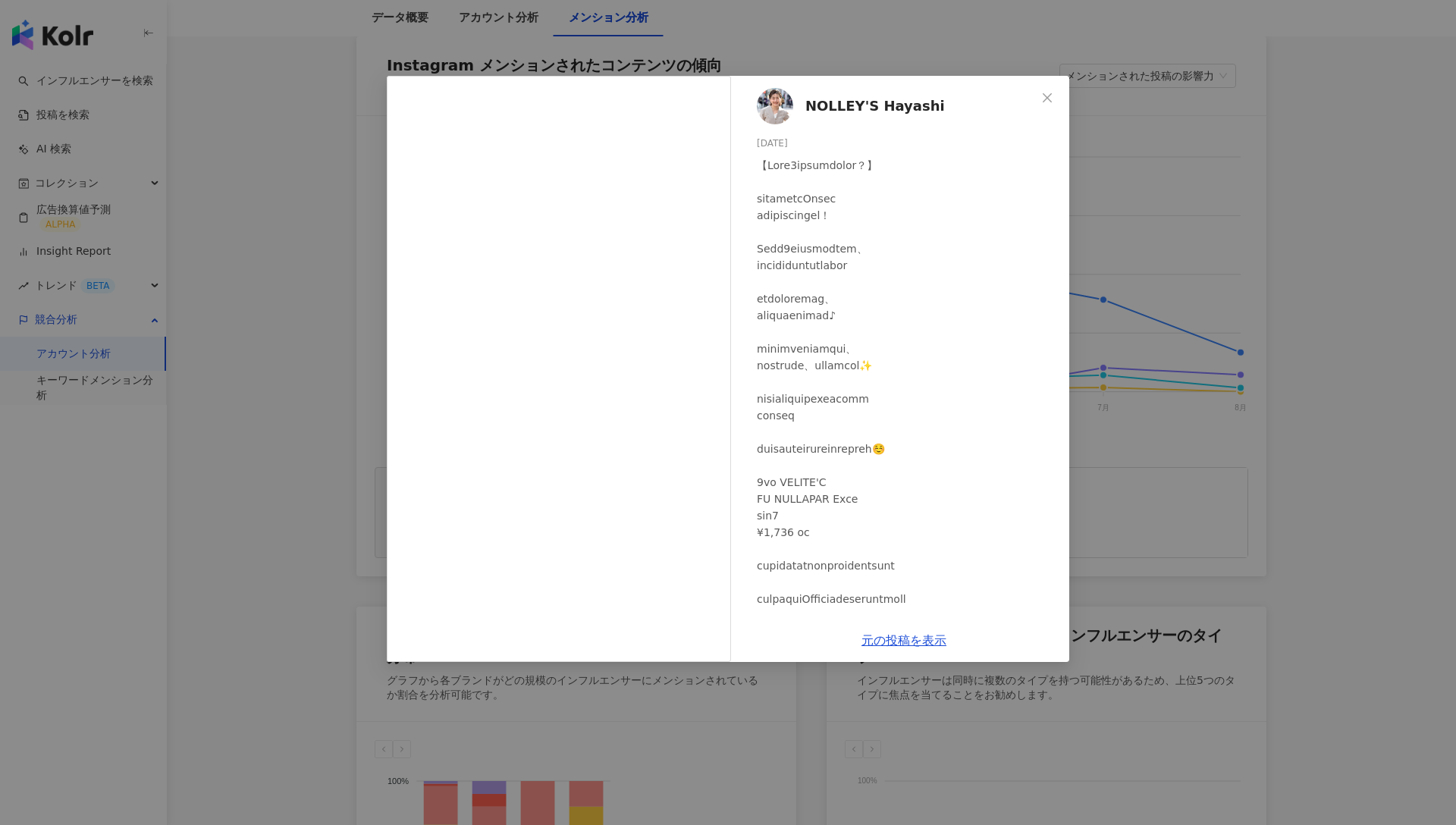
click at [298, 384] on div "NOLLEY'S Hayashi 2025/05/20 1,119 2 20.5万 元の投稿を表示" at bounding box center [728, 412] width 1456 height 825
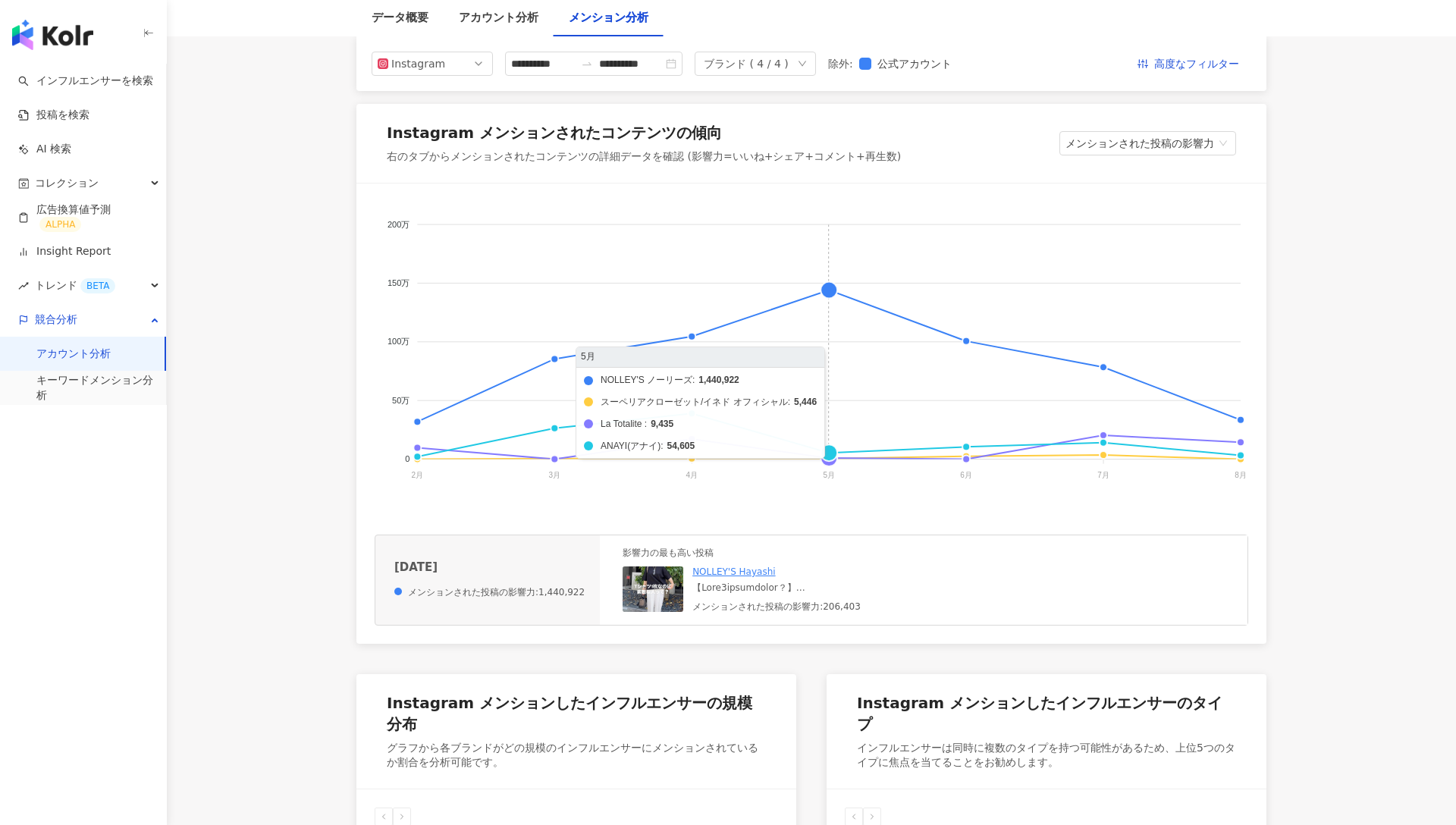
scroll to position [190, 0]
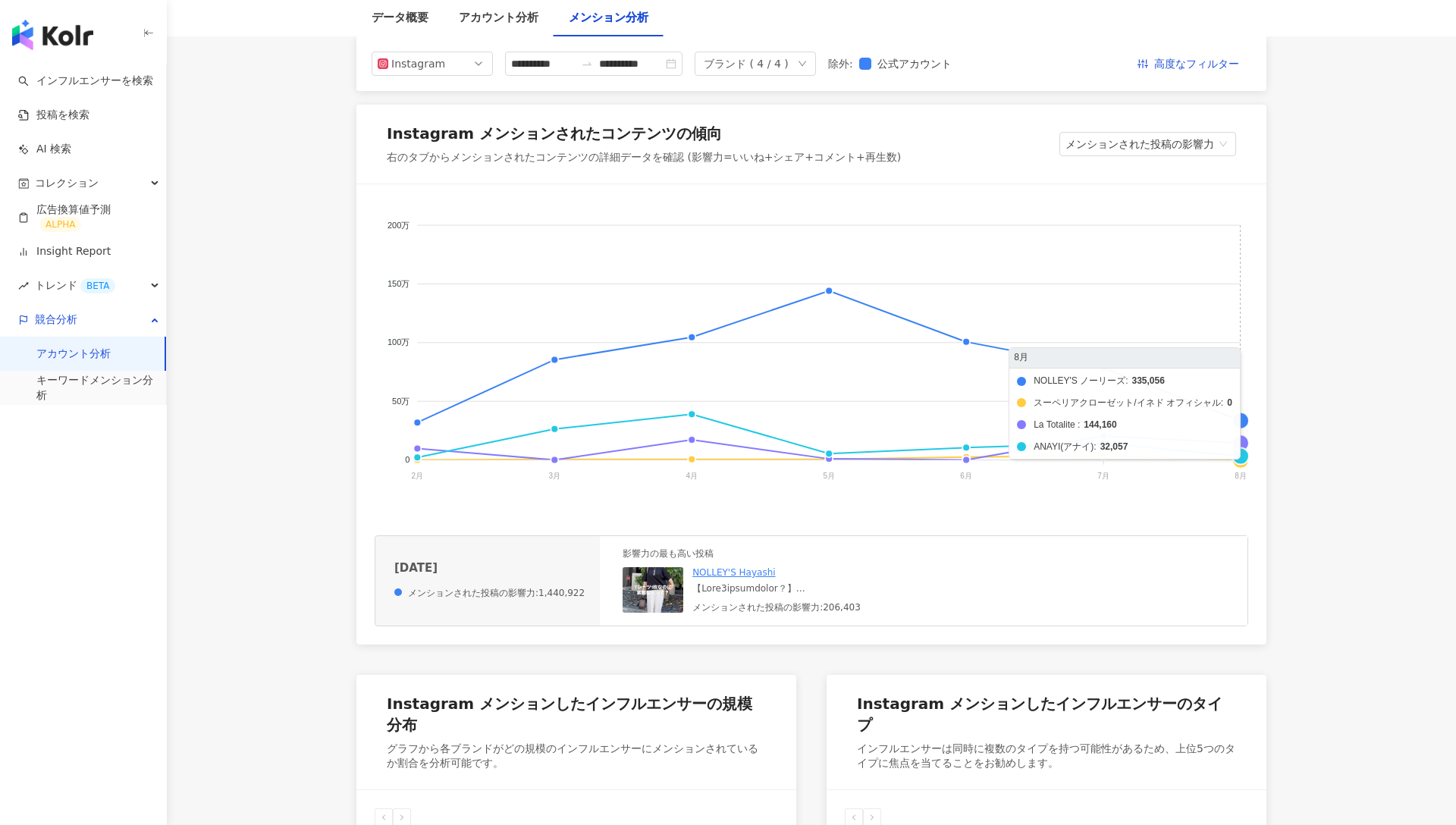
click at [1239, 421] on foreignobject "NOLLEY'S ノーリーズ スーペリアクローゼット/イネド オフィシャル La Totalite ANAYI(アナイ)" at bounding box center [811, 354] width 874 height 303
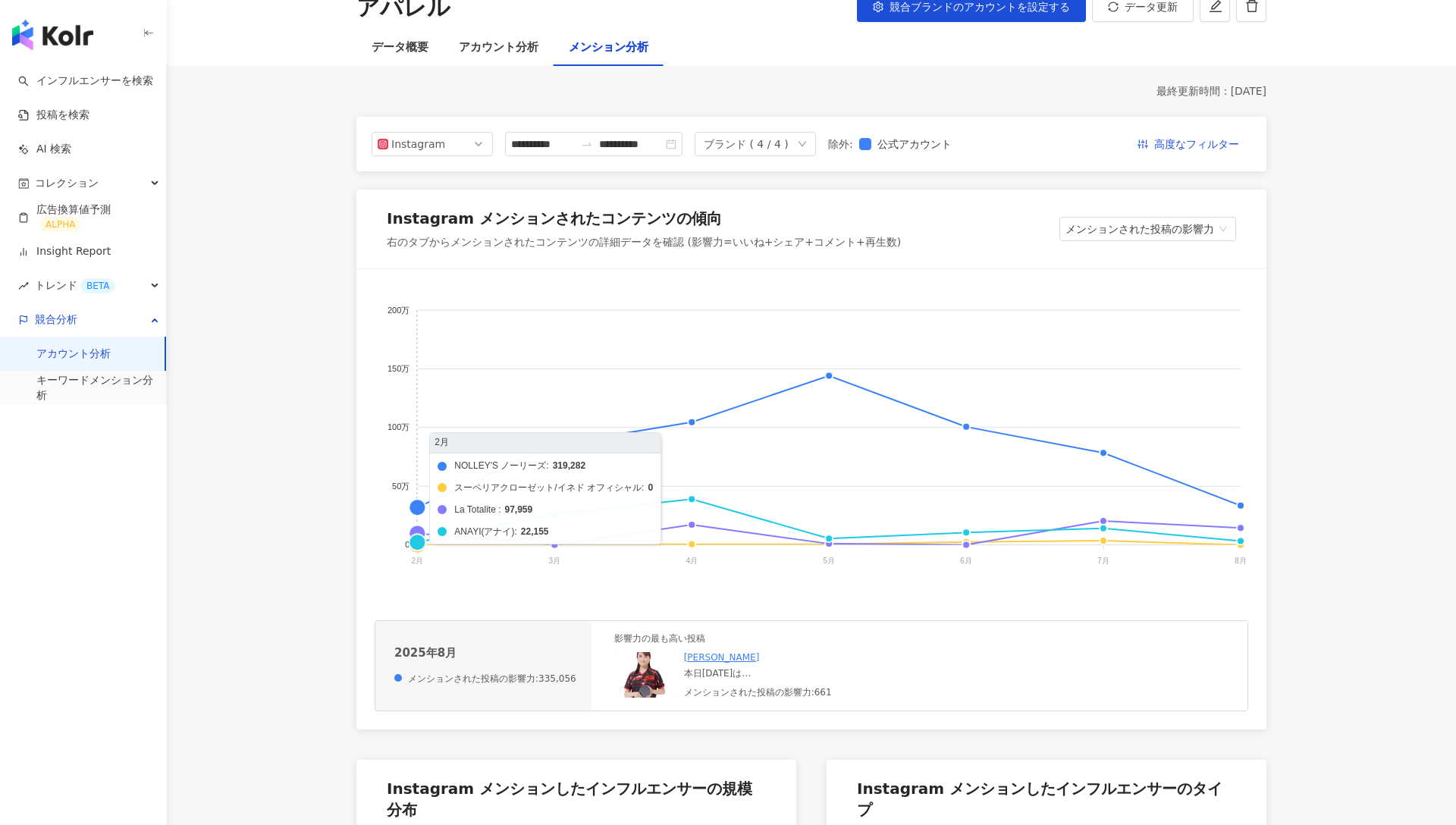
scroll to position [0, 0]
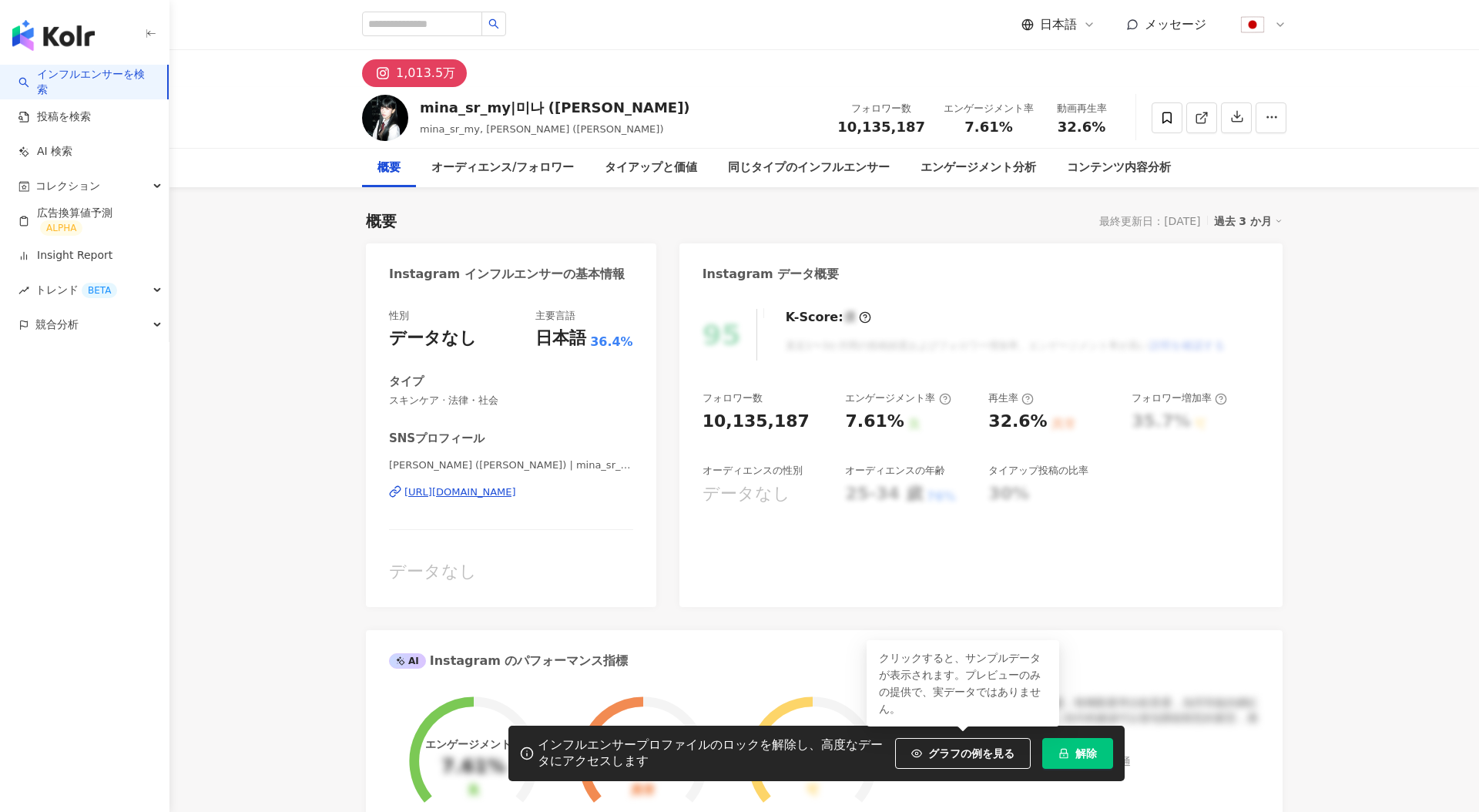
click at [1062, 759] on button "解除" at bounding box center [1078, 753] width 71 height 31
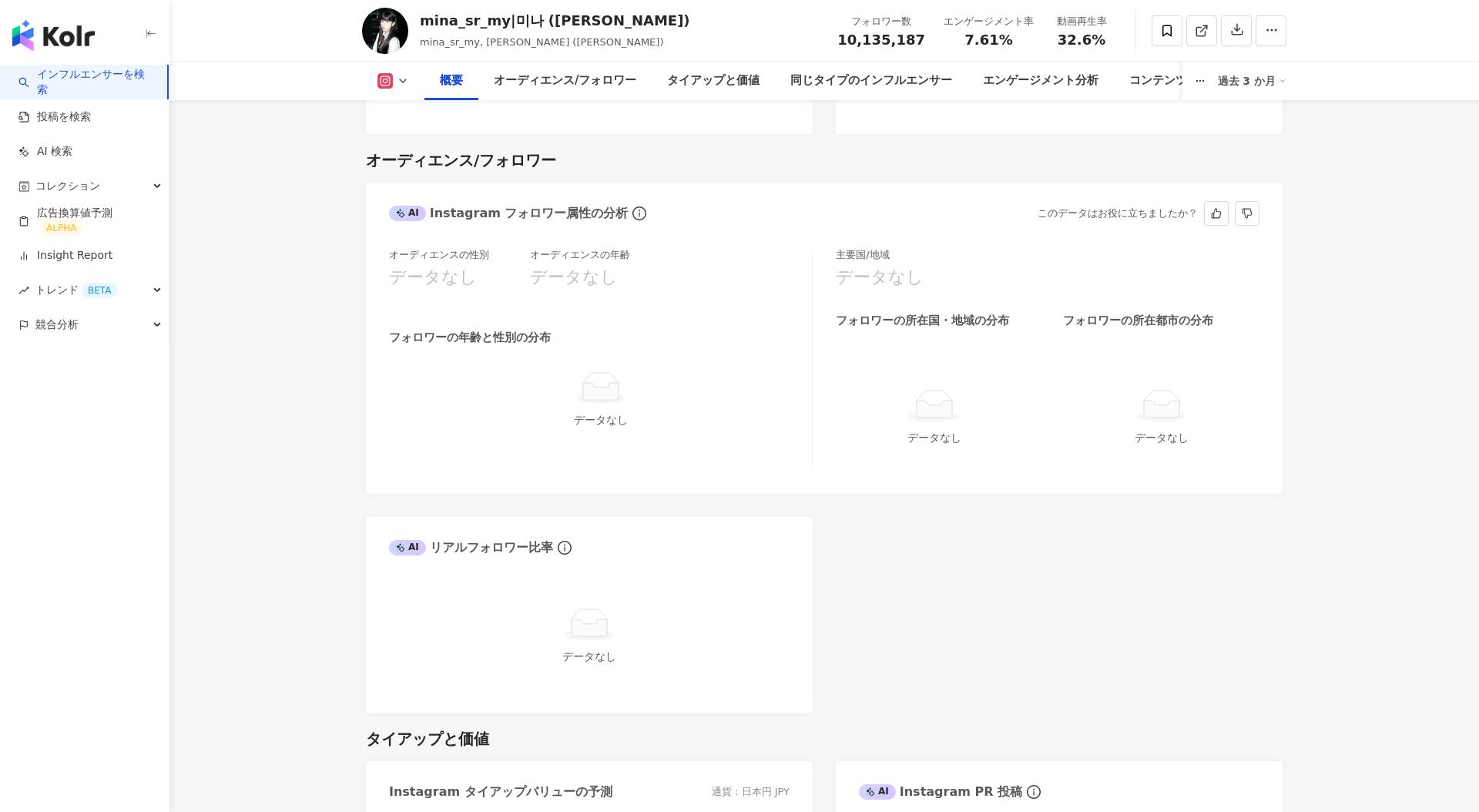
scroll to position [1249, 0]
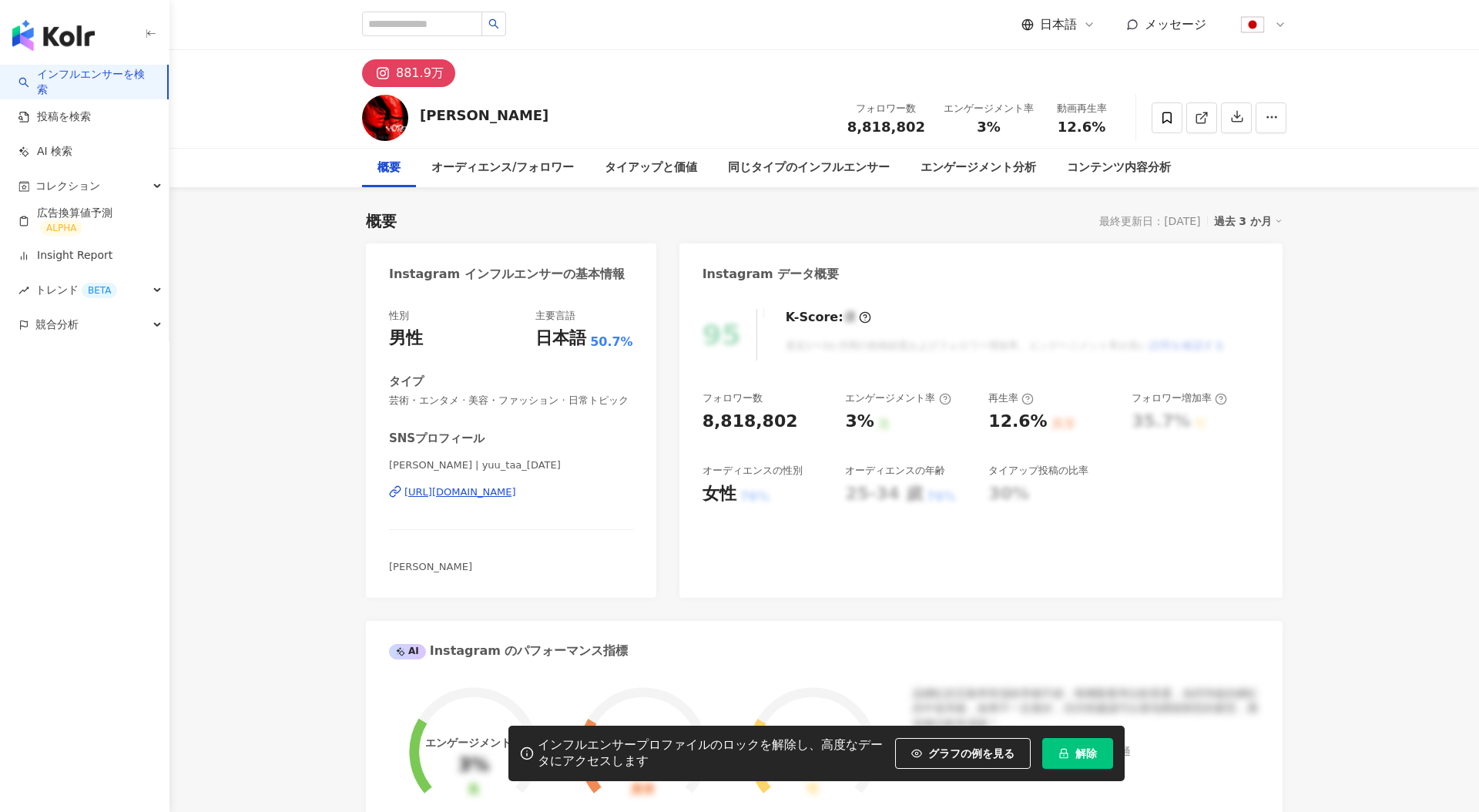
click at [1063, 748] on icon "lock" at bounding box center [1064, 753] width 10 height 10
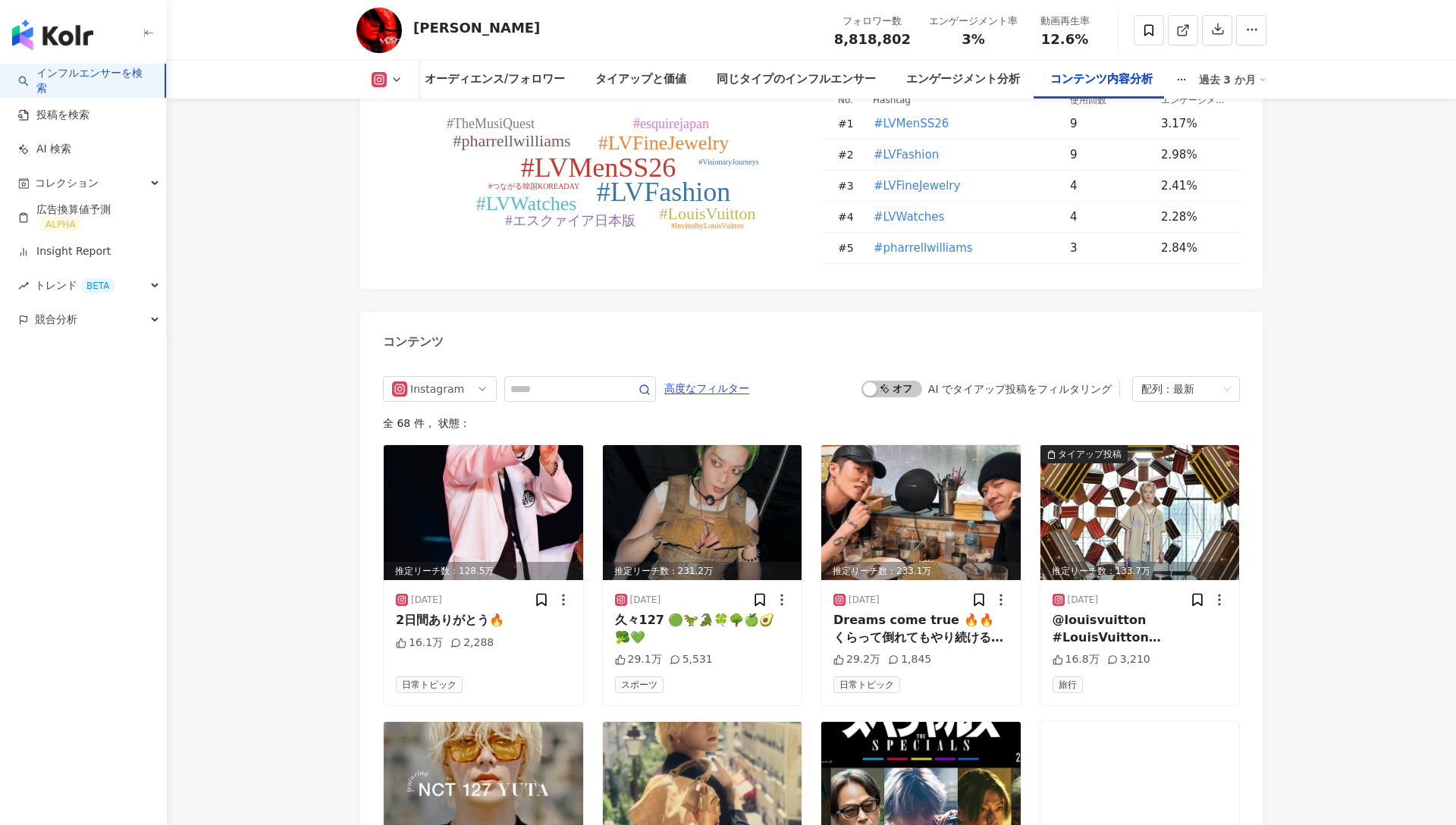
scroll to position [4649, 0]
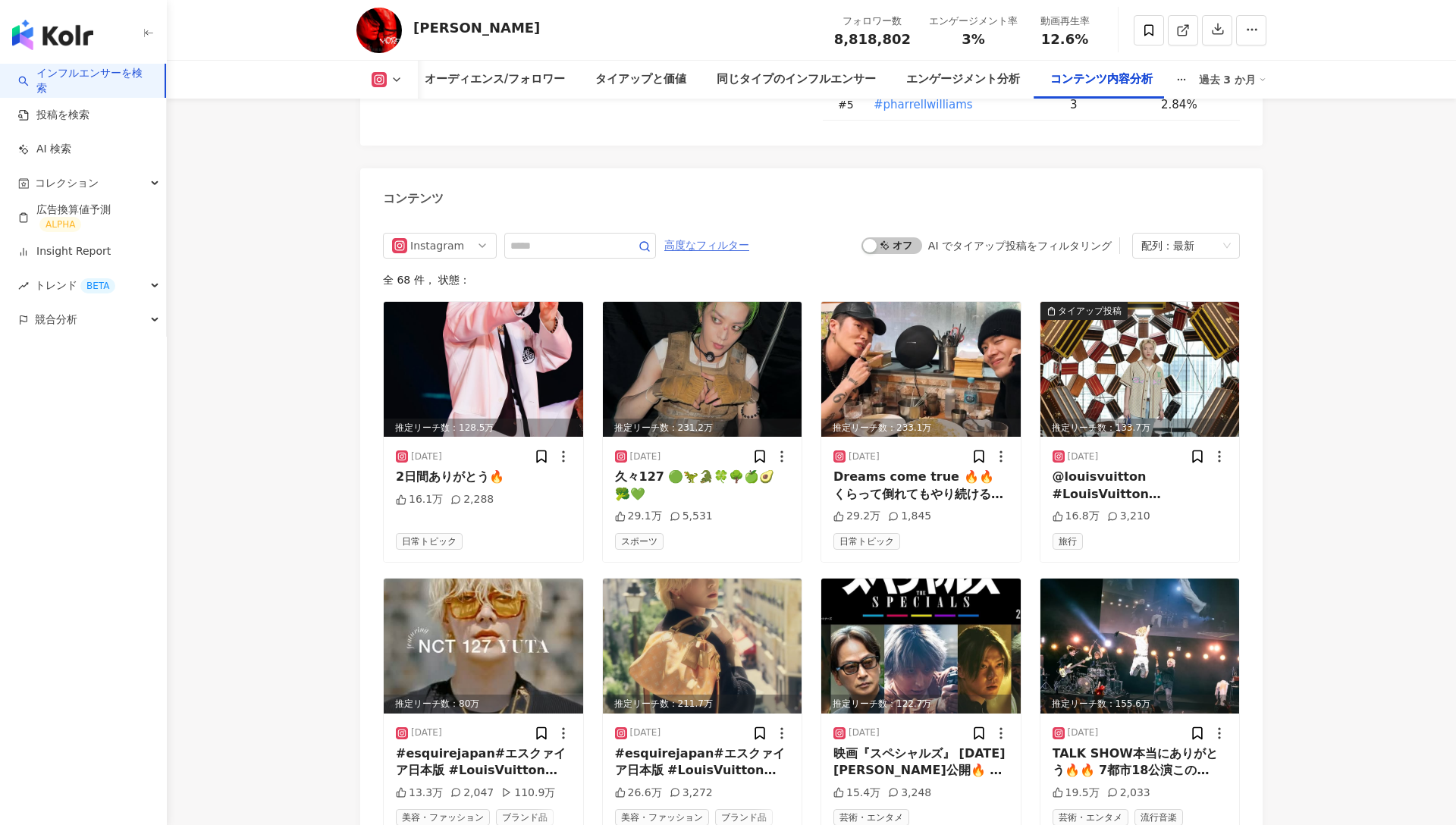
click at [718, 233] on span "高度なフィルター" at bounding box center [707, 245] width 85 height 25
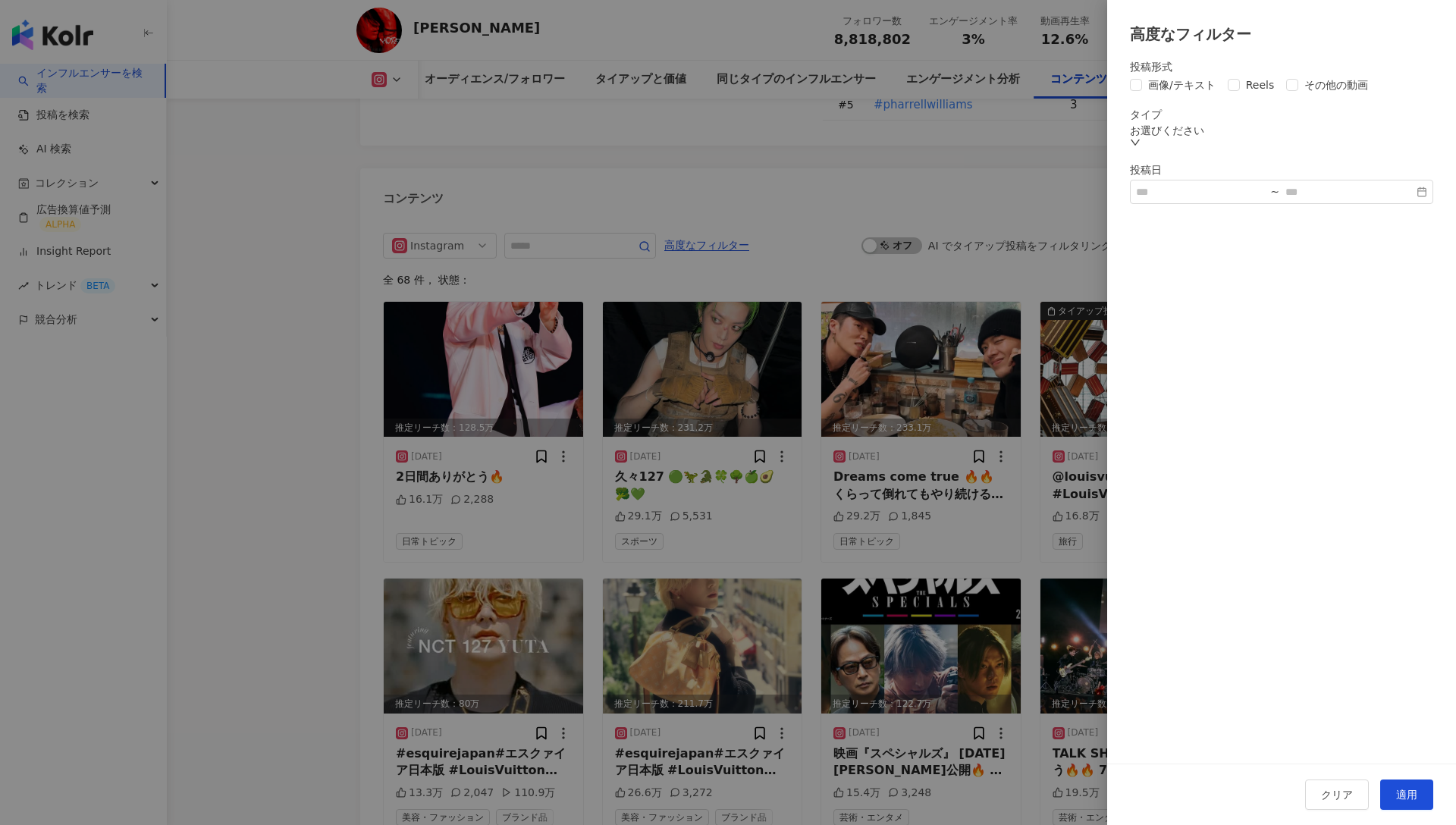
click at [931, 164] on div at bounding box center [728, 412] width 1456 height 825
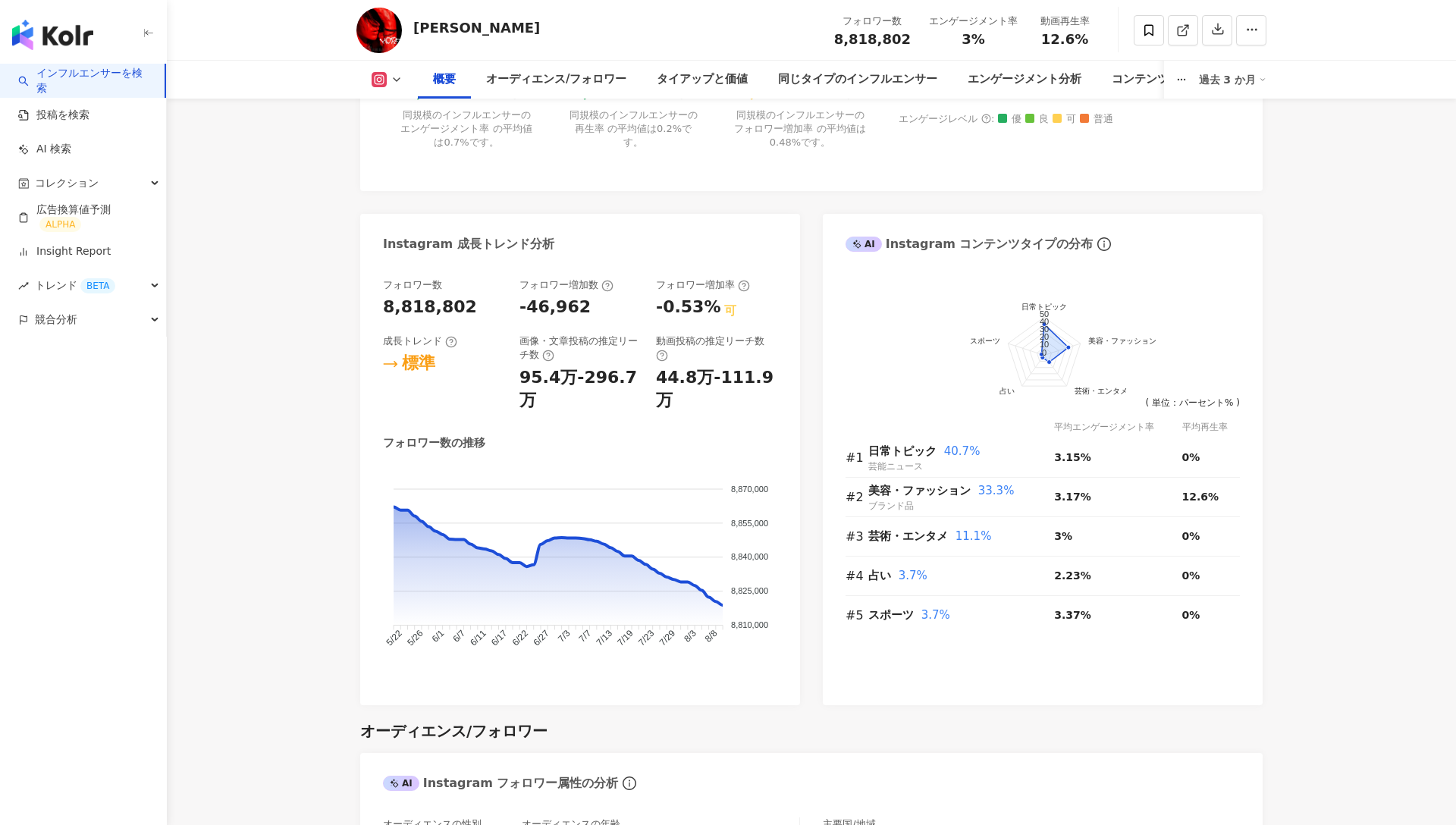
scroll to position [0, 0]
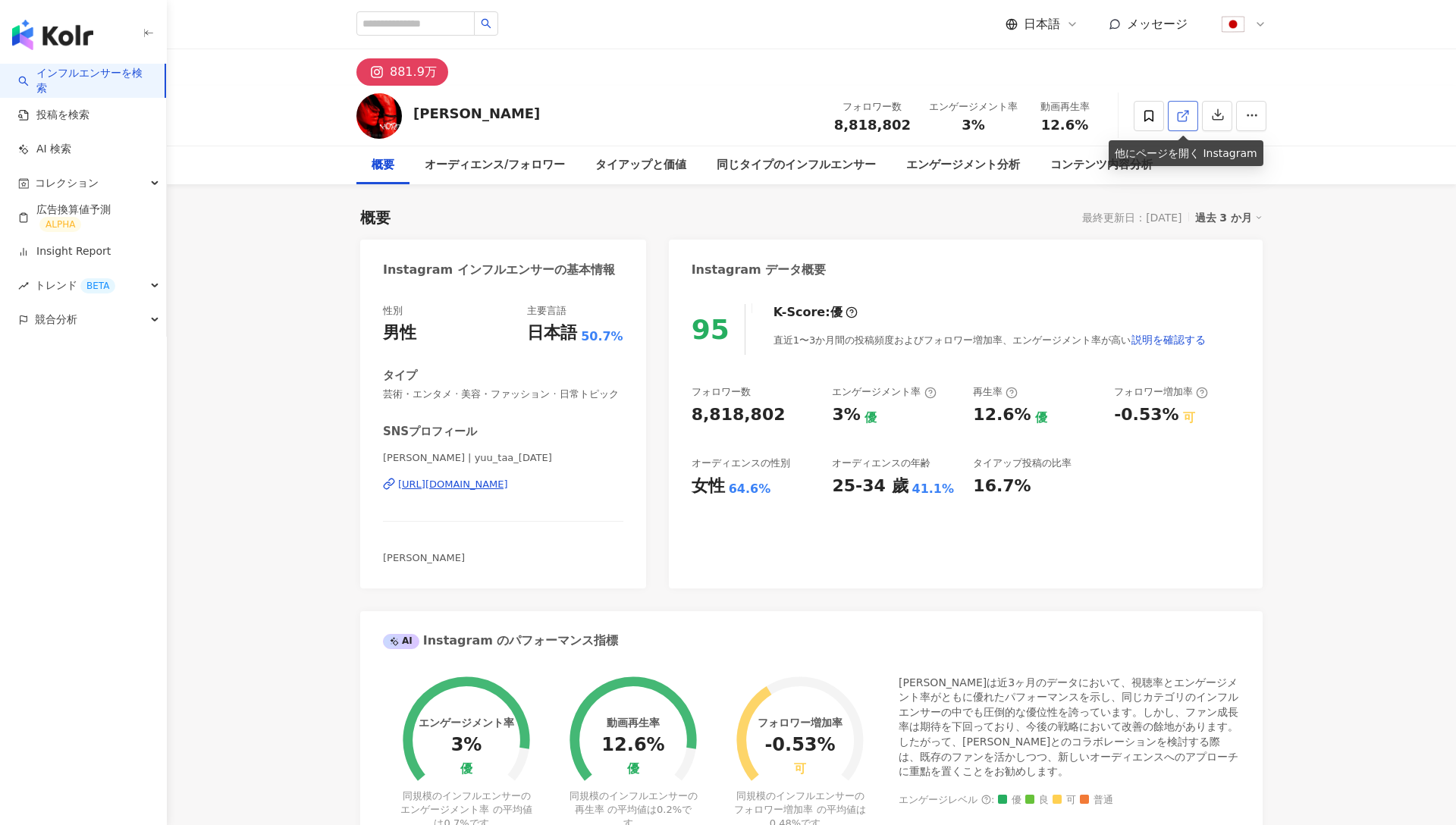
click at [1191, 115] on link at bounding box center [1184, 116] width 31 height 31
